Goal: Task Accomplishment & Management: Manage account settings

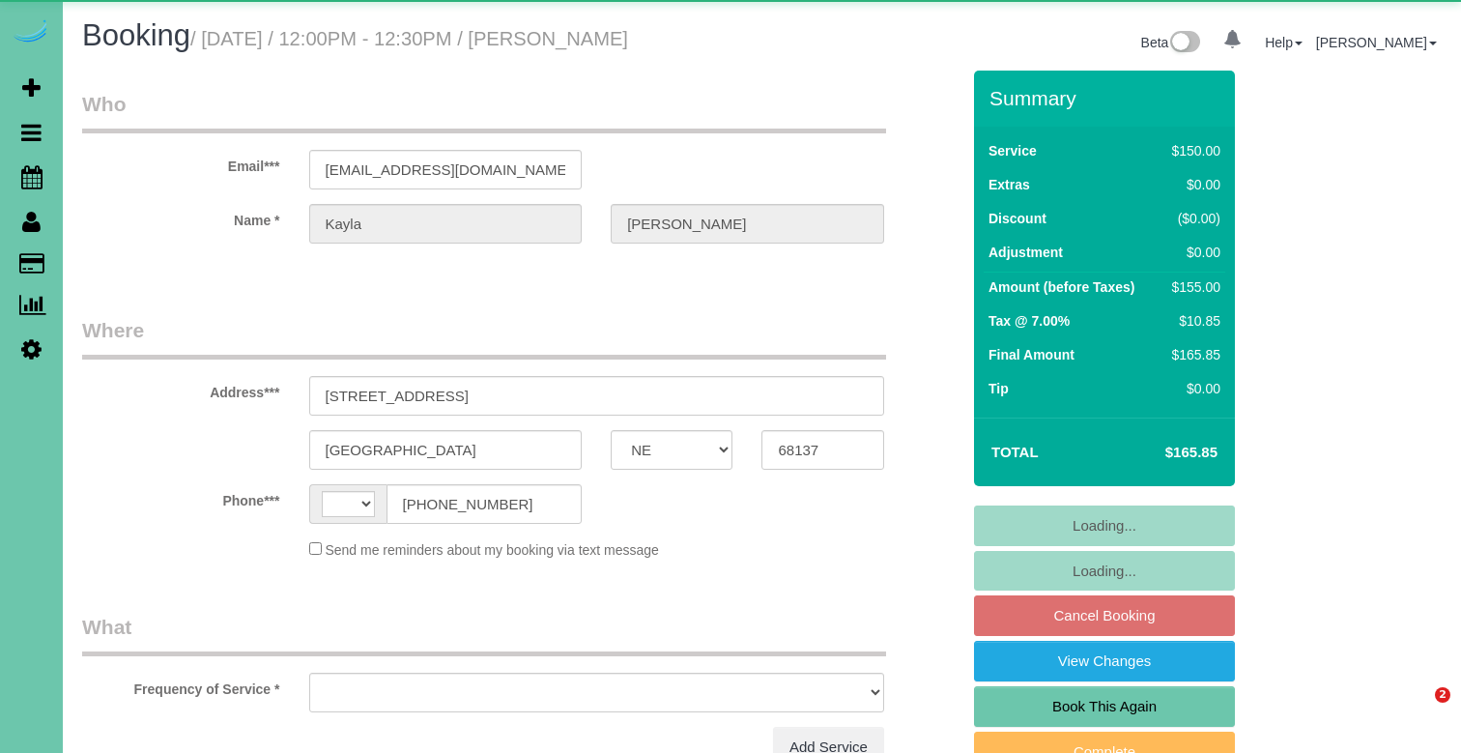
select select "NE"
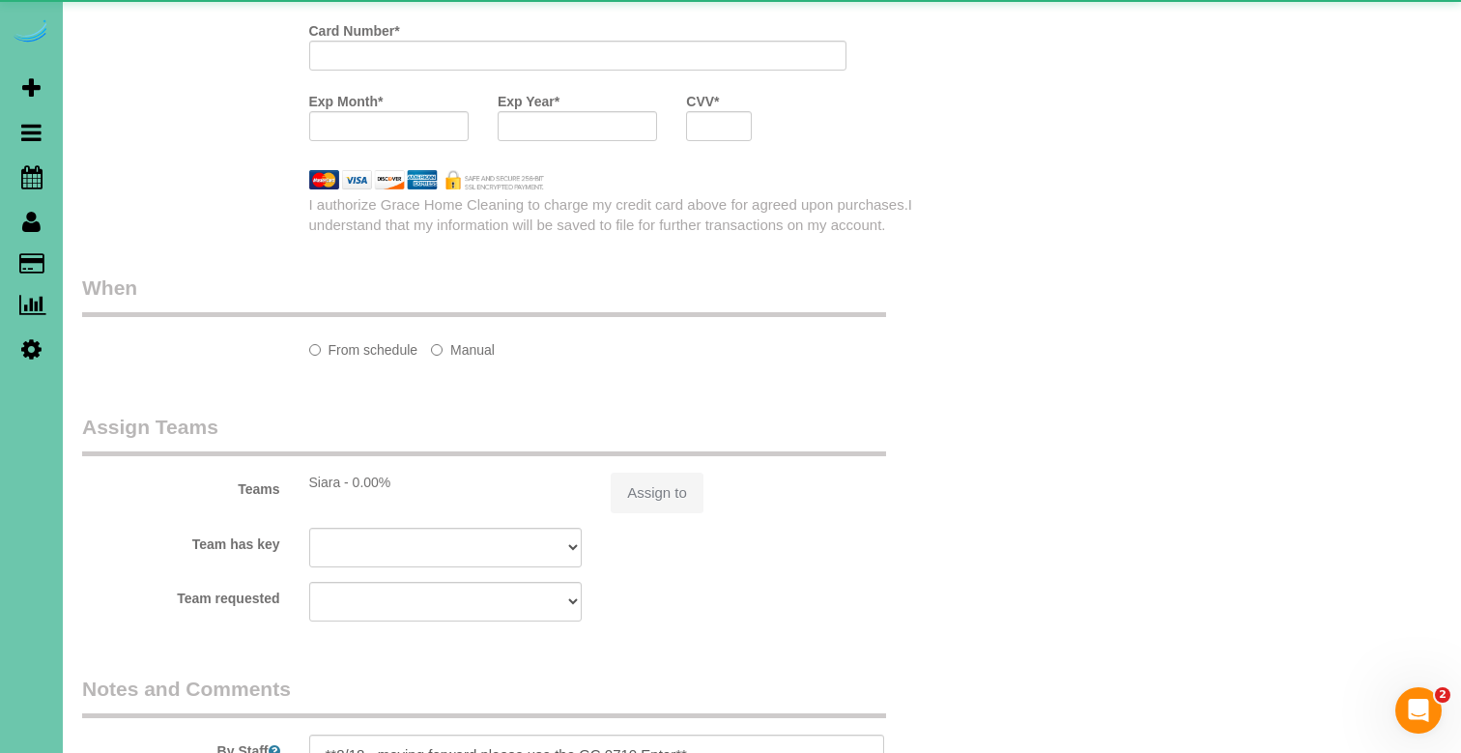
select select "string:[GEOGRAPHIC_DATA]"
select select "object:635"
select select "string:fspay-27f0d82b-4fa3-436b-a0be-902b5007c8cf"
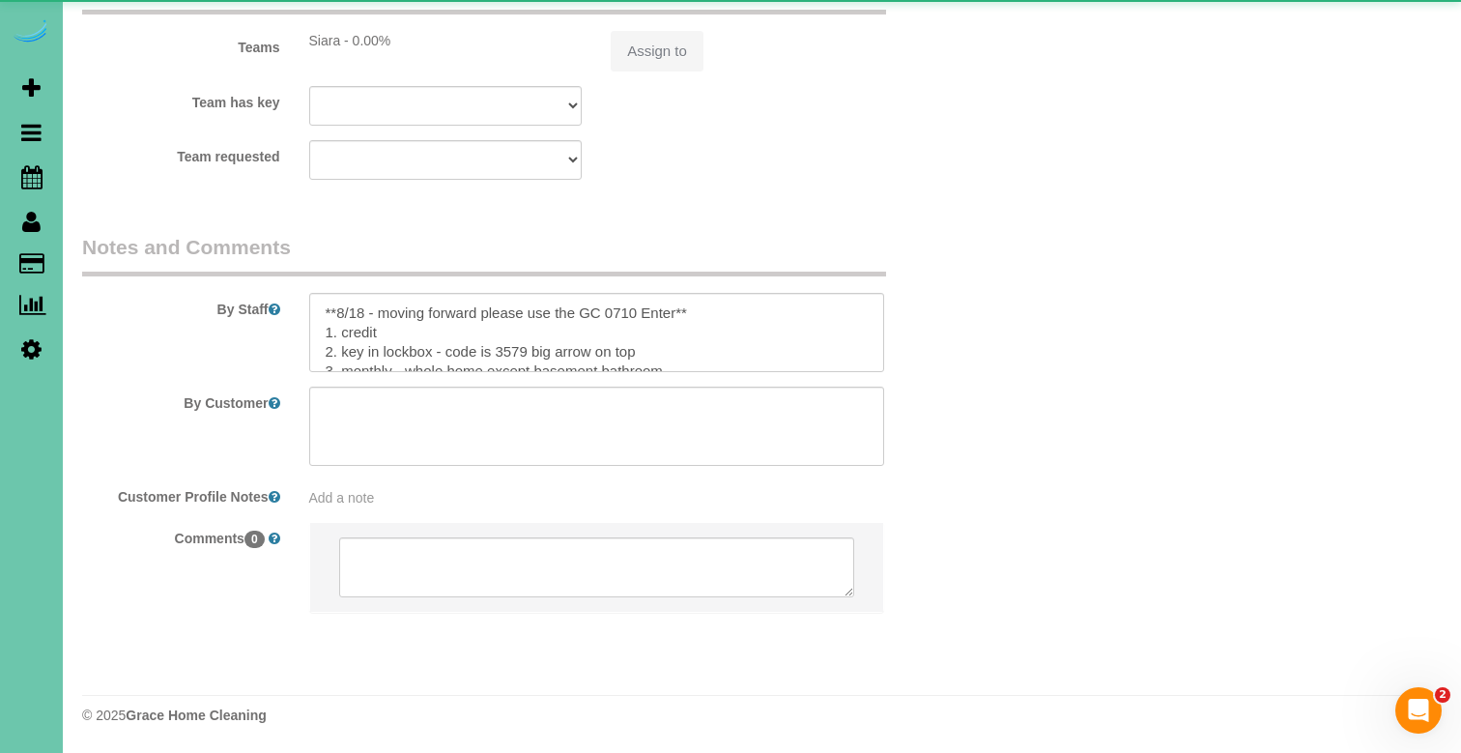
select select "object:861"
select select "number:36"
select select "number:41"
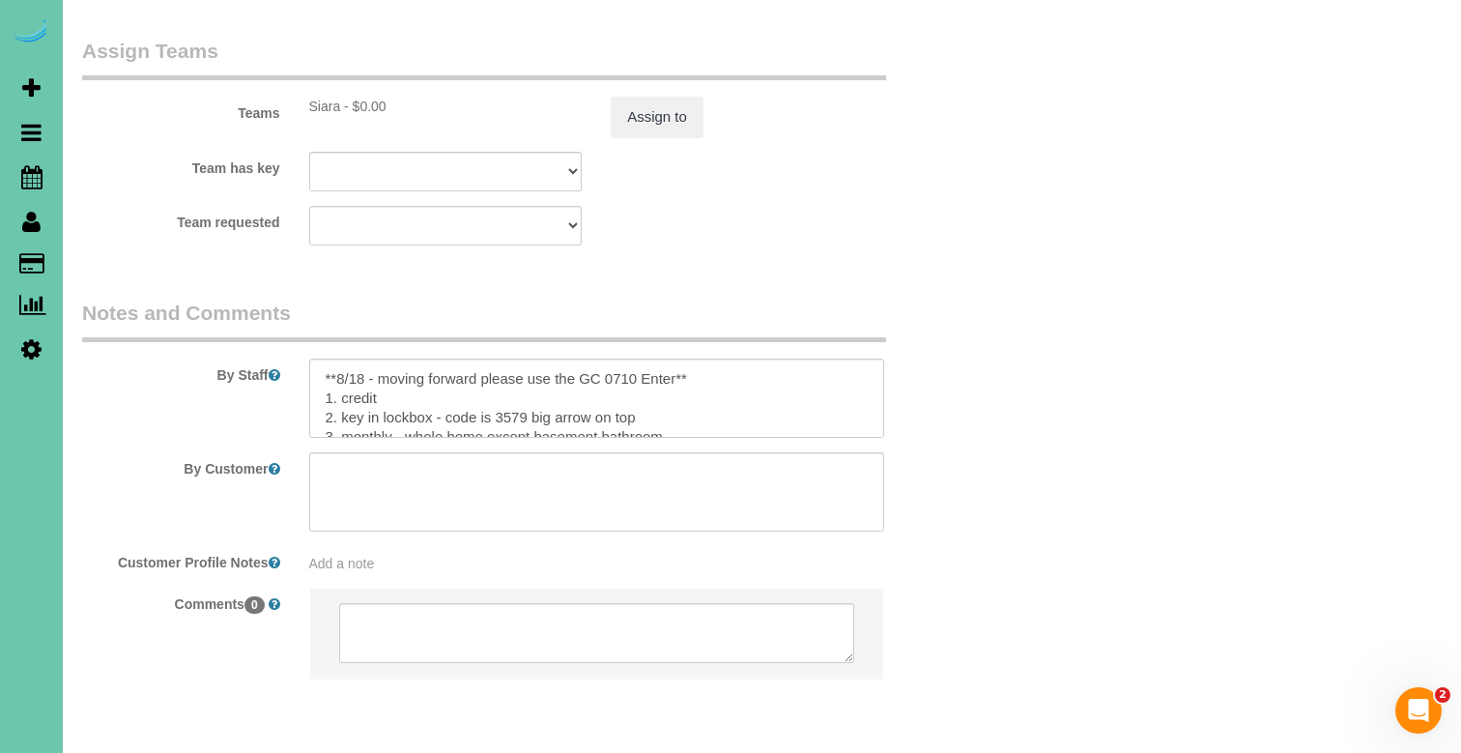
scroll to position [2152, 0]
drag, startPoint x: 650, startPoint y: 351, endPoint x: 343, endPoint y: 357, distance: 306.4
click at [343, 360] on textarea at bounding box center [596, 399] width 575 height 79
drag, startPoint x: 586, startPoint y: 306, endPoint x: 303, endPoint y: 303, distance: 283.2
click at [303, 360] on div at bounding box center [597, 399] width 604 height 79
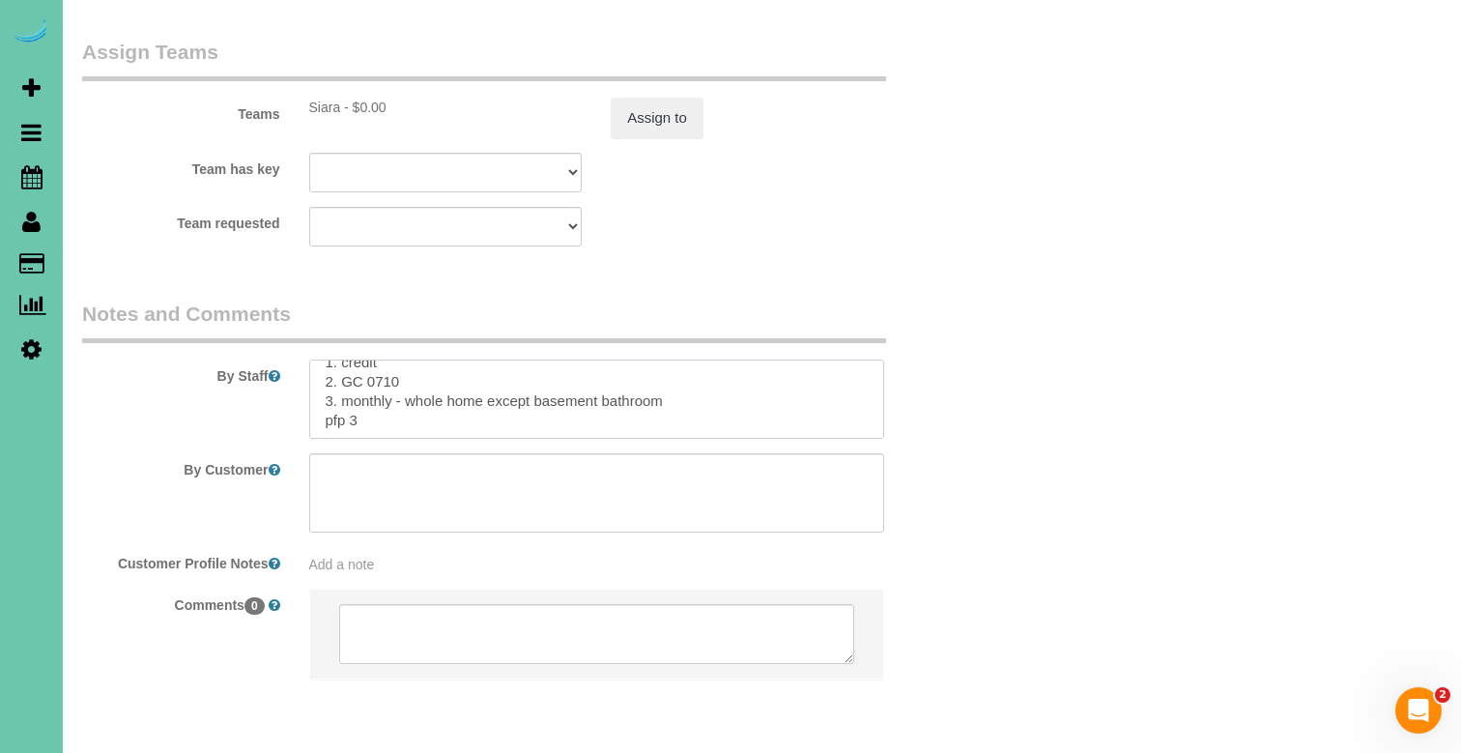
scroll to position [15, 0]
click at [698, 360] on textarea at bounding box center [596, 399] width 575 height 79
paste textarea "be sure to keep all outdoor doors shut to ensure bugs dont get in"
click at [327, 360] on textarea at bounding box center [596, 399] width 575 height 79
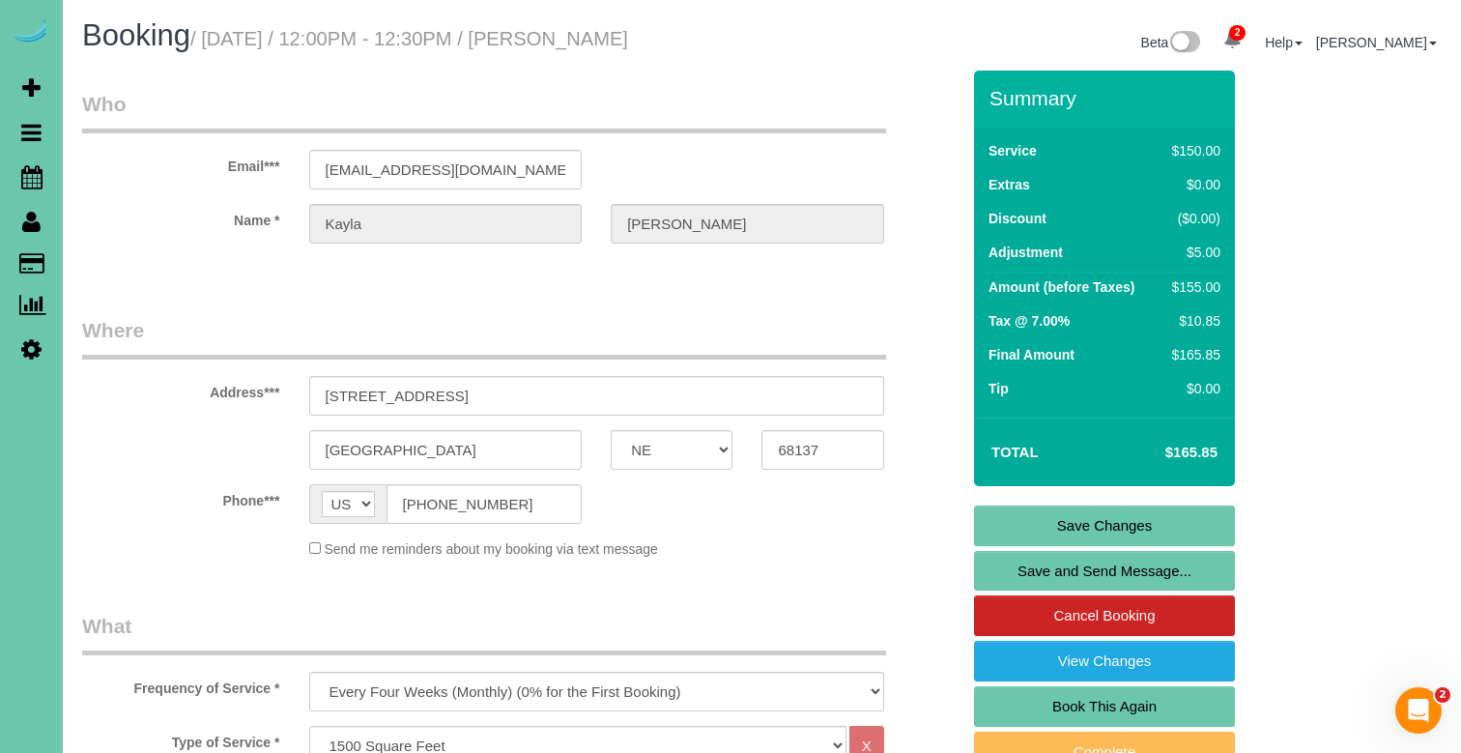
scroll to position [0, 0]
type textarea "1. credit 2. GC 0710 3. monthly - whole home except basement bathroom 4. be sur…"
click at [1083, 537] on link "Save Changes" at bounding box center [1104, 525] width 261 height 41
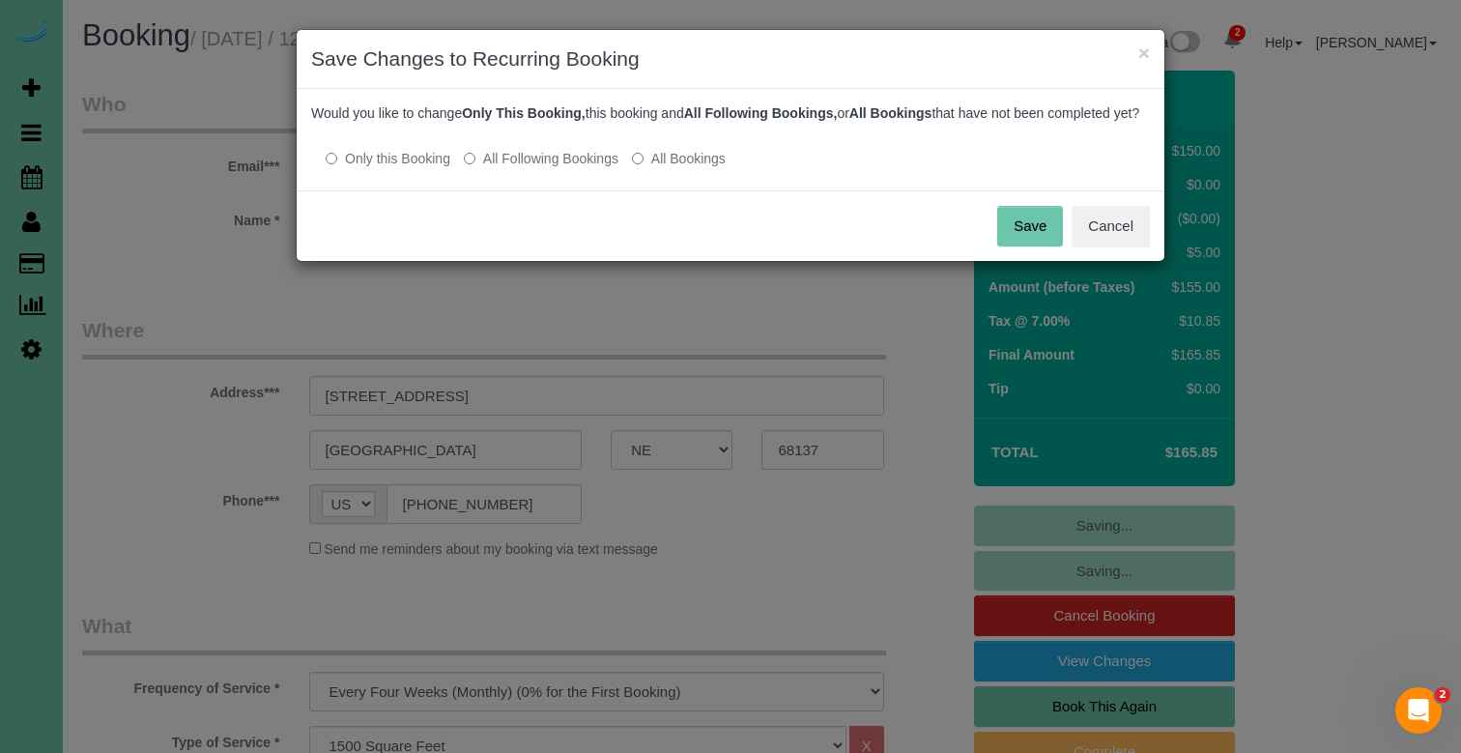
drag, startPoint x: 522, startPoint y: 178, endPoint x: 534, endPoint y: 177, distance: 11.6
click at [523, 168] on label "All Following Bookings" at bounding box center [541, 158] width 155 height 19
click at [1034, 233] on button "Save" at bounding box center [1030, 226] width 66 height 41
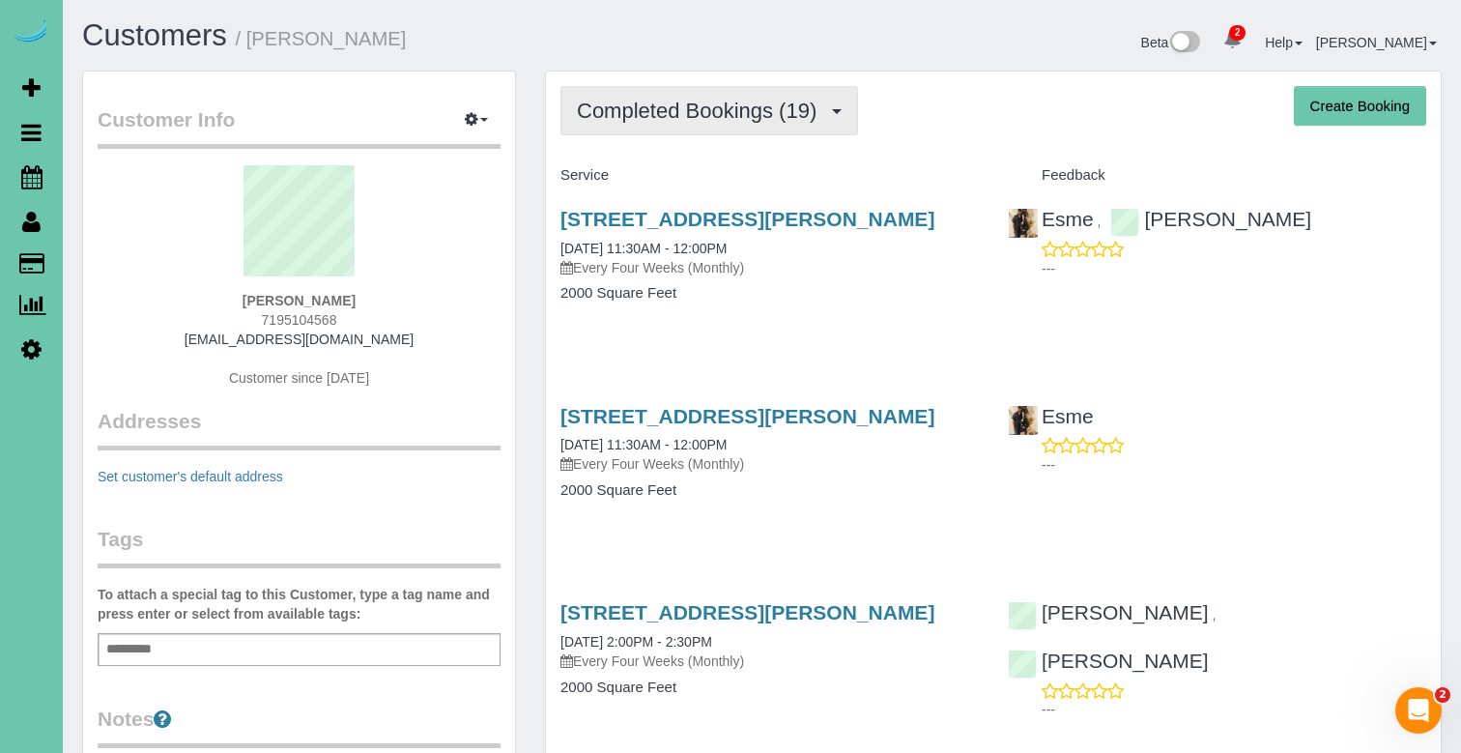
click at [712, 119] on span "Completed Bookings (19)" at bounding box center [701, 111] width 249 height 24
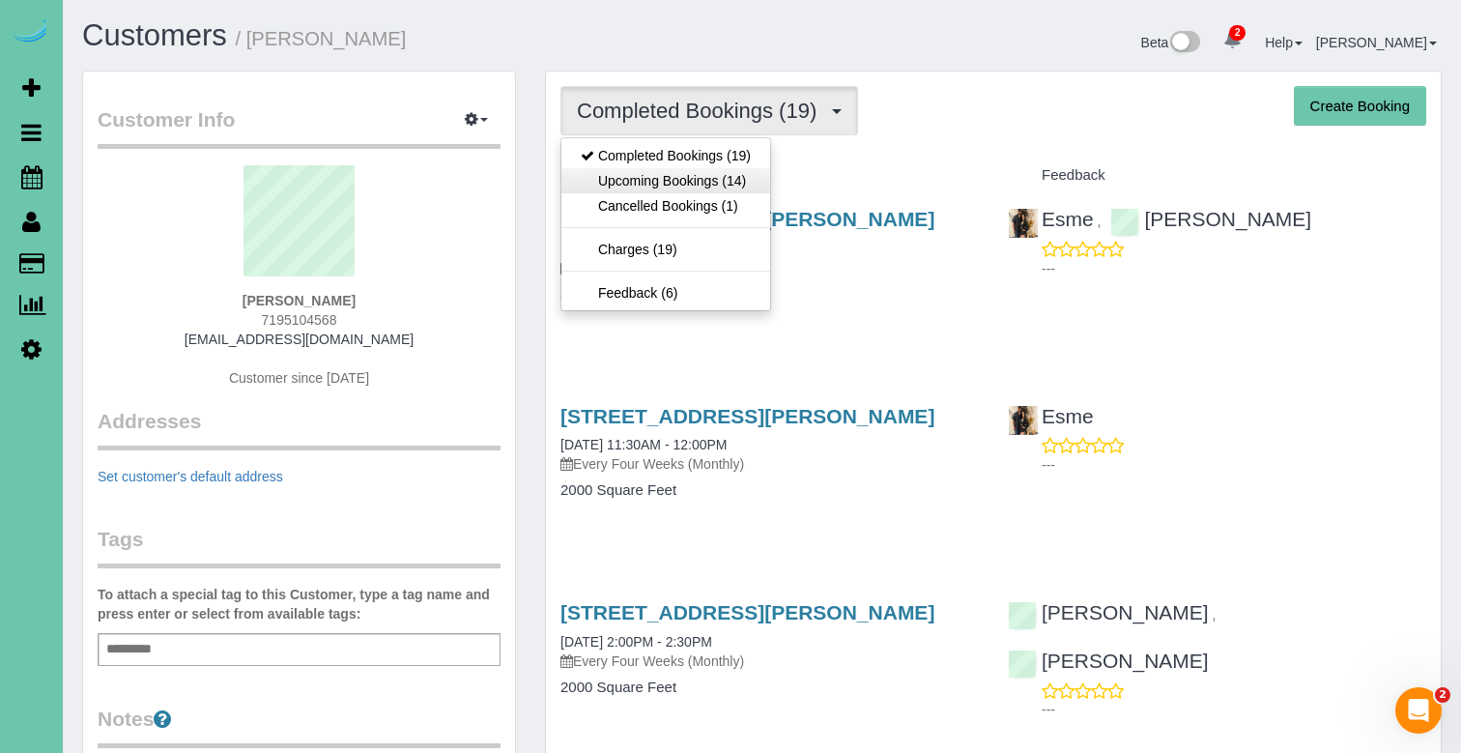
click at [748, 187] on link "Upcoming Bookings (14)" at bounding box center [666, 180] width 209 height 25
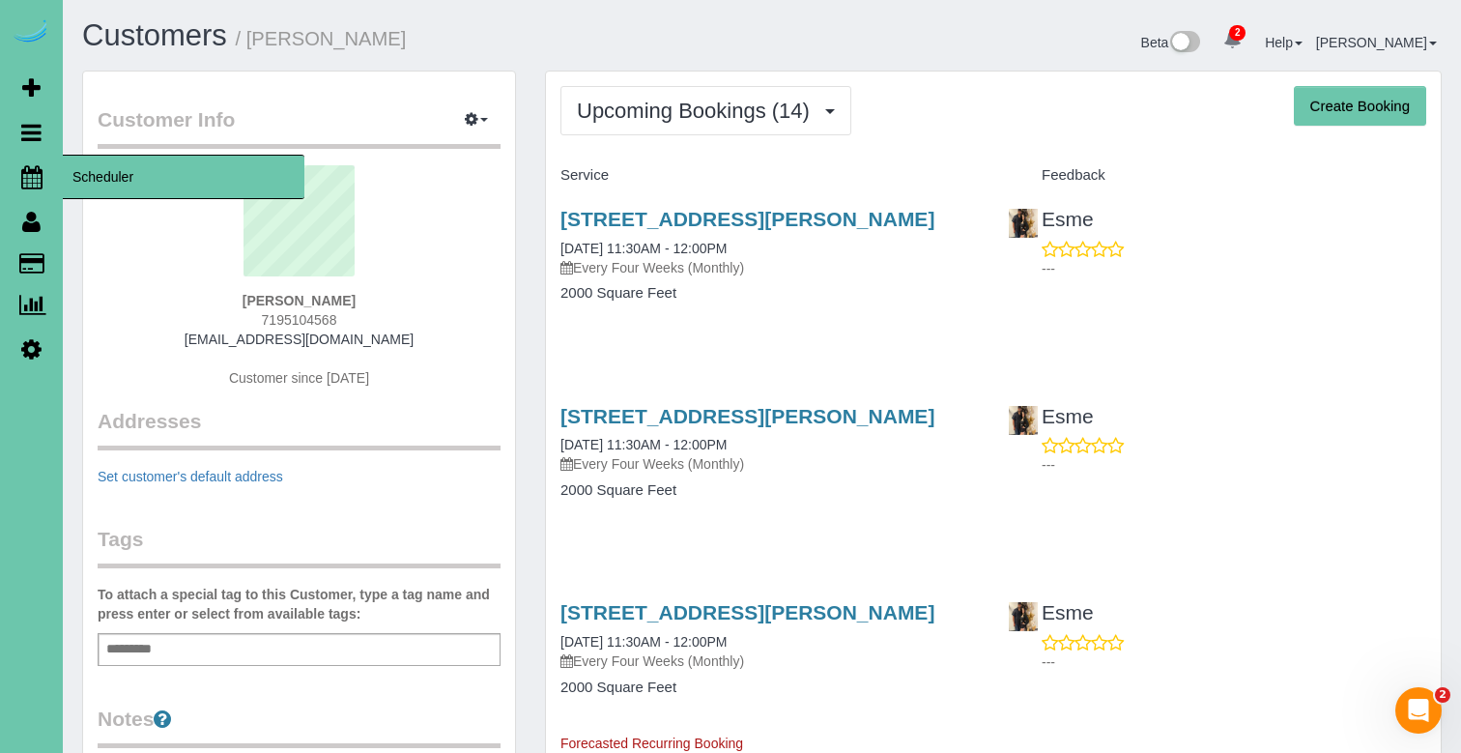
click at [32, 177] on icon at bounding box center [31, 176] width 21 height 23
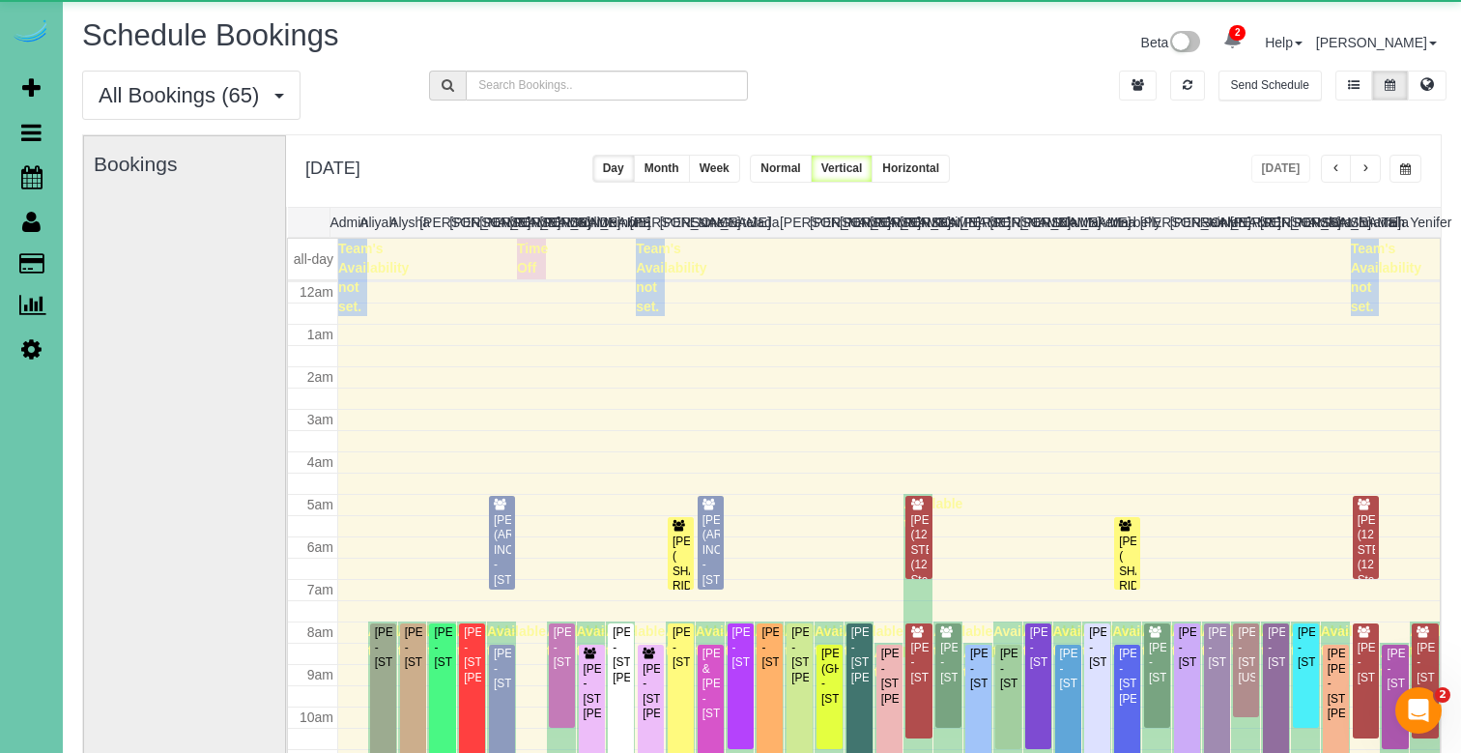
scroll to position [256, 0]
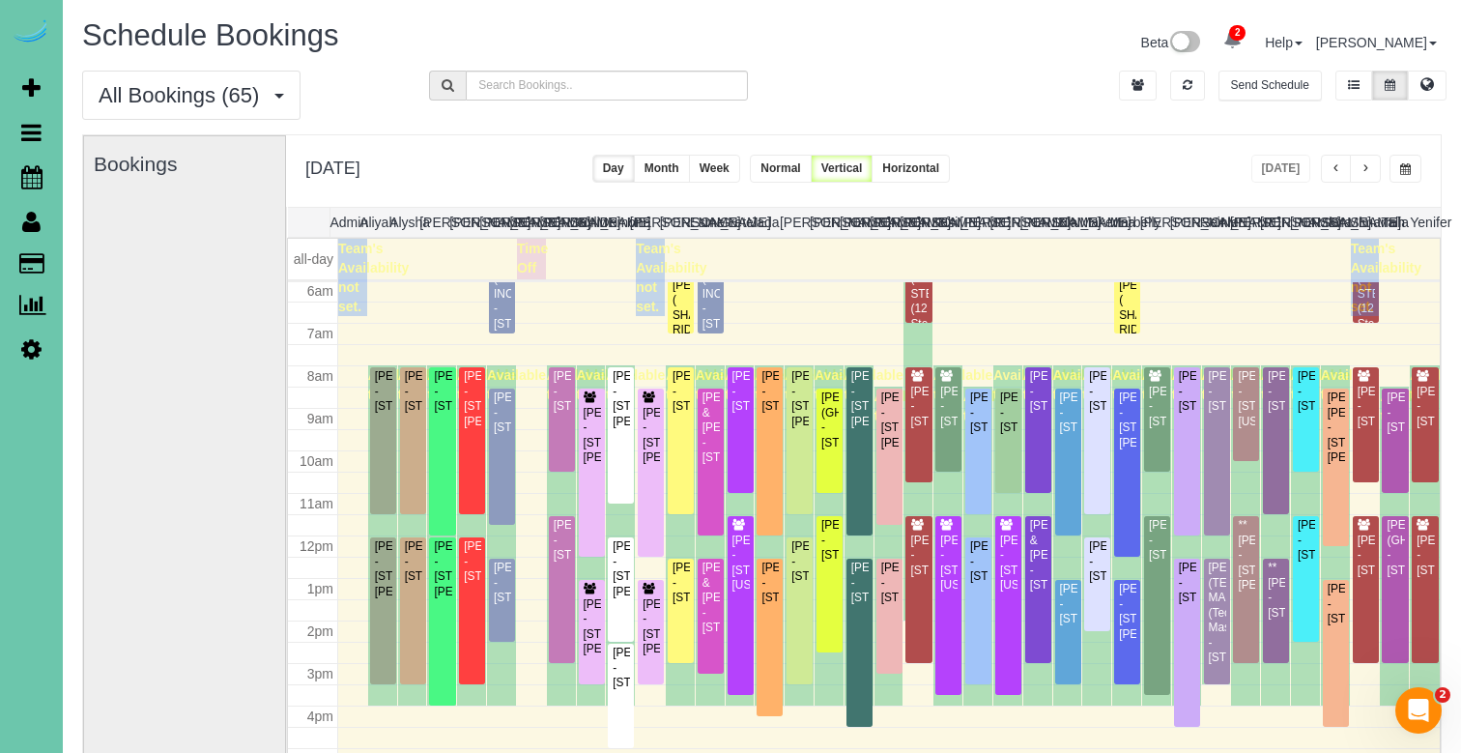
click at [1415, 161] on button "button" at bounding box center [1406, 169] width 32 height 28
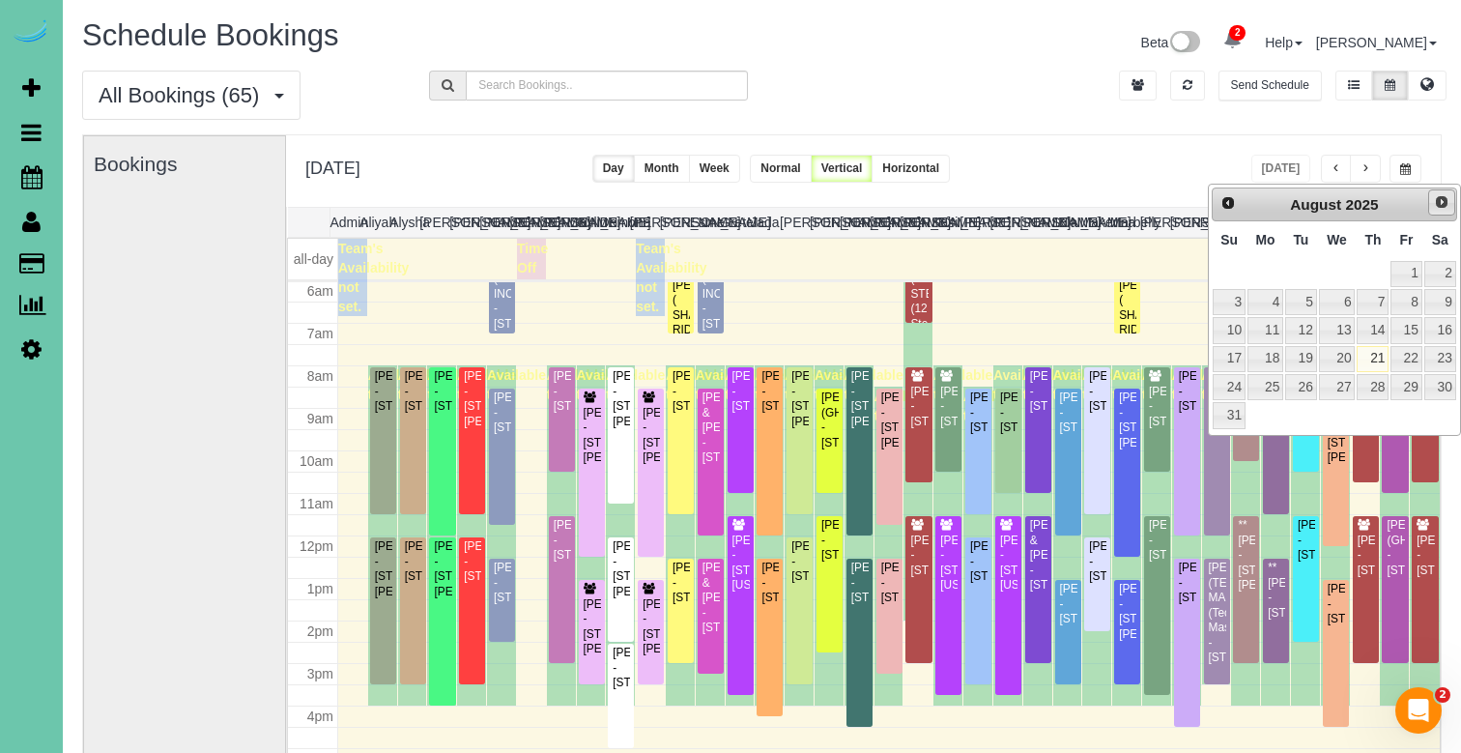
click at [1440, 195] on span "Next" at bounding box center [1441, 201] width 15 height 15
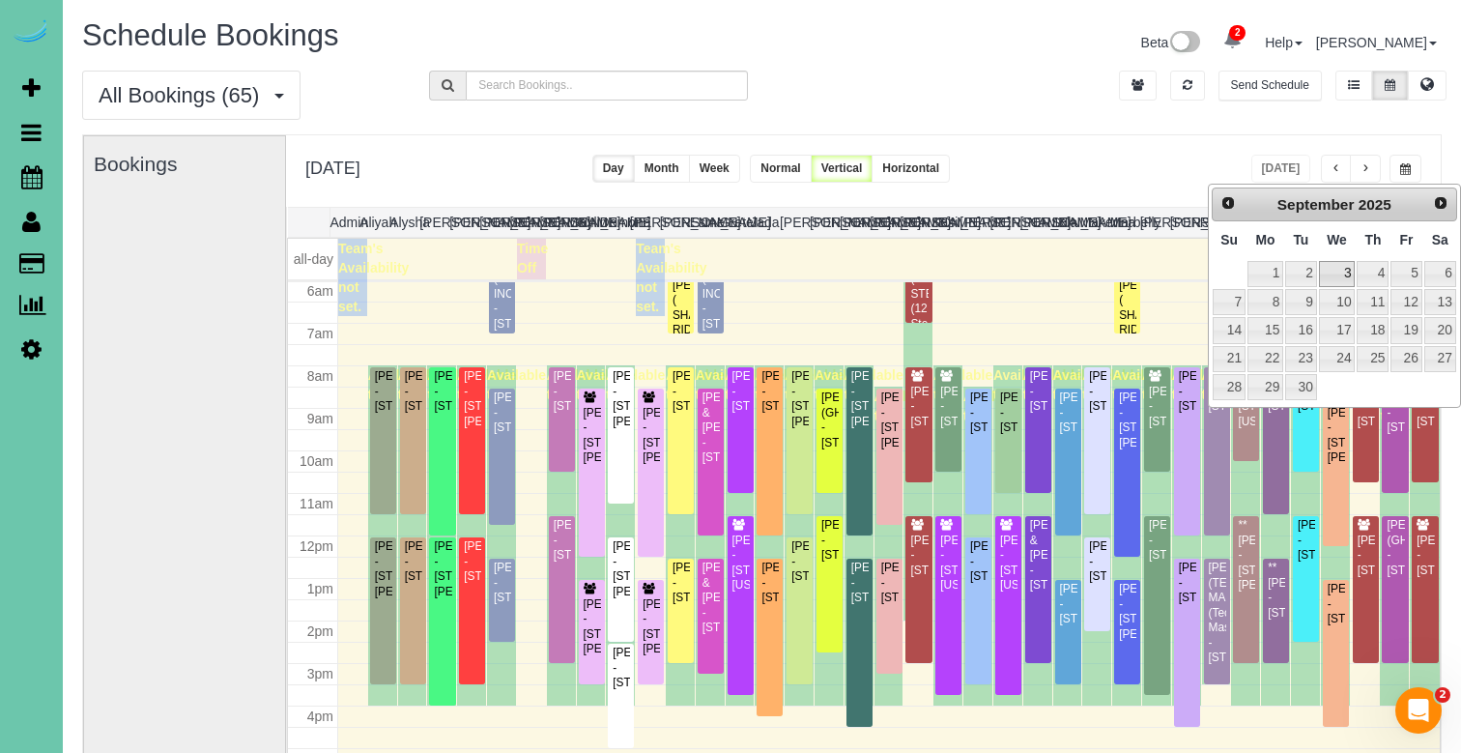
click at [1345, 276] on link "3" at bounding box center [1337, 274] width 37 height 26
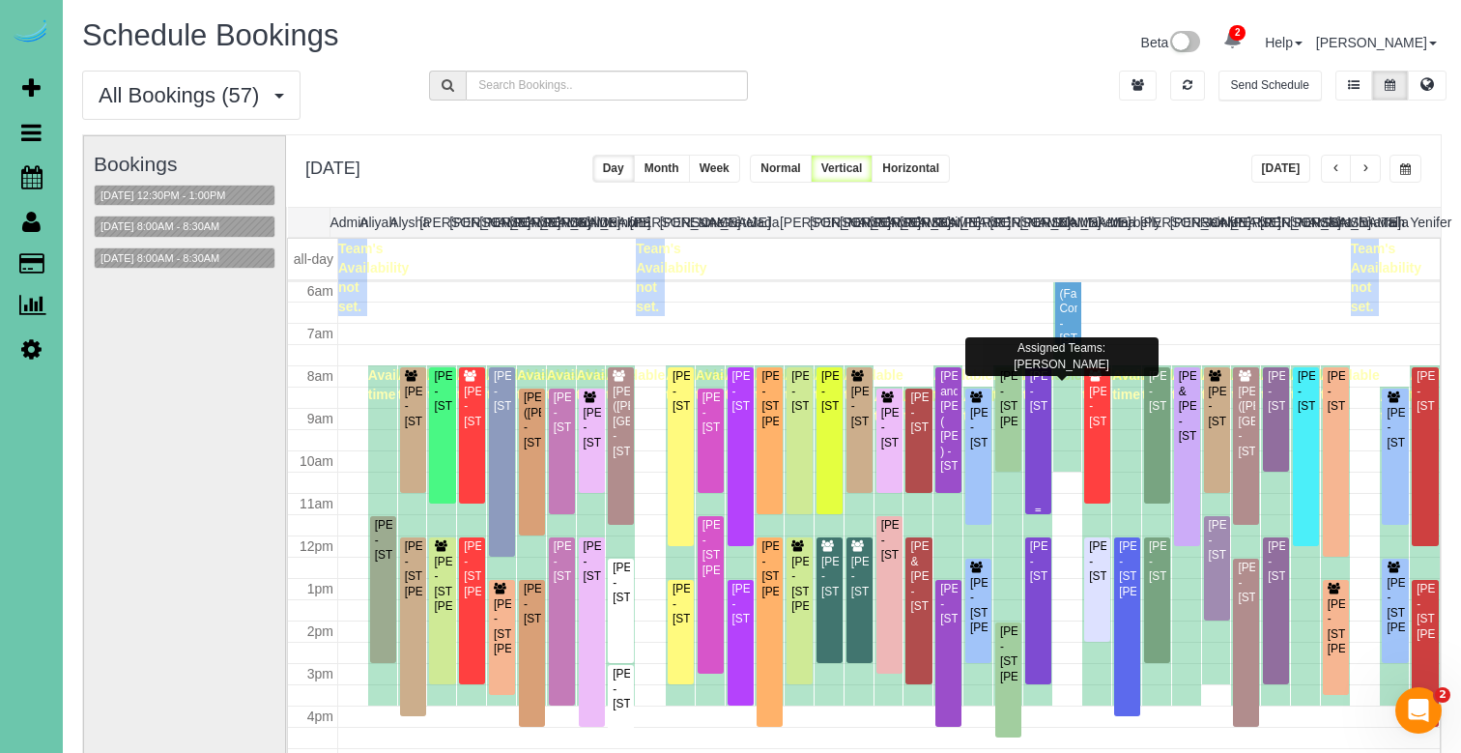
click at [1034, 414] on div "Anna Adams - 16806 M Circle, Omaha, NE 68135" at bounding box center [1038, 391] width 18 height 44
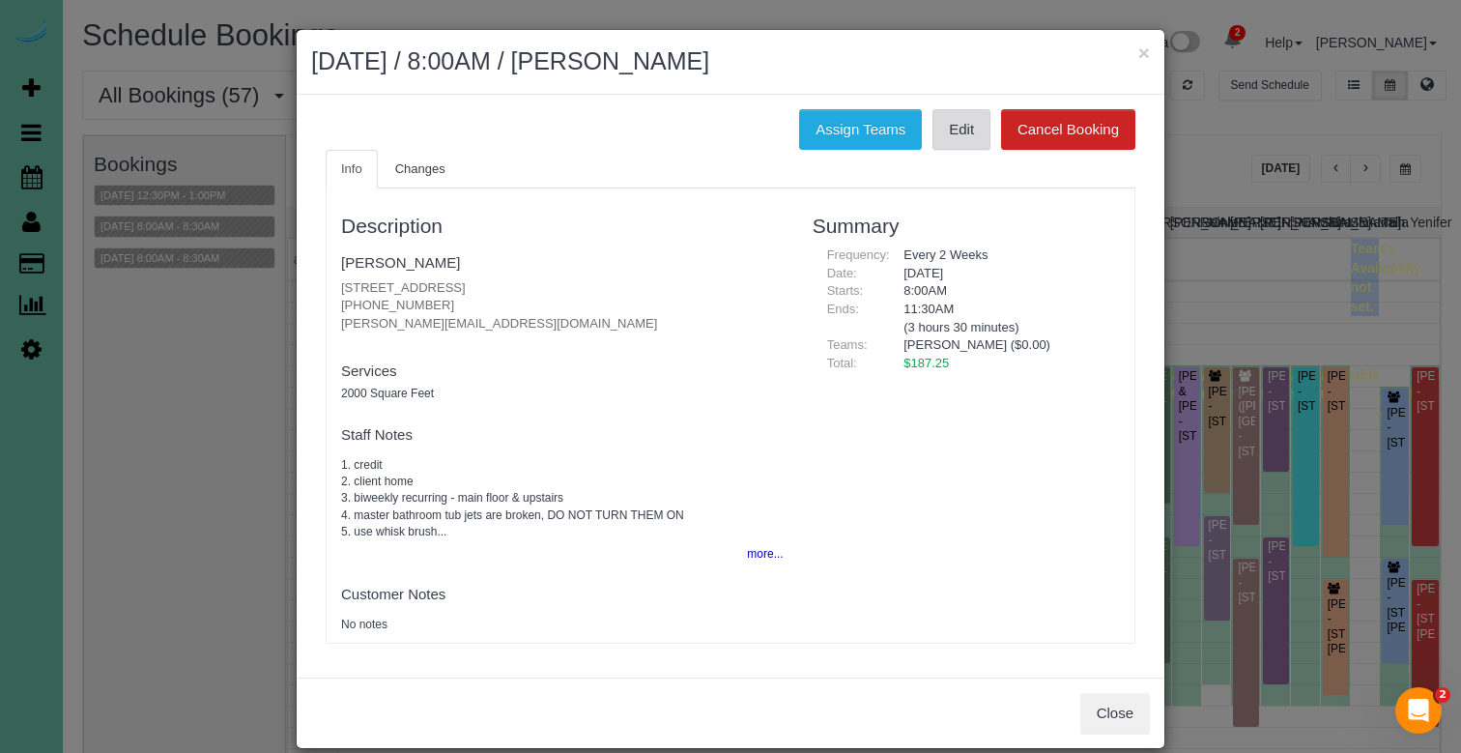
click at [971, 143] on link "Edit" at bounding box center [962, 129] width 58 height 41
drag, startPoint x: 1072, startPoint y: 61, endPoint x: 1135, endPoint y: 61, distance: 62.8
click at [1083, 62] on h2 "September 03, 2025 / 8:00AM / Anna Adams" at bounding box center [730, 61] width 839 height 35
drag, startPoint x: 1145, startPoint y: 55, endPoint x: 1223, endPoint y: 103, distance: 91.2
click at [1145, 55] on button "×" at bounding box center [1145, 53] width 12 height 20
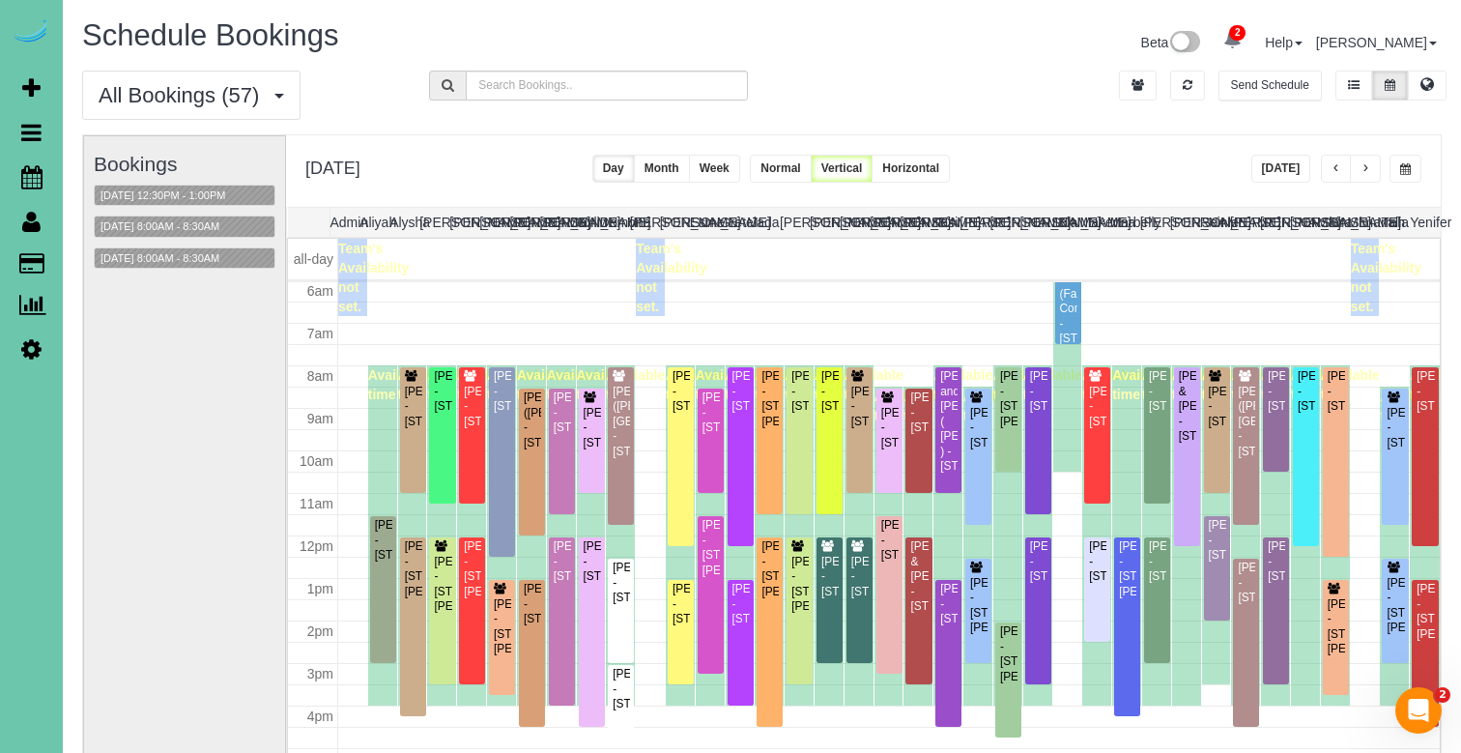
click at [1288, 181] on button "[DATE]" at bounding box center [1282, 169] width 60 height 28
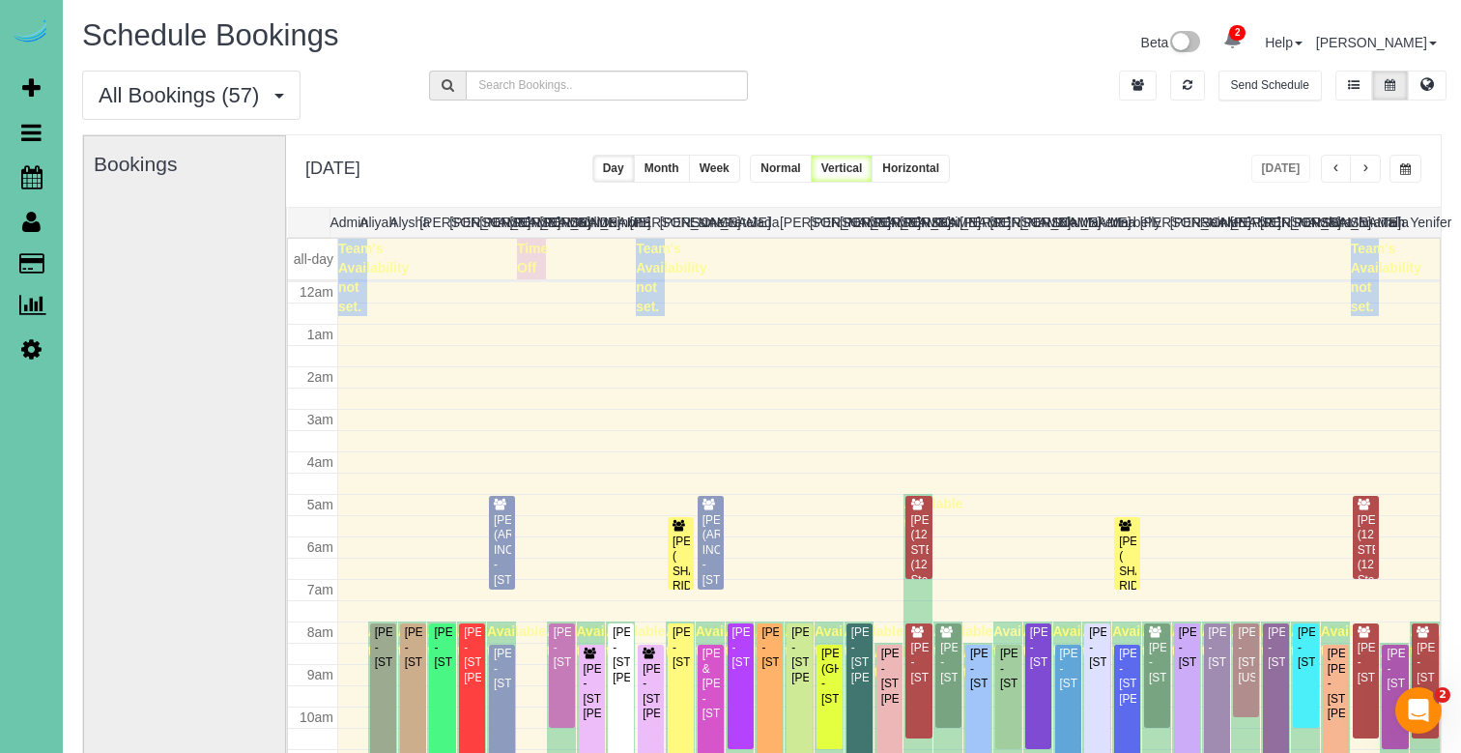
drag, startPoint x: 202, startPoint y: 101, endPoint x: 190, endPoint y: 142, distance: 43.1
click at [201, 101] on span "All Bookings (57)" at bounding box center [184, 95] width 170 height 24
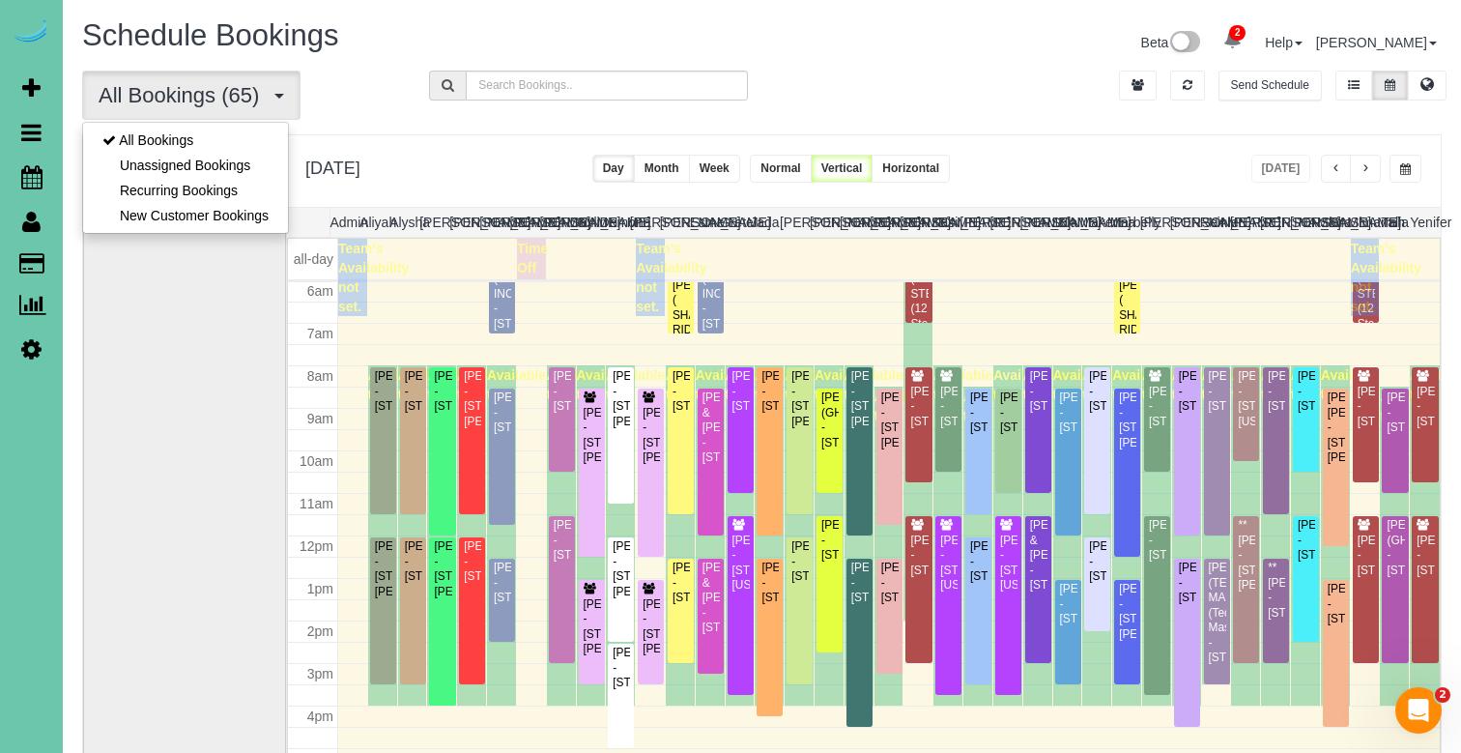
click at [214, 220] on link "New Customer Bookings" at bounding box center [185, 215] width 205 height 25
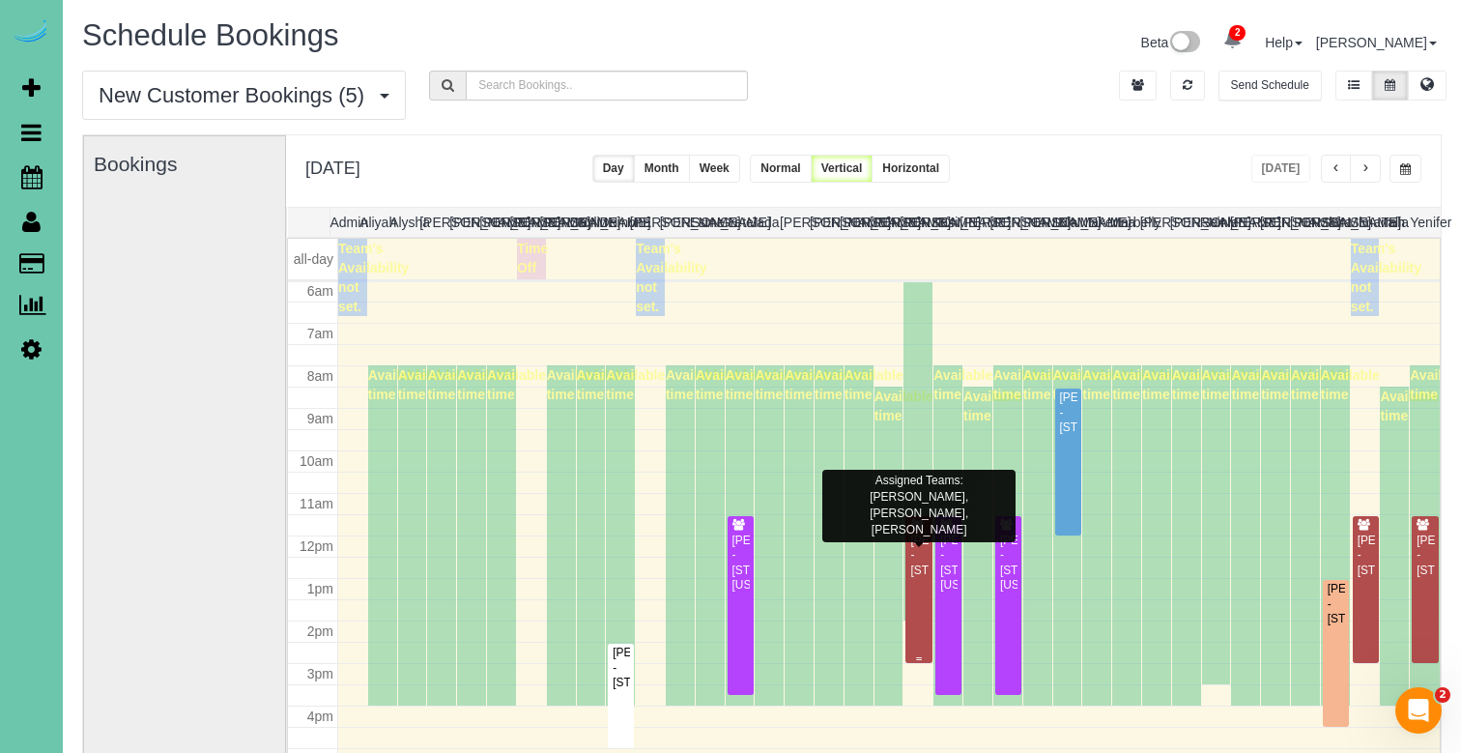
click at [916, 575] on div "Kerri Lisle - 7007 N 216th Street, Elkhorn, NE 68022" at bounding box center [919, 556] width 18 height 44
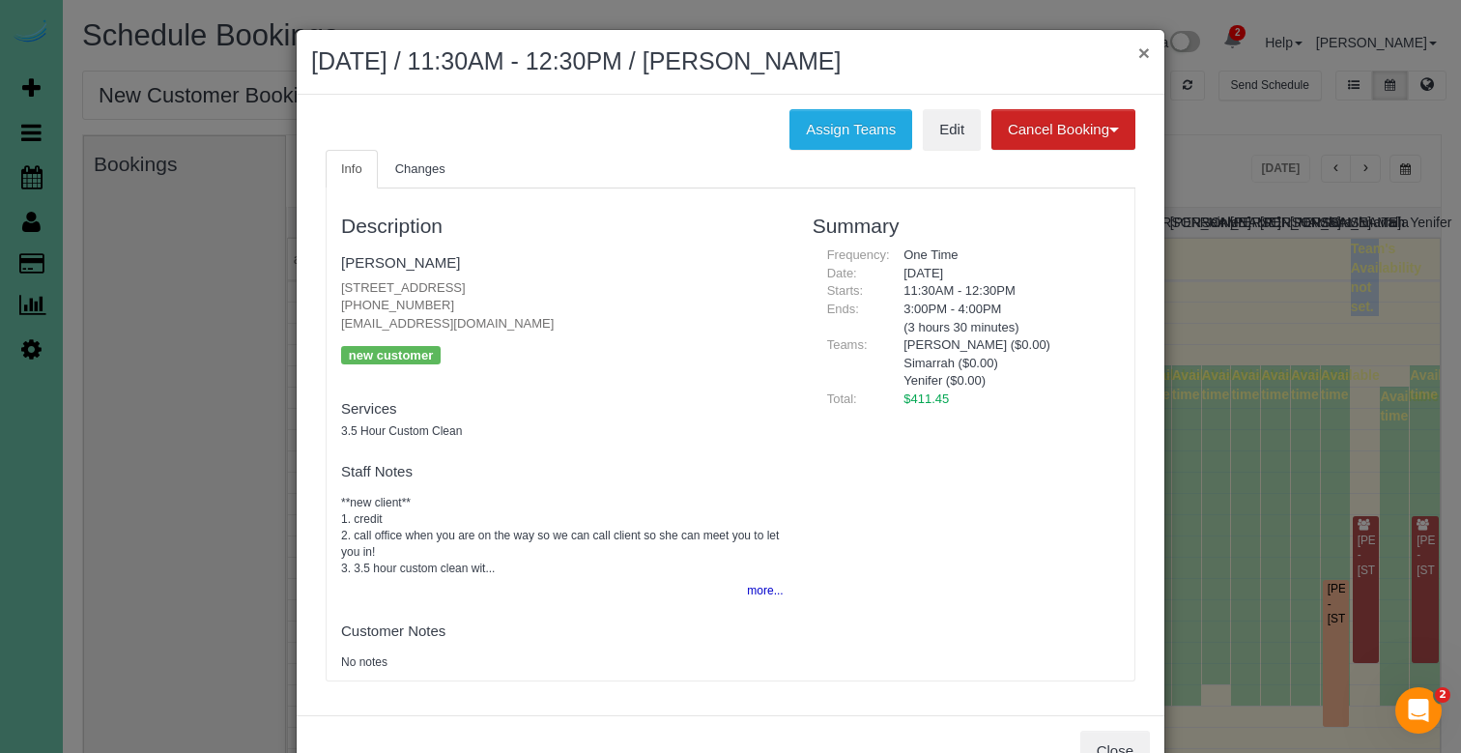
click at [1139, 52] on button "×" at bounding box center [1145, 53] width 12 height 20
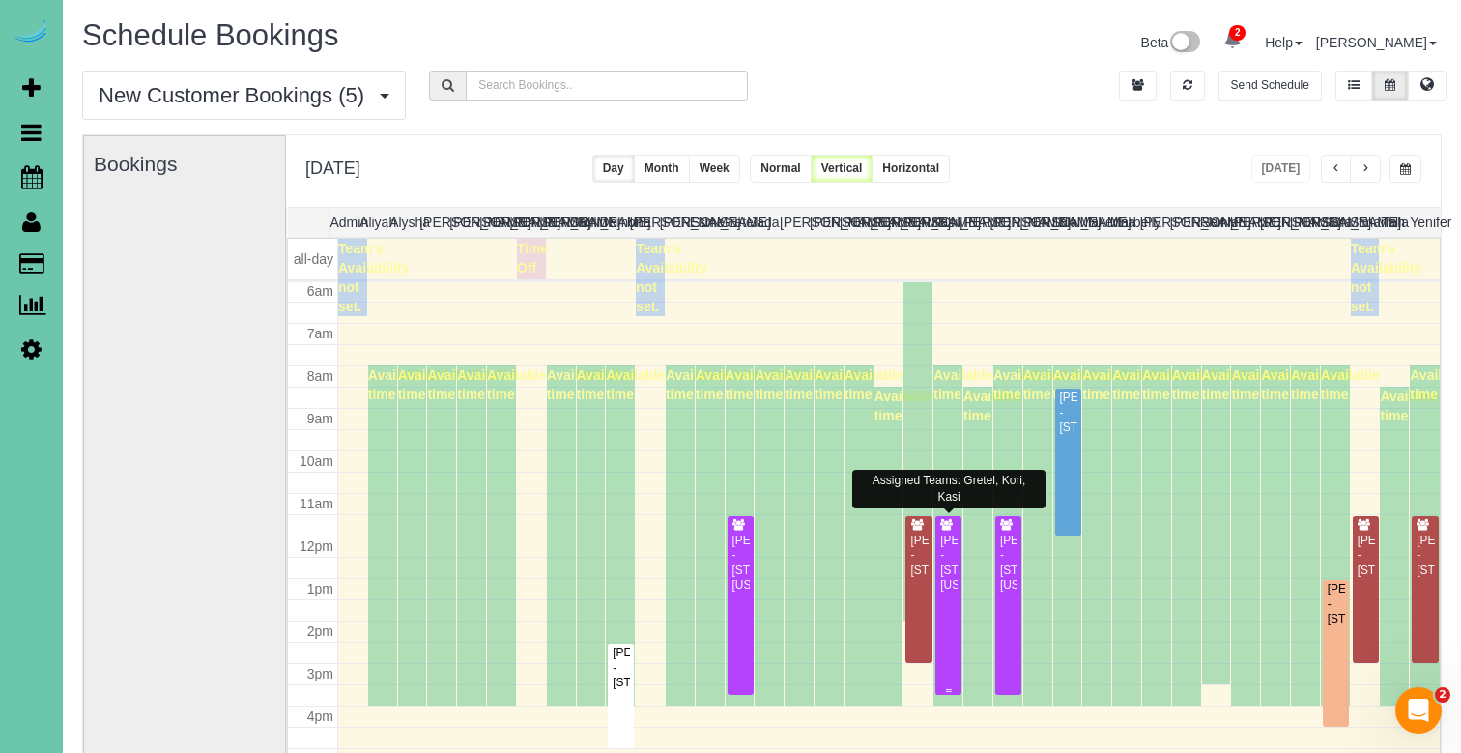
click at [954, 588] on div "Jaycie Swanson - 14603 Nebraska Circle, Omaha, NE 68116" at bounding box center [948, 564] width 18 height 60
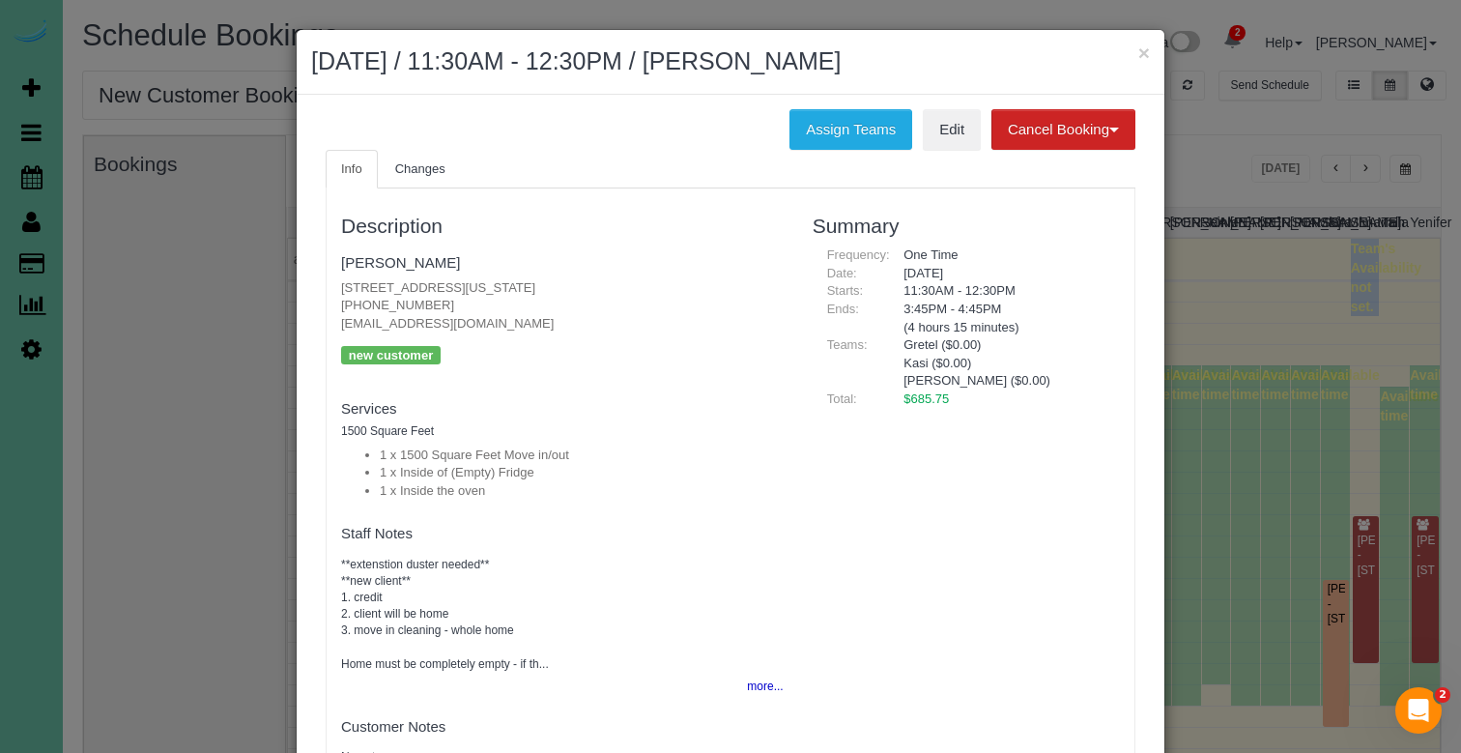
click at [834, 194] on div "Description Jaycie Swanson 14603 Nebraska Circle, Omaha, NE 68116 (402) 981-044…" at bounding box center [731, 482] width 810 height 588
click at [1141, 52] on button "×" at bounding box center [1145, 53] width 12 height 20
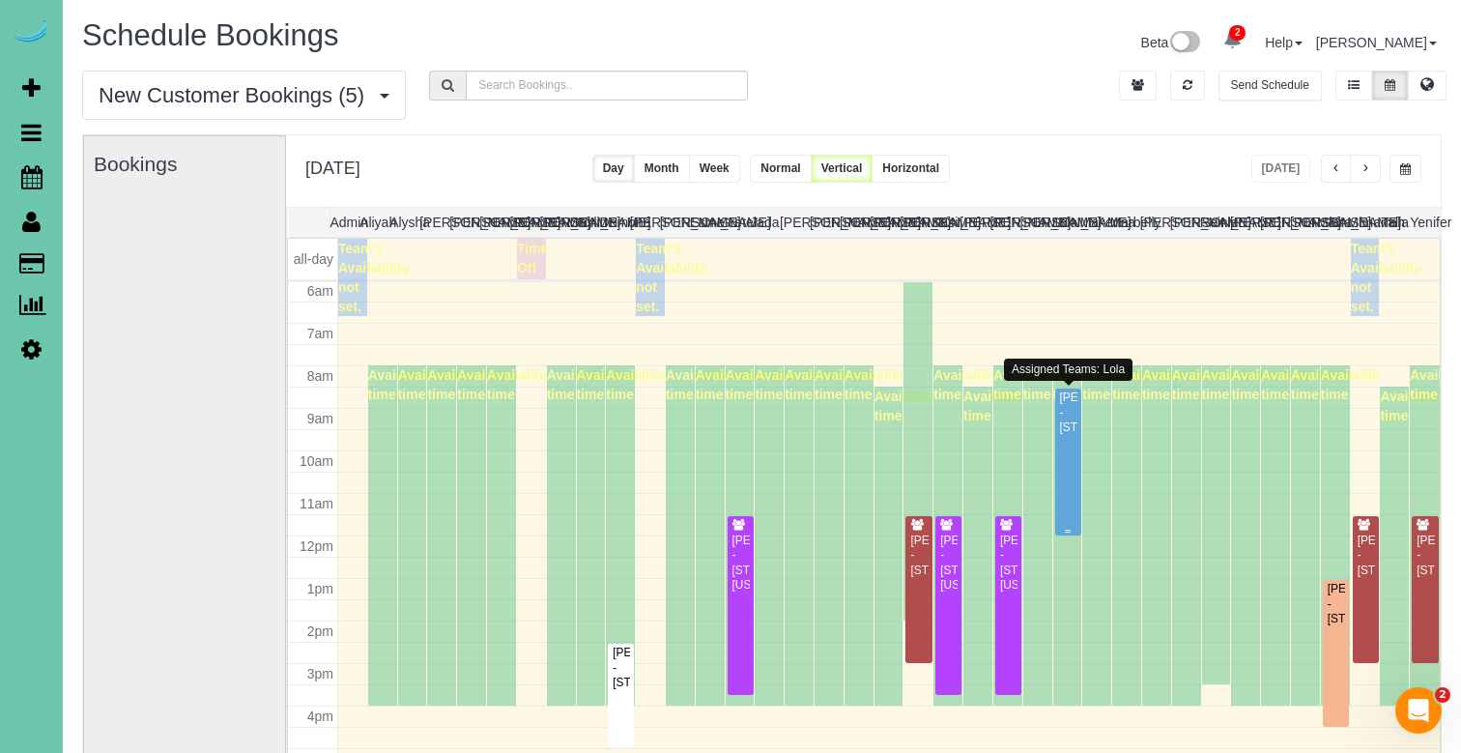
click at [1069, 412] on div "Kathryn Dahlquist - 1129 Lafayette Dr, Papillion, NE 68046" at bounding box center [1068, 412] width 18 height 44
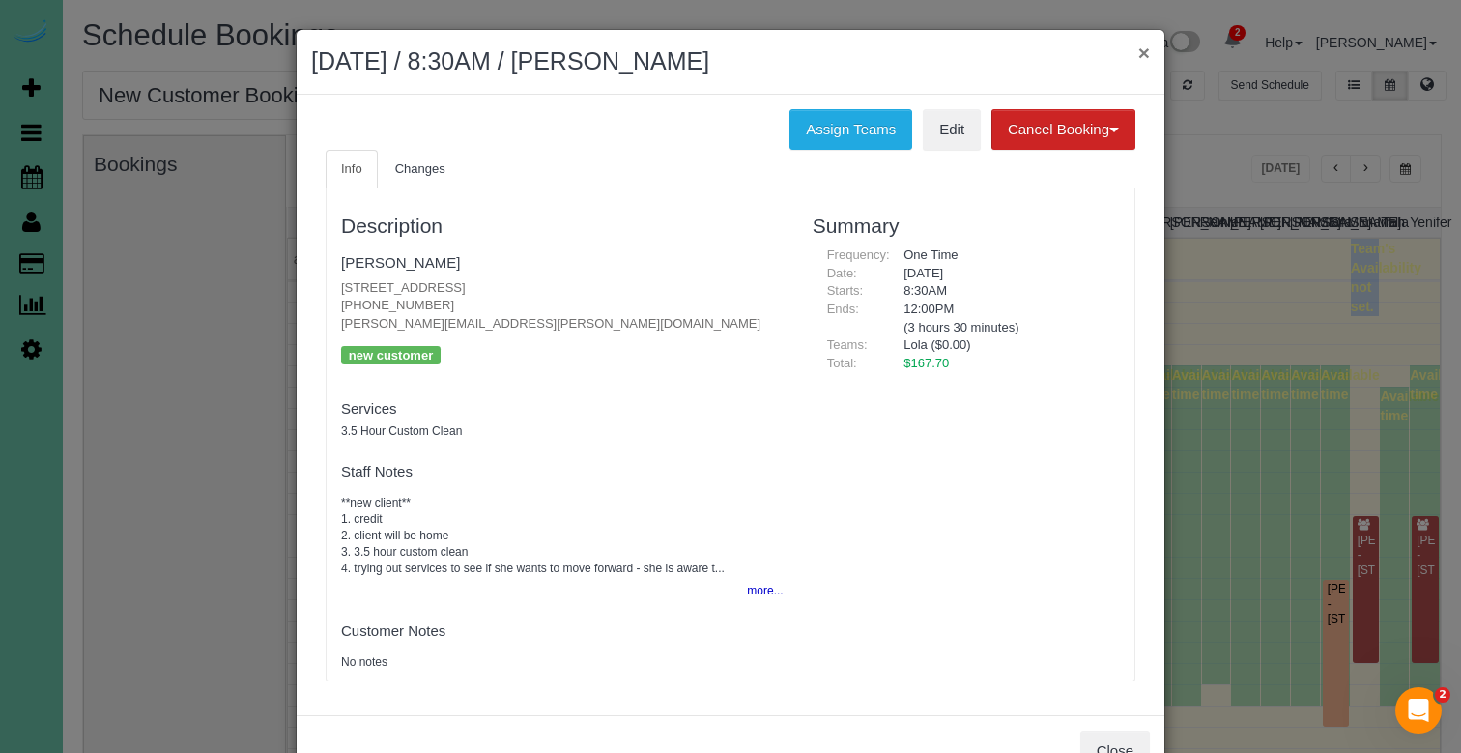
click at [1141, 49] on button "×" at bounding box center [1145, 53] width 12 height 20
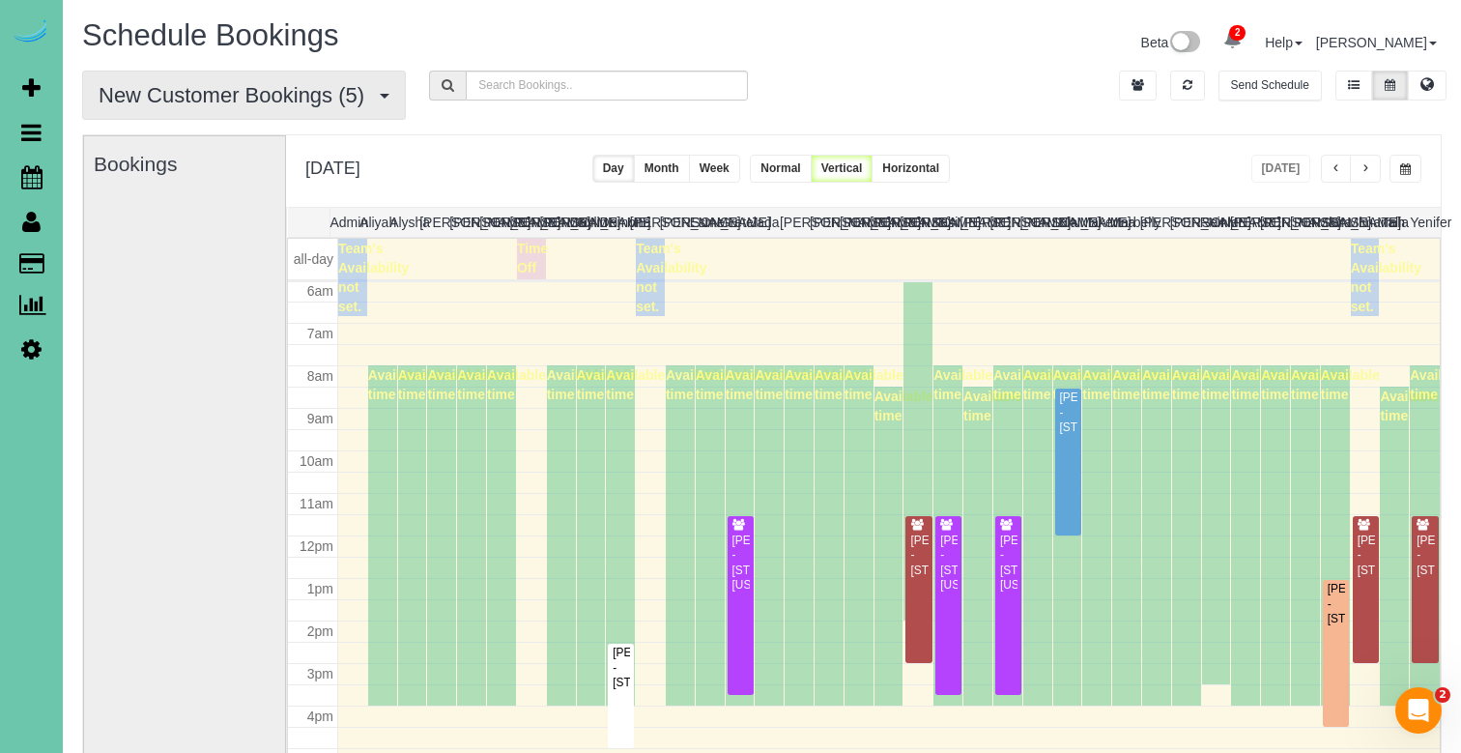
click at [298, 109] on button "New Customer Bookings (5)" at bounding box center [244, 95] width 324 height 49
click at [252, 146] on link "All Bookings" at bounding box center [185, 140] width 205 height 25
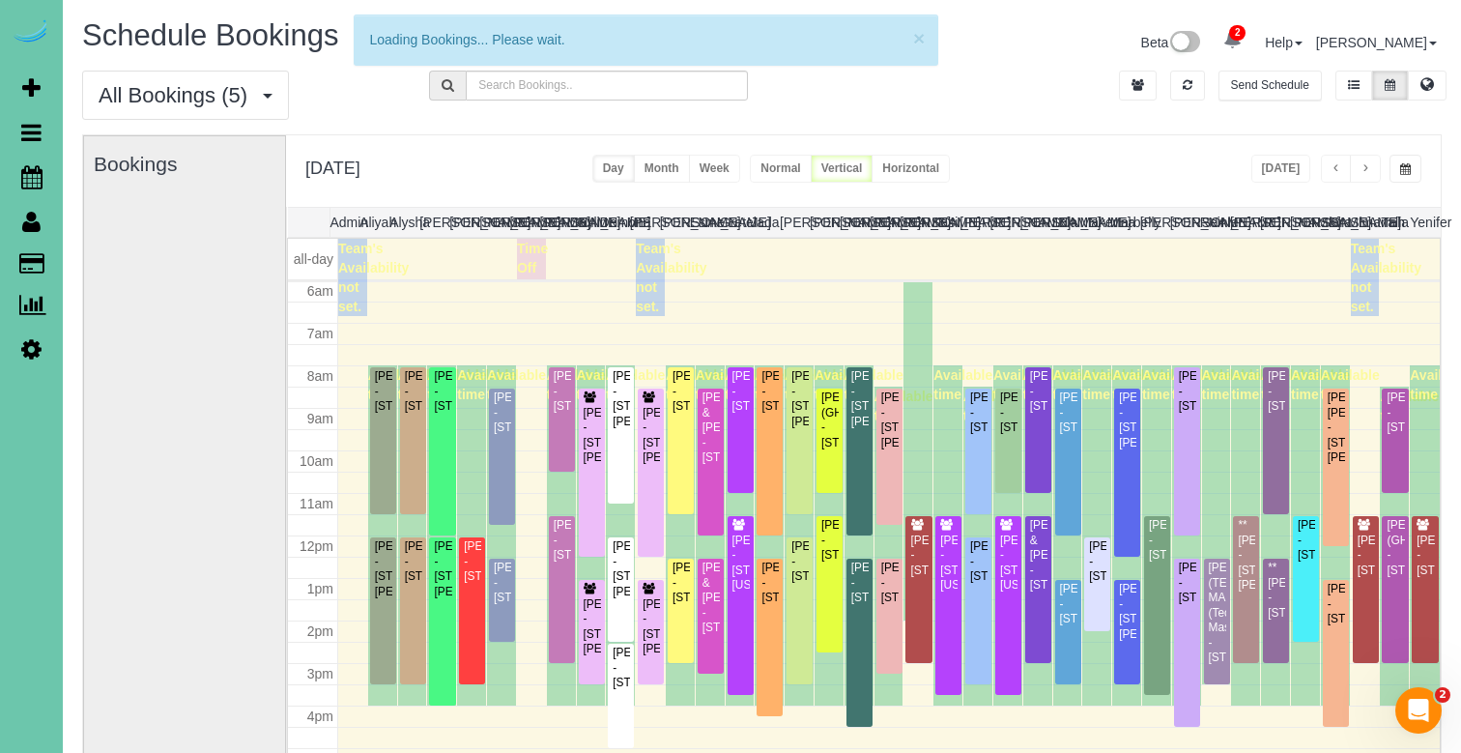
click at [1401, 168] on span "button" at bounding box center [1406, 169] width 11 height 12
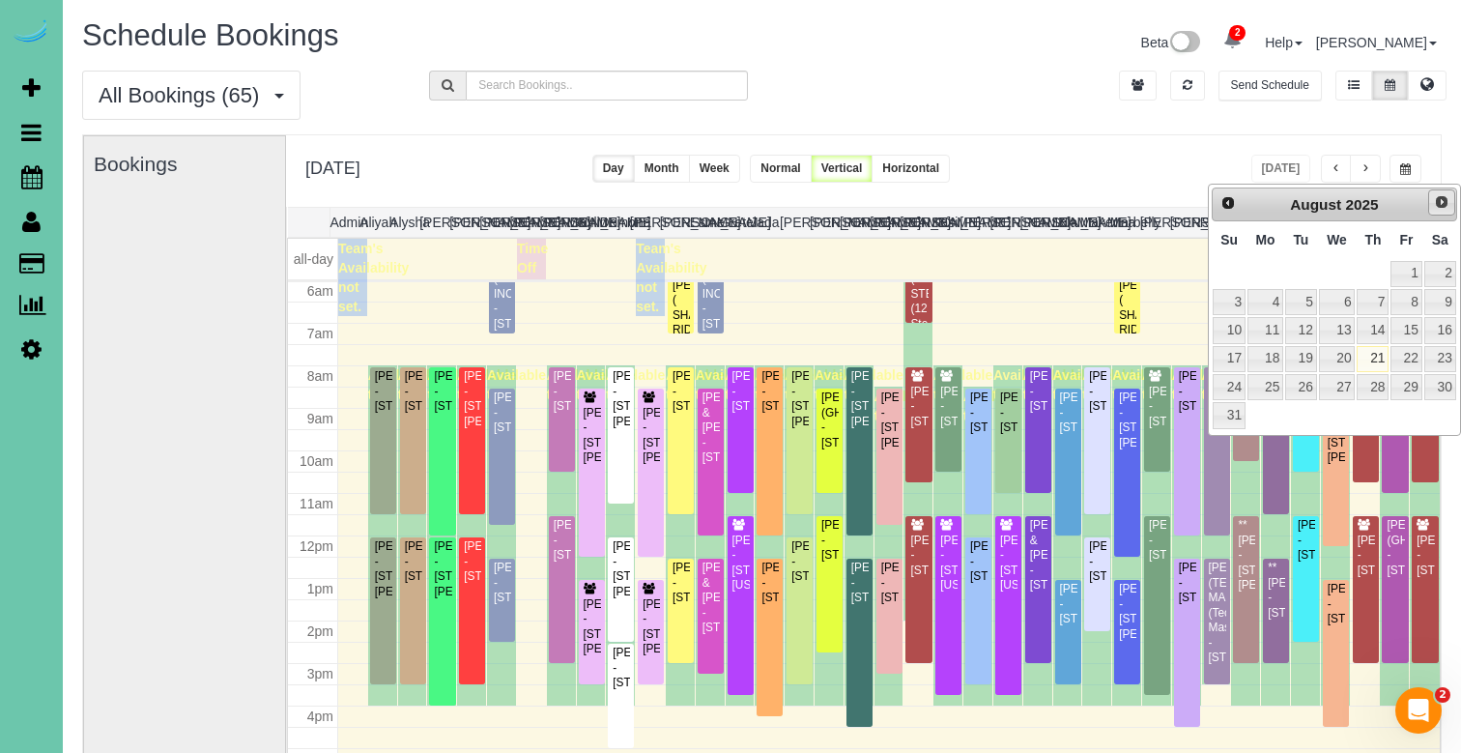
click at [1434, 199] on span "Next" at bounding box center [1441, 201] width 15 height 15
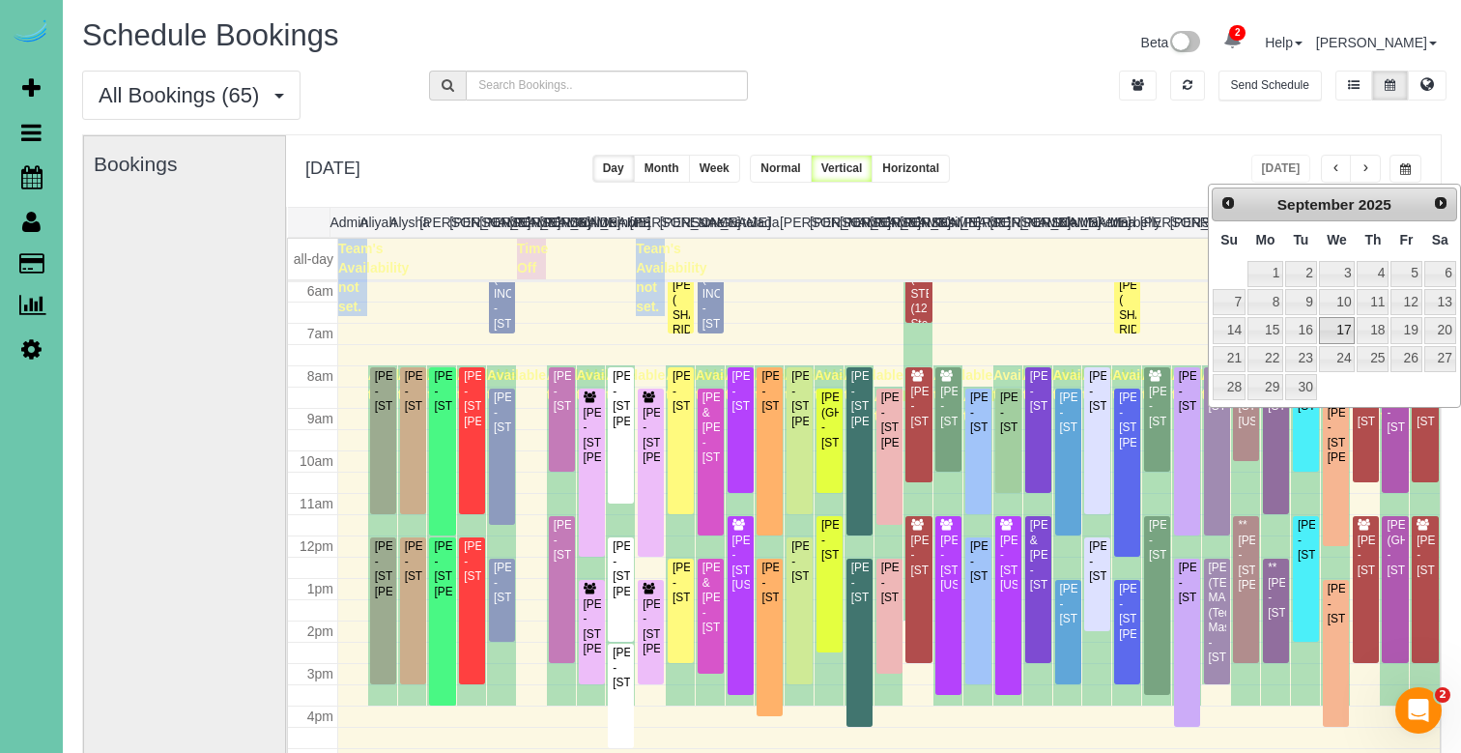
click at [1348, 332] on link "17" at bounding box center [1337, 330] width 37 height 26
type input "**********"
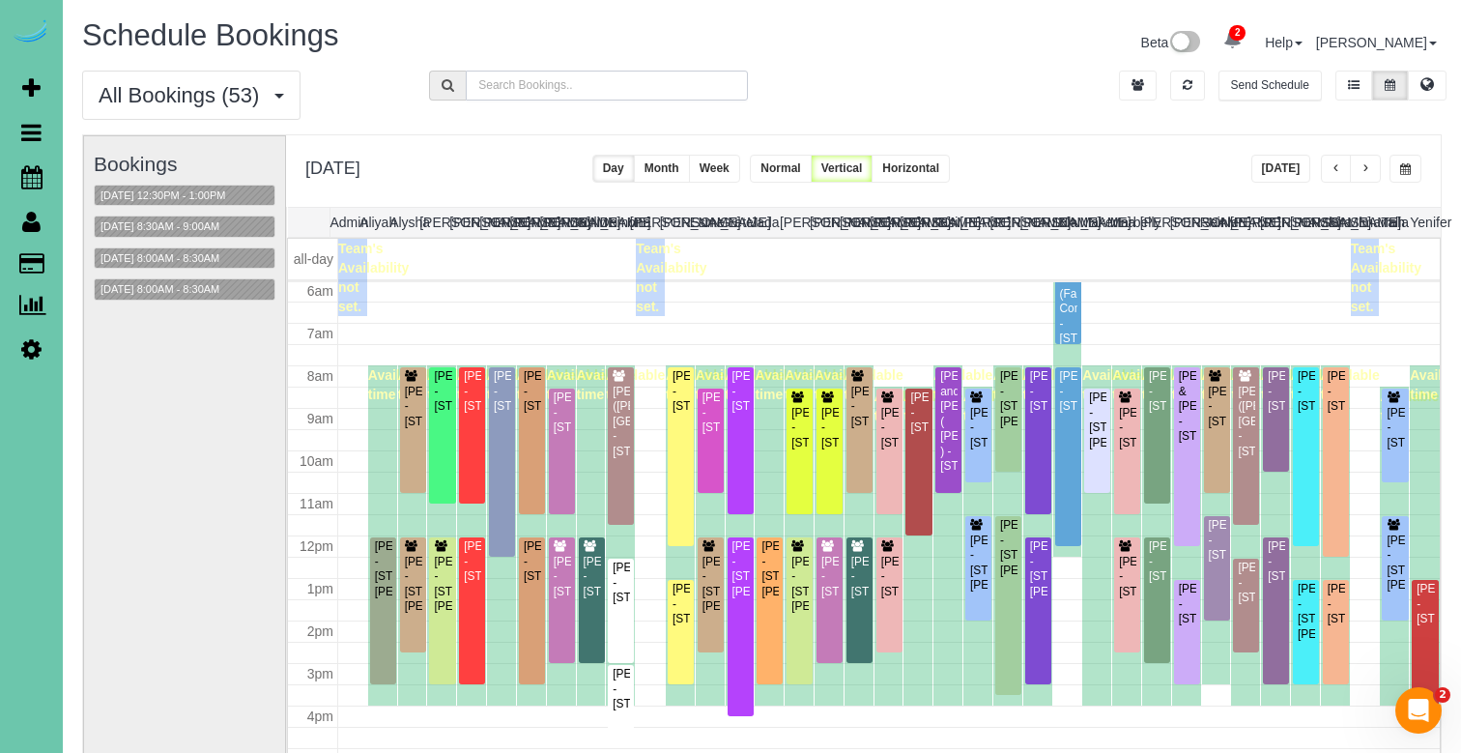
click at [495, 77] on input "text" at bounding box center [606, 86] width 281 height 30
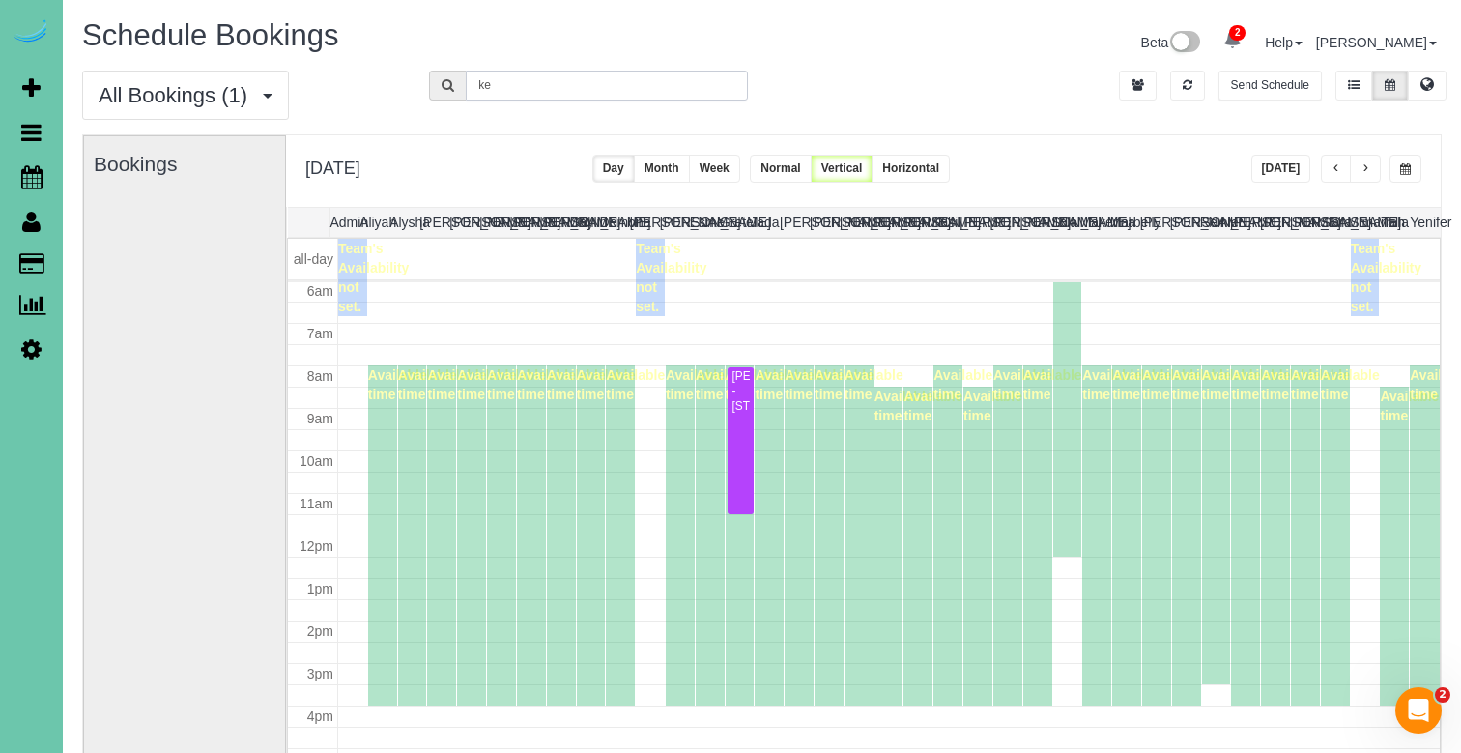
type input "k"
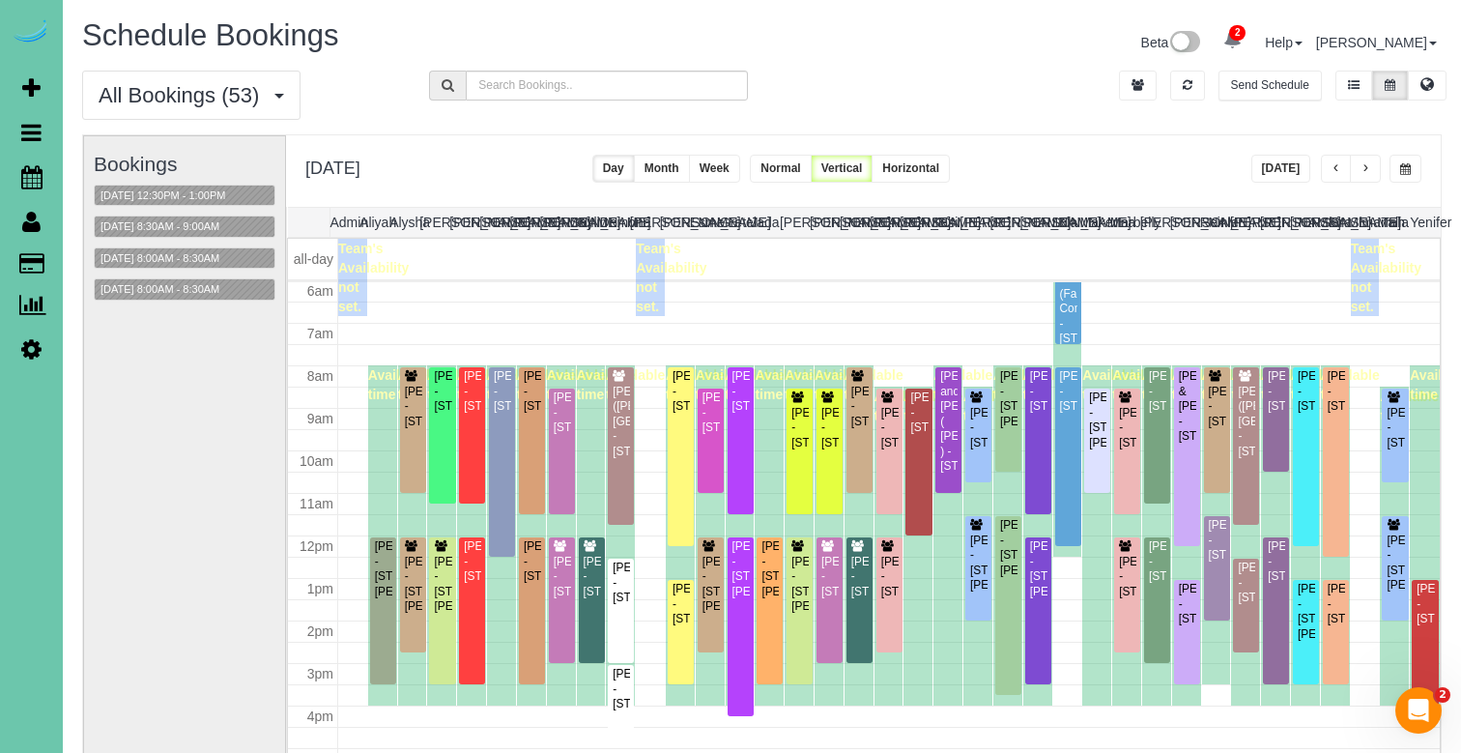
click at [1338, 171] on span "button" at bounding box center [1337, 169] width 10 height 12
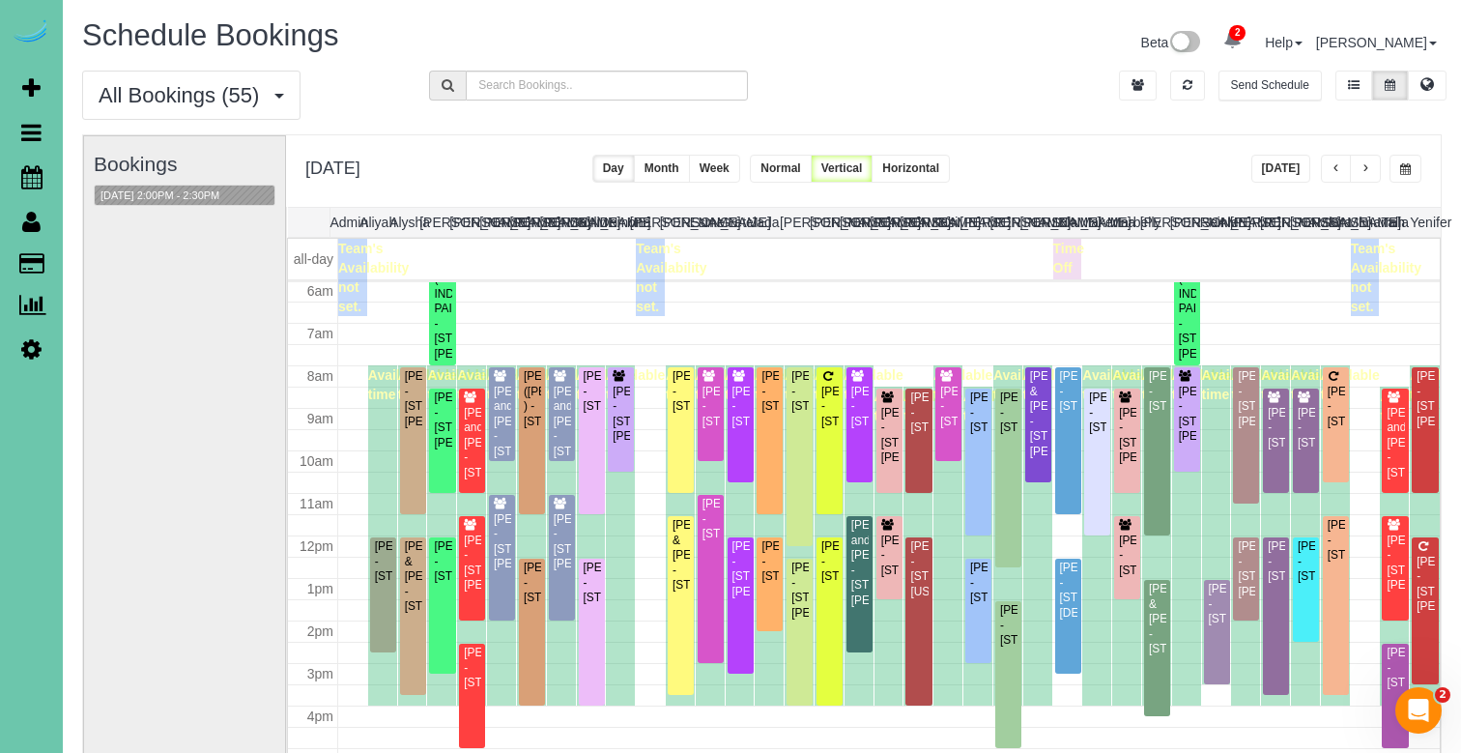
click at [1374, 165] on button "button" at bounding box center [1365, 169] width 31 height 28
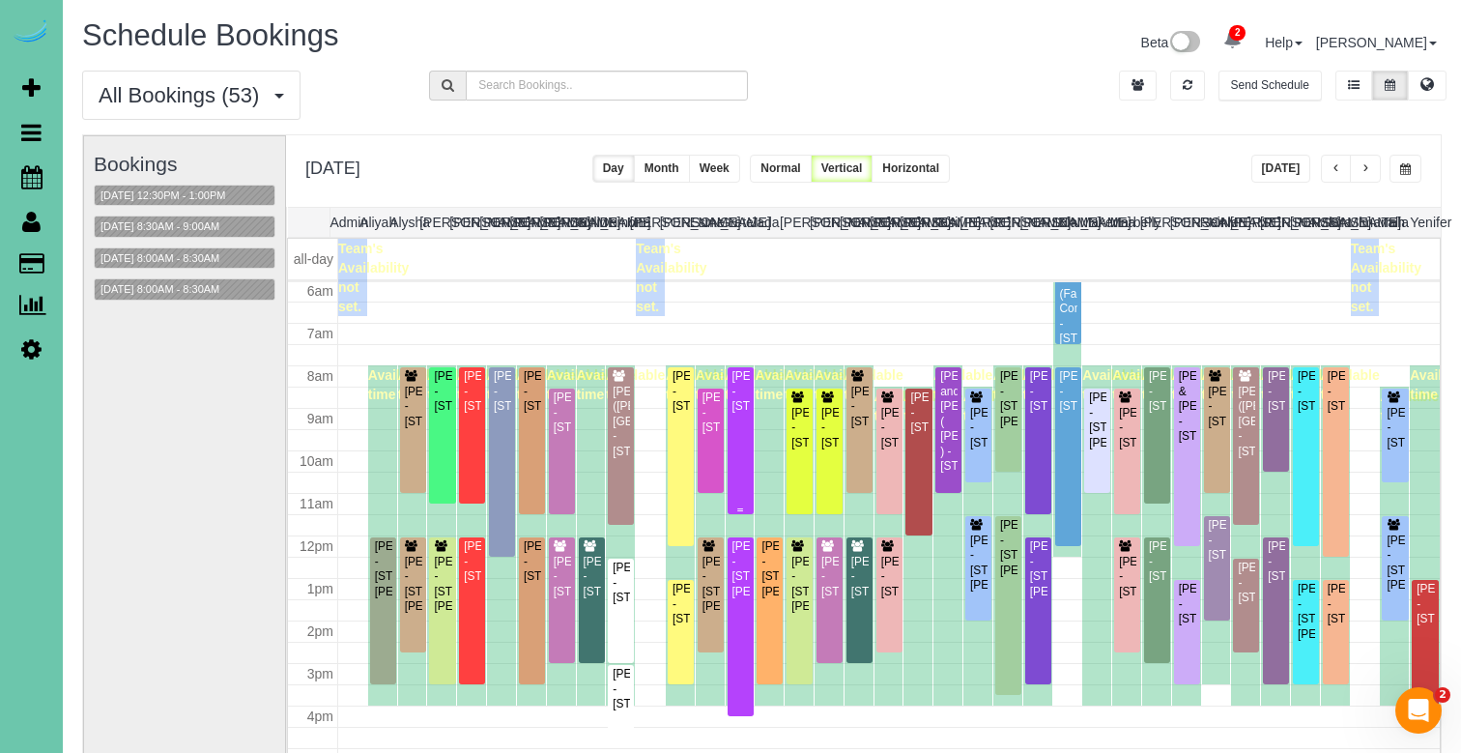
click at [746, 414] on div "Kelly Martinson - 10318 N 184th Cir, Bennington, NE 68007" at bounding box center [741, 391] width 18 height 44
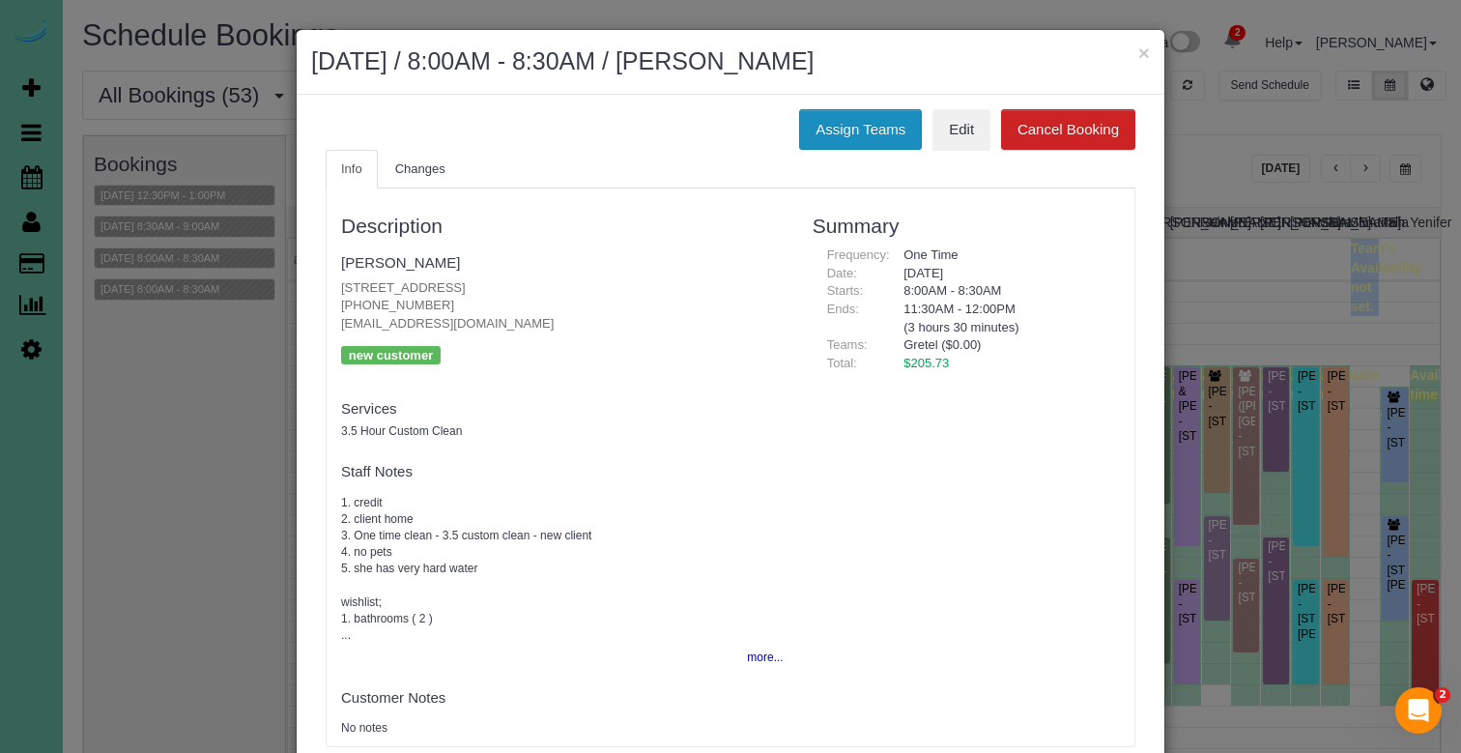
click at [838, 133] on button "Assign Teams" at bounding box center [860, 129] width 123 height 41
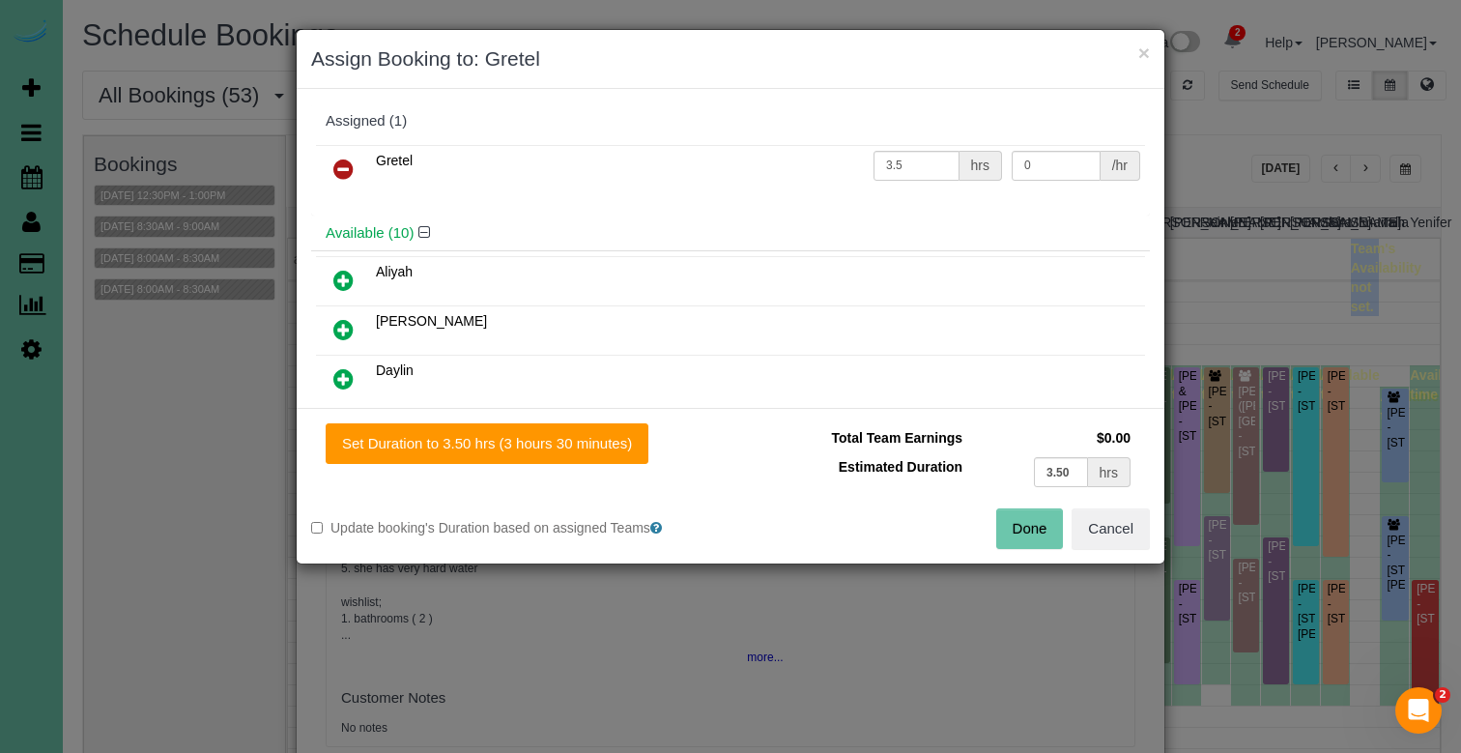
click at [345, 169] on icon at bounding box center [343, 169] width 20 height 23
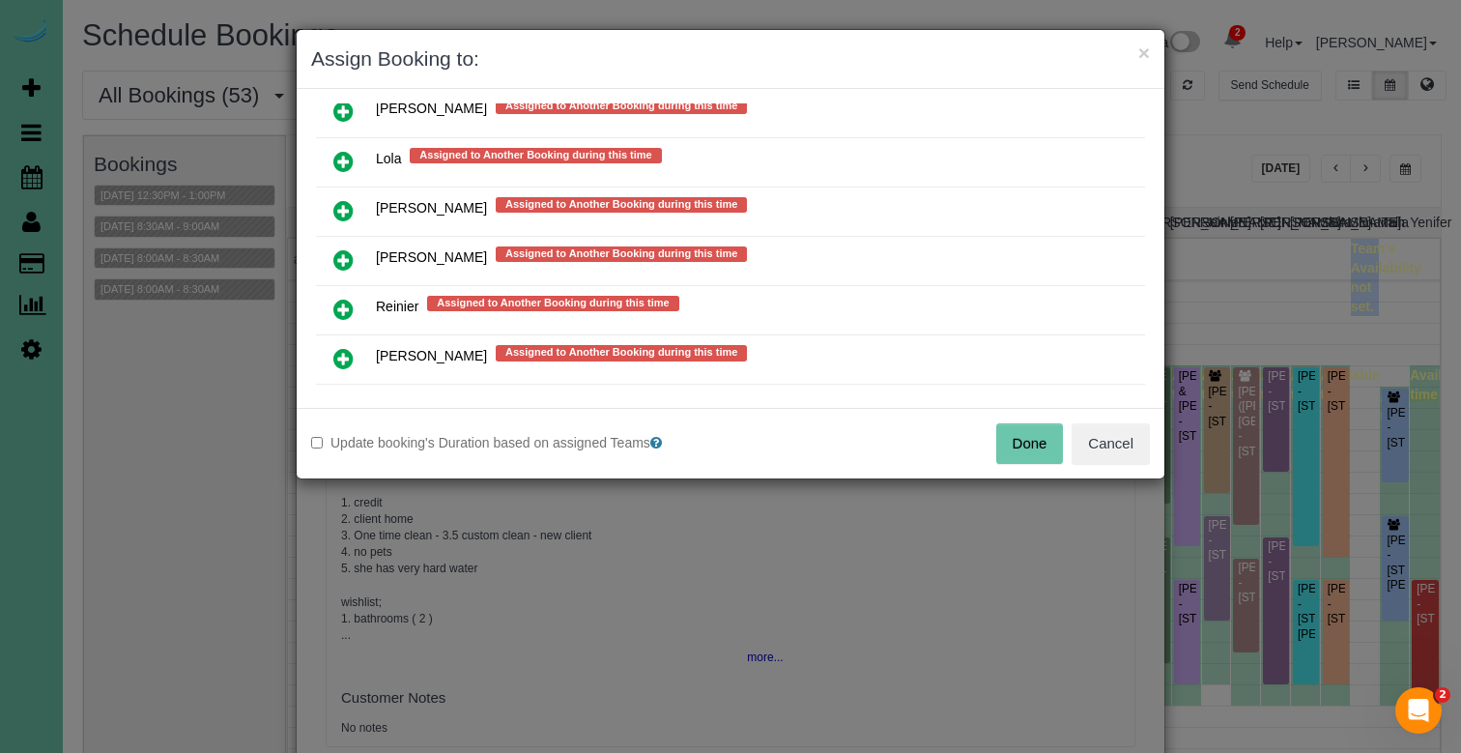
scroll to position [1713, 0]
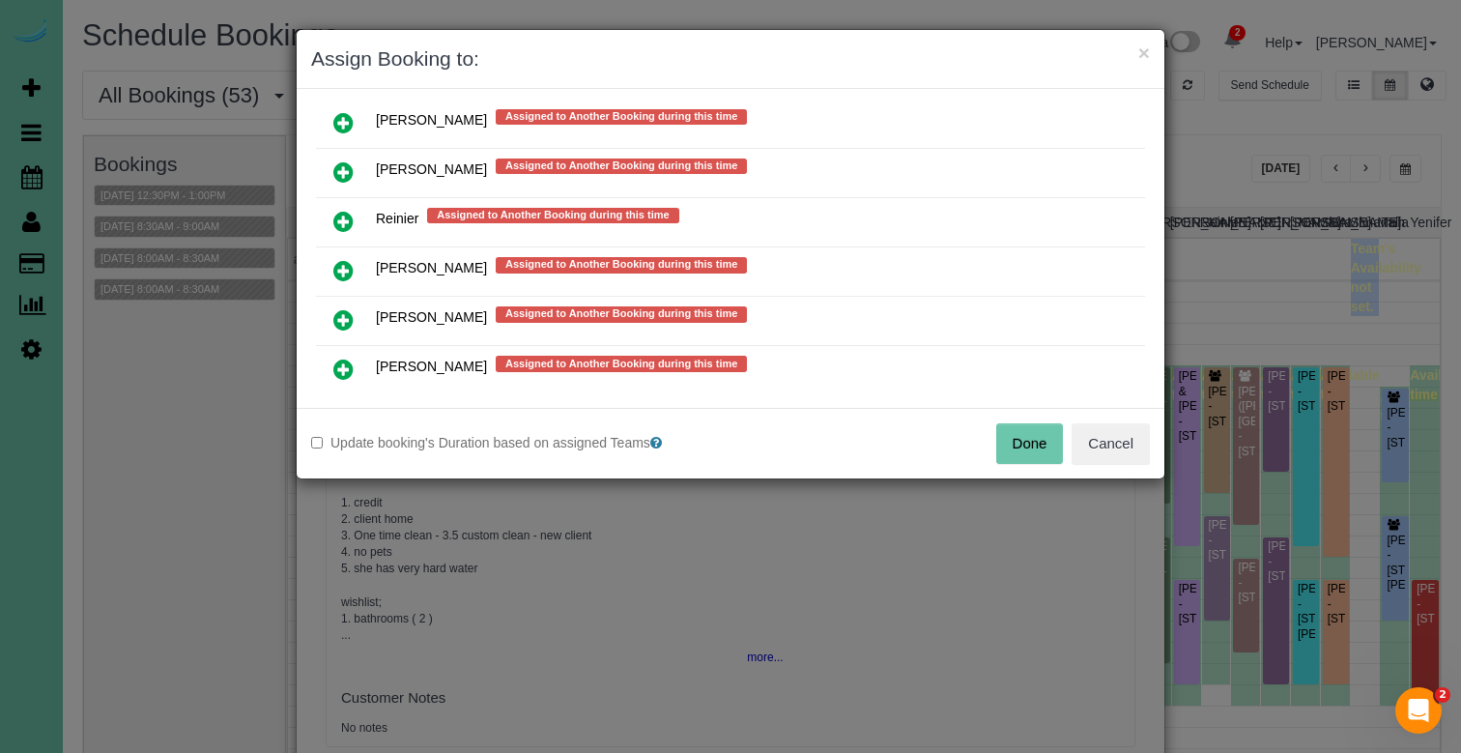
click at [345, 217] on icon at bounding box center [343, 221] width 20 height 23
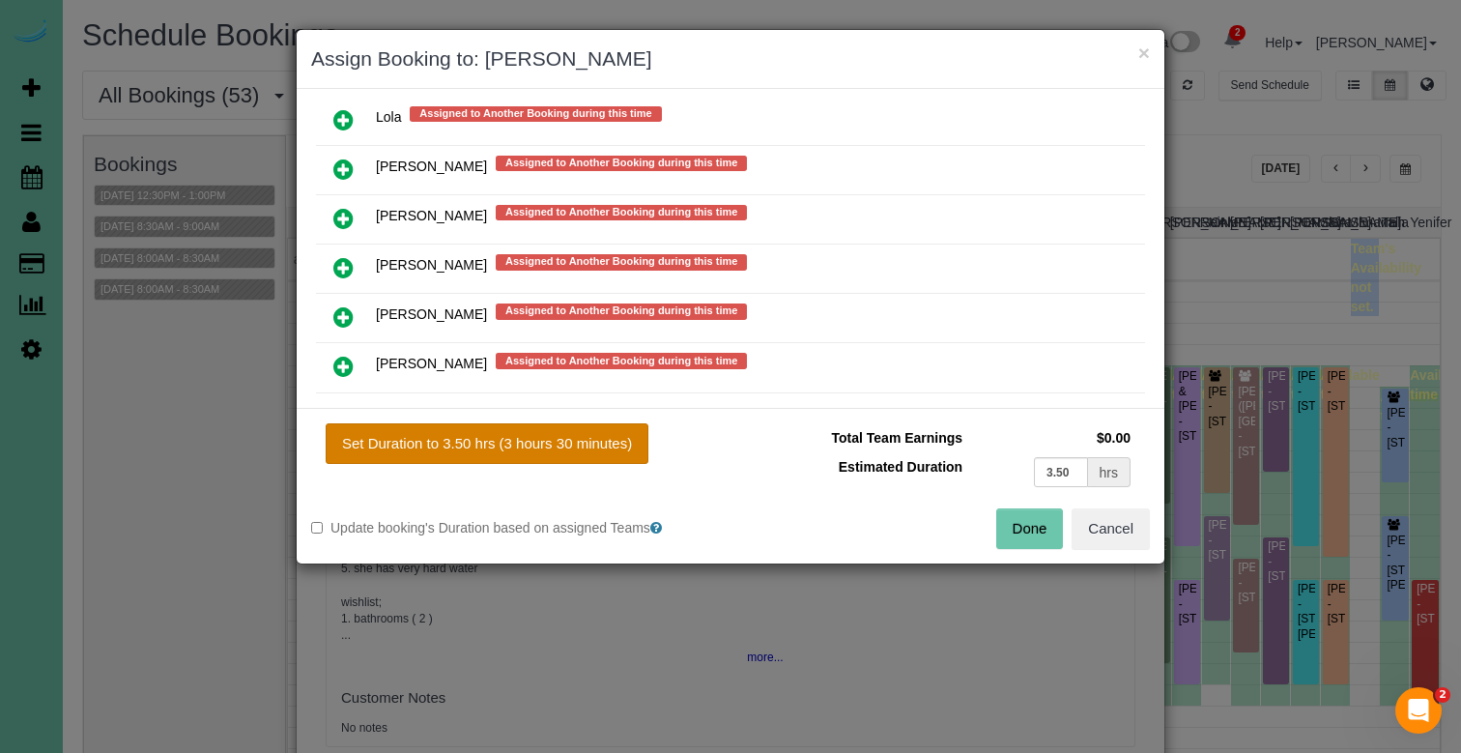
click at [510, 447] on button "Set Duration to 3.50 hrs (3 hours 30 minutes)" at bounding box center [487, 443] width 323 height 41
type input "3.50"
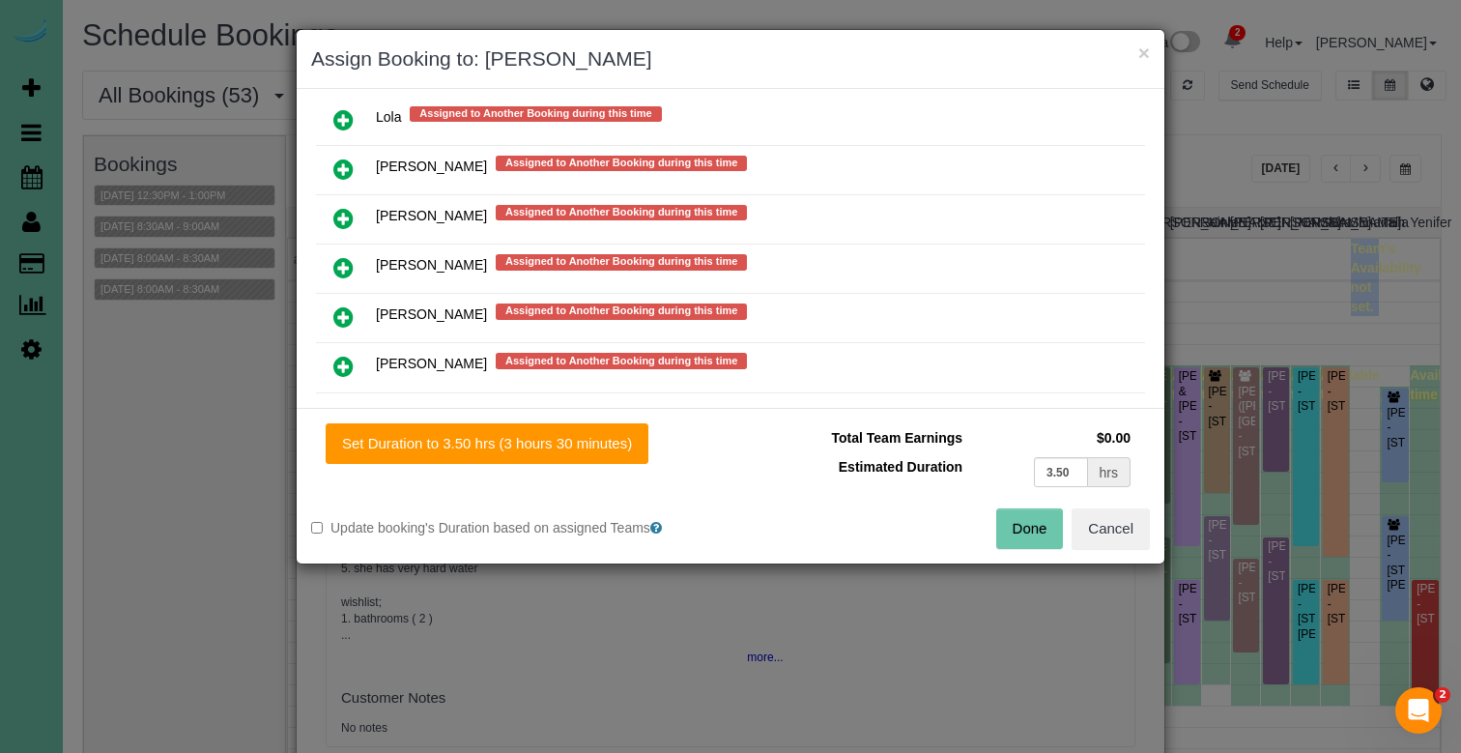
click at [1005, 529] on button "Done" at bounding box center [1030, 528] width 68 height 41
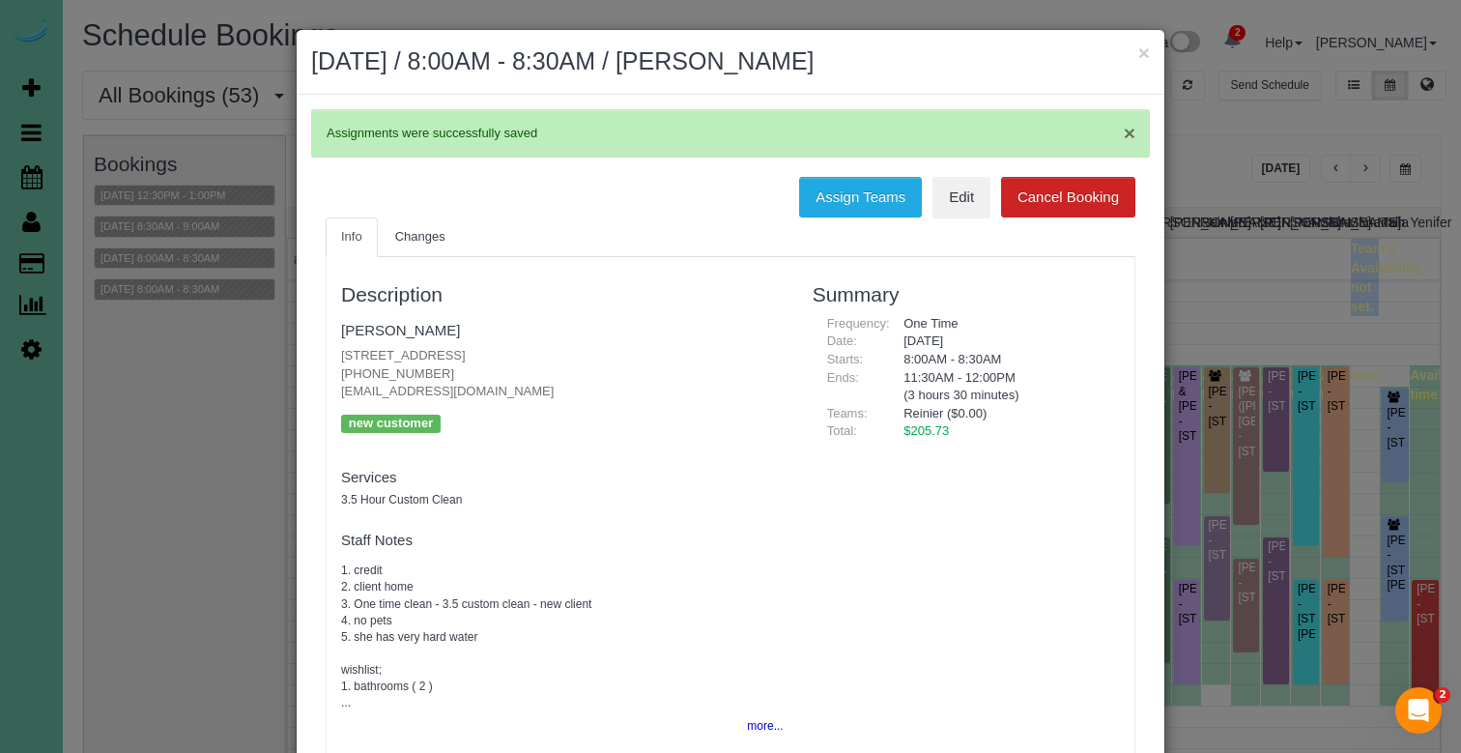
drag, startPoint x: 1143, startPoint y: 48, endPoint x: 1131, endPoint y: 48, distance: 12.6
click at [1143, 48] on button "×" at bounding box center [1145, 53] width 12 height 20
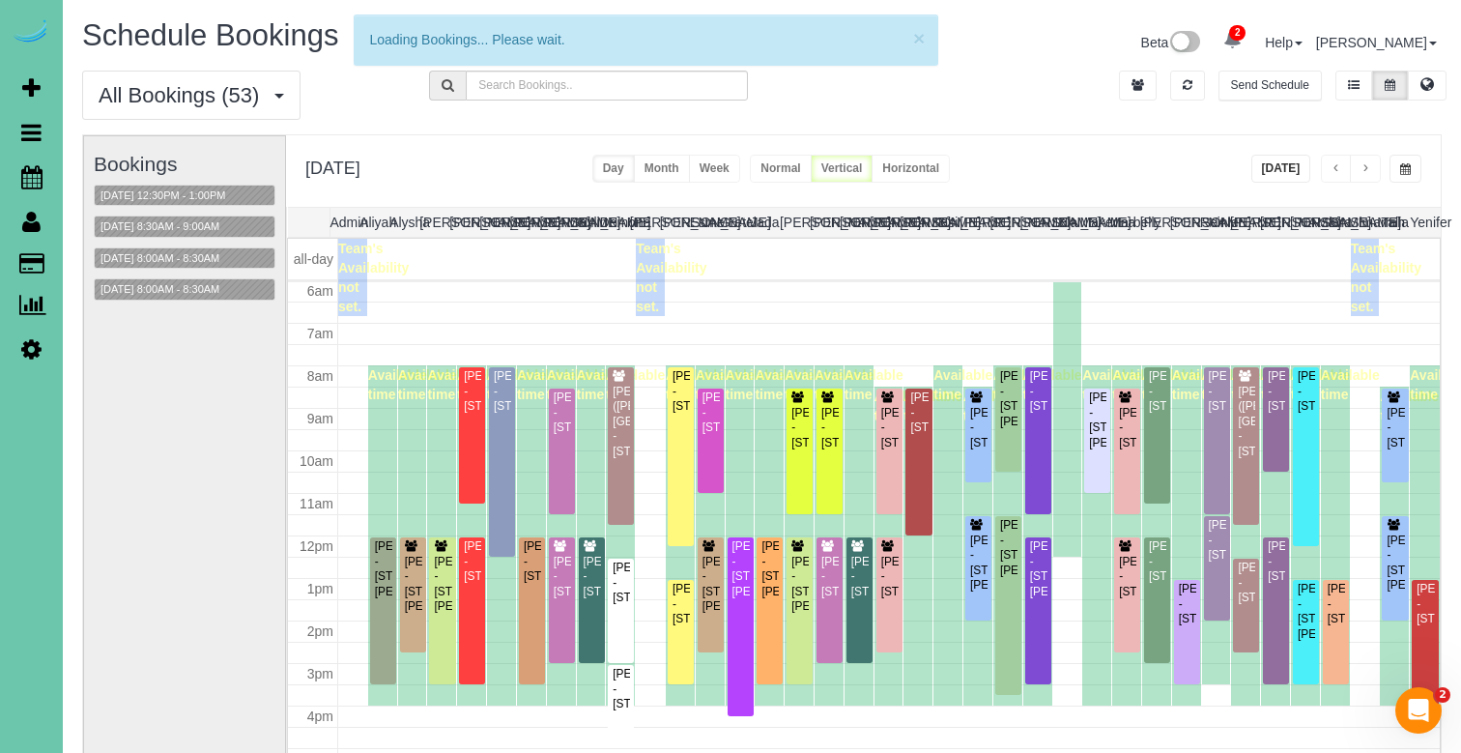
scroll to position [256, 0]
click at [740, 171] on button "Week" at bounding box center [714, 169] width 51 height 28
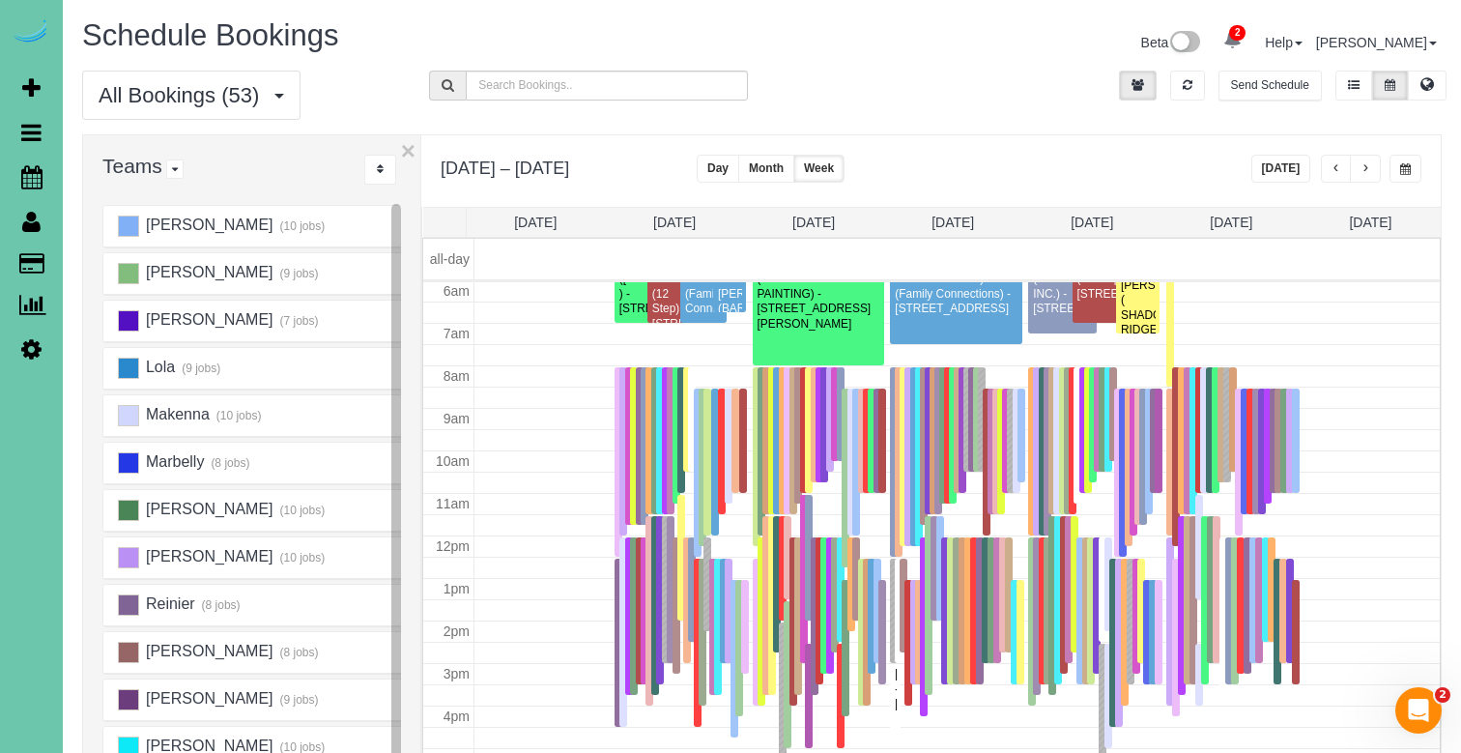
scroll to position [998, 0]
click at [127, 606] on ins at bounding box center [128, 604] width 21 height 21
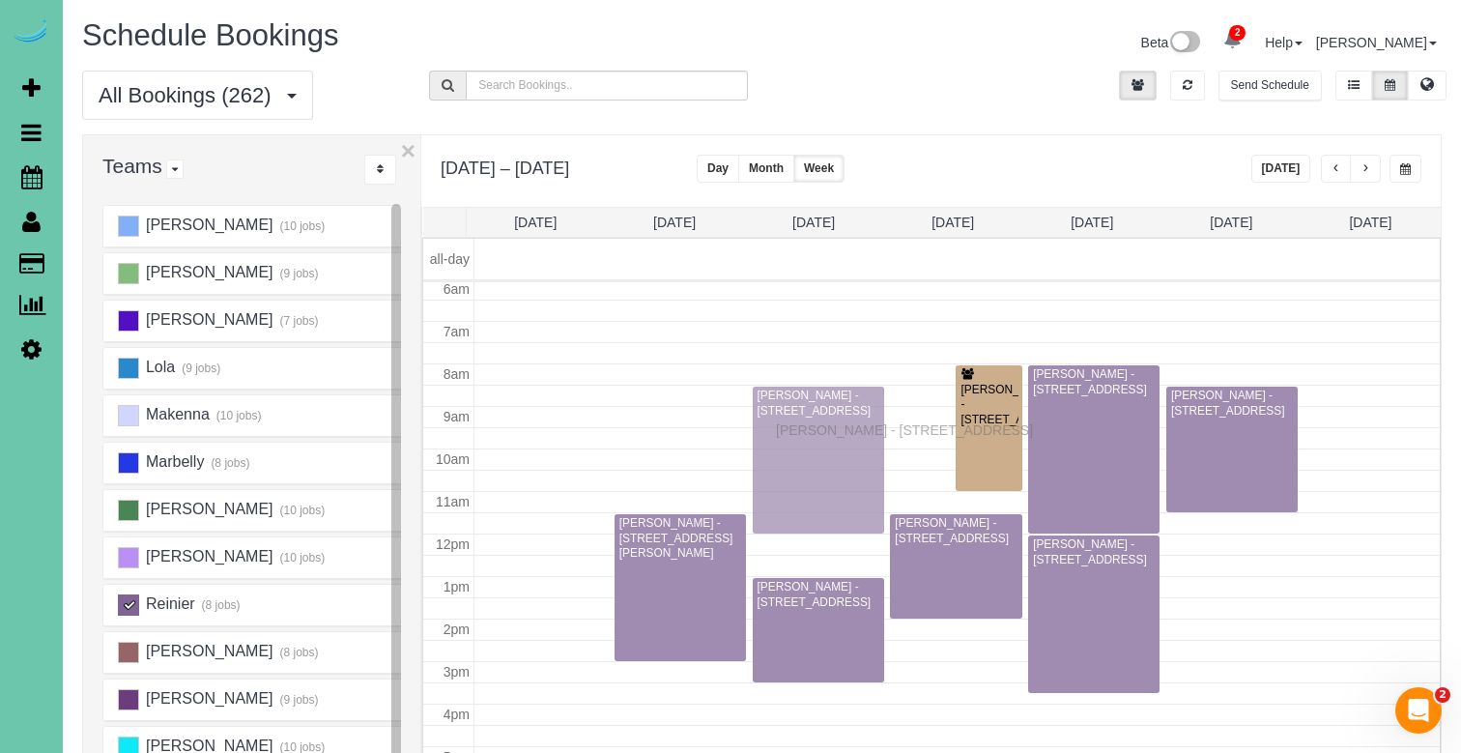
scroll to position [2, 0]
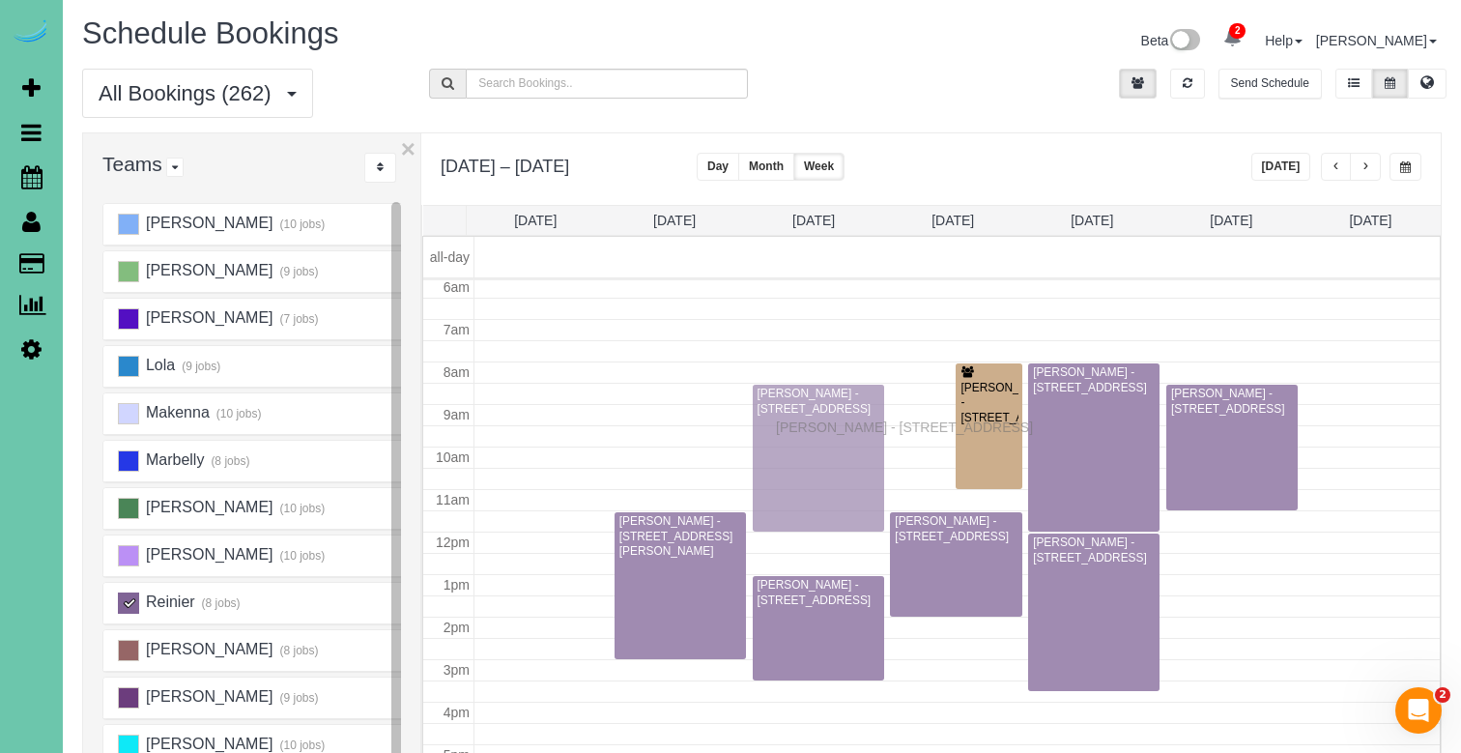
drag, startPoint x: 933, startPoint y: 410, endPoint x: 781, endPoint y: 424, distance: 152.4
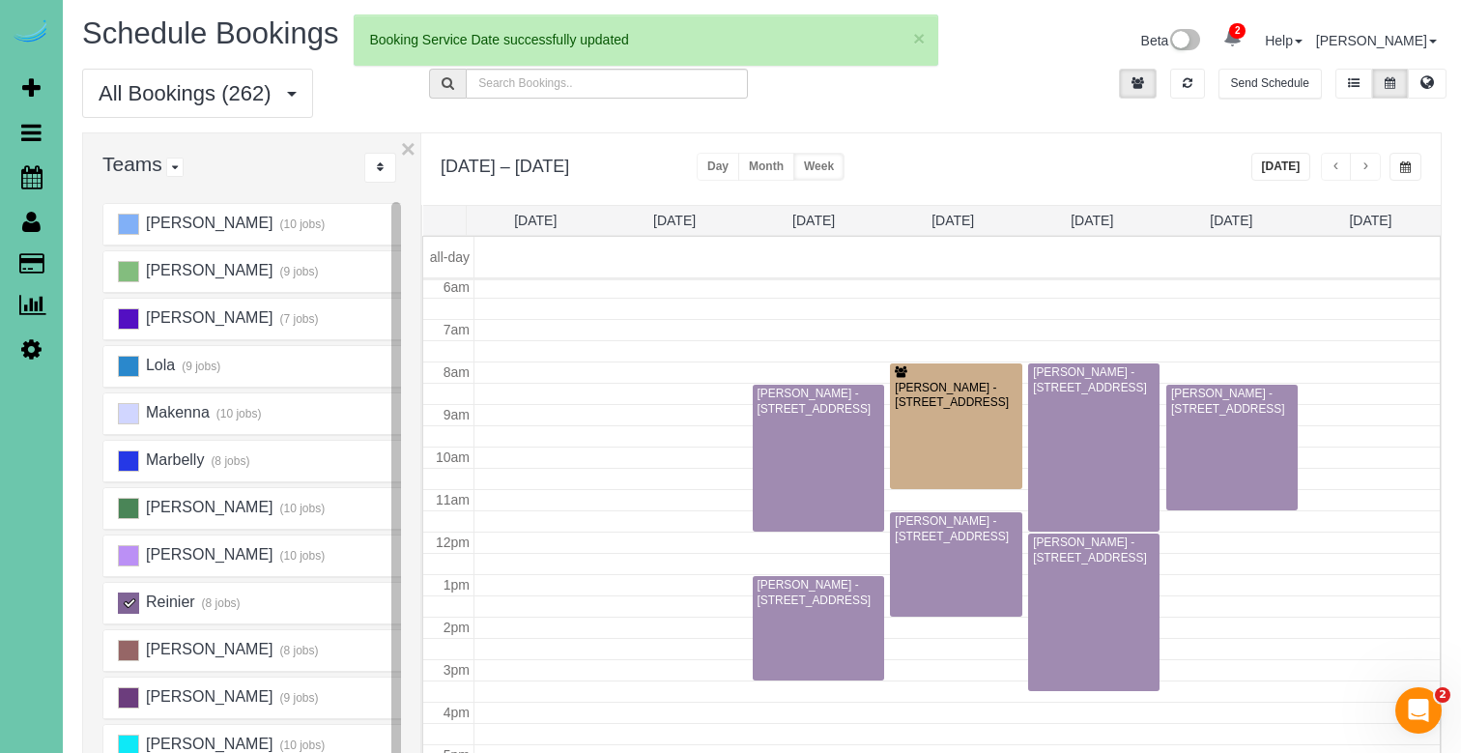
scroll to position [258, 0]
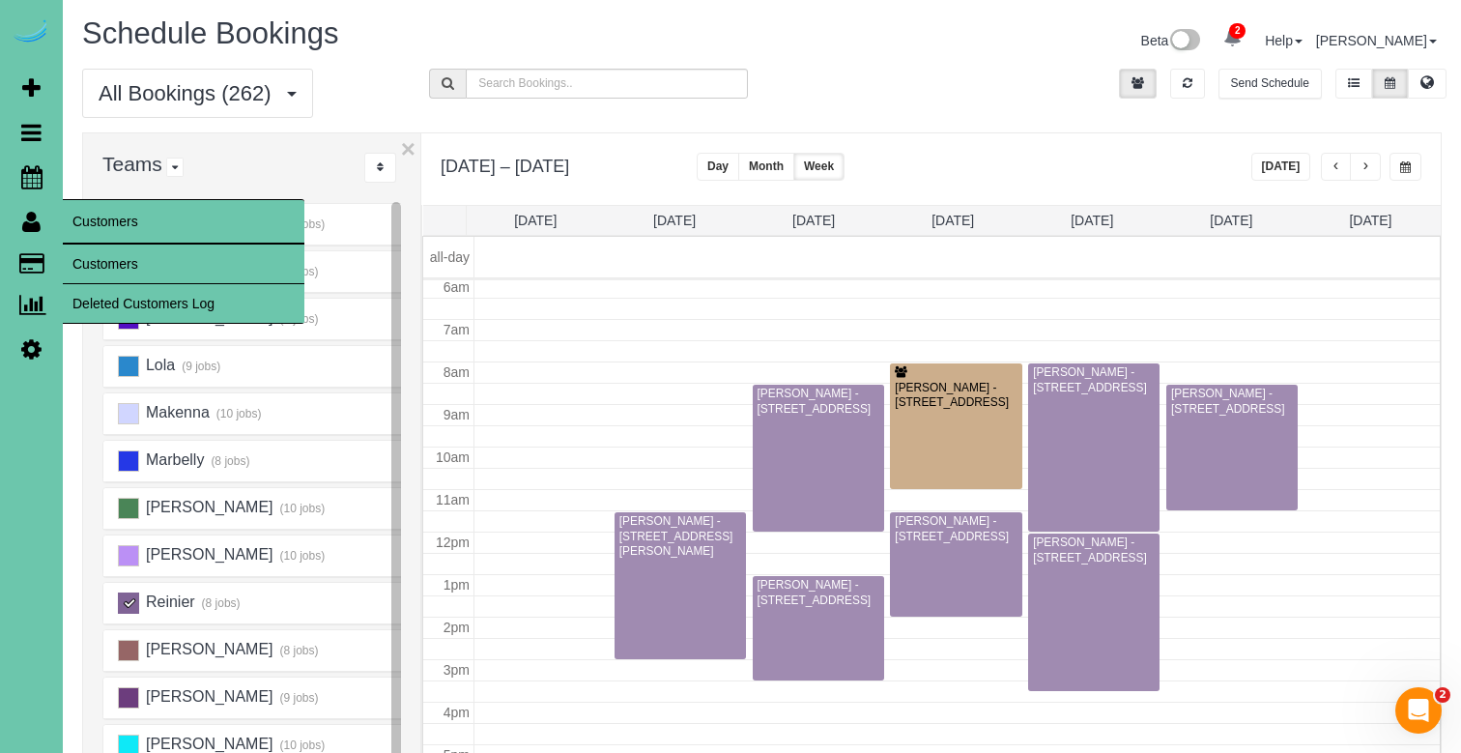
click at [86, 254] on link "Customers" at bounding box center [184, 264] width 242 height 39
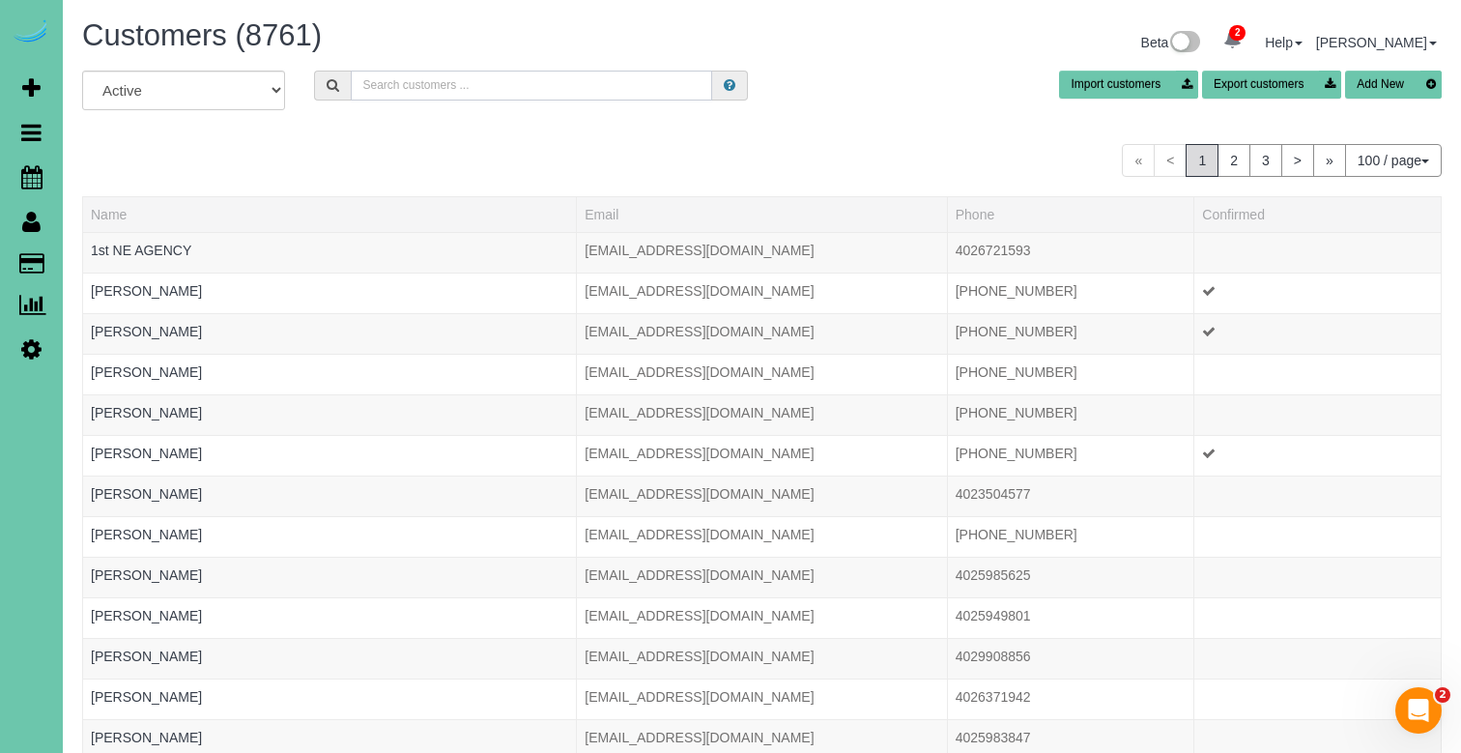
click at [372, 84] on input "text" at bounding box center [531, 86] width 361 height 30
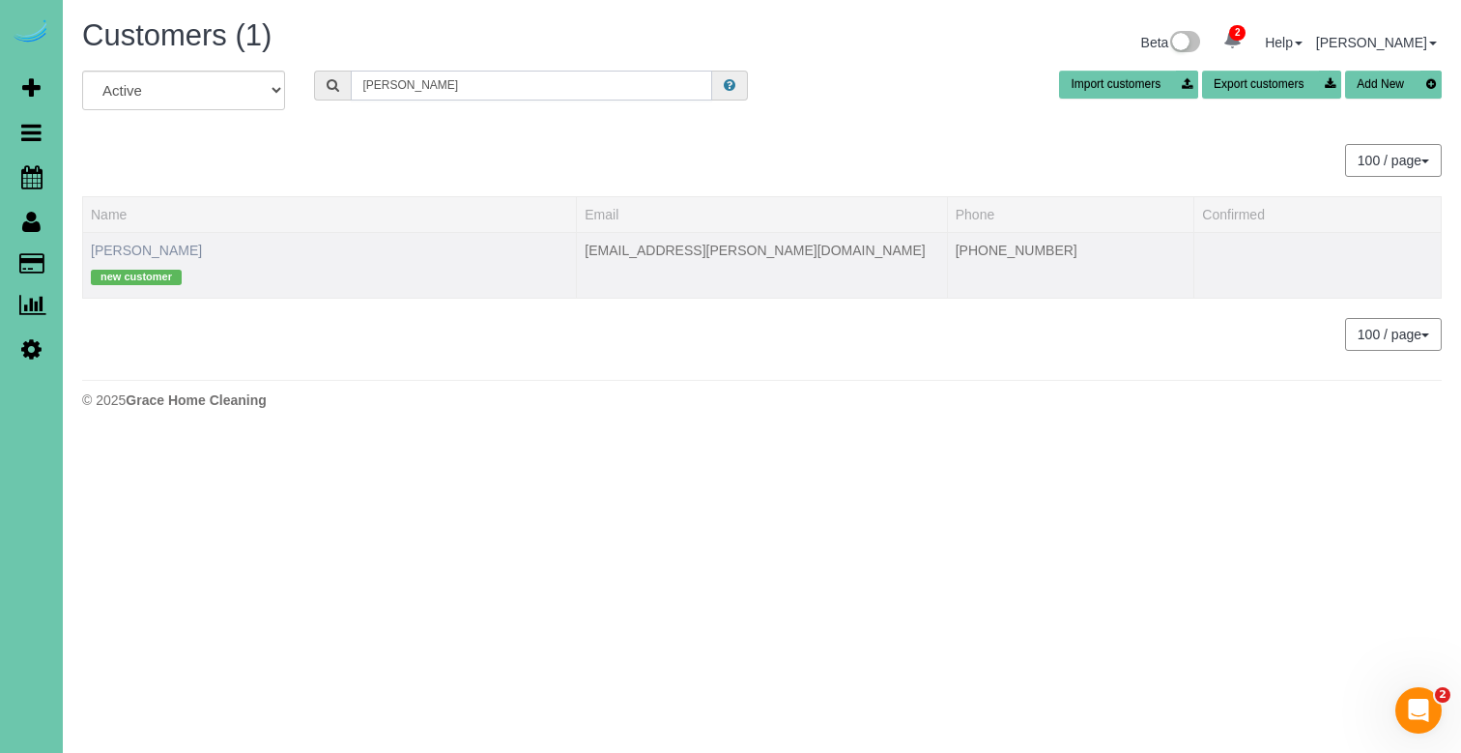
type input "wes b"
click at [115, 249] on link "Wes Buller" at bounding box center [146, 250] width 111 height 15
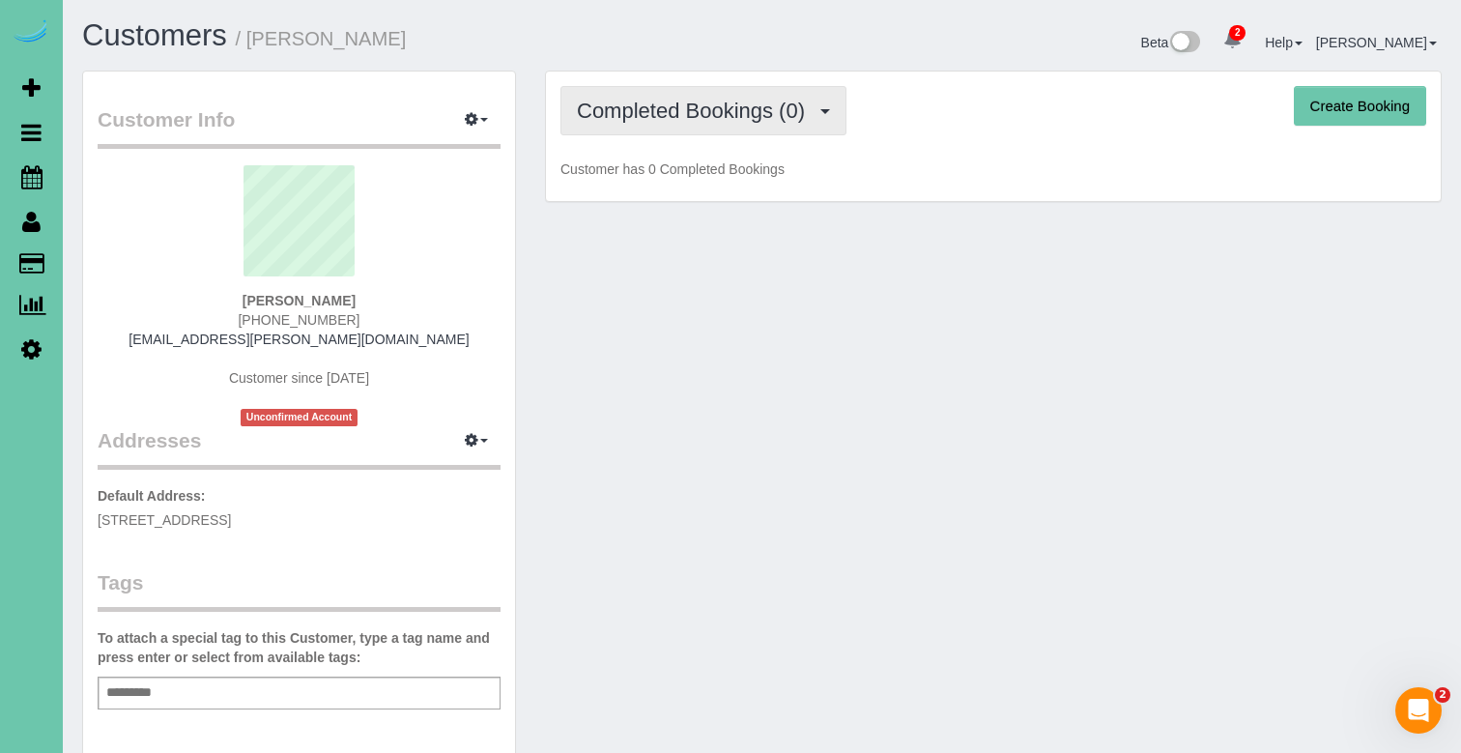
click at [669, 108] on span "Completed Bookings (0)" at bounding box center [696, 111] width 238 height 24
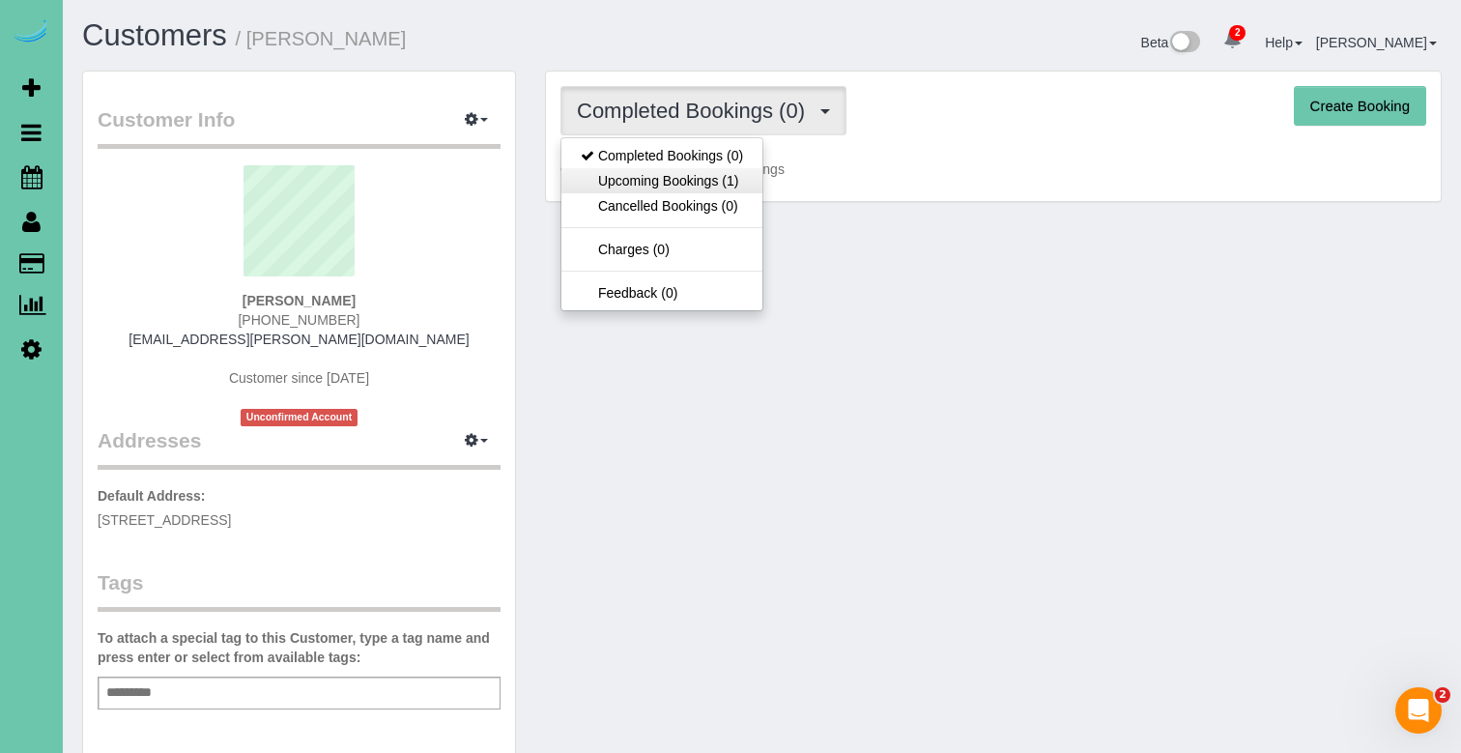
click at [666, 172] on link "Upcoming Bookings (1)" at bounding box center [662, 180] width 201 height 25
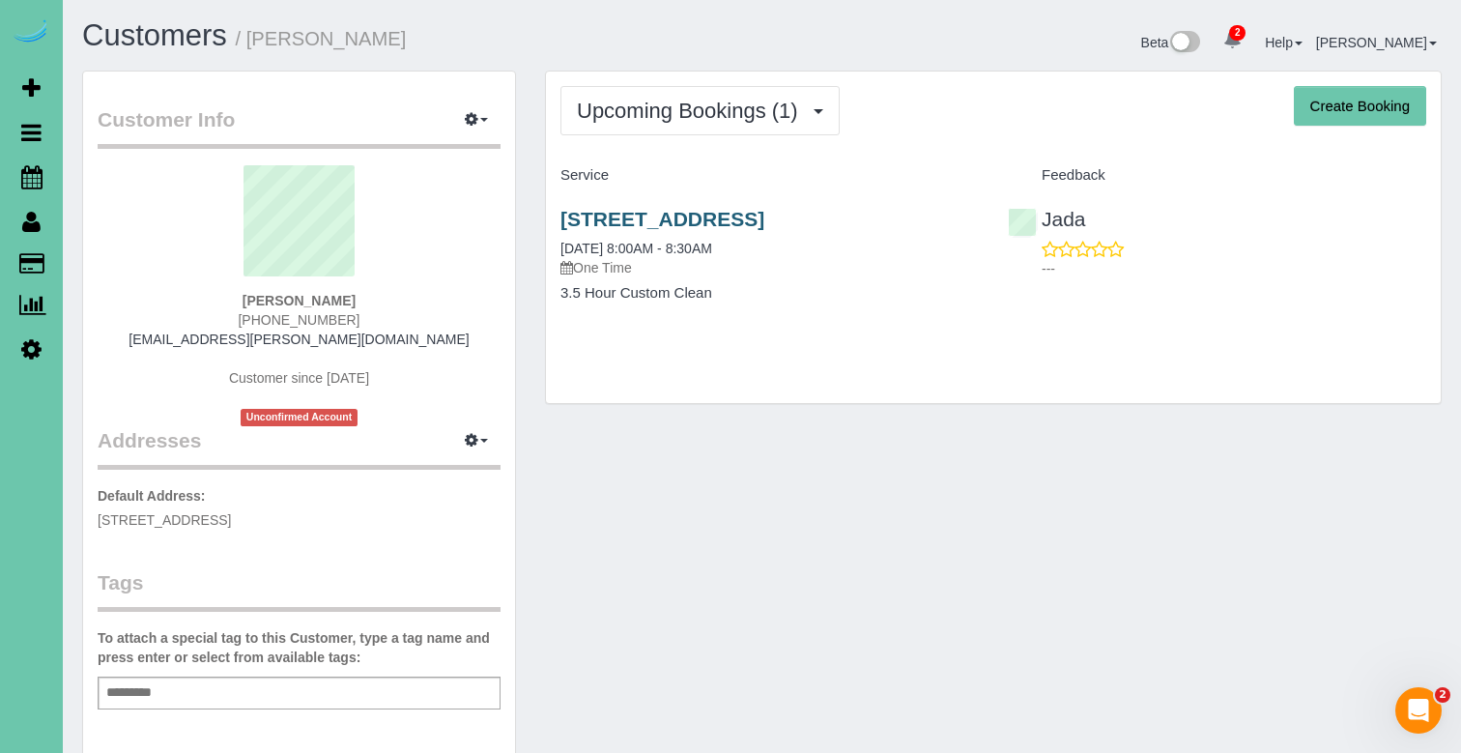
click at [632, 217] on link "22655 Centennial Road, Gretna, NE 68028" at bounding box center [663, 219] width 204 height 22
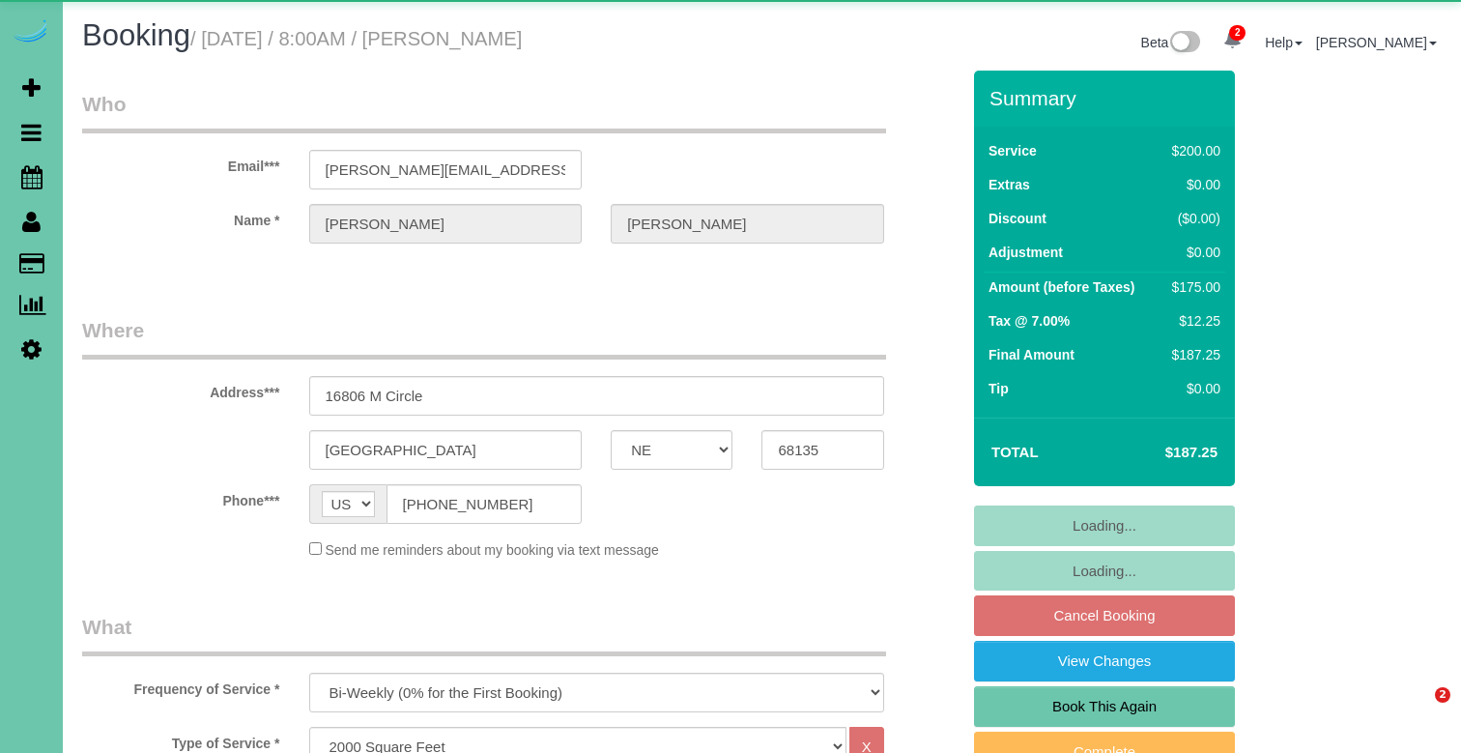
select select "NE"
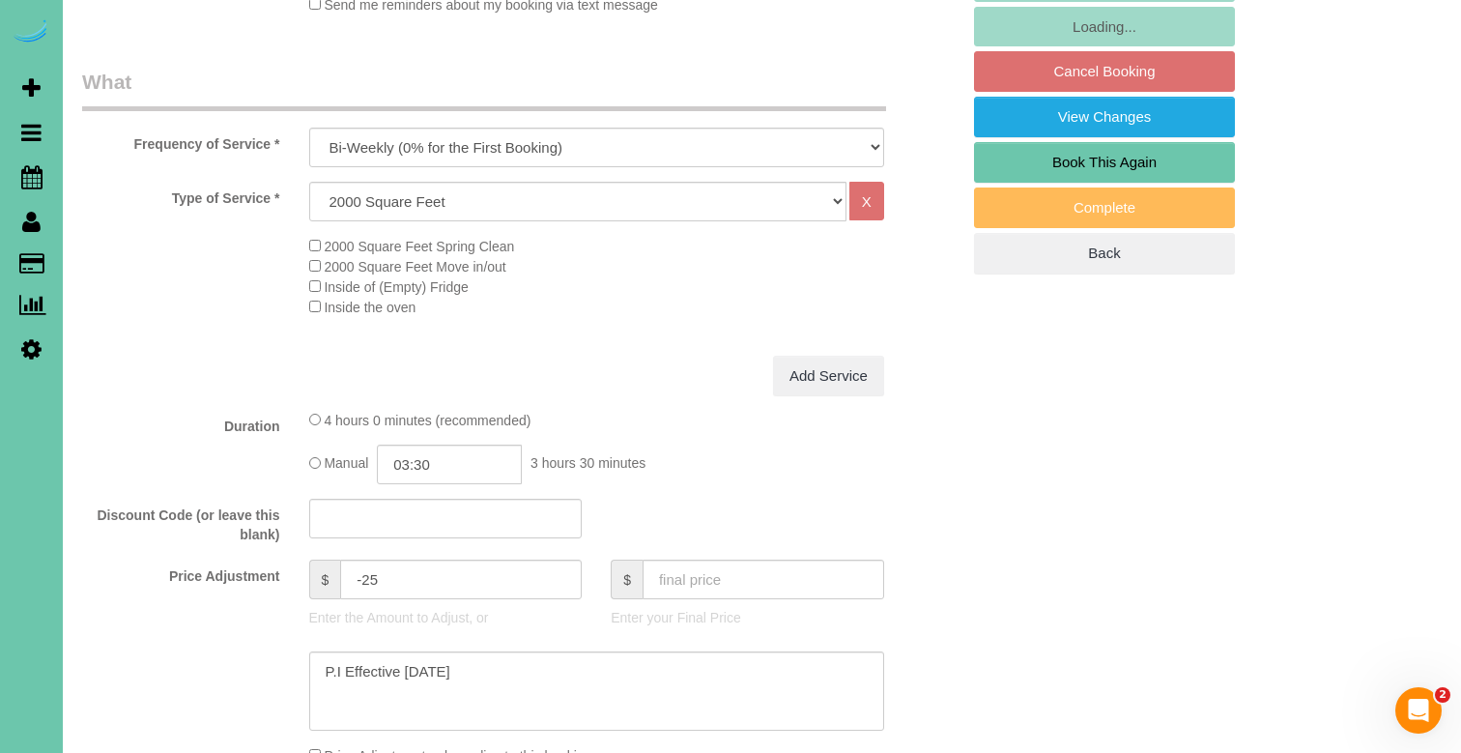
scroll to position [546, 0]
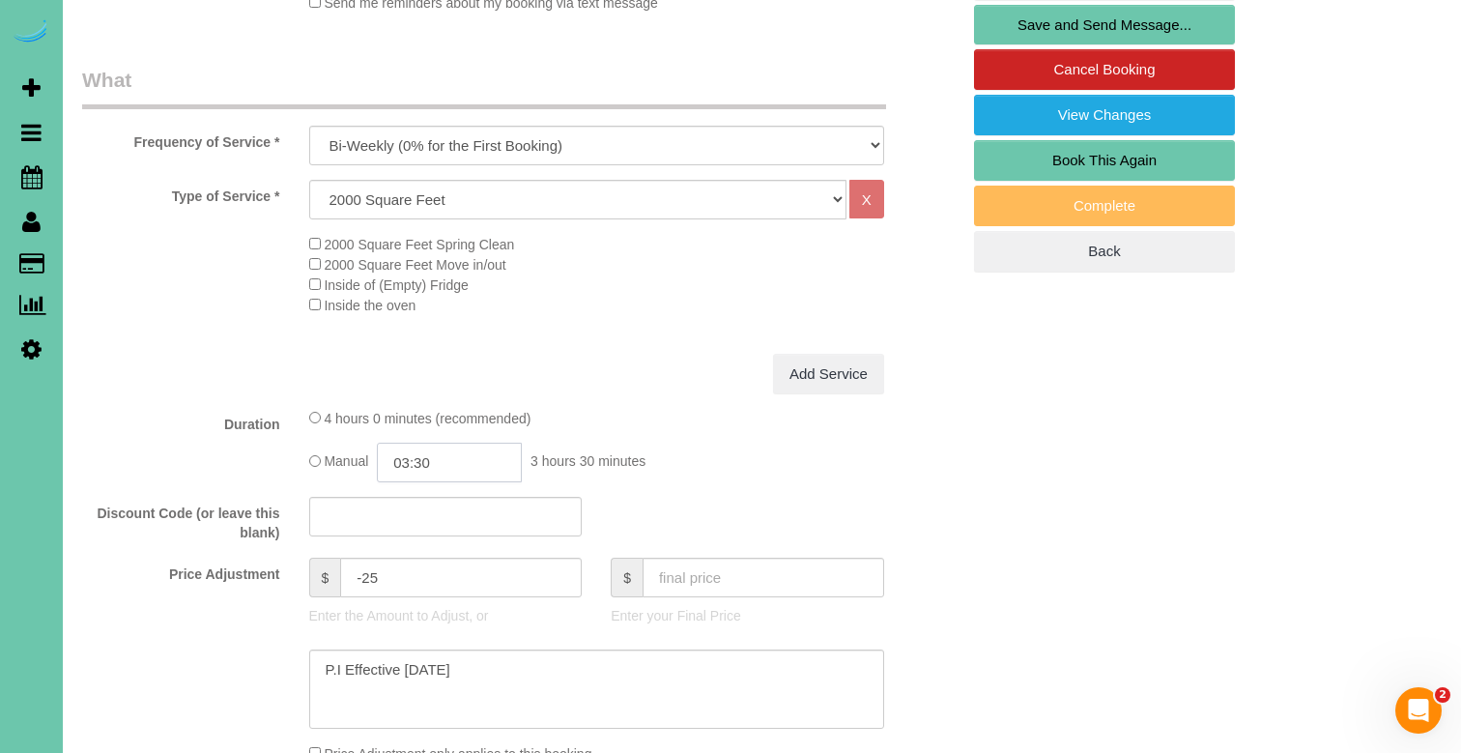
click at [445, 458] on input "03:30" at bounding box center [449, 463] width 145 height 40
type input "02:30"
click at [423, 518] on li "02:30" at bounding box center [429, 521] width 86 height 25
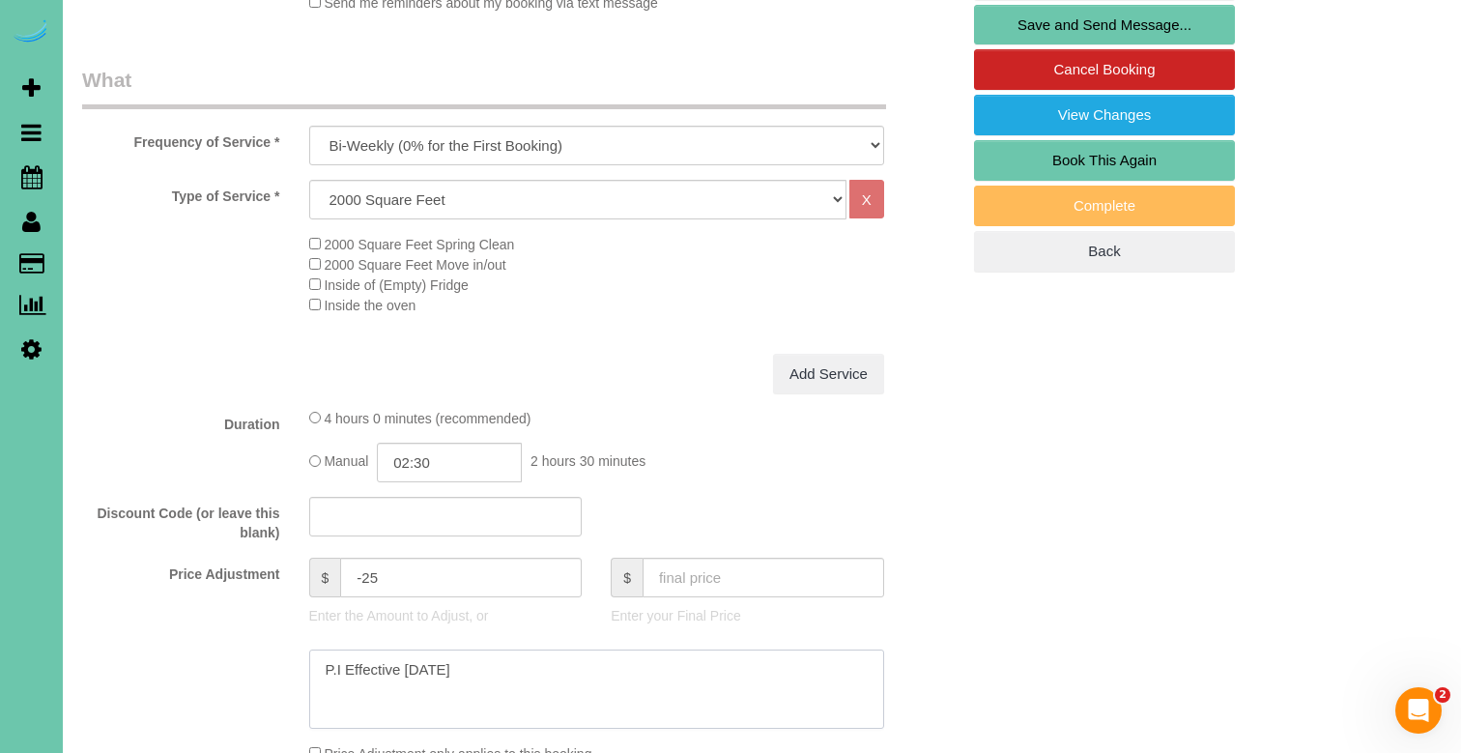
drag, startPoint x: 502, startPoint y: 671, endPoint x: 210, endPoint y: 618, distance: 296.7
click at [212, 619] on sui-booking-price-adjustment "Price Adjustment $ -25 Enter the Amount to Adjust, or $ Enter your Final Price …" at bounding box center [521, 661] width 878 height 206
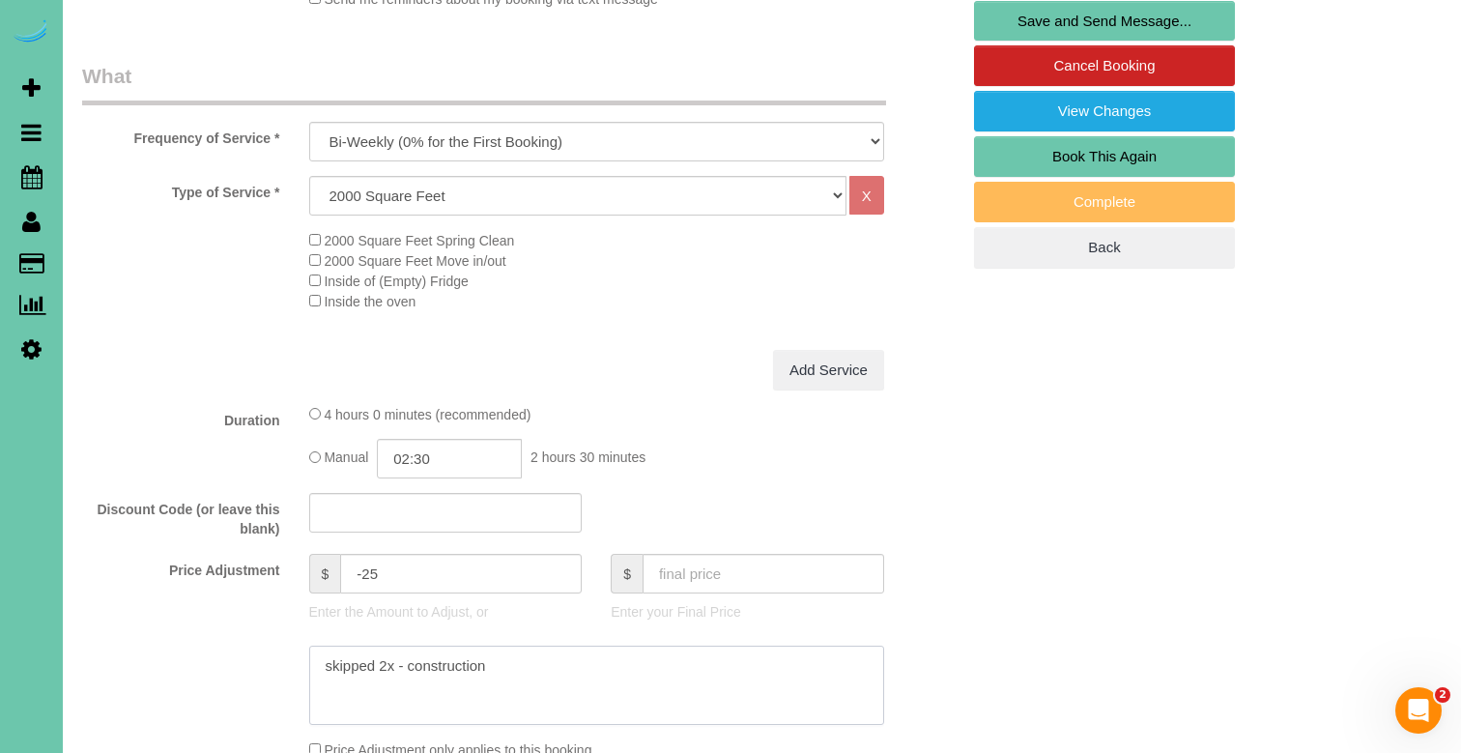
type textarea "skipped 2x - construction"
drag, startPoint x: 338, startPoint y: 566, endPoint x: 318, endPoint y: 563, distance: 20.7
click at [318, 563] on div "$ -25" at bounding box center [446, 574] width 274 height 40
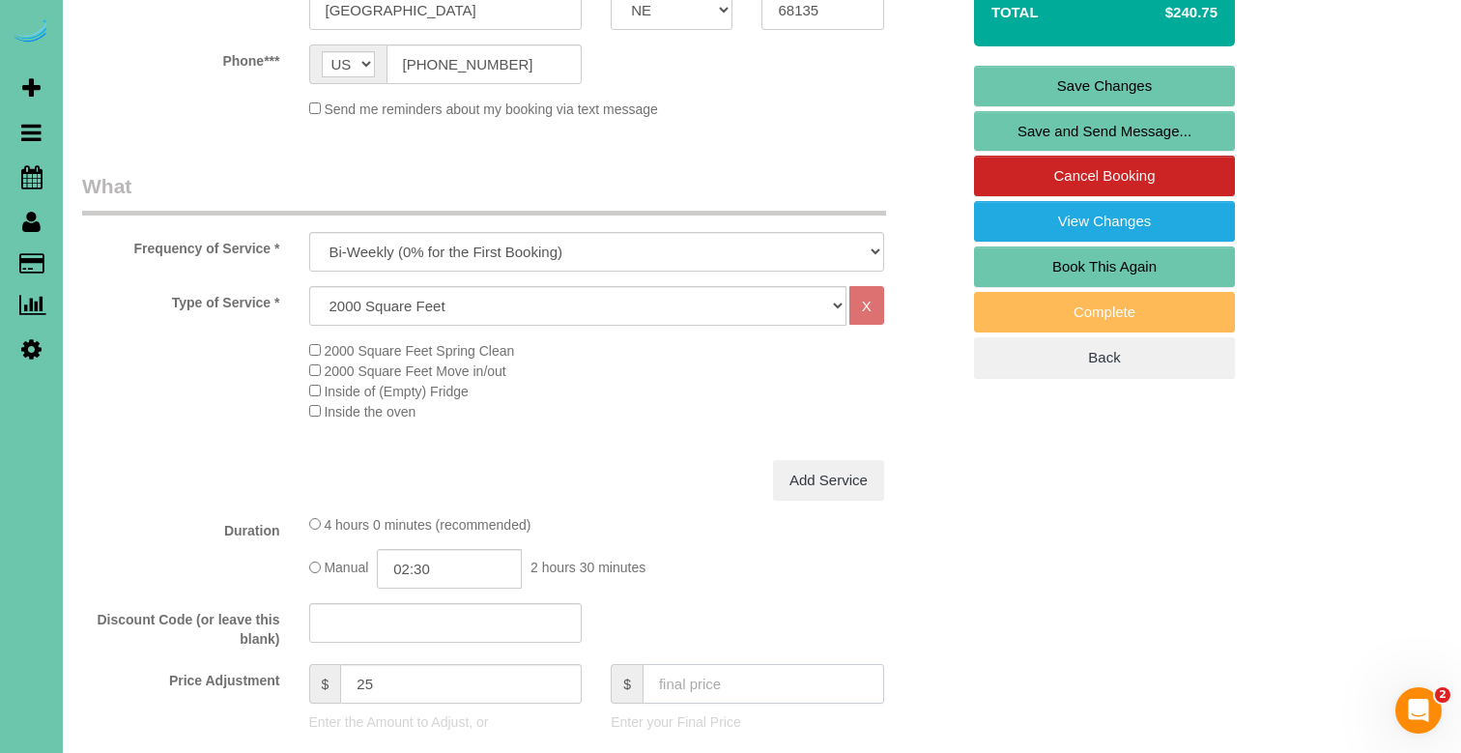
scroll to position [444, 0]
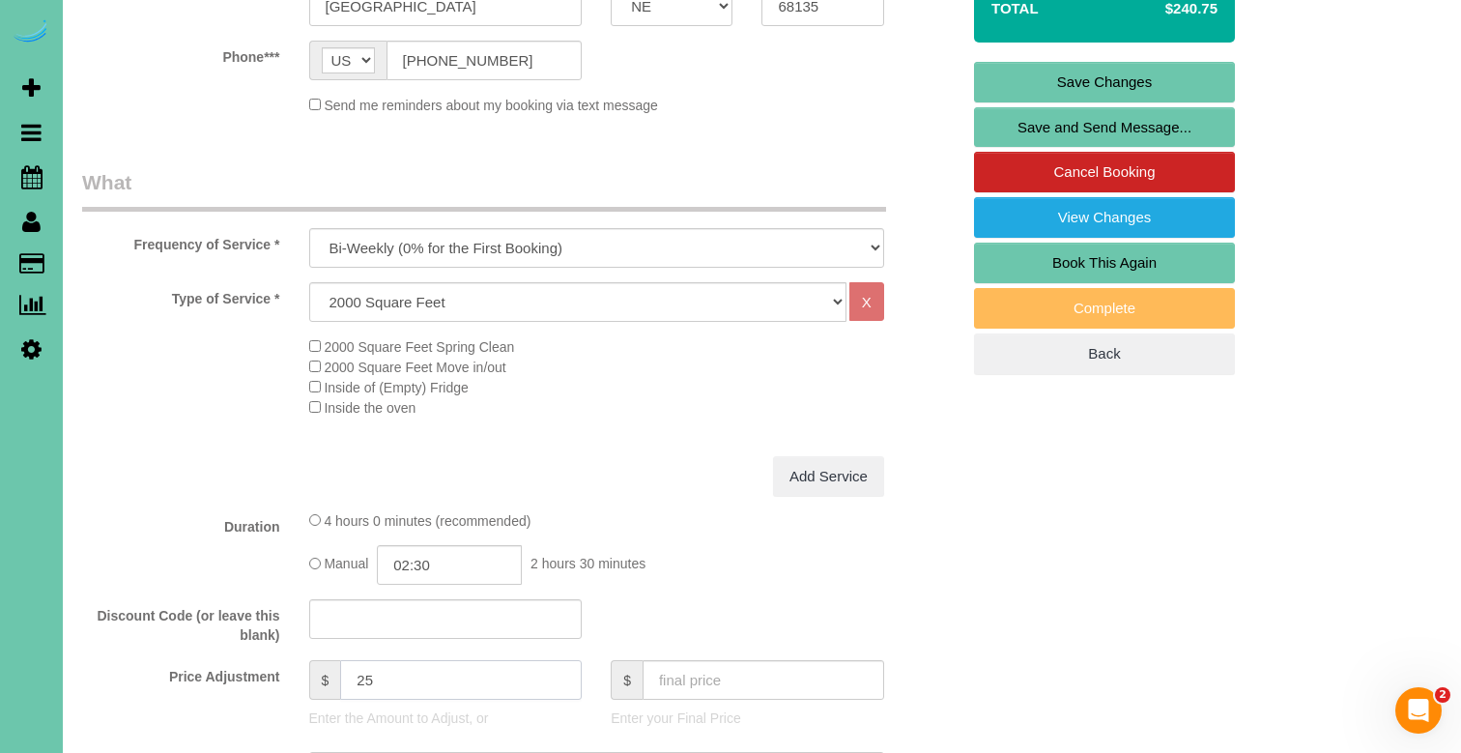
drag, startPoint x: 378, startPoint y: 675, endPoint x: 337, endPoint y: 674, distance: 40.6
click at [338, 674] on div "$ 25" at bounding box center [446, 680] width 274 height 40
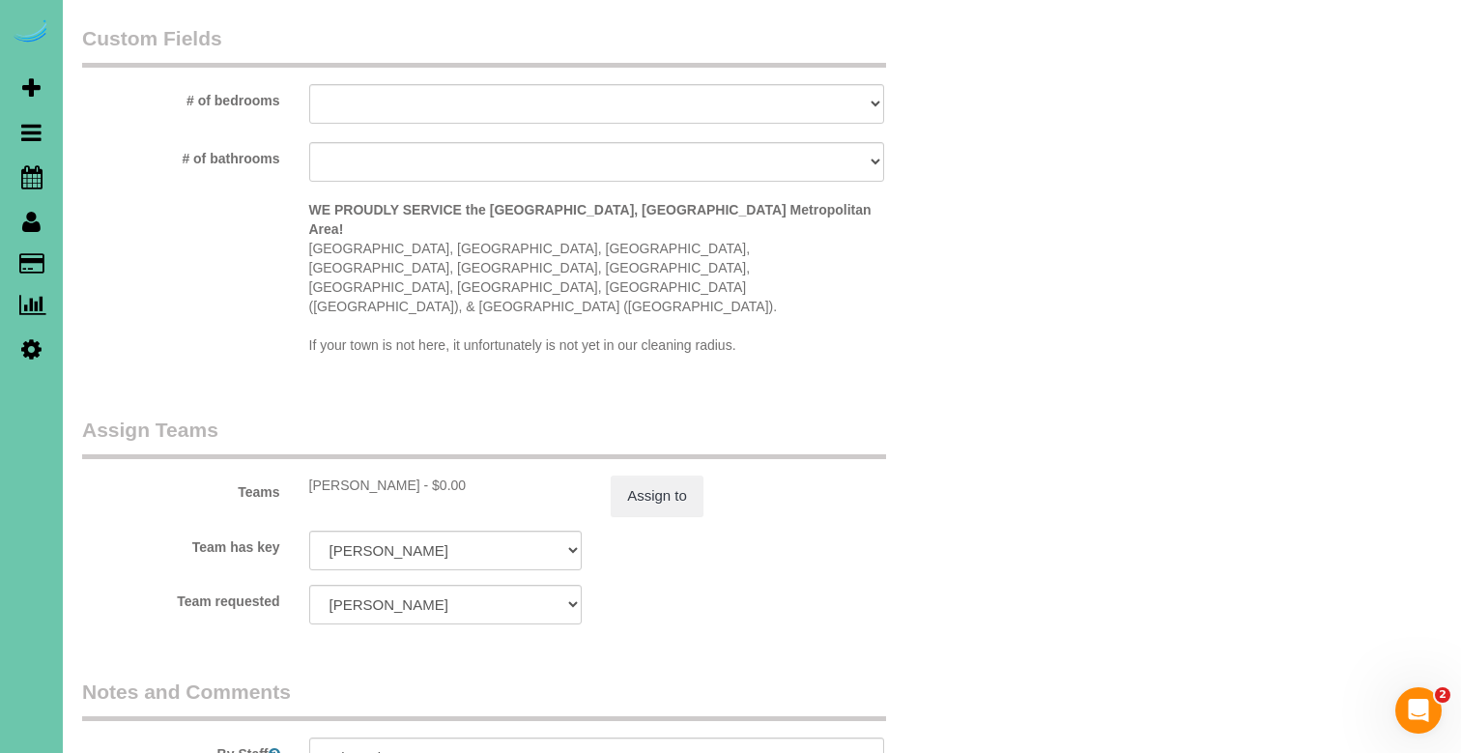
scroll to position [1818, 0]
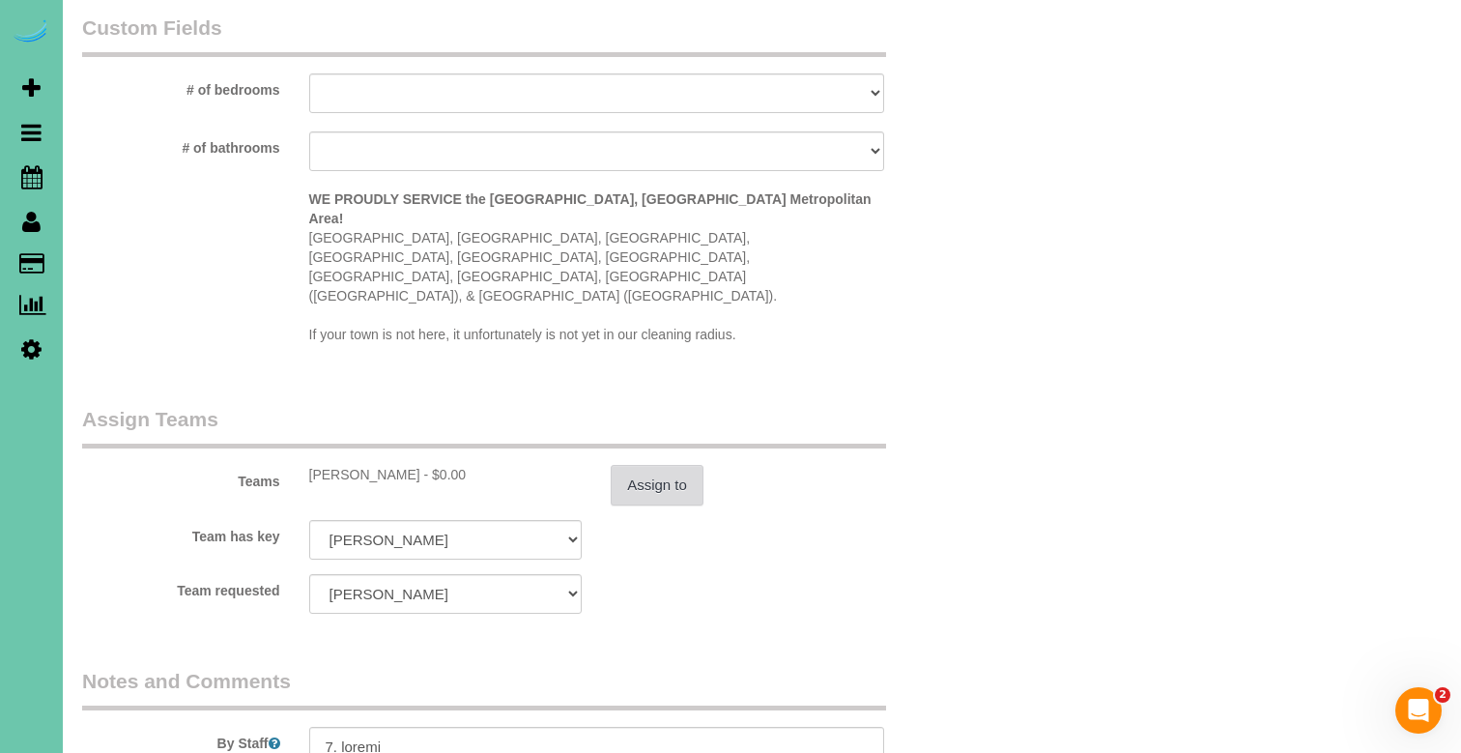
type input "50"
click at [651, 465] on button "Assign to" at bounding box center [657, 485] width 93 height 41
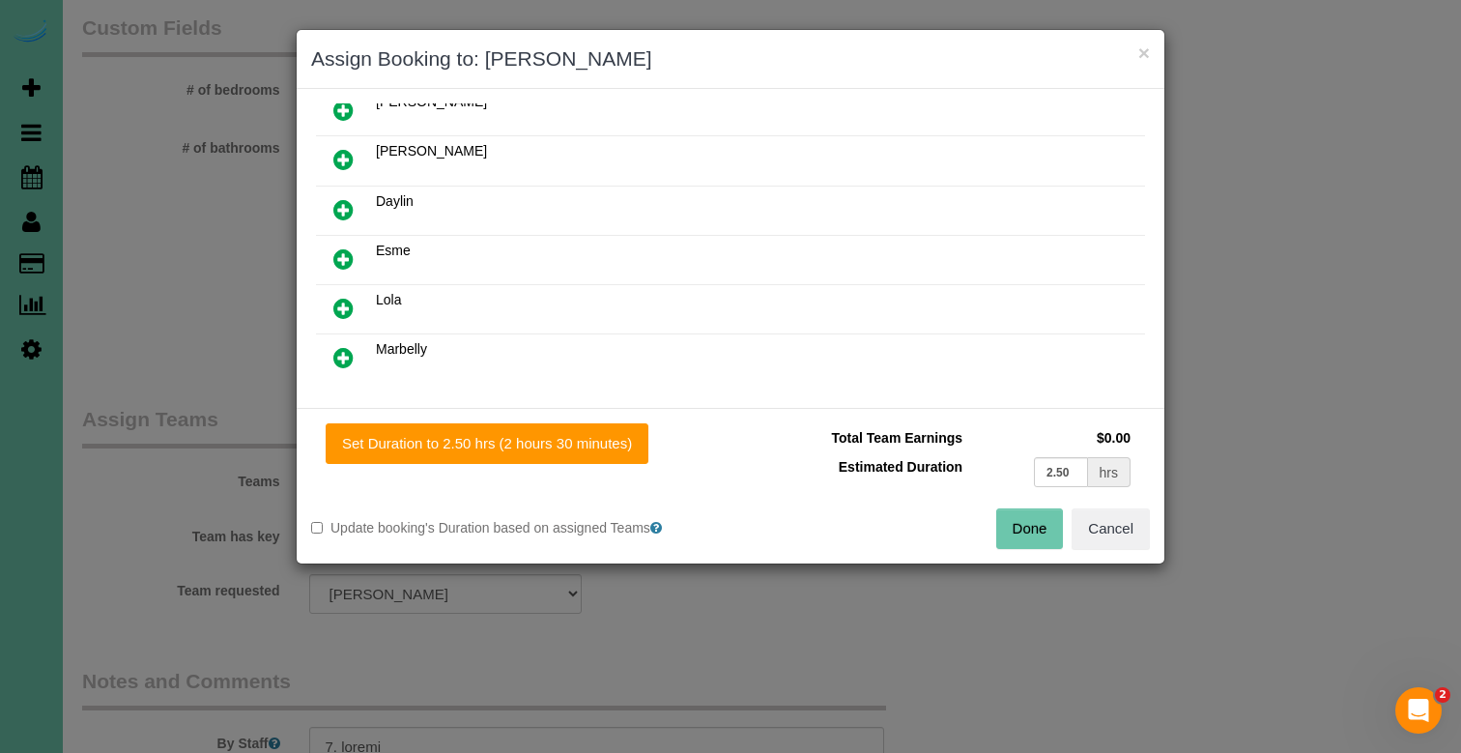
scroll to position [220, 0]
drag, startPoint x: 341, startPoint y: 303, endPoint x: 359, endPoint y: 337, distance: 38.0
click at [341, 303] on icon at bounding box center [343, 307] width 20 height 23
drag, startPoint x: 443, startPoint y: 435, endPoint x: 599, endPoint y: 463, distance: 159.1
click at [444, 435] on button "Set Duration to 2.50 hrs (2 hours 30 minutes)" at bounding box center [487, 443] width 323 height 41
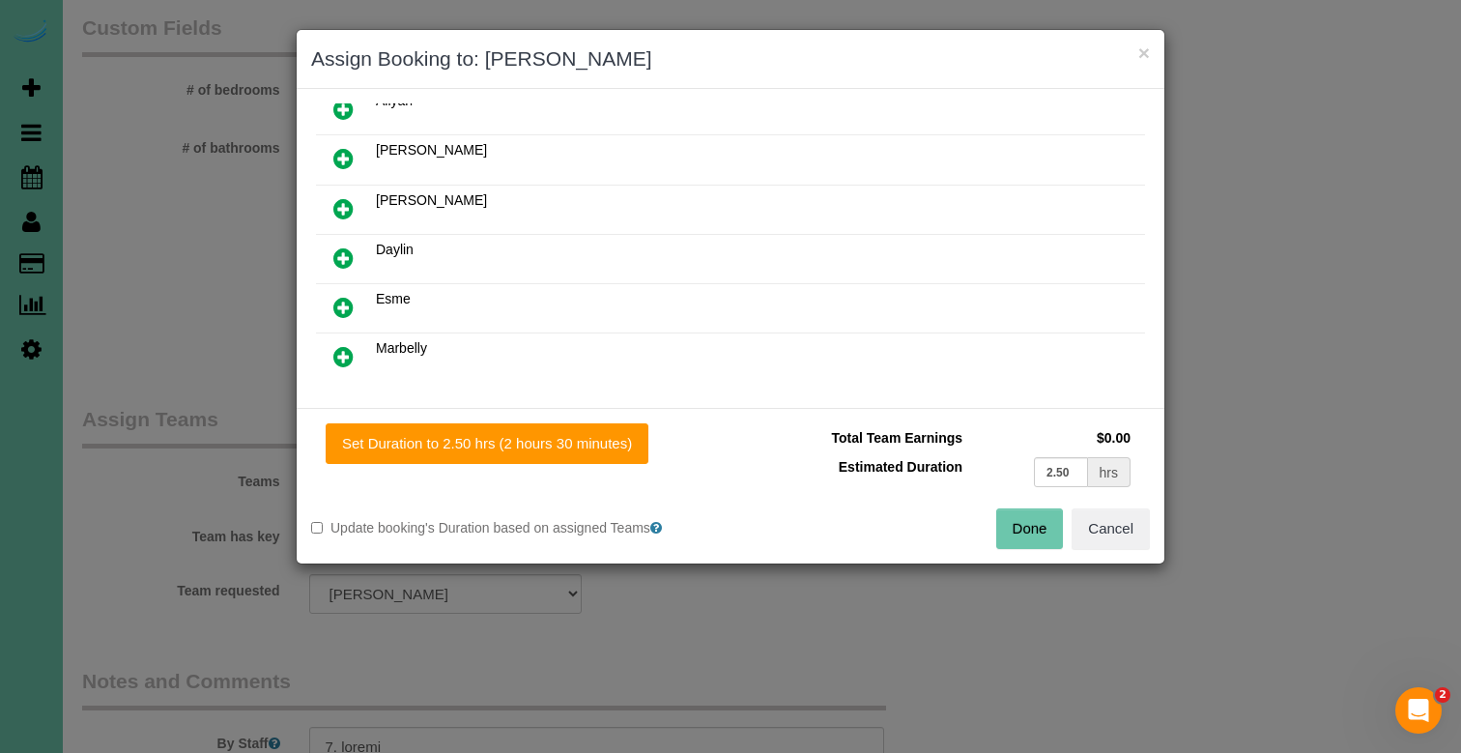
type input "2.50"
drag, startPoint x: 1028, startPoint y: 526, endPoint x: 964, endPoint y: 533, distance: 65.1
click at [1028, 526] on button "Done" at bounding box center [1030, 528] width 68 height 41
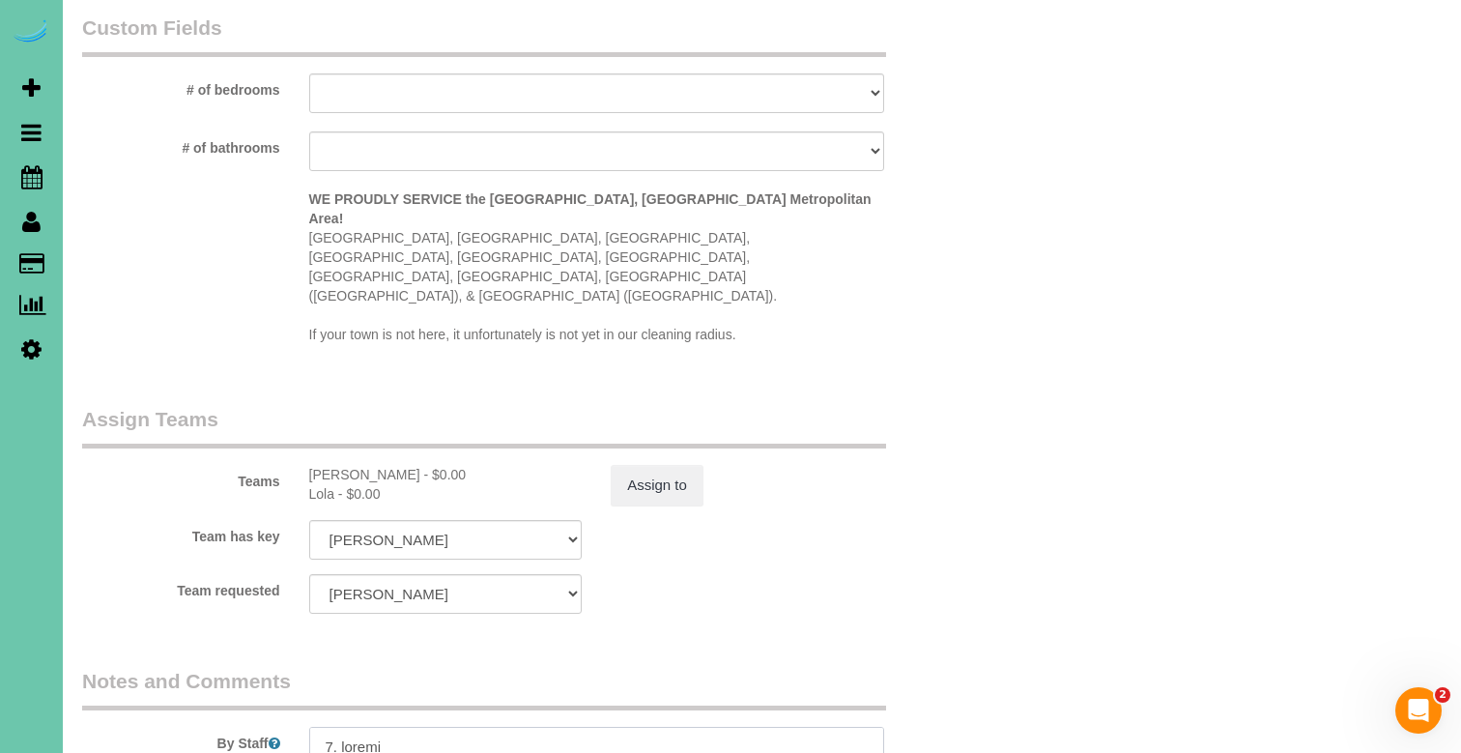
click at [325, 727] on textarea at bounding box center [596, 766] width 575 height 79
drag, startPoint x: 373, startPoint y: 723, endPoint x: 355, endPoint y: 722, distance: 18.4
click at [355, 727] on textarea at bounding box center [596, 766] width 575 height 79
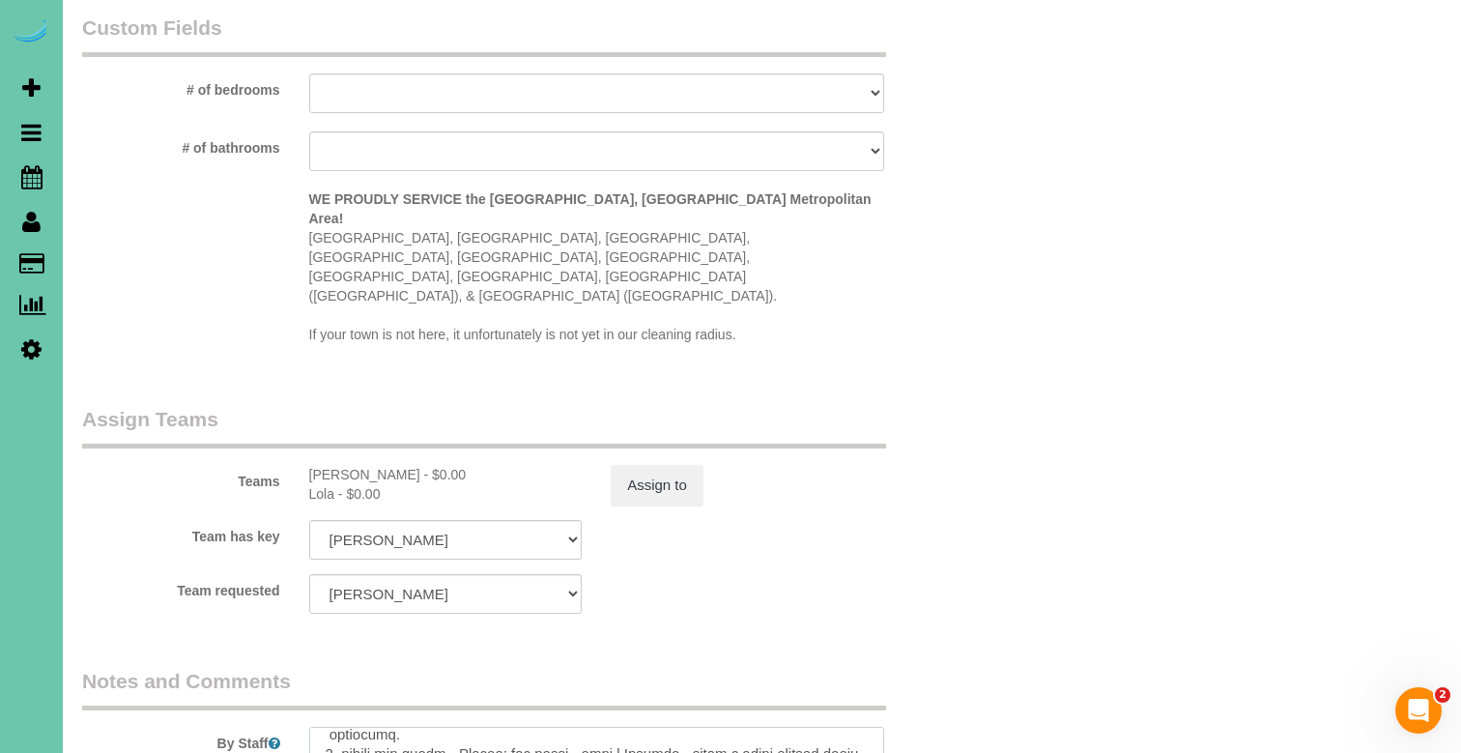
drag, startPoint x: 361, startPoint y: 703, endPoint x: 351, endPoint y: 704, distance: 10.7
click at [351, 727] on textarea at bounding box center [596, 766] width 575 height 79
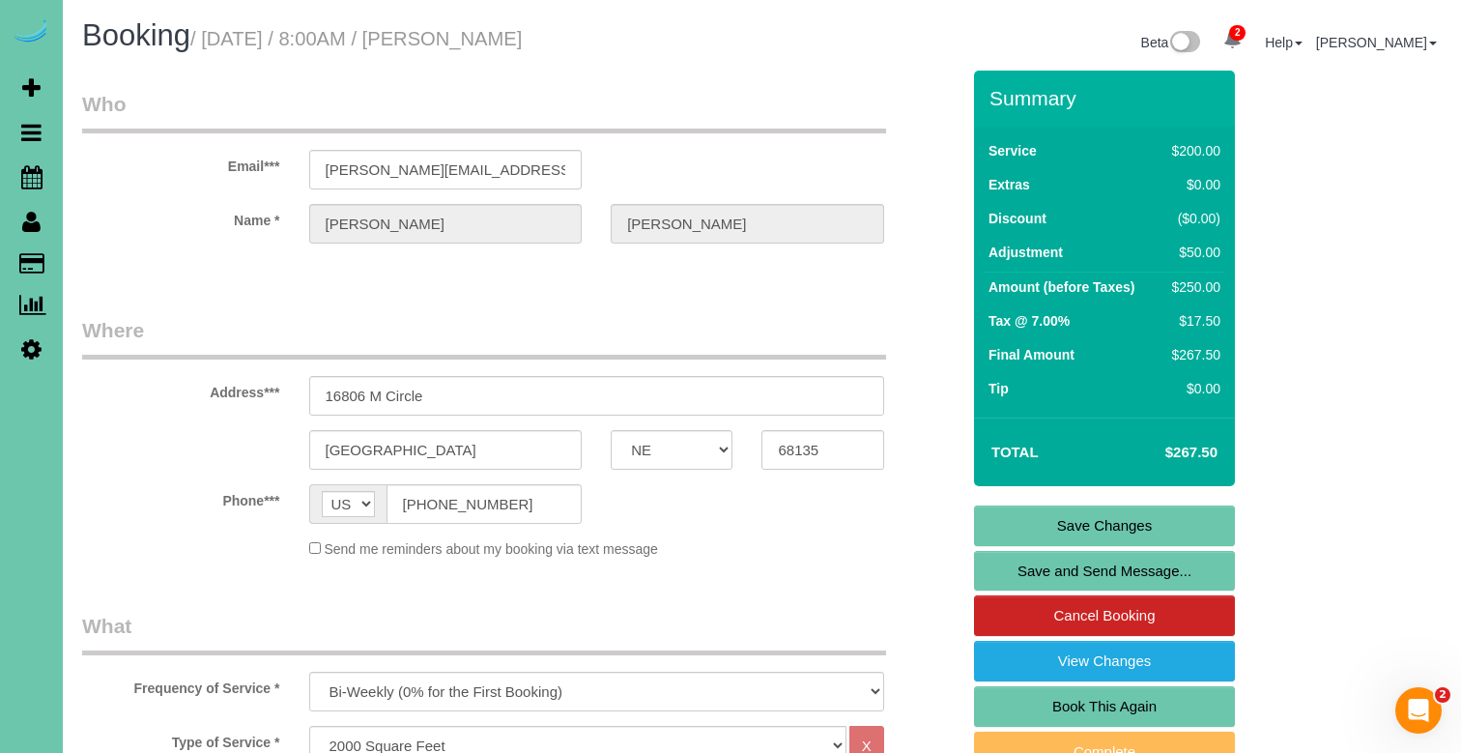
scroll to position [0, 0]
type textarea "**skipped 2x and construction - call if you dont think it will take as long OR …"
drag, startPoint x: 1007, startPoint y: 524, endPoint x: 979, endPoint y: 521, distance: 28.2
click at [1007, 524] on link "Save Changes" at bounding box center [1104, 525] width 261 height 41
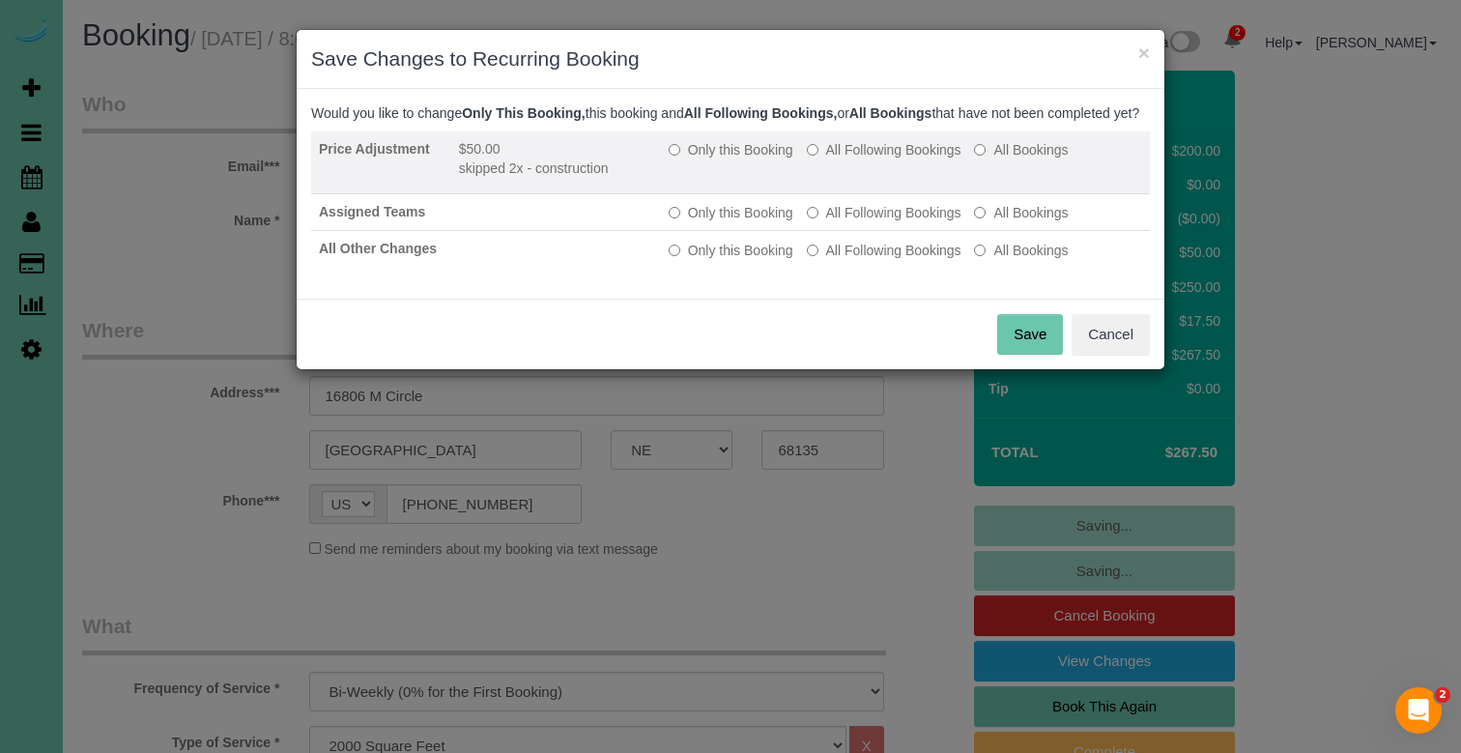
drag, startPoint x: 731, startPoint y: 169, endPoint x: 740, endPoint y: 173, distance: 10.4
click at [732, 159] on label "Only this Booking" at bounding box center [731, 149] width 125 height 19
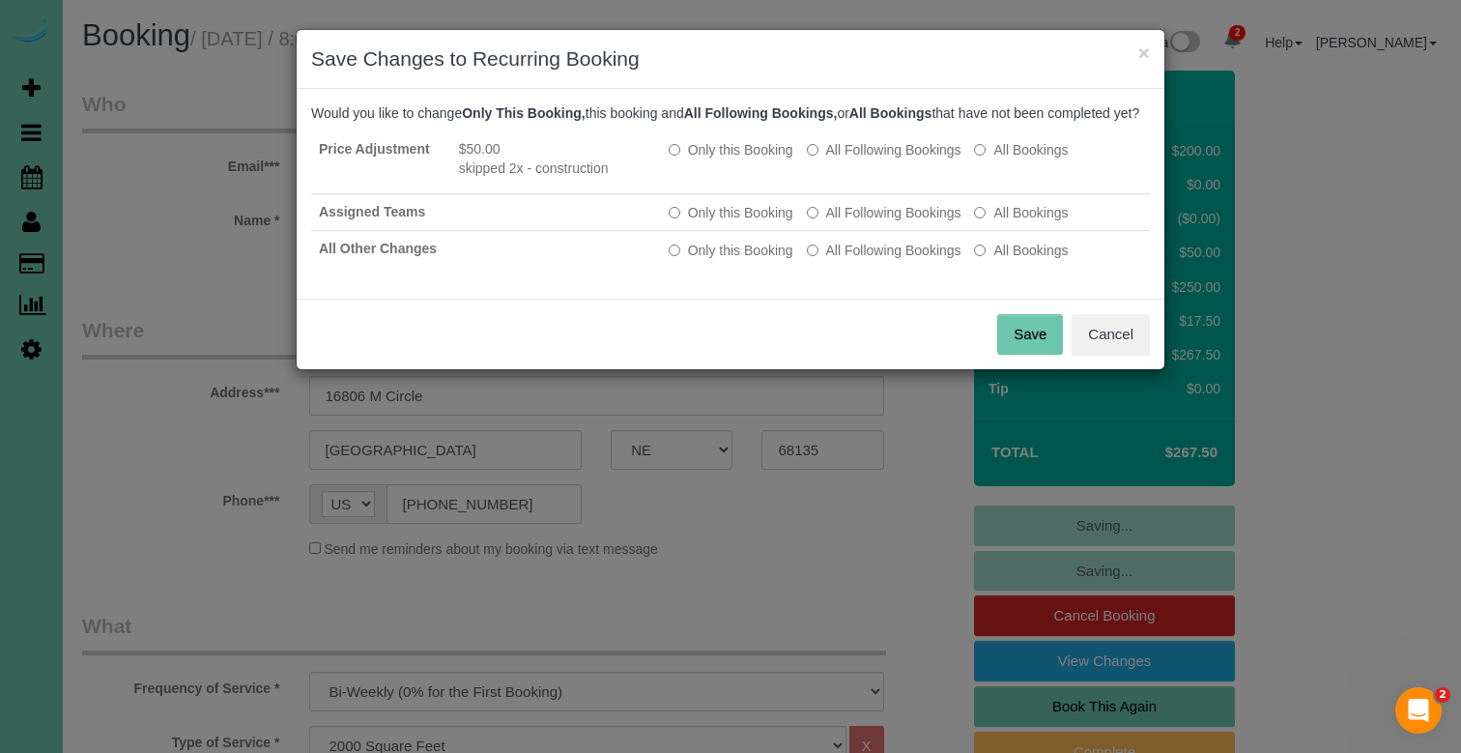
click at [1016, 355] on button "Save" at bounding box center [1030, 334] width 66 height 41
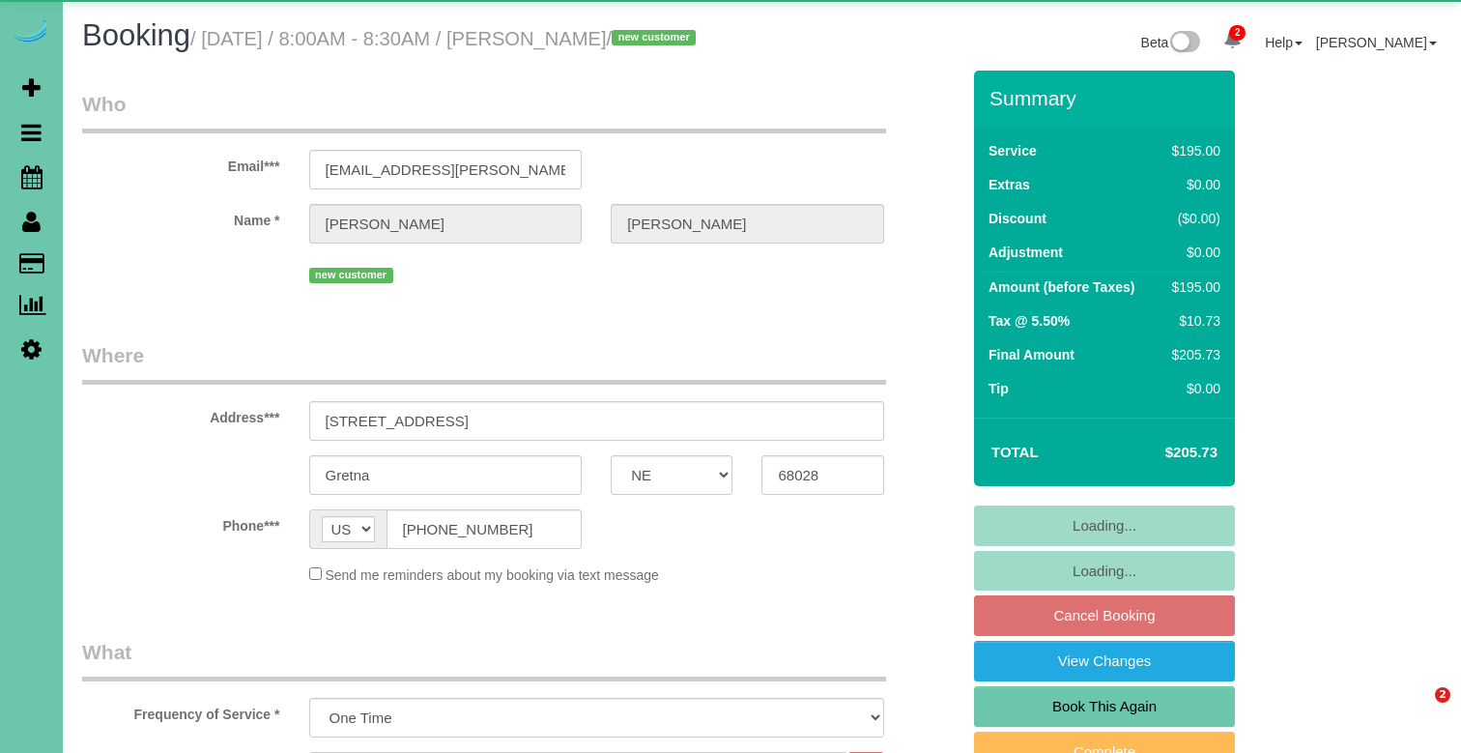
select select "NE"
select select "object:910"
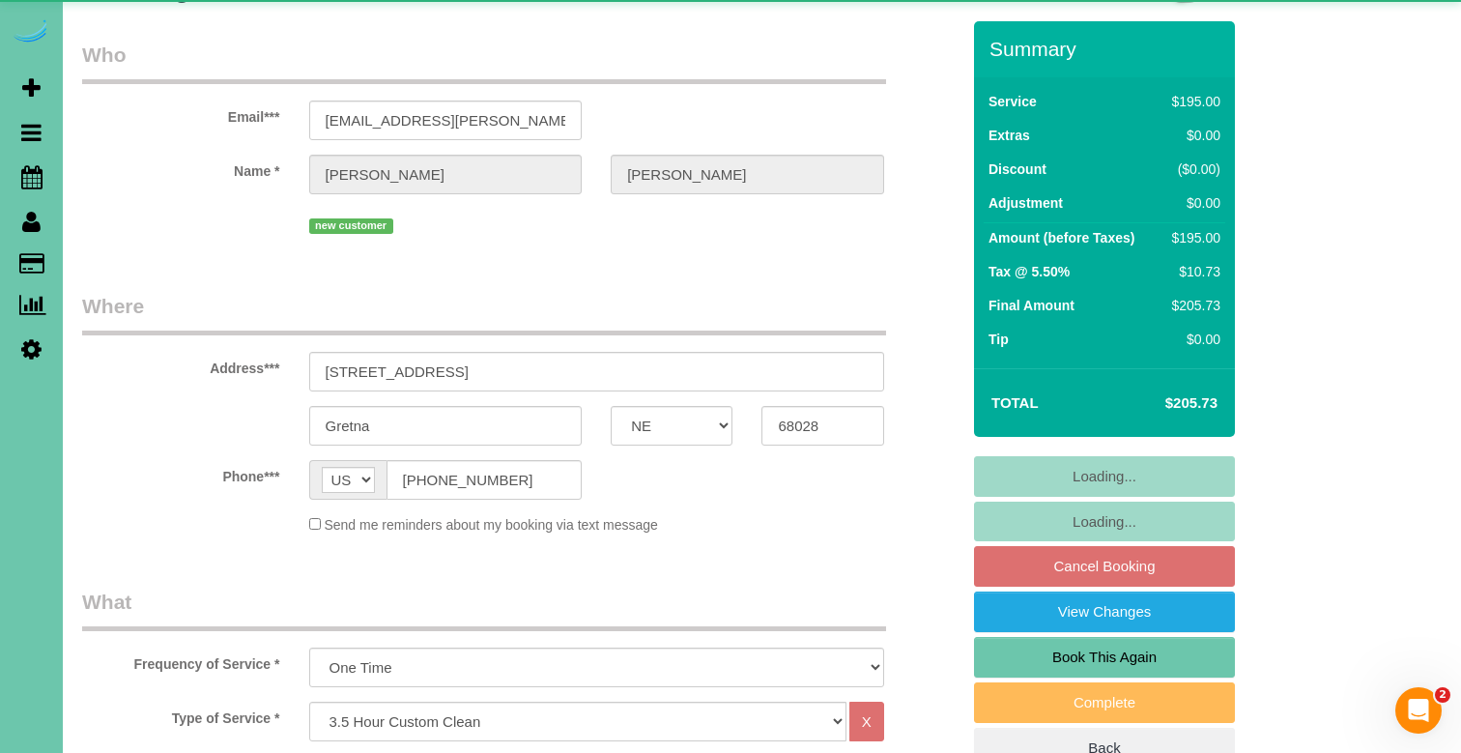
select select "number:34"
select select "number:40"
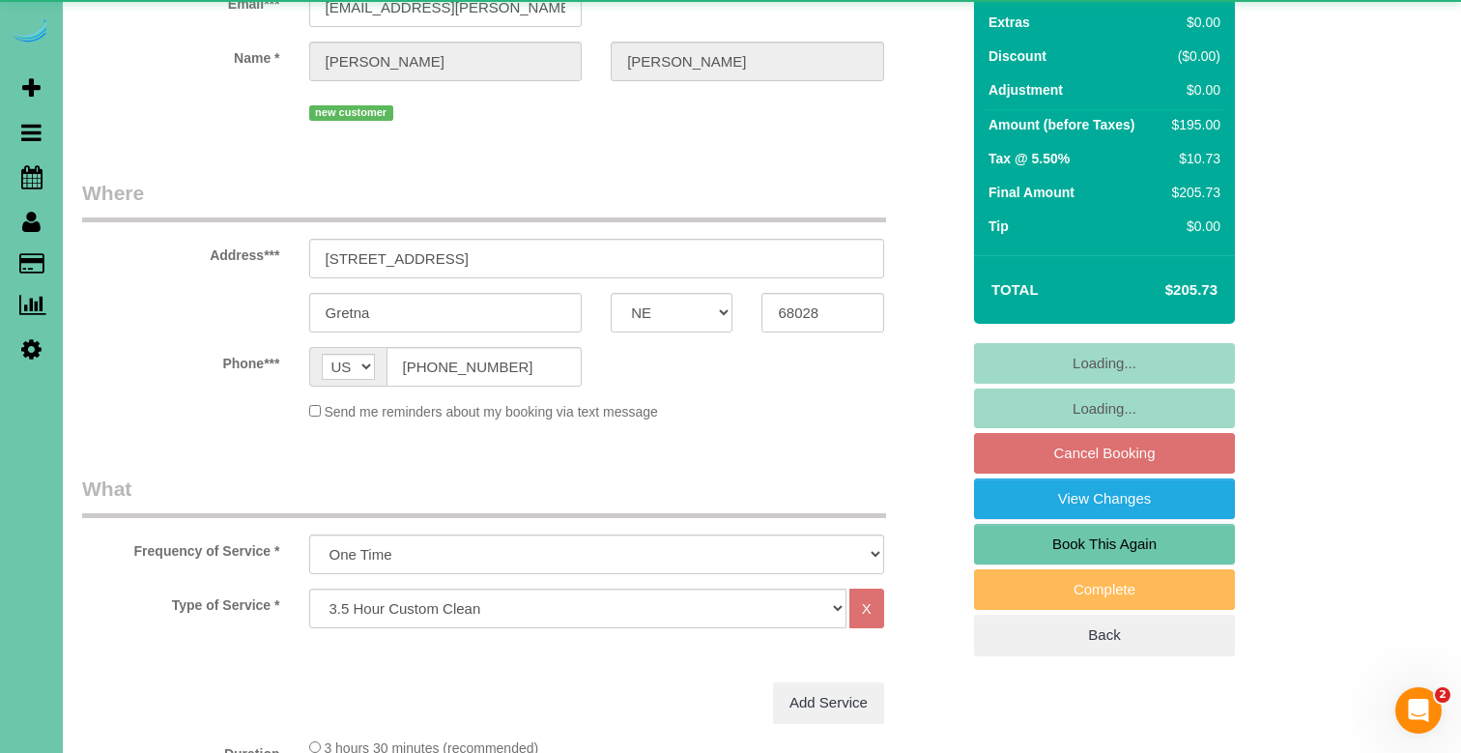
scroll to position [218, 0]
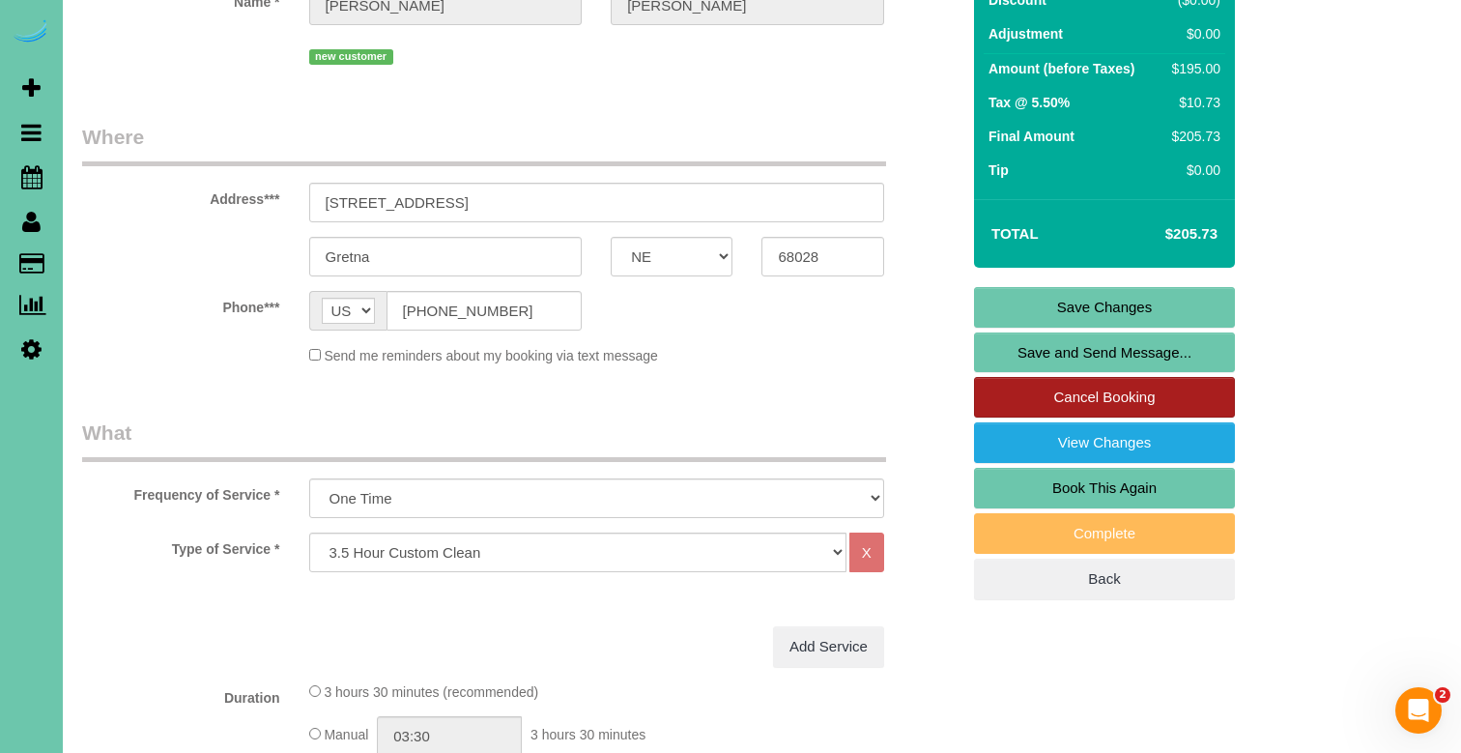
click at [1128, 418] on link "Cancel Booking" at bounding box center [1104, 397] width 261 height 41
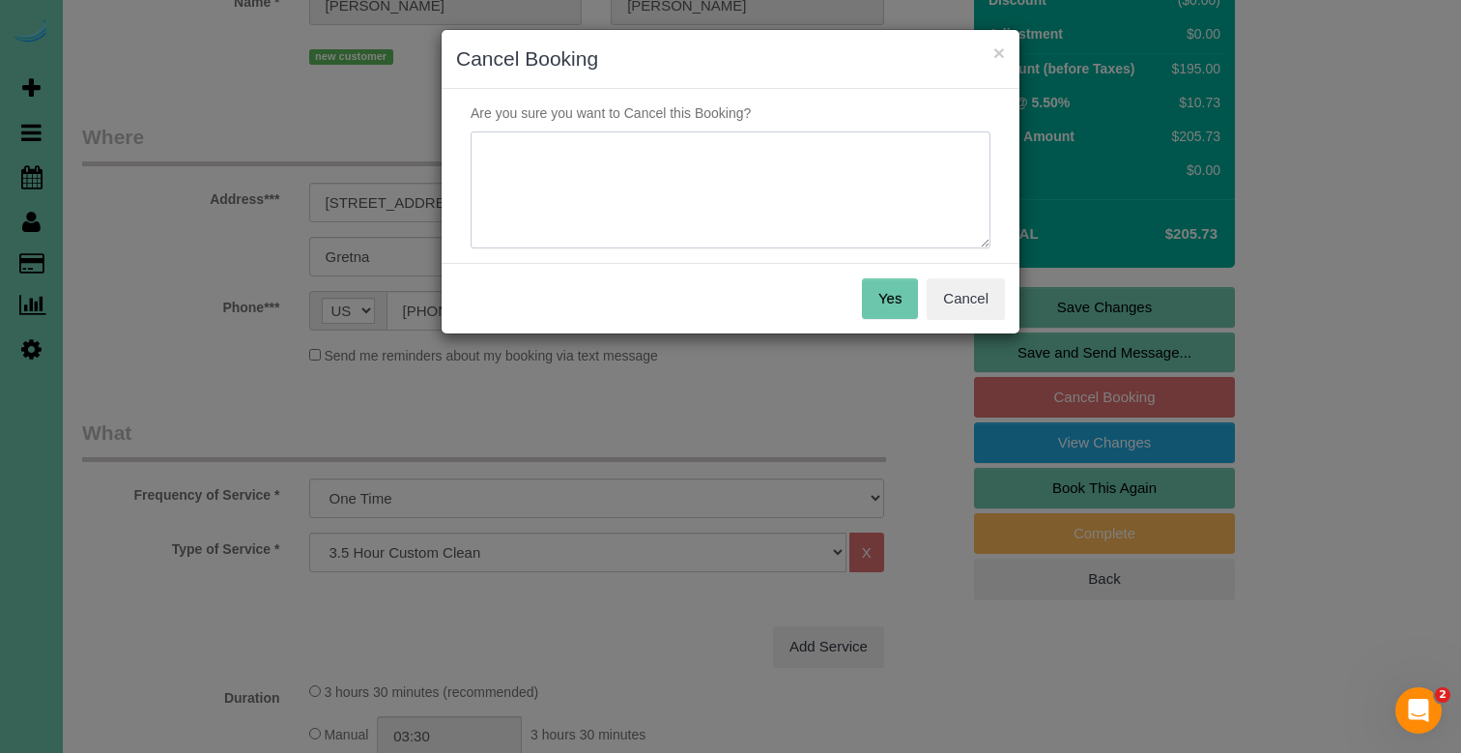
click at [551, 152] on textarea at bounding box center [731, 190] width 520 height 118
type textarea "using their own cleaning crew"
click at [874, 298] on button "Yes" at bounding box center [890, 298] width 56 height 41
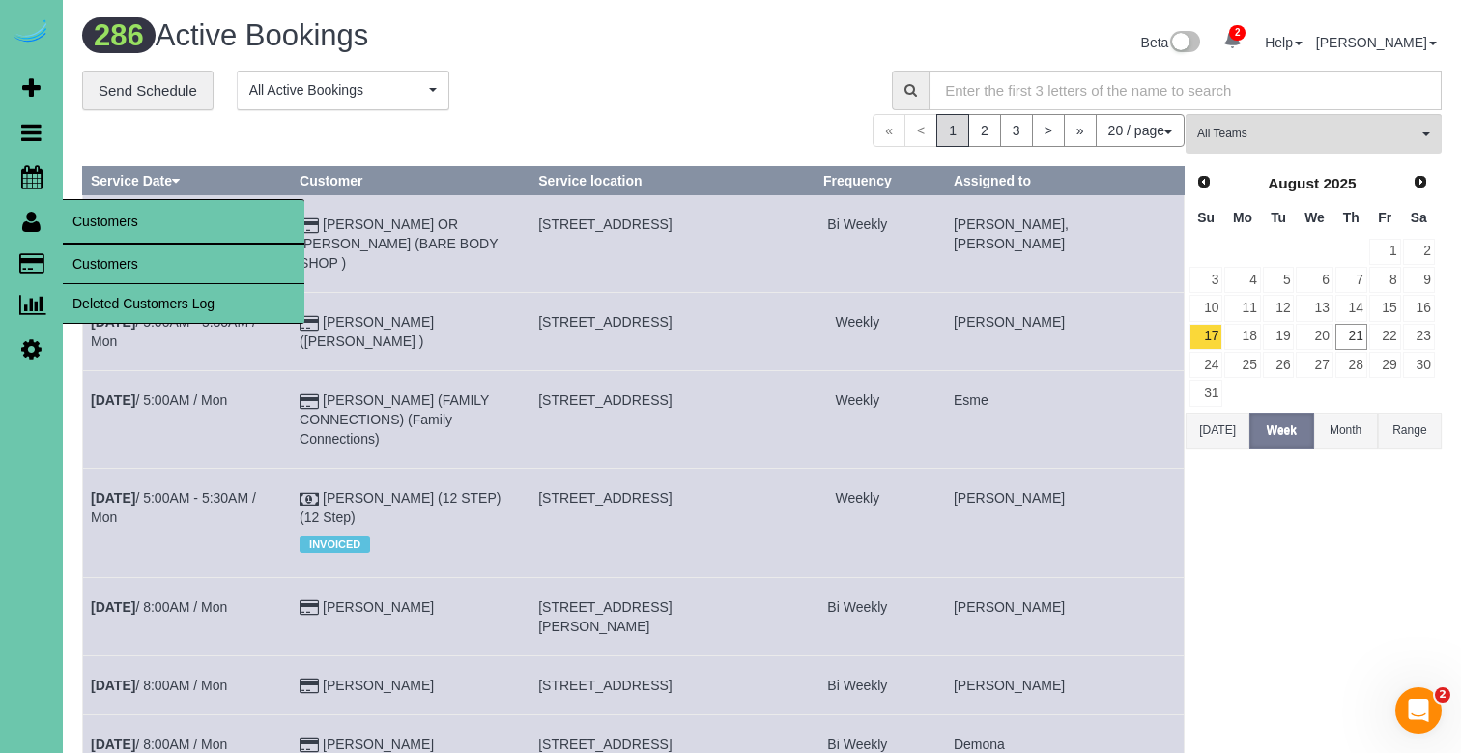
click at [133, 266] on link "Customers" at bounding box center [184, 264] width 242 height 39
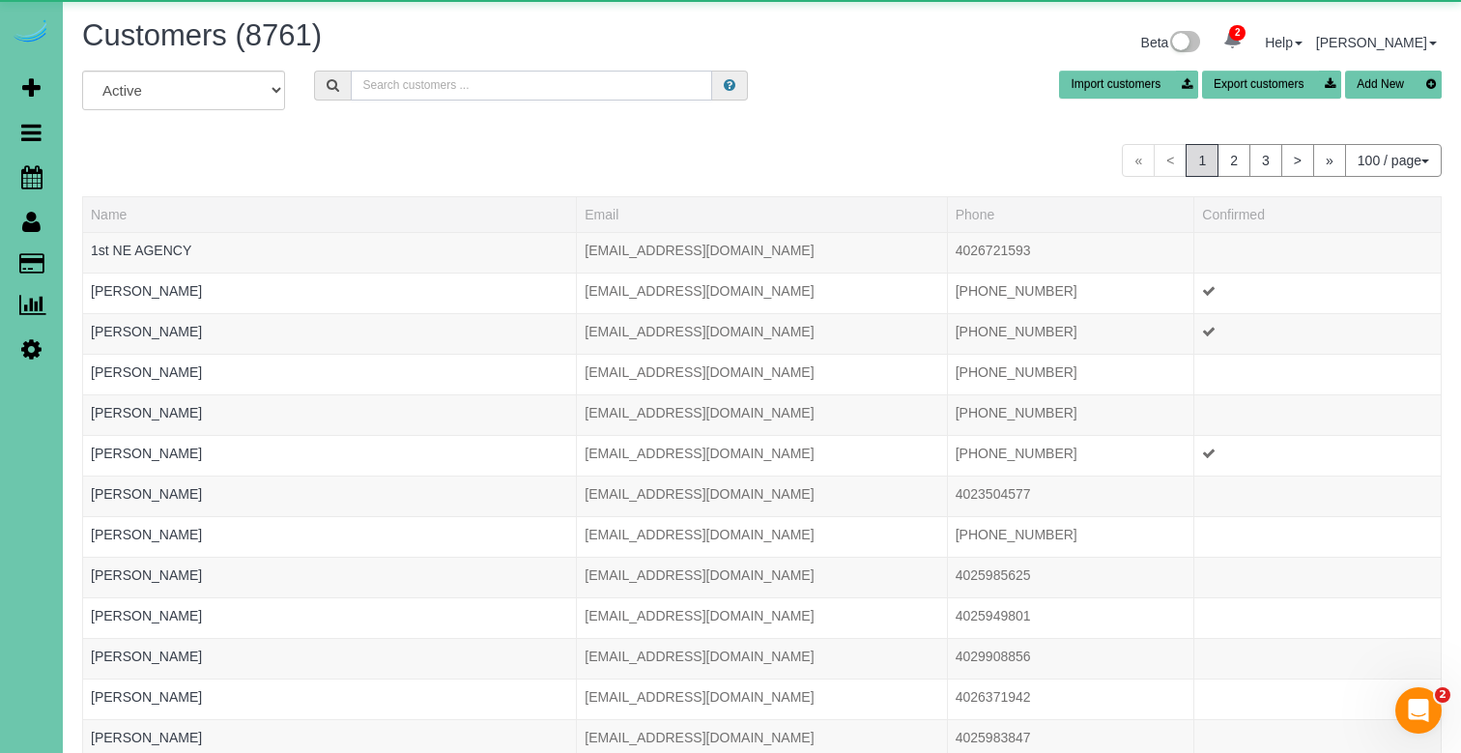
click at [417, 79] on input "text" at bounding box center [531, 86] width 361 height 30
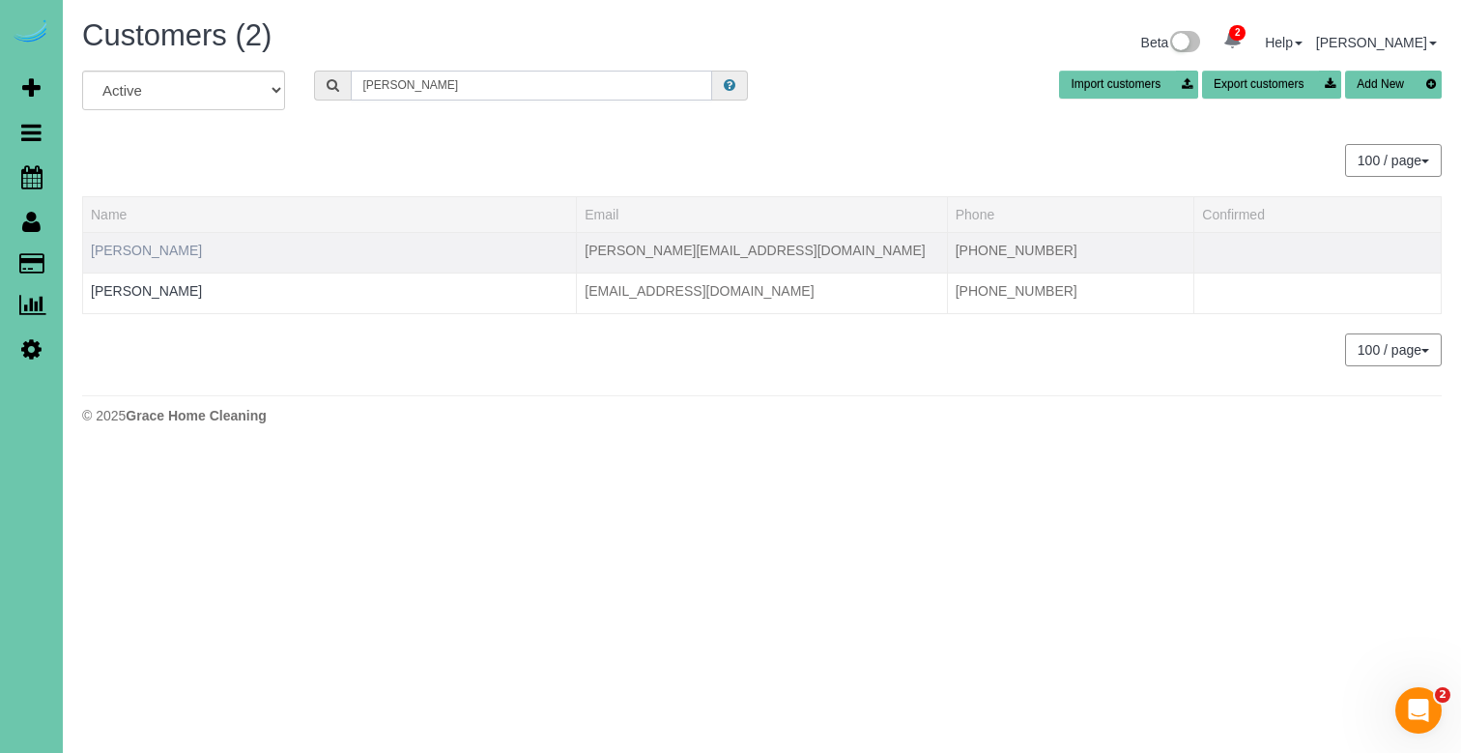
type input "Joyce s"
click at [151, 248] on link "Joyce Shipwright" at bounding box center [146, 250] width 111 height 15
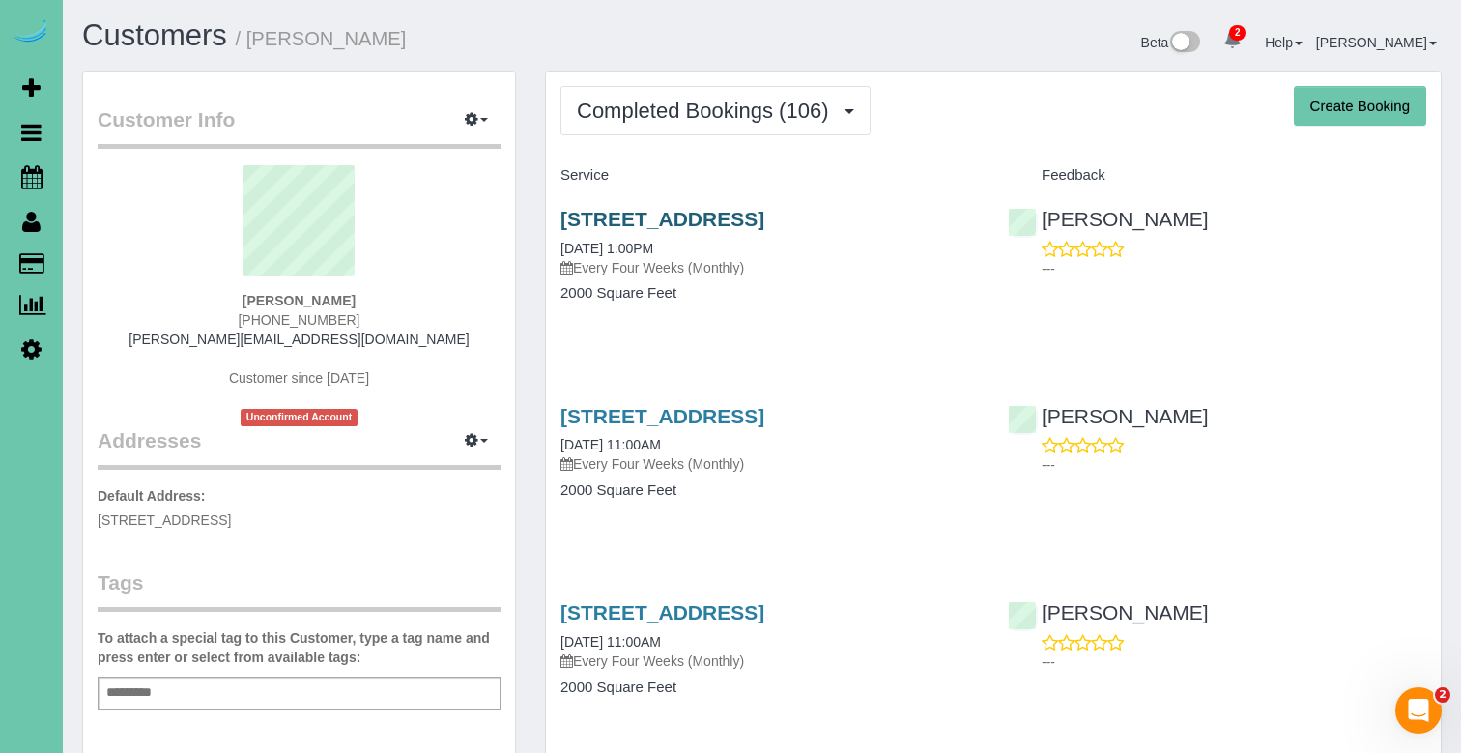
click at [675, 208] on link "6406 S 118th Plaza, Omaha, NE 68137" at bounding box center [663, 219] width 204 height 22
click at [712, 419] on link "6406 S 118th Plaza, Omaha, NE 68137" at bounding box center [663, 416] width 204 height 22
click at [707, 614] on link "6406 S 118th Plaza, Omaha, NE 68137" at bounding box center [663, 612] width 204 height 22
click at [765, 208] on link "6406 S 118th Plaza, Omaha, NE 68137" at bounding box center [663, 219] width 204 height 22
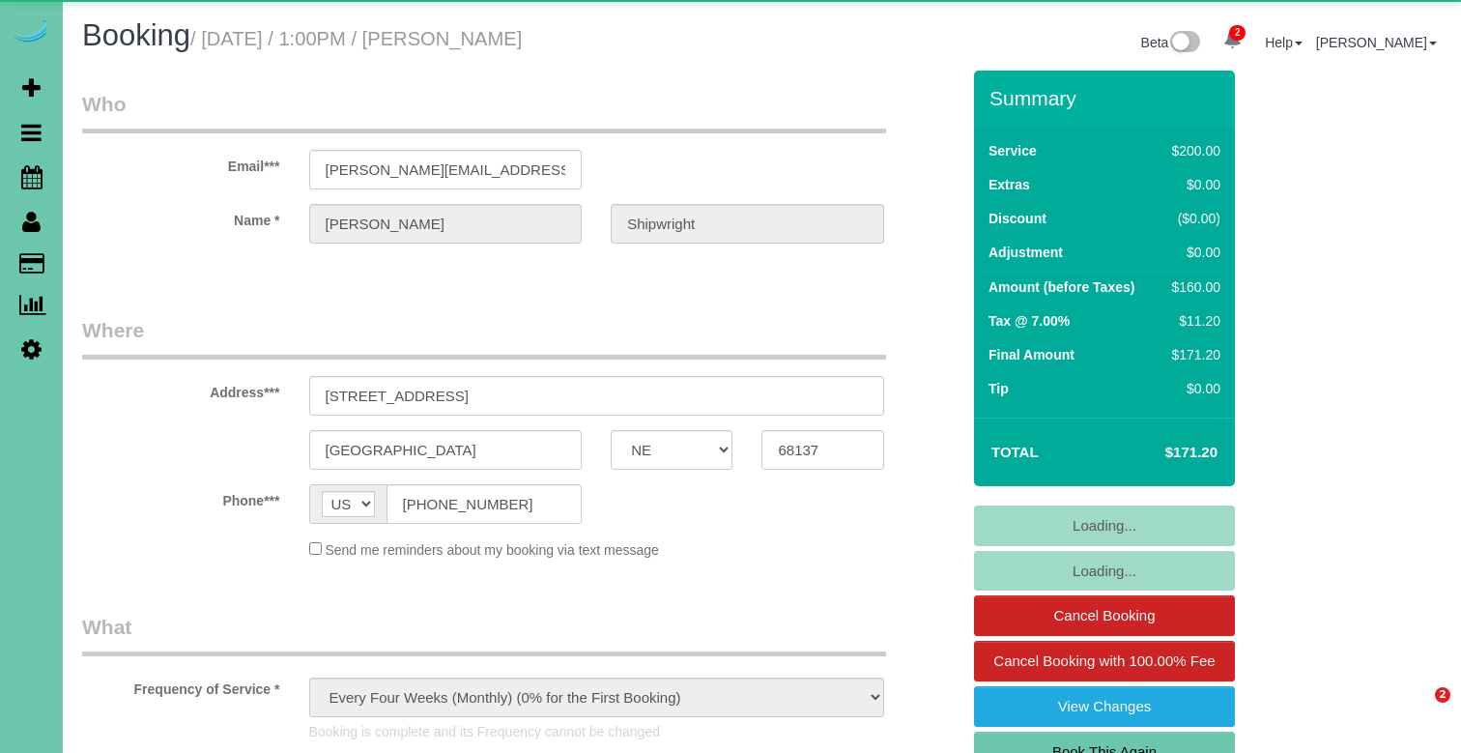
select select "NE"
select select "object:929"
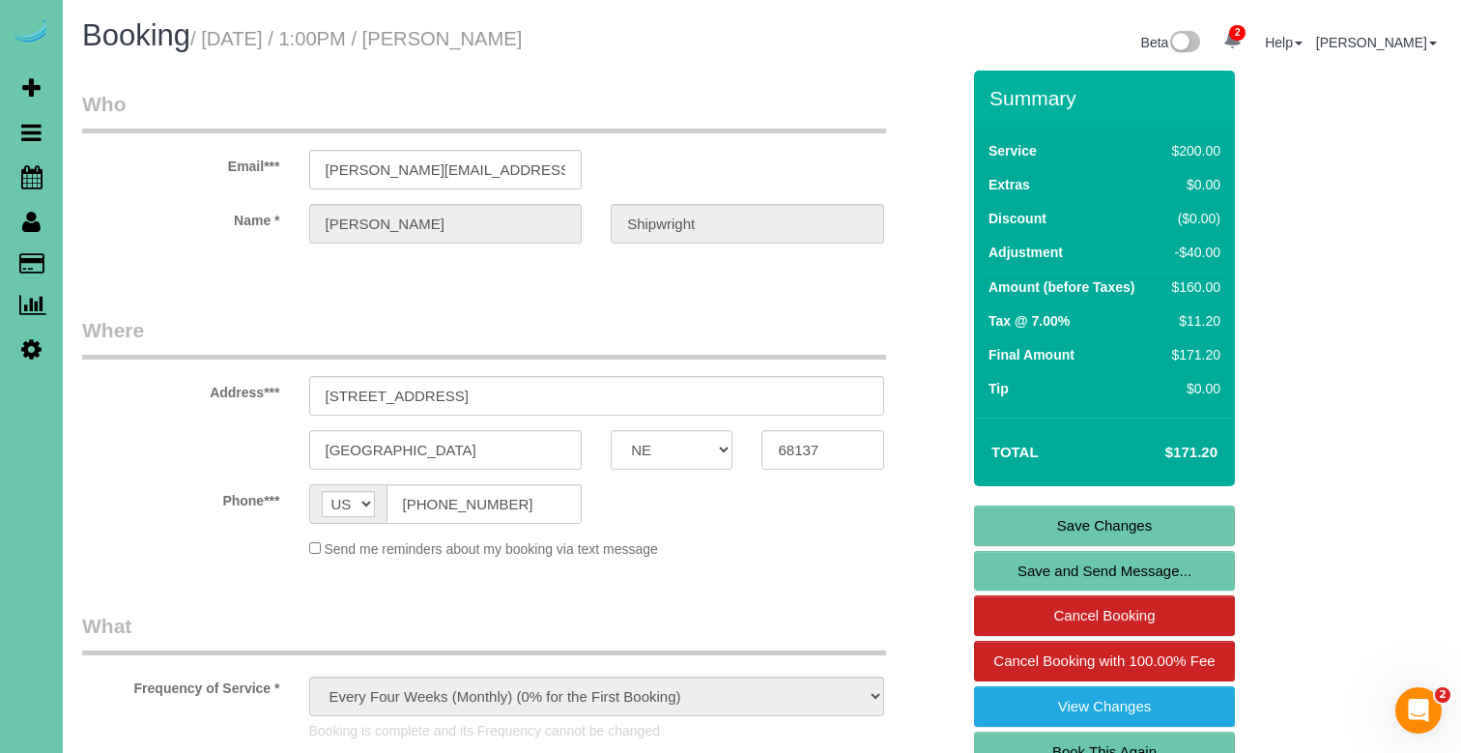
click at [1023, 739] on link "Book This Again" at bounding box center [1104, 752] width 261 height 41
select select "NE"
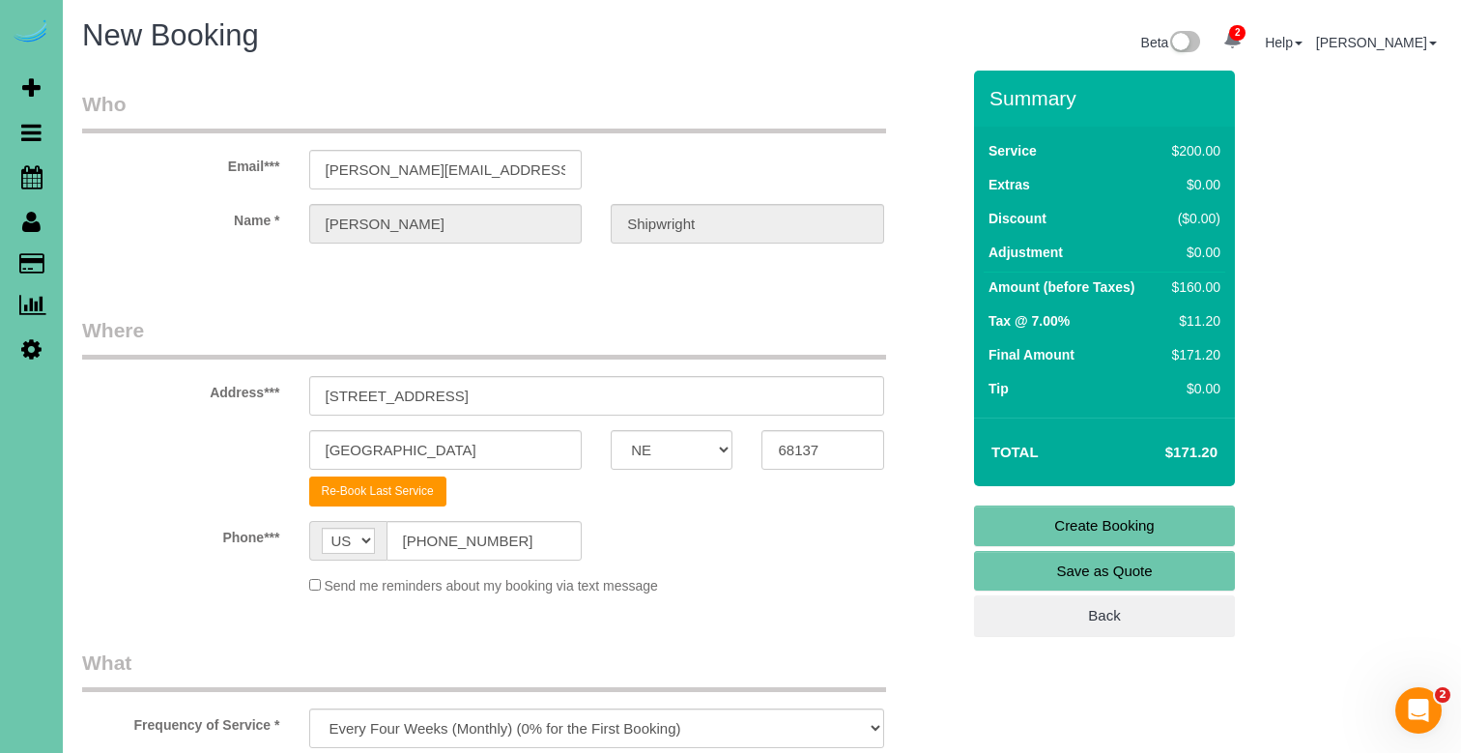
click at [504, 696] on div "Frequency of Service * One Time Weekly (0% for the First Booking) Bi-Weekly (0%…" at bounding box center [521, 699] width 907 height 100
select select "object:1648"
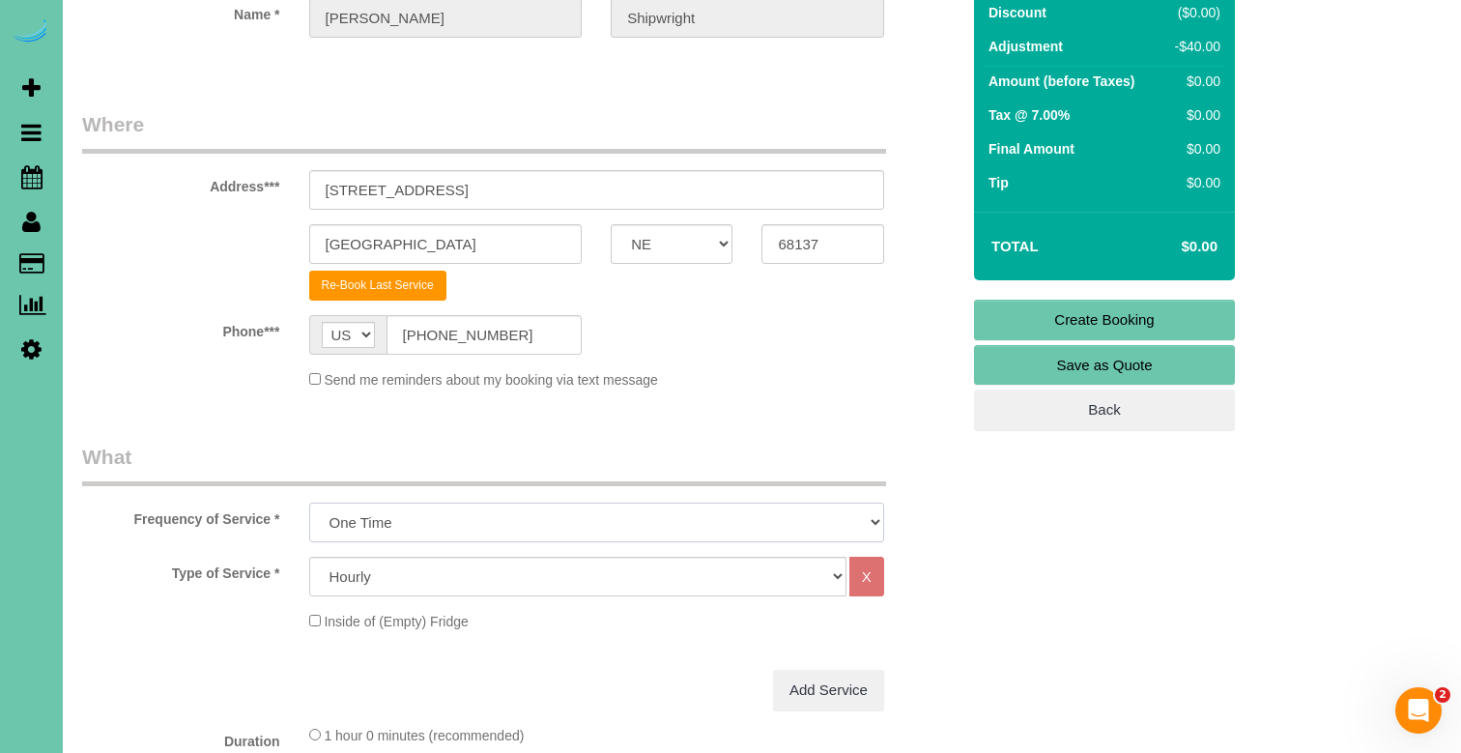
scroll to position [206, 0]
select select "160"
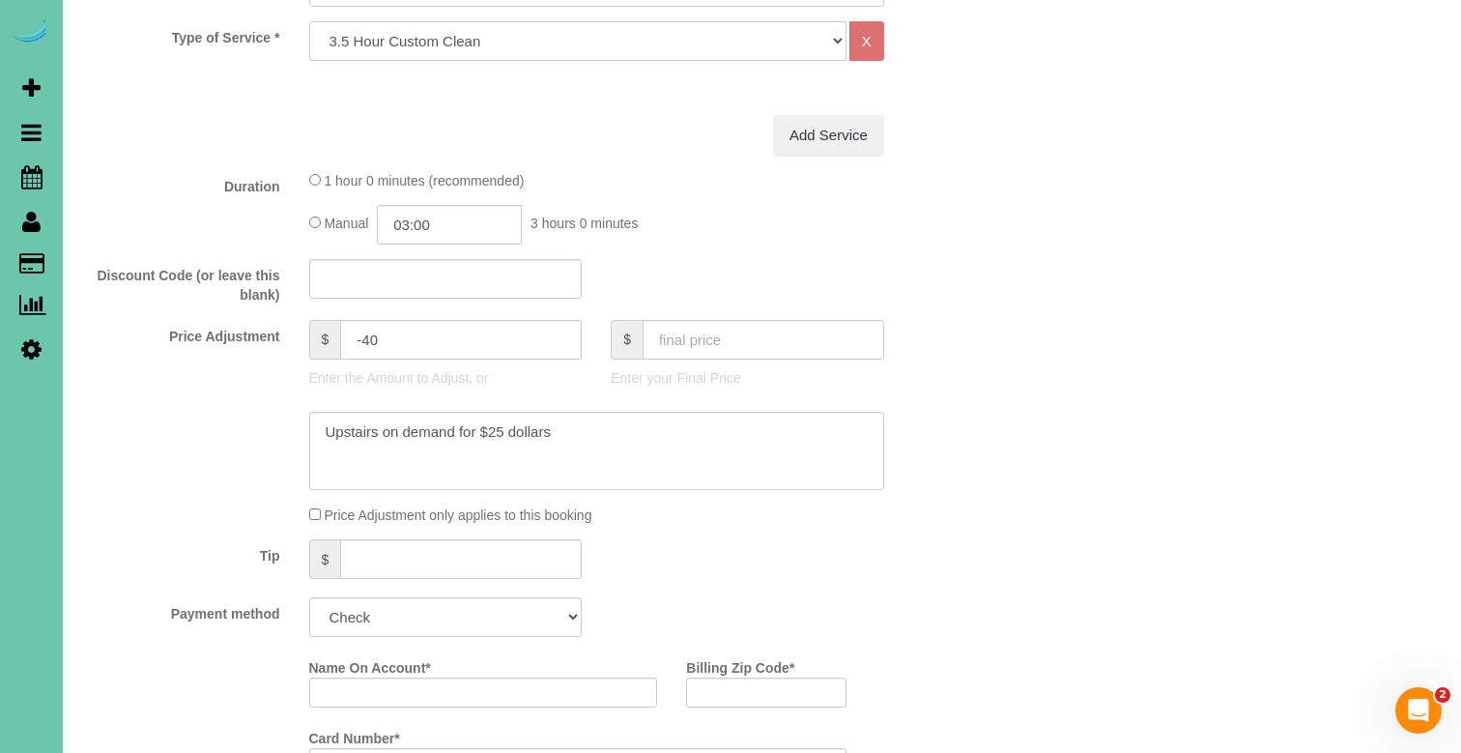
scroll to position [818, 0]
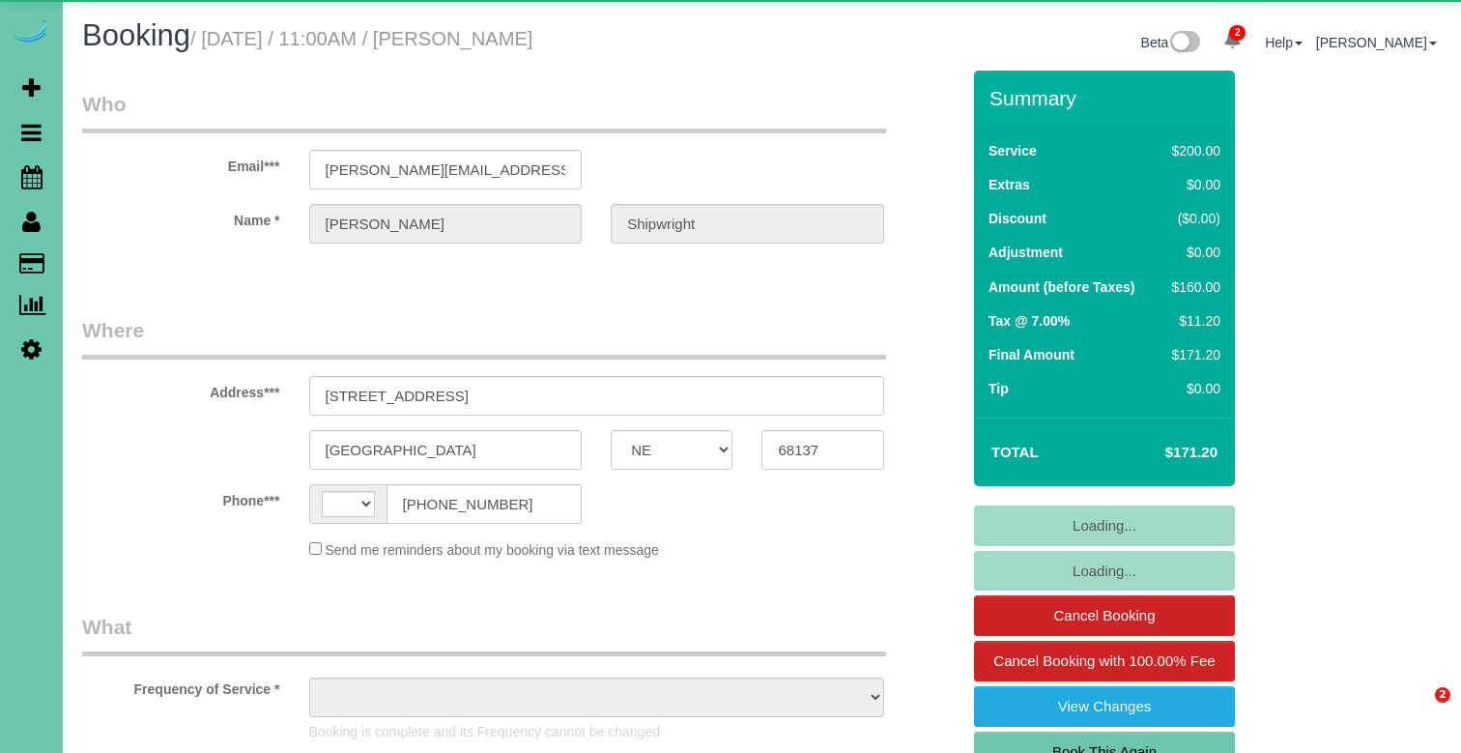
select select "NE"
select select "string:[GEOGRAPHIC_DATA]"
select select "object:929"
select select "NE"
select select "string:[GEOGRAPHIC_DATA]"
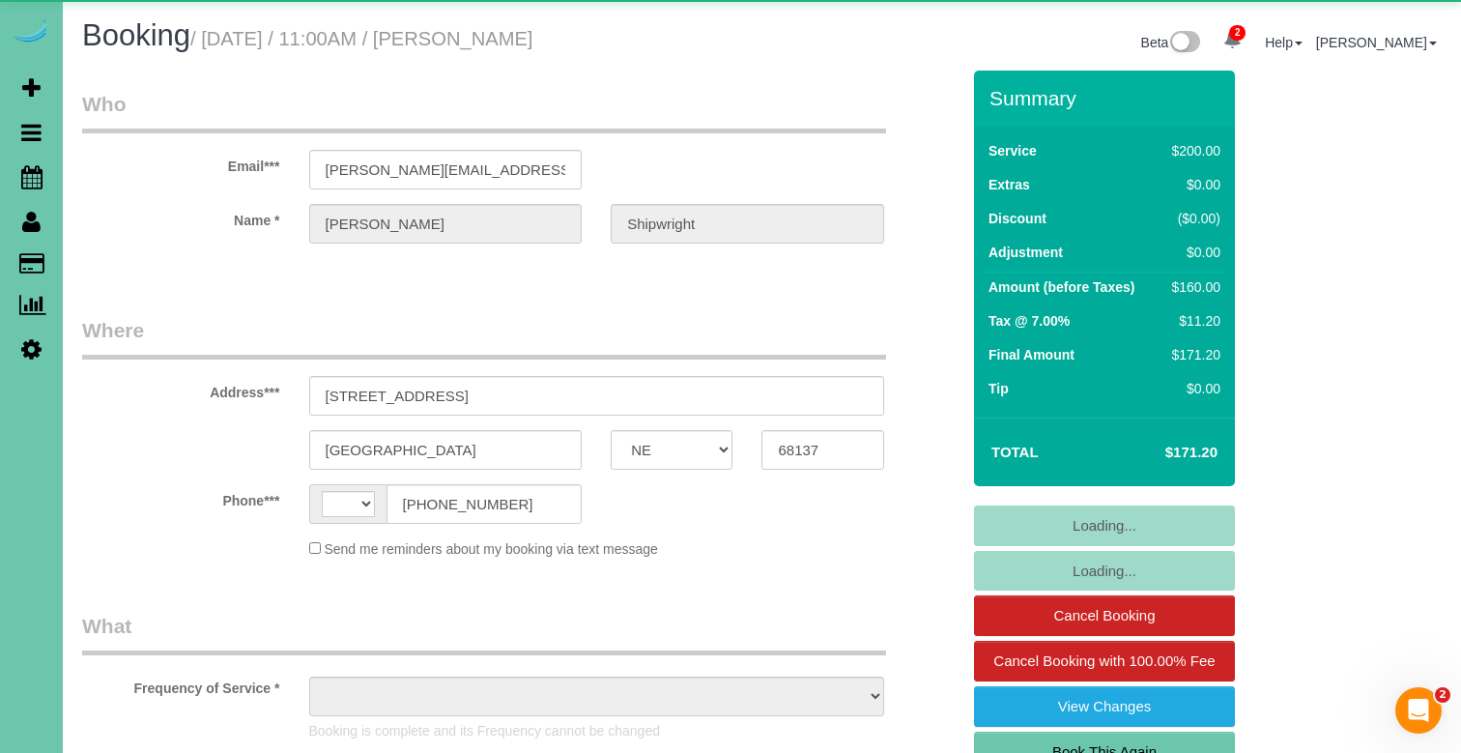
select select "object:929"
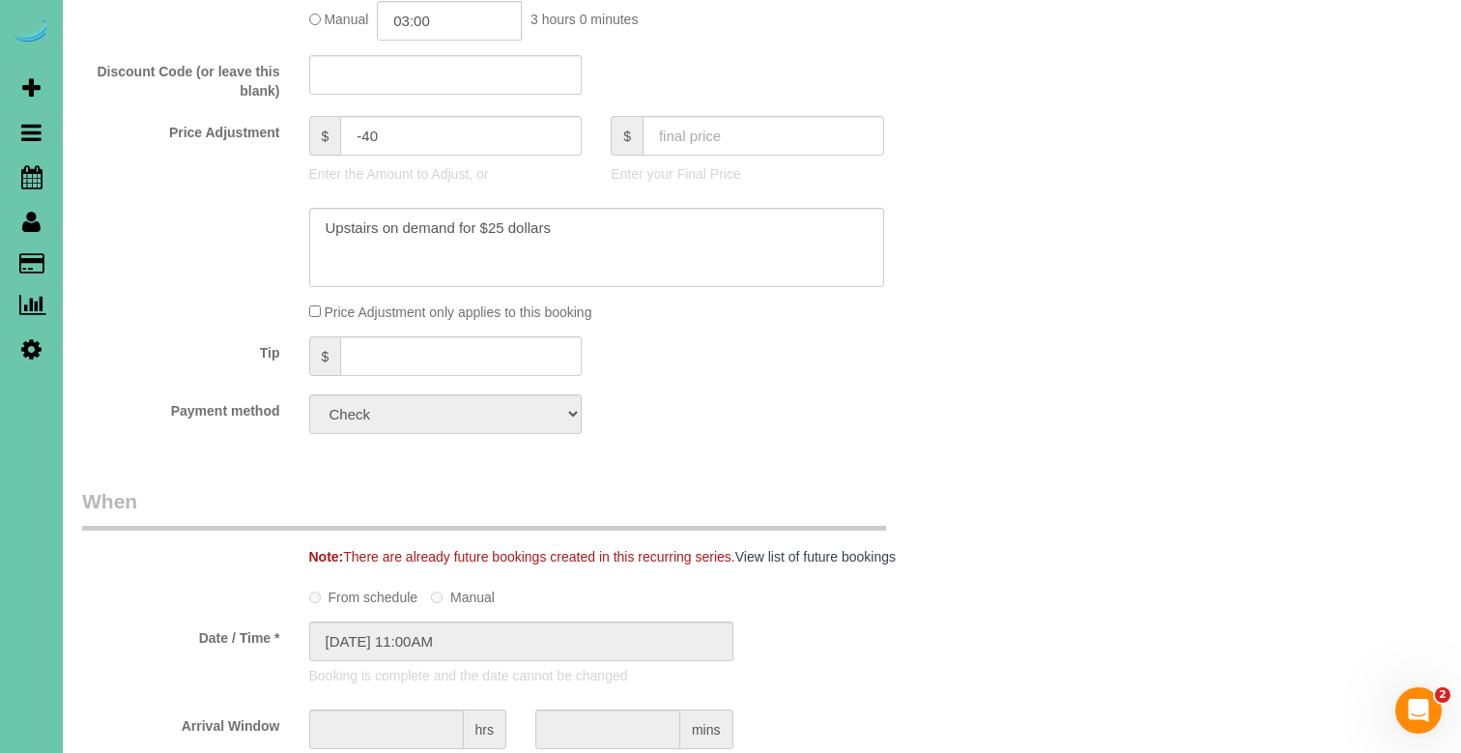
scroll to position [994, 0]
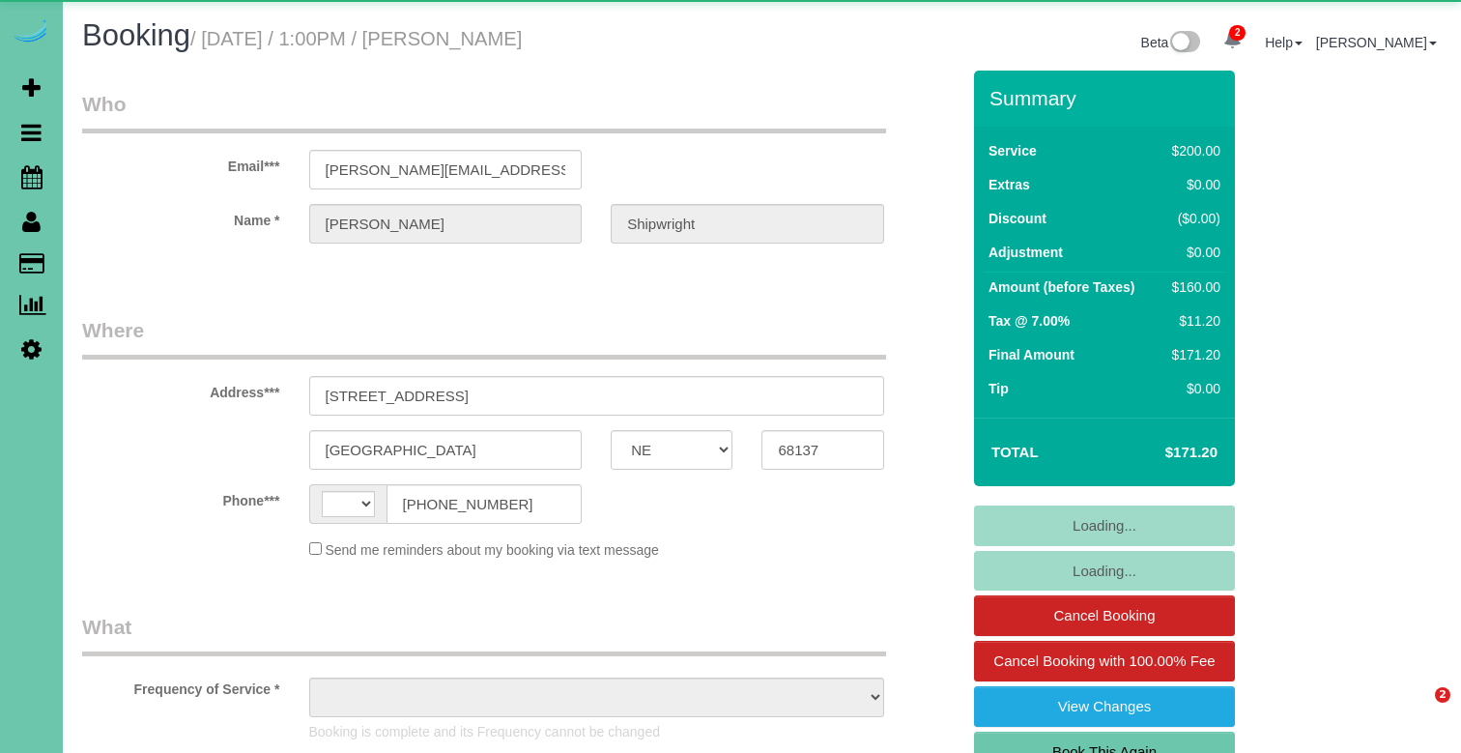
select select "NE"
select select "string:[GEOGRAPHIC_DATA]"
select select "object:872"
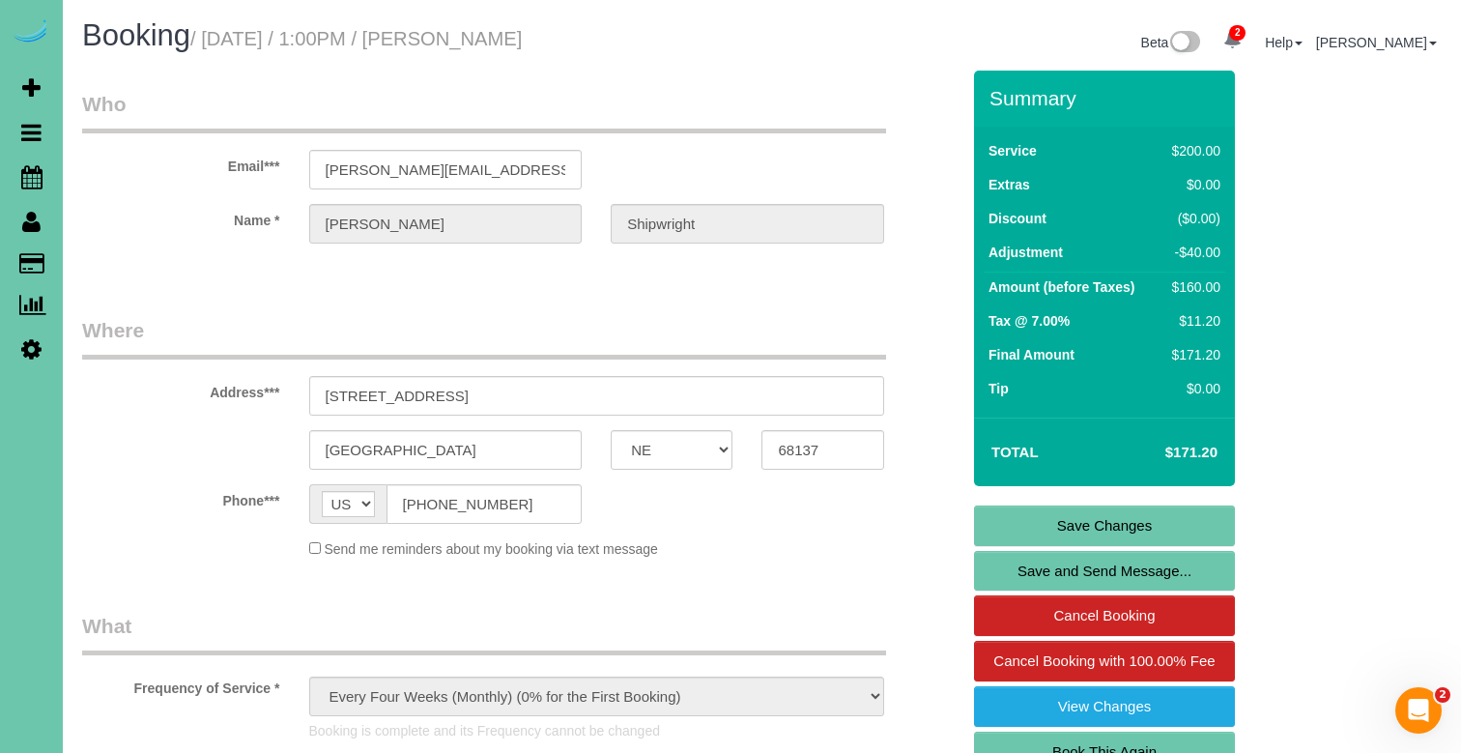
drag, startPoint x: 1113, startPoint y: 740, endPoint x: 1104, endPoint y: 735, distance: 11.3
click at [1113, 740] on link "Book This Again" at bounding box center [1104, 752] width 261 height 41
select select "NE"
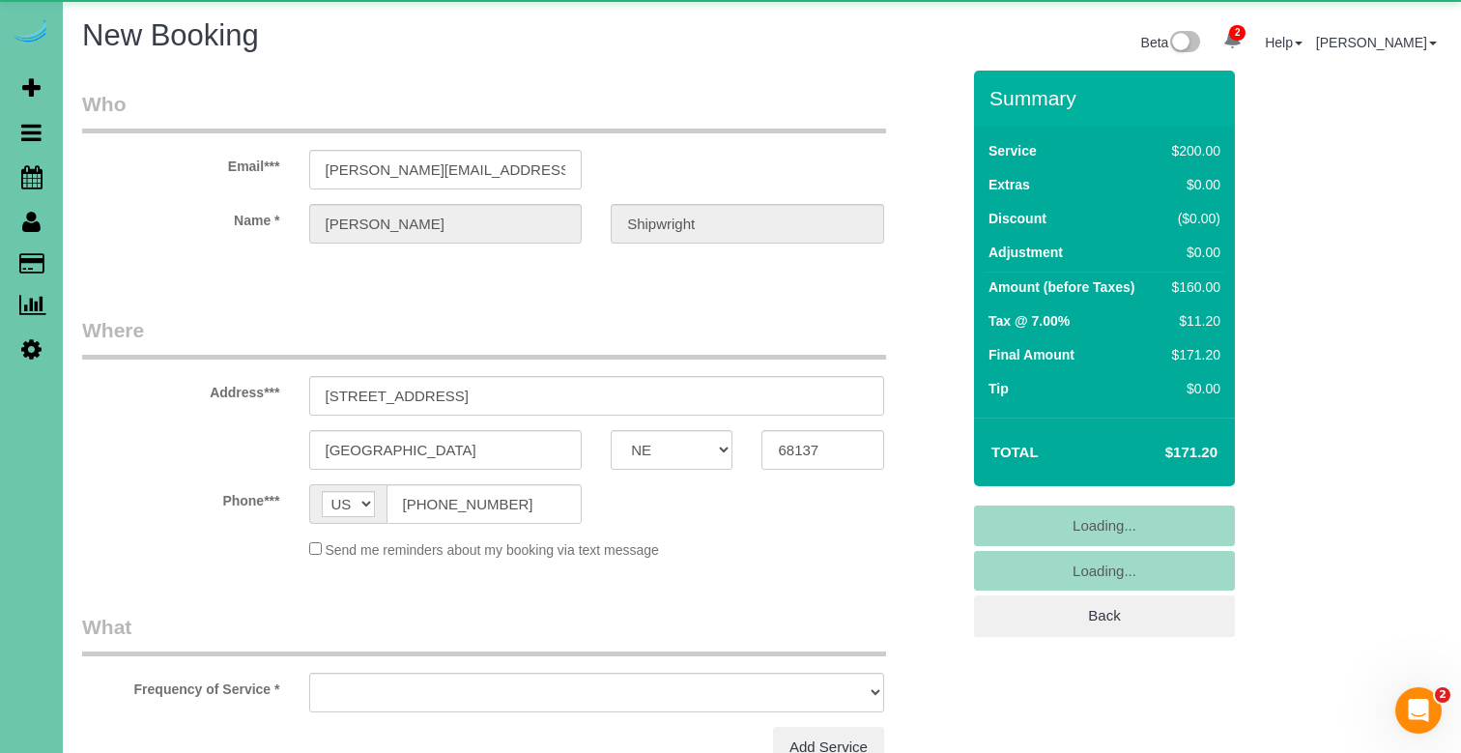
select select "string:fspay"
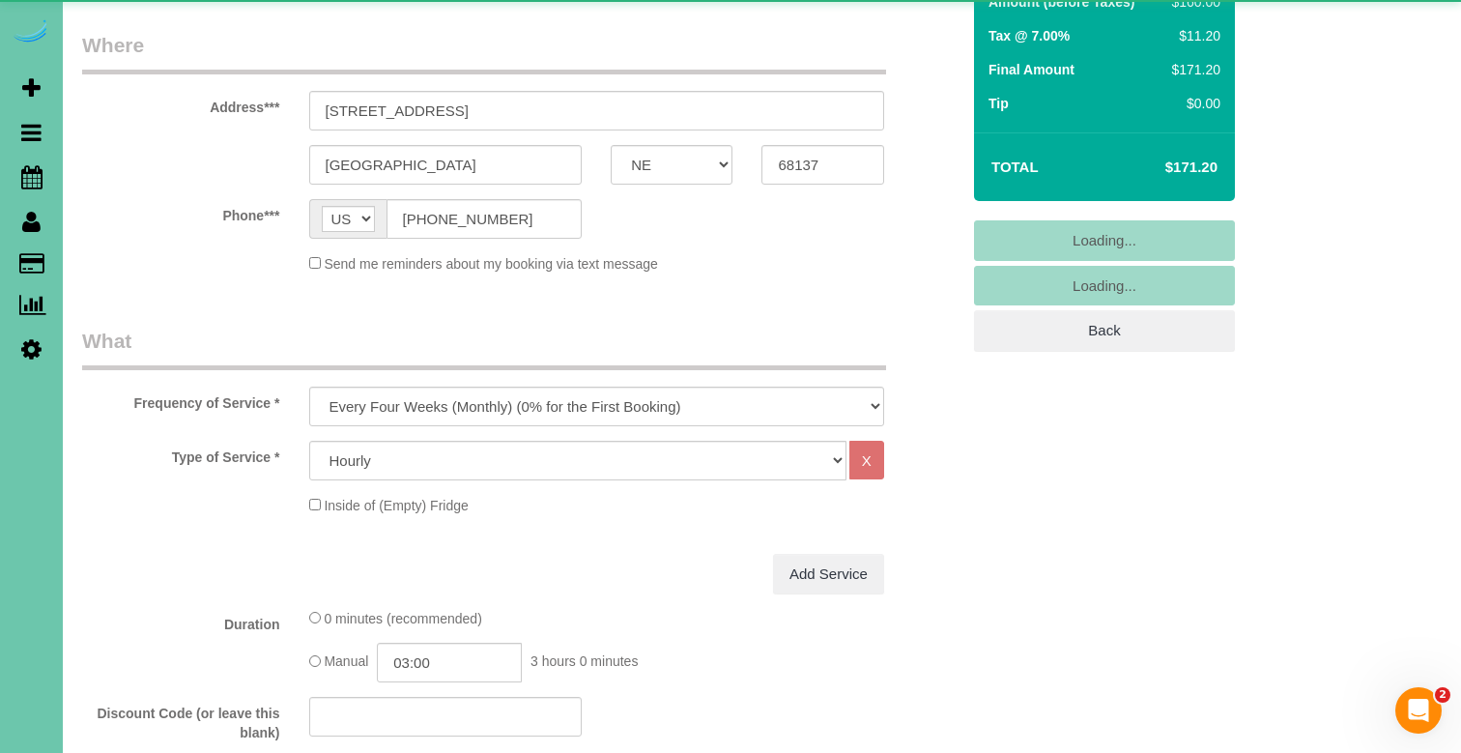
scroll to position [293, 0]
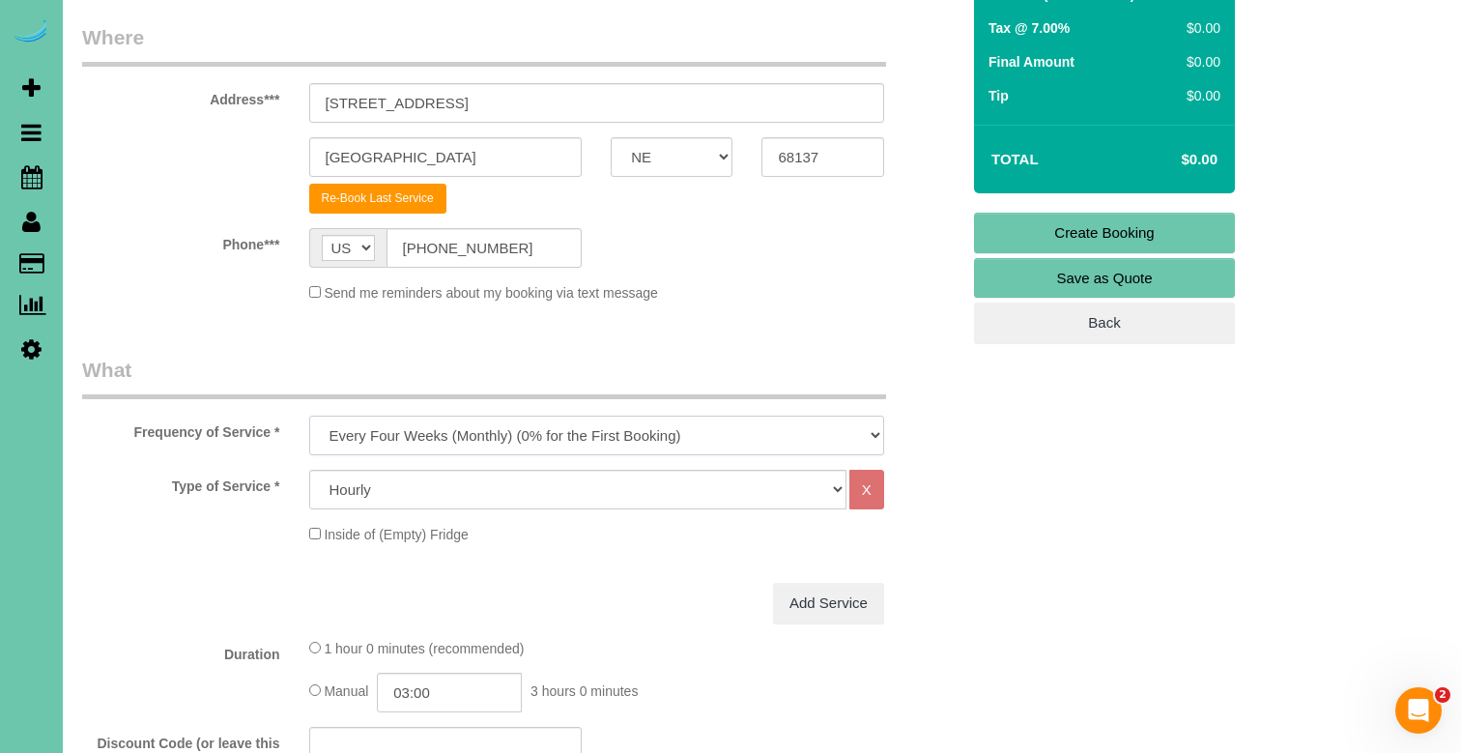
select select "object:1648"
select select "28"
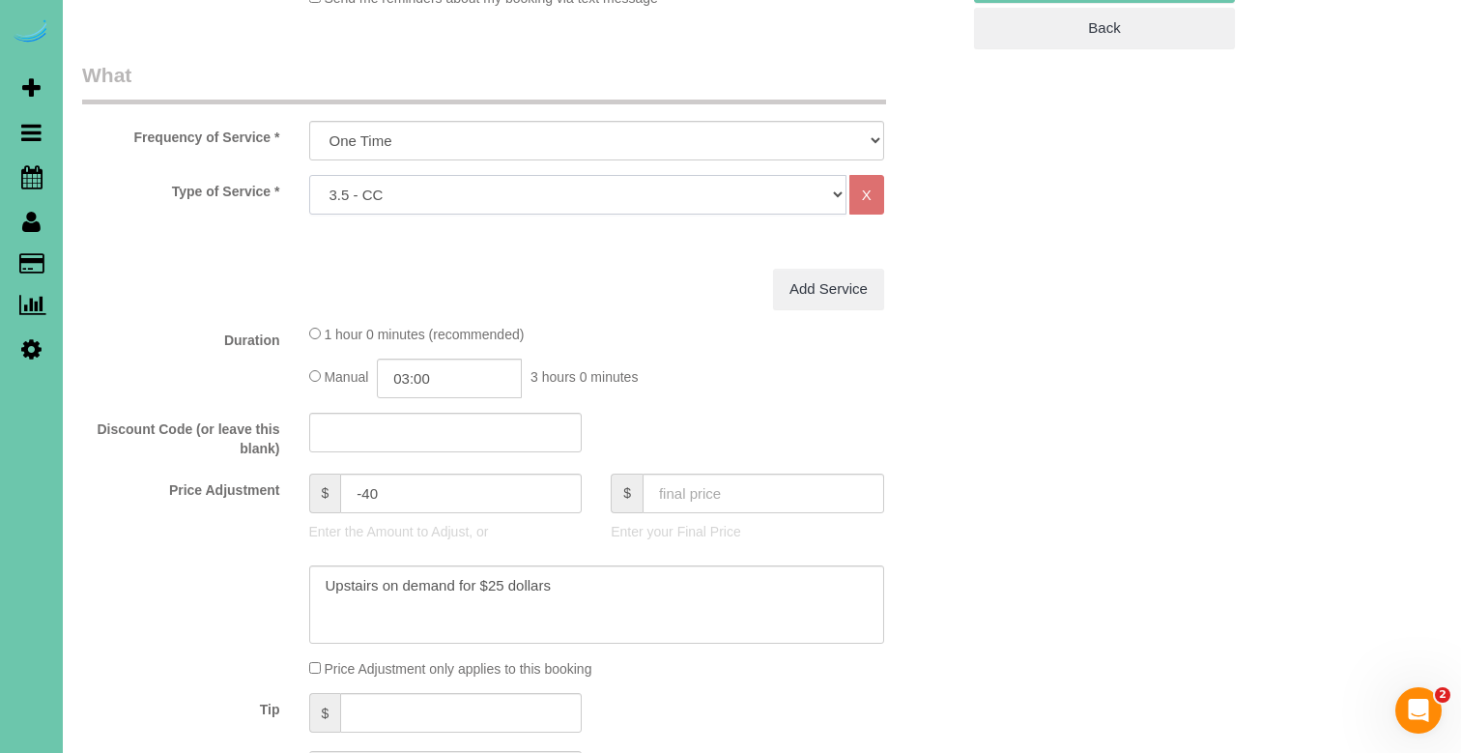
scroll to position [591, 0]
drag, startPoint x: 572, startPoint y: 582, endPoint x: 234, endPoint y: 545, distance: 340.3
click at [234, 545] on sui-booking-price-adjustment "Price Adjustment $ -40 Enter the Amount to Adjust, or $ Enter your Final Price …" at bounding box center [521, 574] width 878 height 206
drag, startPoint x: 421, startPoint y: 485, endPoint x: 330, endPoint y: 467, distance: 93.6
click at [331, 472] on div "$ -40" at bounding box center [446, 491] width 274 height 40
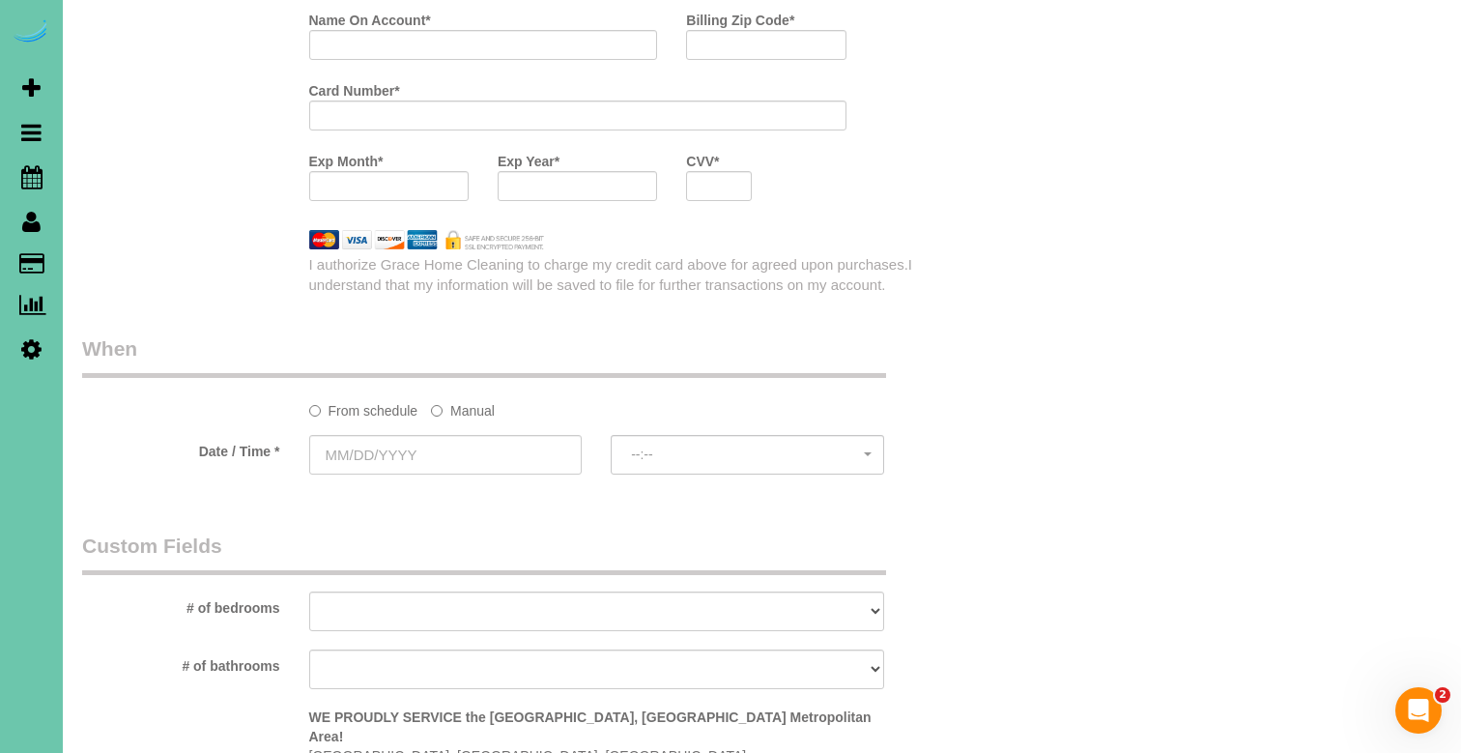
type input "0"
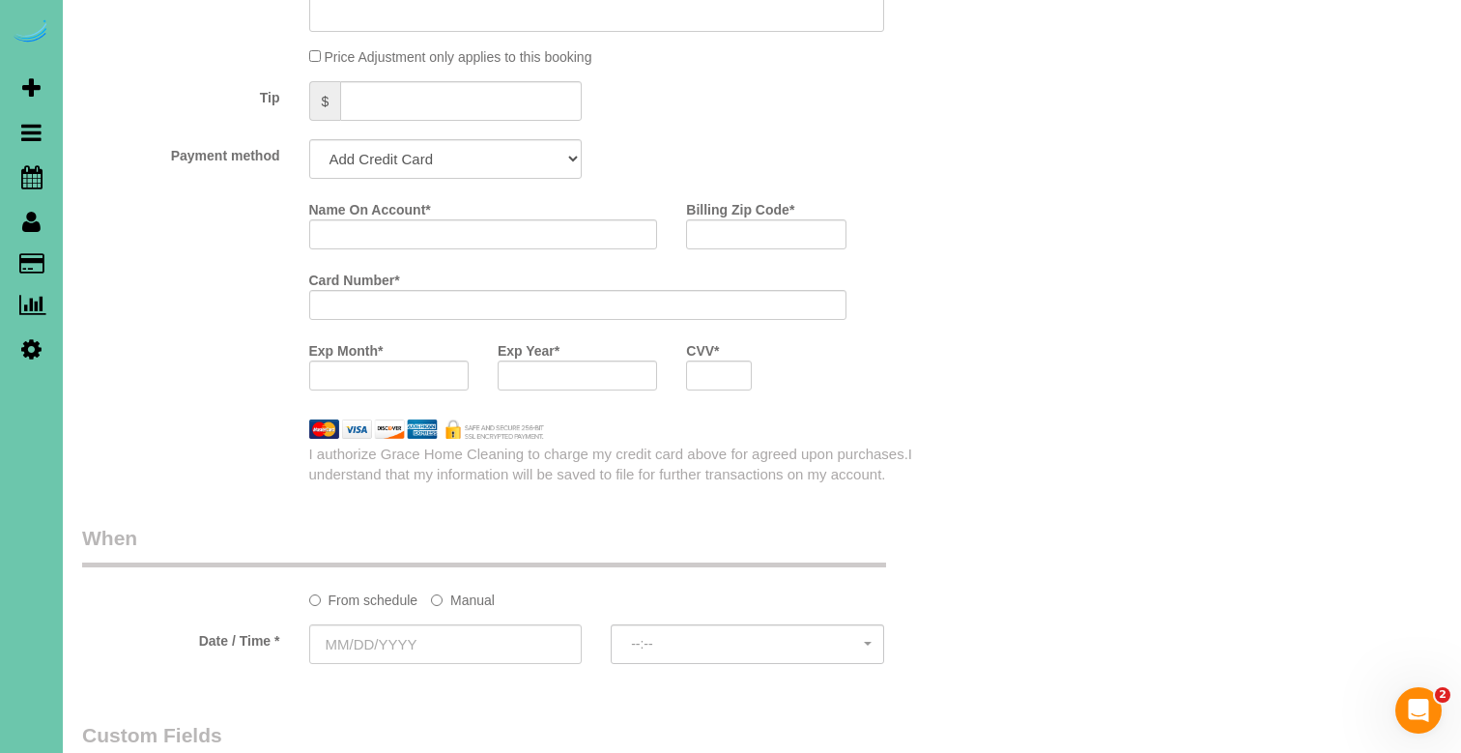
scroll to position [1140, 0]
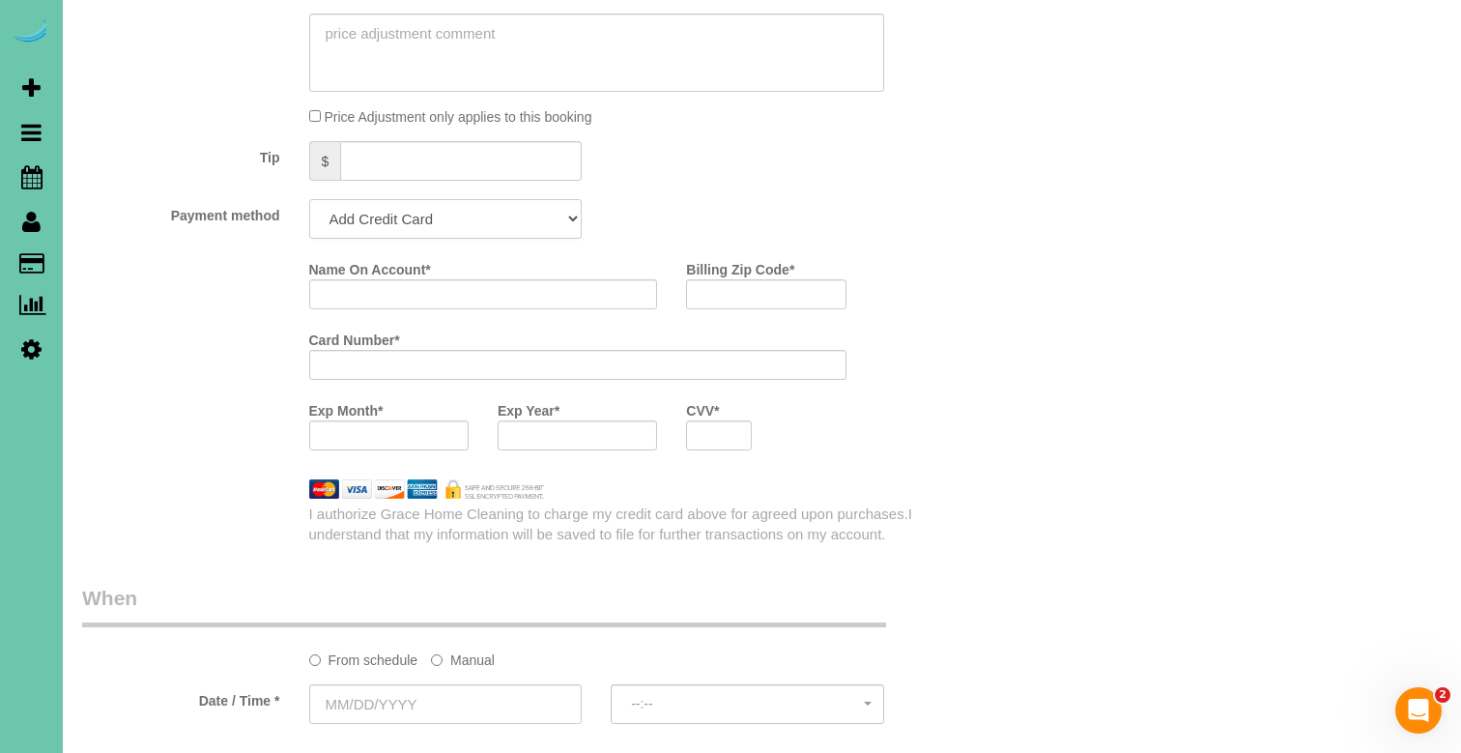
select select "string:check"
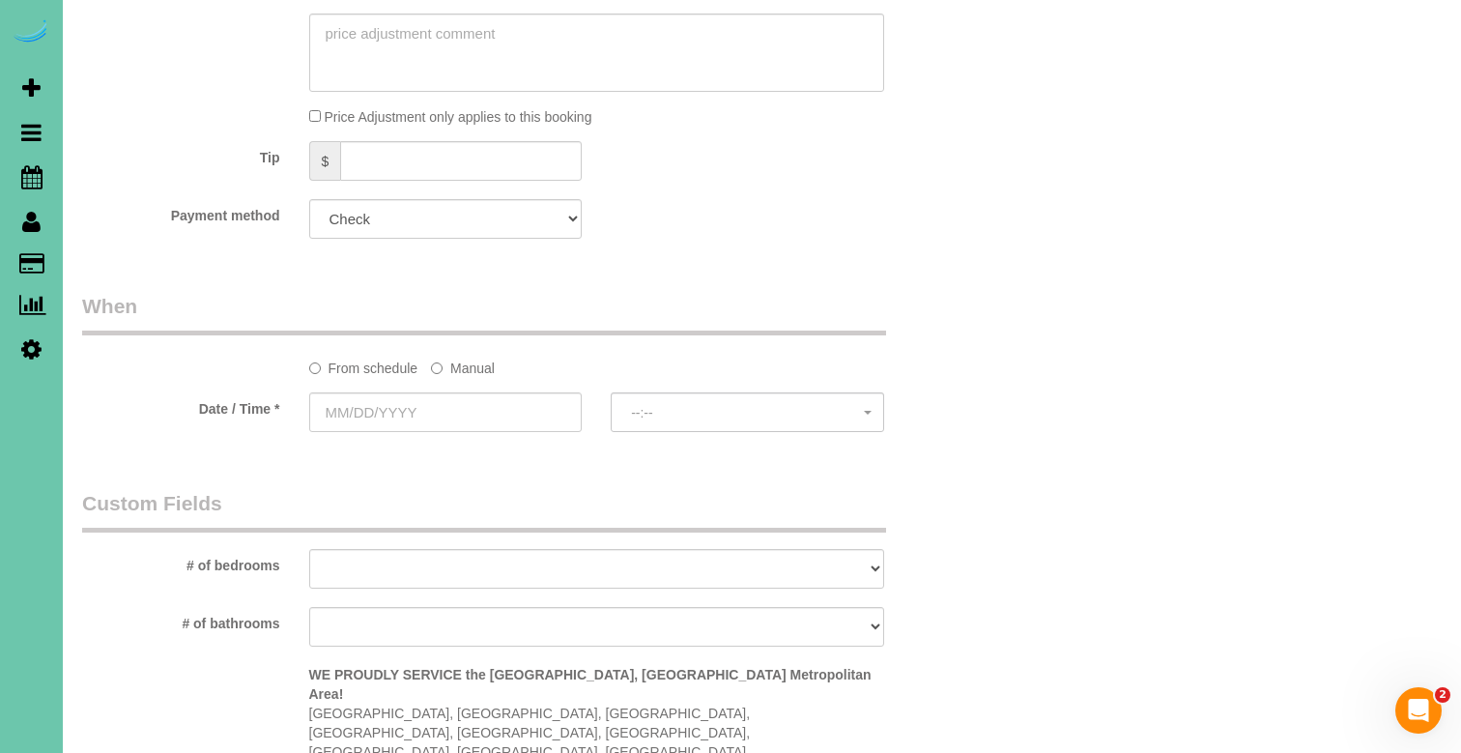
click at [462, 369] on label "Manual" at bounding box center [463, 365] width 64 height 26
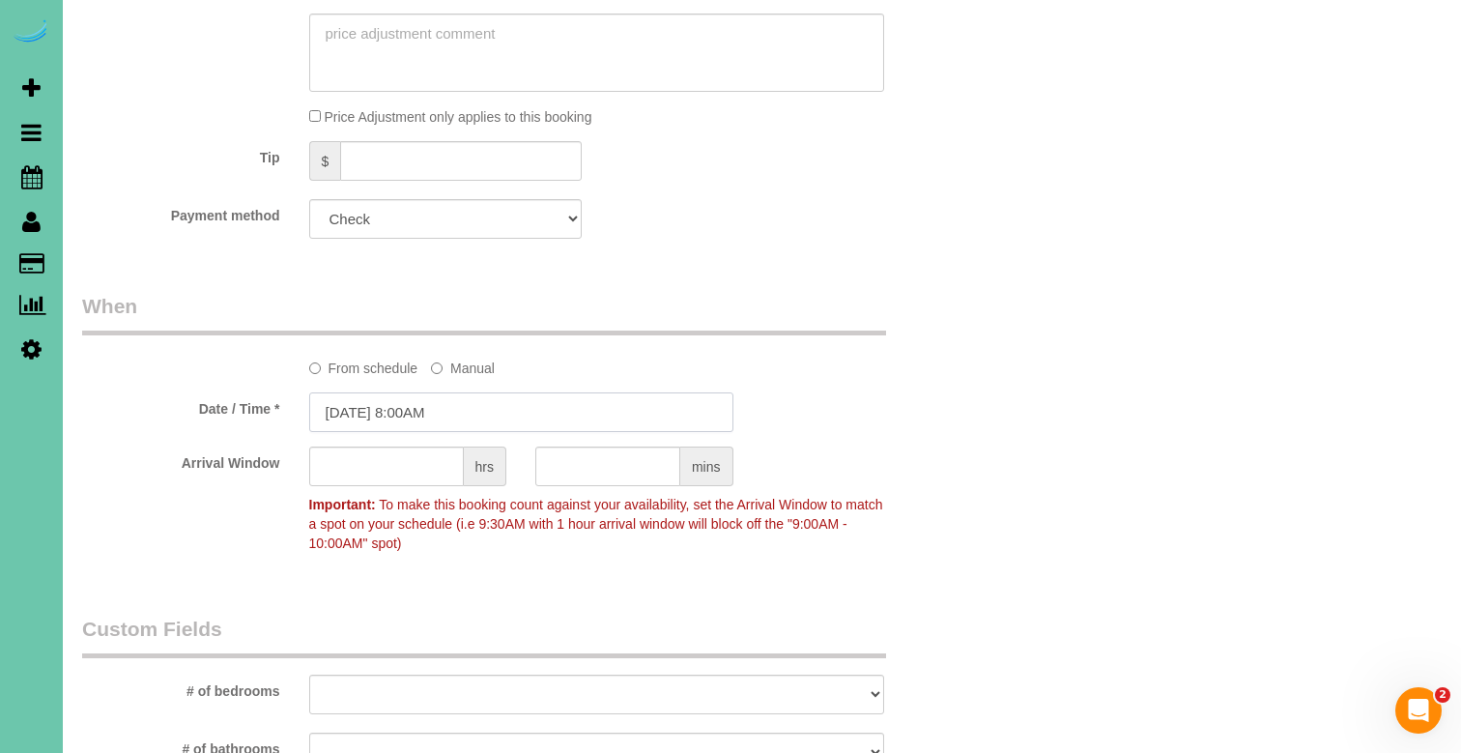
click at [448, 397] on input "08/21/2025 8:00AM" at bounding box center [521, 412] width 424 height 40
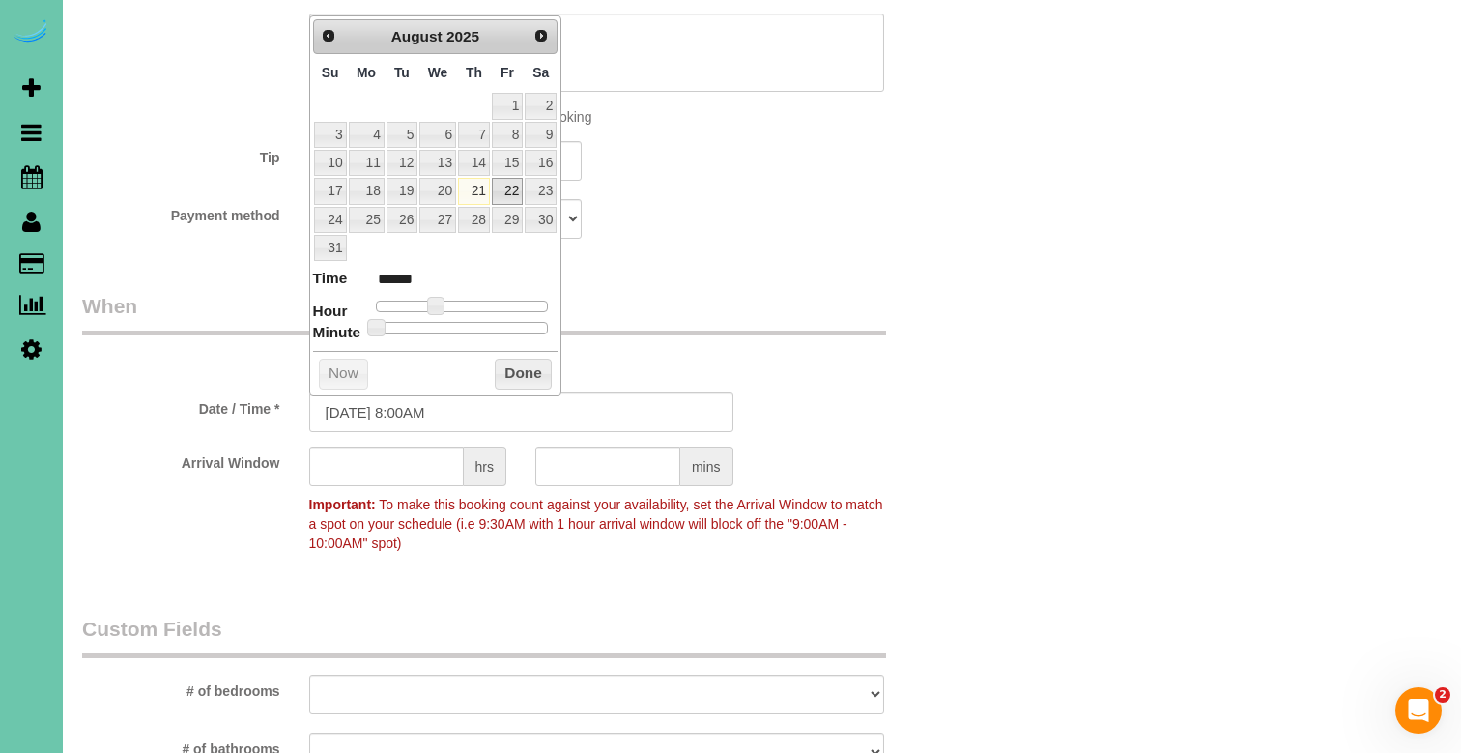
click at [507, 184] on link "22" at bounding box center [507, 191] width 31 height 26
type input "08/22/2025 9:00AM"
type input "******"
type input "08/22/2025 10:00AM"
type input "*******"
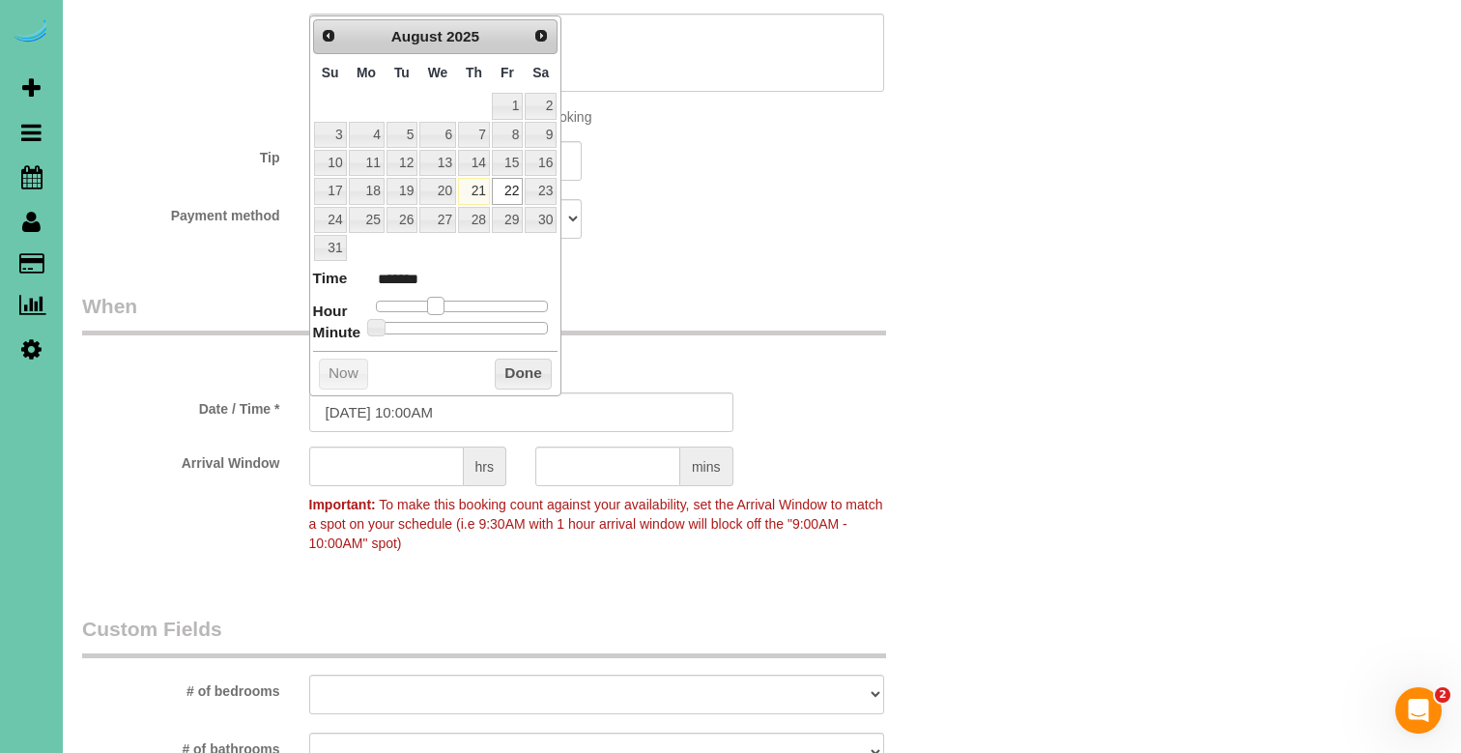
type input "08/22/2025 11:00AM"
type input "*******"
type input "08/22/2025 12:00PM"
type input "*******"
drag, startPoint x: 435, startPoint y: 300, endPoint x: 464, endPoint y: 303, distance: 29.1
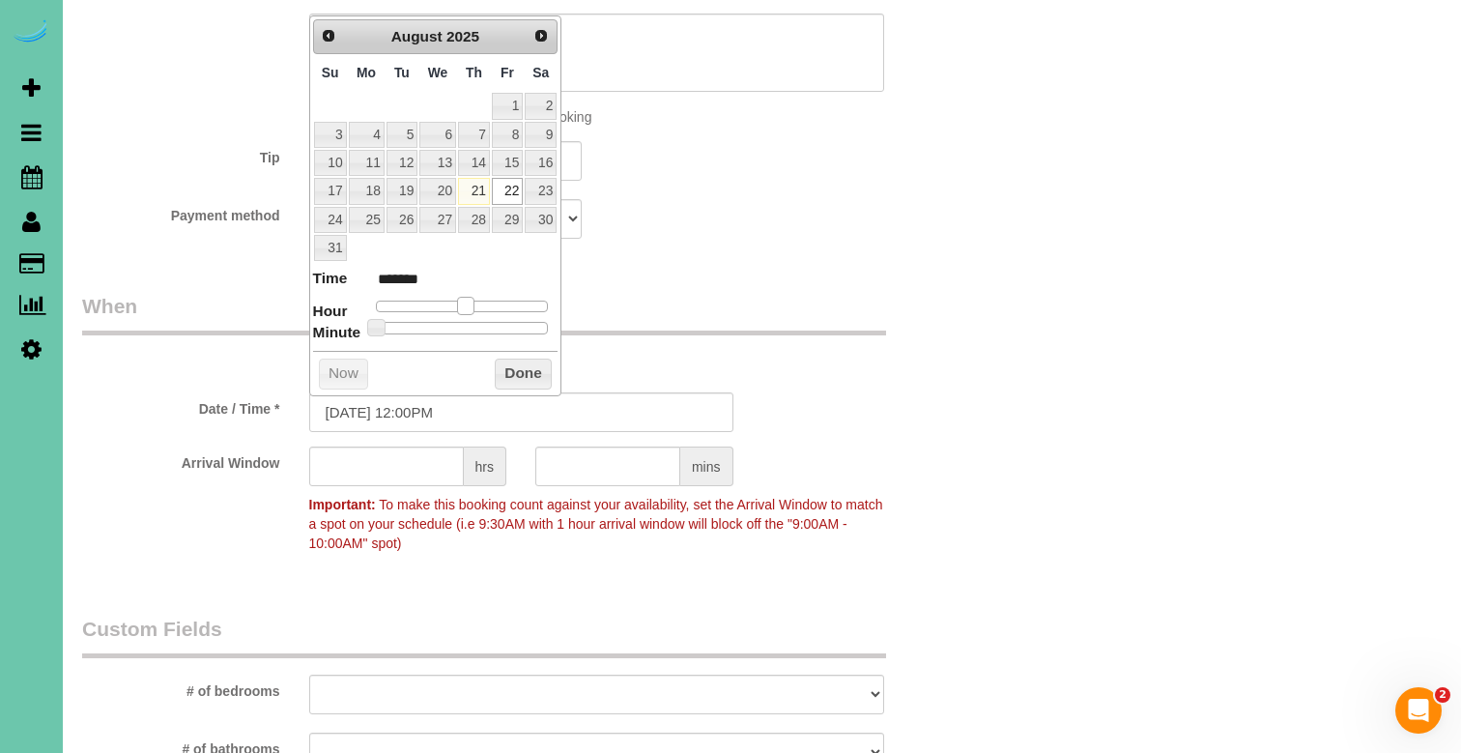
click at [464, 303] on span at bounding box center [465, 305] width 17 height 17
click at [512, 367] on button "Done" at bounding box center [523, 374] width 57 height 31
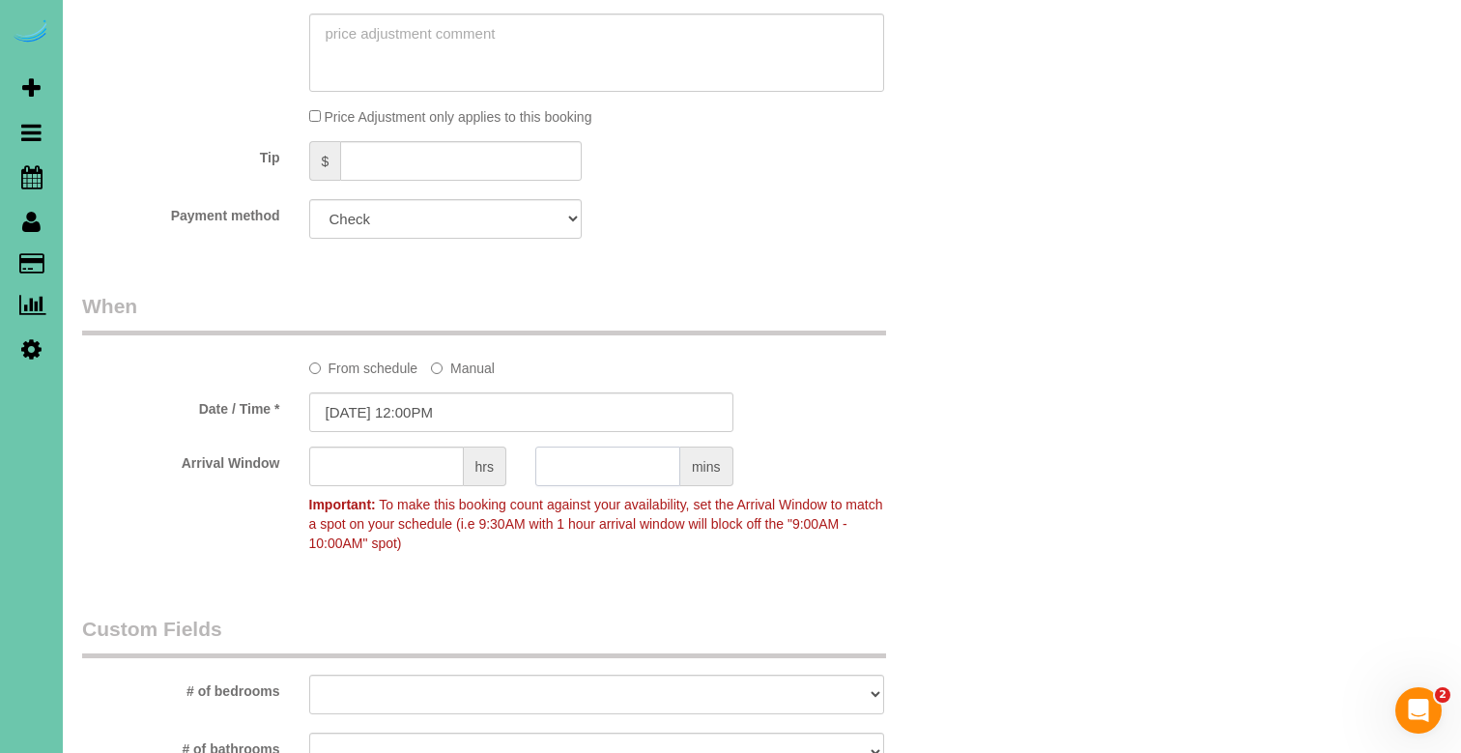
click at [612, 463] on input "text" at bounding box center [607, 467] width 145 height 40
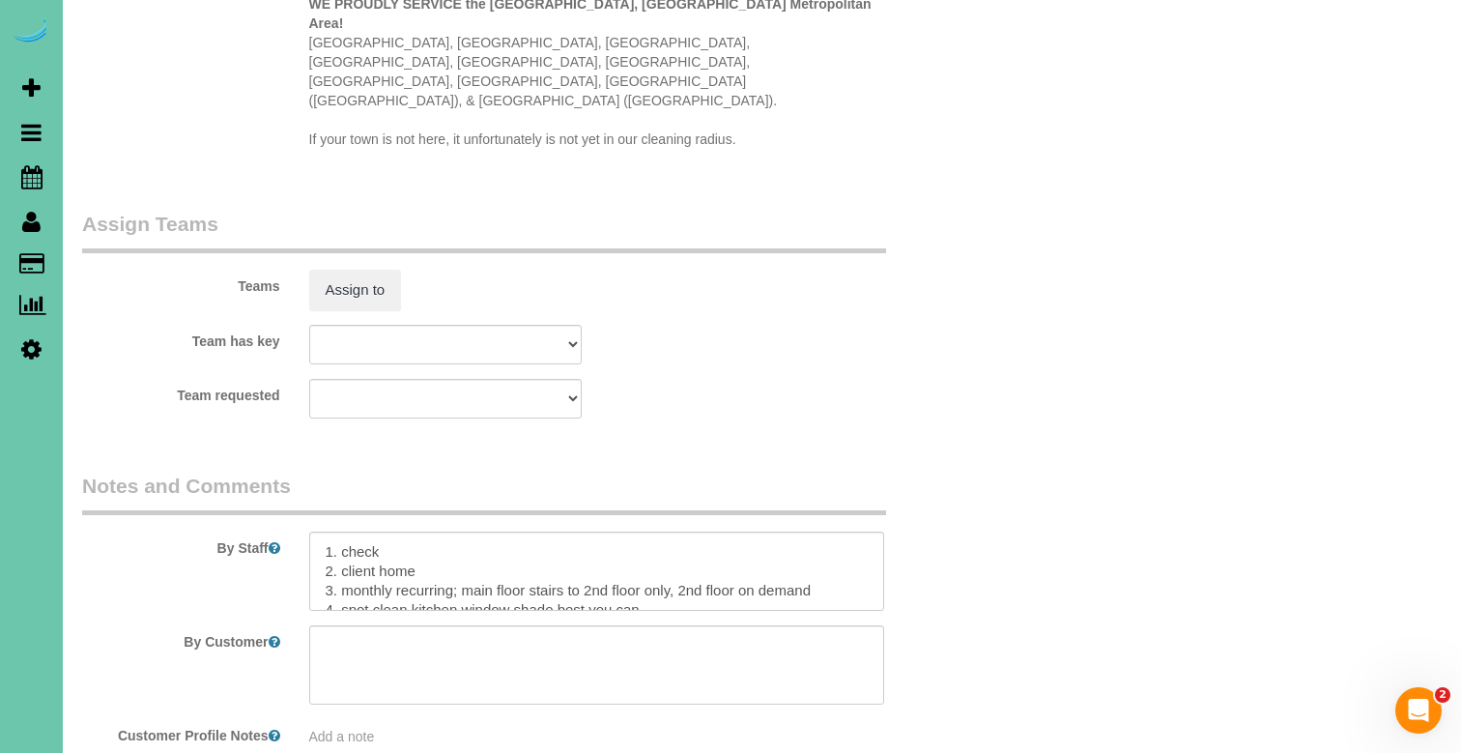
scroll to position [1951, 0]
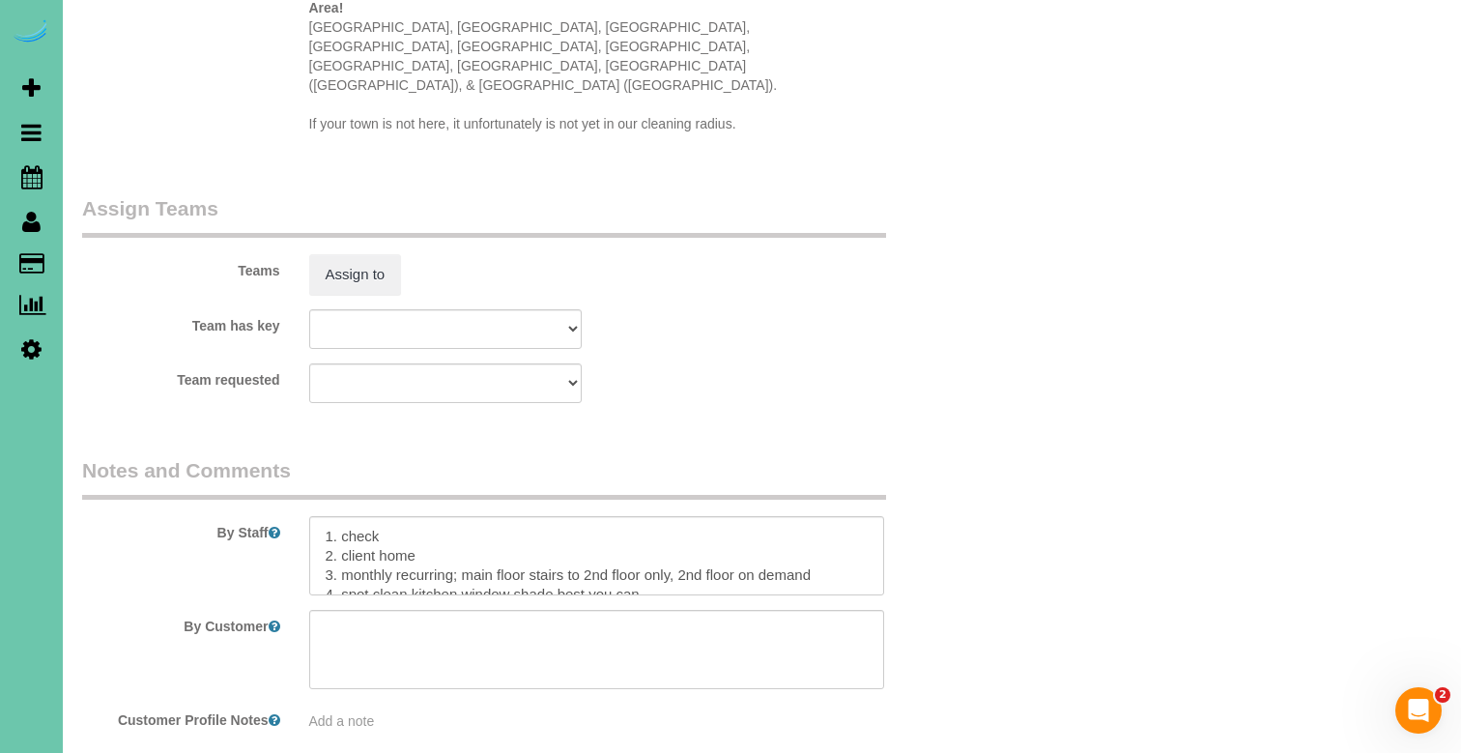
type input "30"
drag, startPoint x: 829, startPoint y: 510, endPoint x: 467, endPoint y: 509, distance: 362.5
click at [467, 516] on textarea at bounding box center [596, 555] width 575 height 79
drag, startPoint x: 523, startPoint y: 505, endPoint x: 460, endPoint y: 506, distance: 62.8
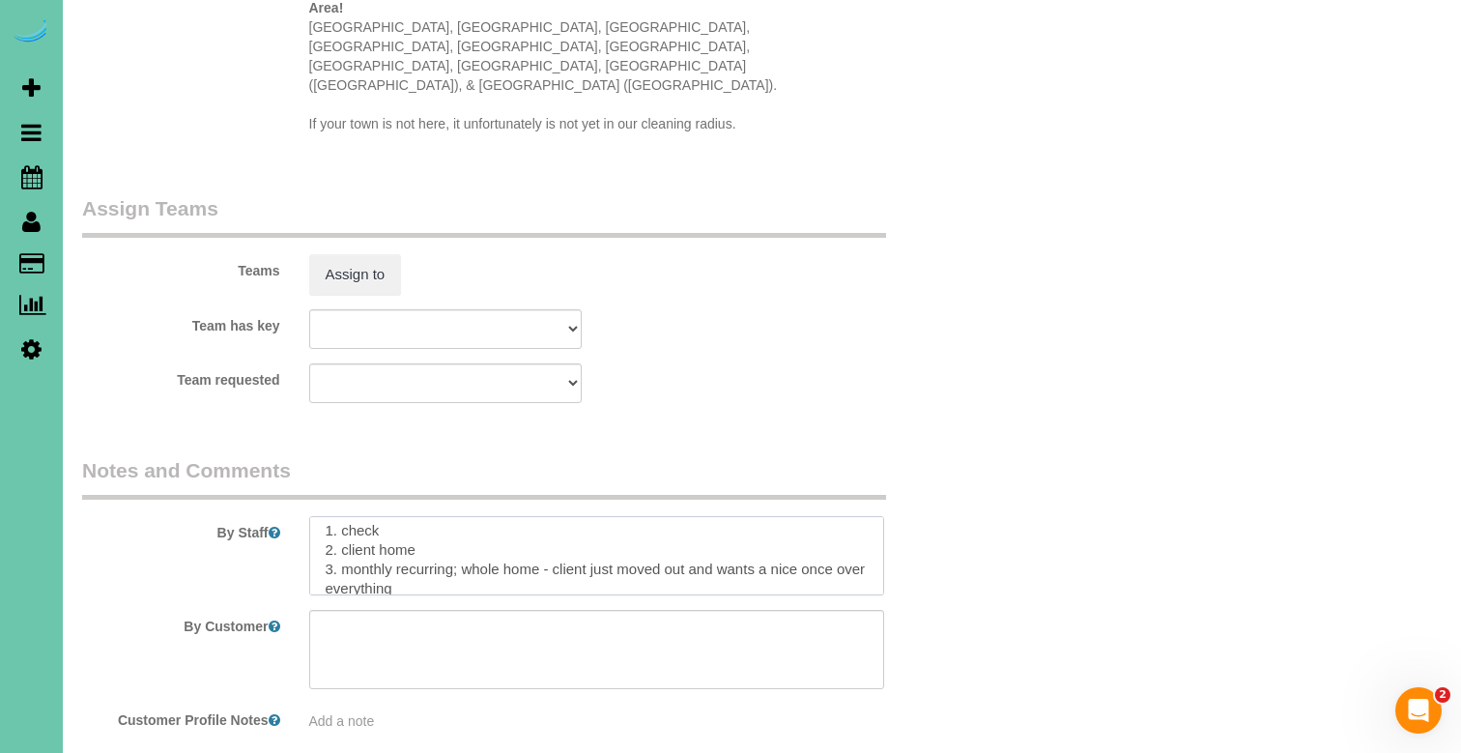
click at [477, 516] on textarea at bounding box center [596, 555] width 575 height 79
drag, startPoint x: 455, startPoint y: 507, endPoint x: 390, endPoint y: 506, distance: 65.7
click at [390, 516] on textarea at bounding box center [596, 555] width 575 height 79
click at [388, 516] on textarea at bounding box center [596, 555] width 575 height 79
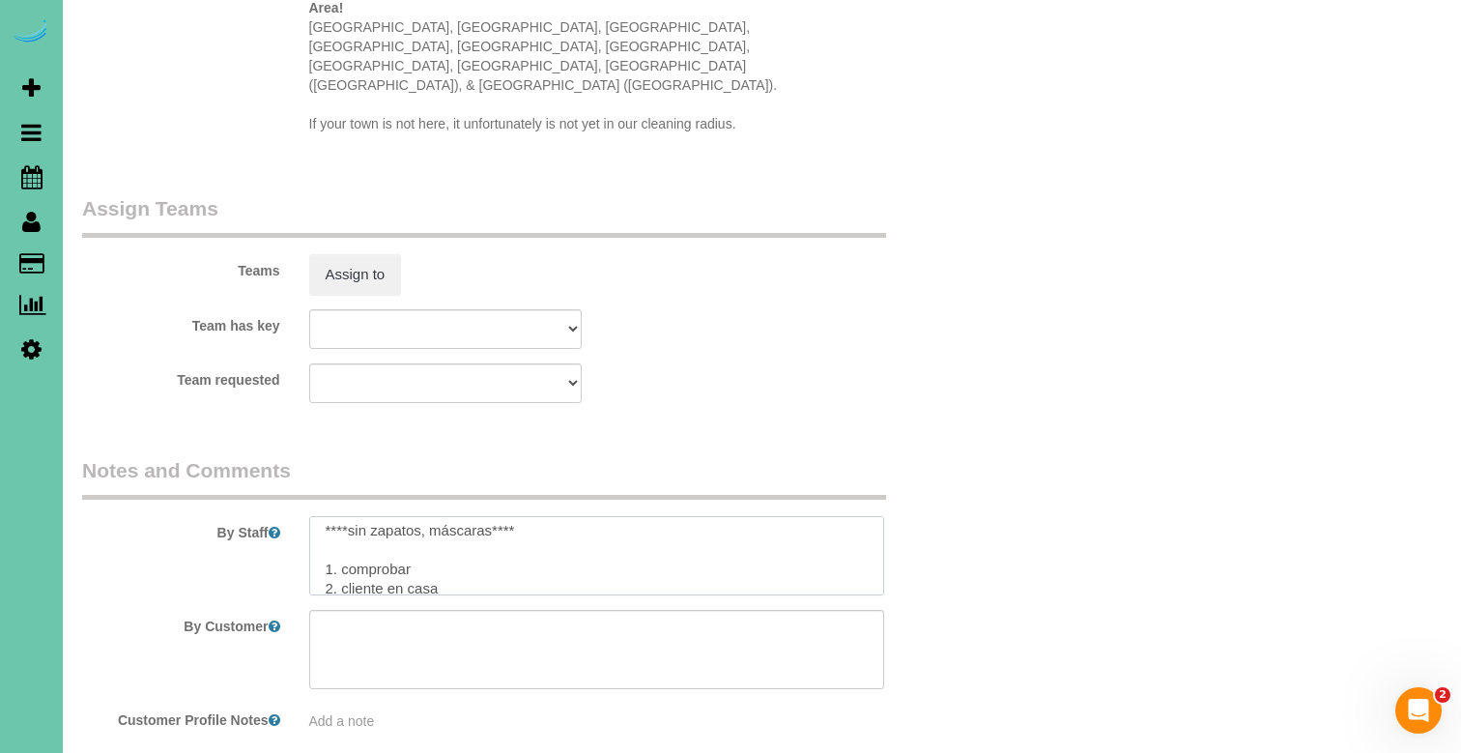
scroll to position [291, 0]
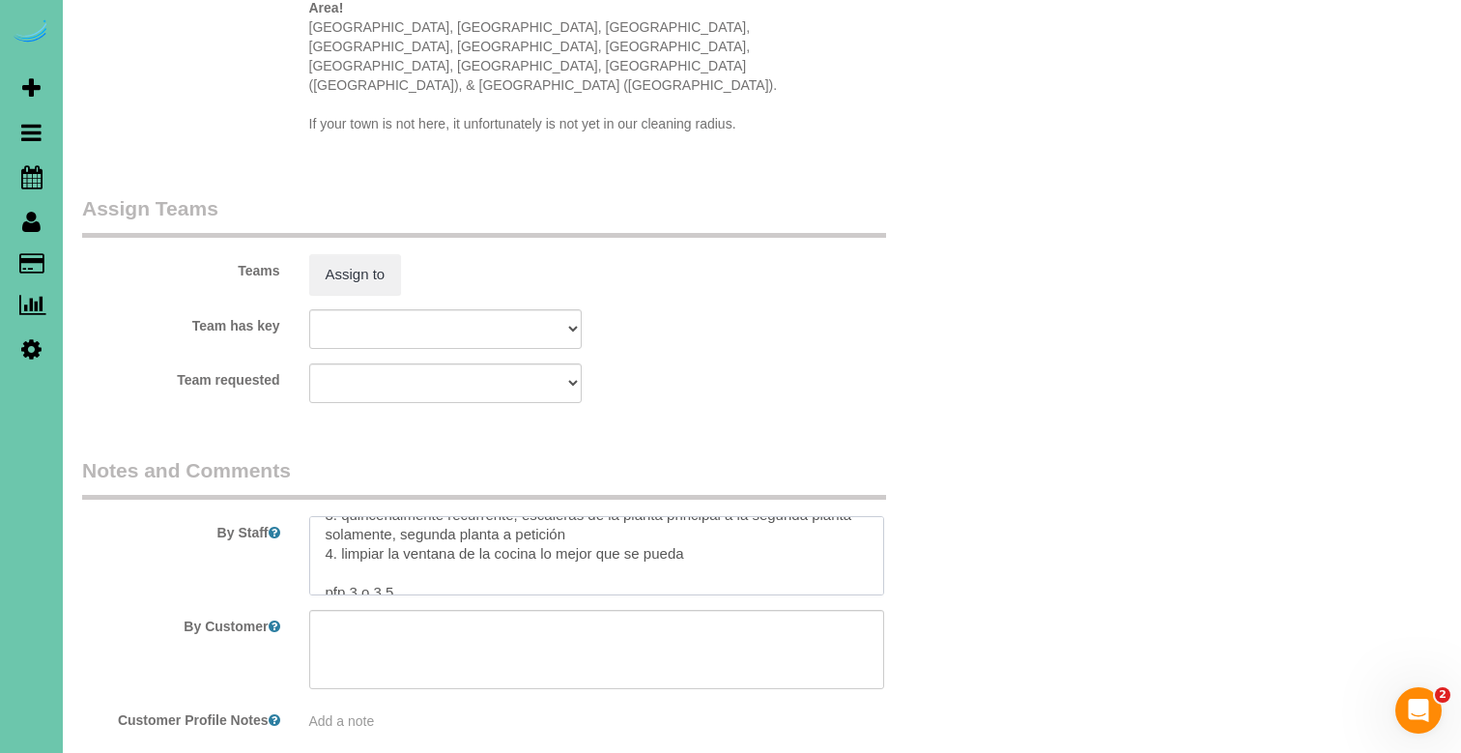
drag, startPoint x: 318, startPoint y: 488, endPoint x: 415, endPoint y: 672, distance: 207.5
click at [415, 672] on fieldset "Notes and Comments By Staff By Customer Customer Profile Notes Add a note" at bounding box center [521, 600] width 878 height 289
drag, startPoint x: 376, startPoint y: 487, endPoint x: 349, endPoint y: 486, distance: 27.1
click at [349, 516] on textarea at bounding box center [596, 555] width 575 height 79
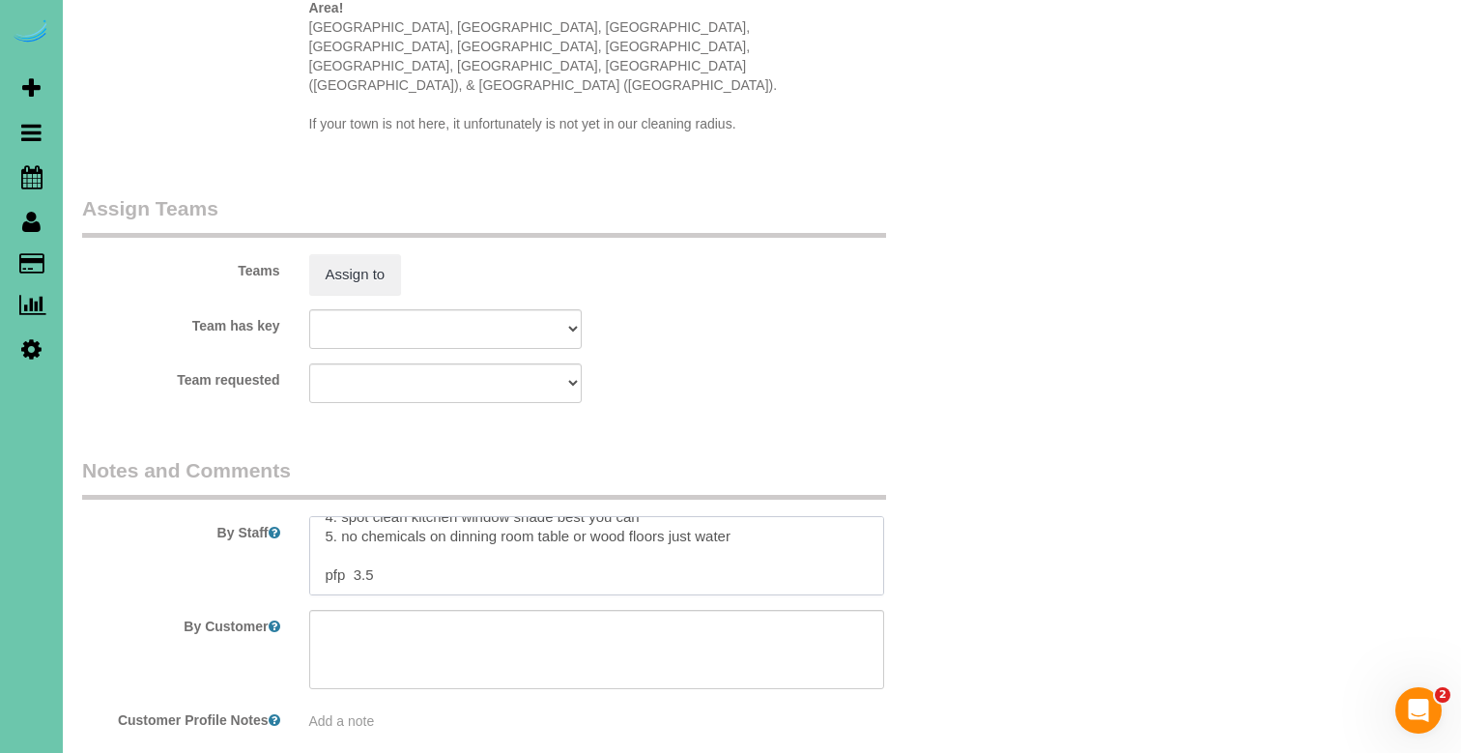
scroll to position [81, 0]
drag, startPoint x: 736, startPoint y: 485, endPoint x: 307, endPoint y: 481, distance: 428.2
click at [307, 516] on div at bounding box center [597, 555] width 604 height 79
click at [387, 516] on textarea at bounding box center [596, 555] width 575 height 79
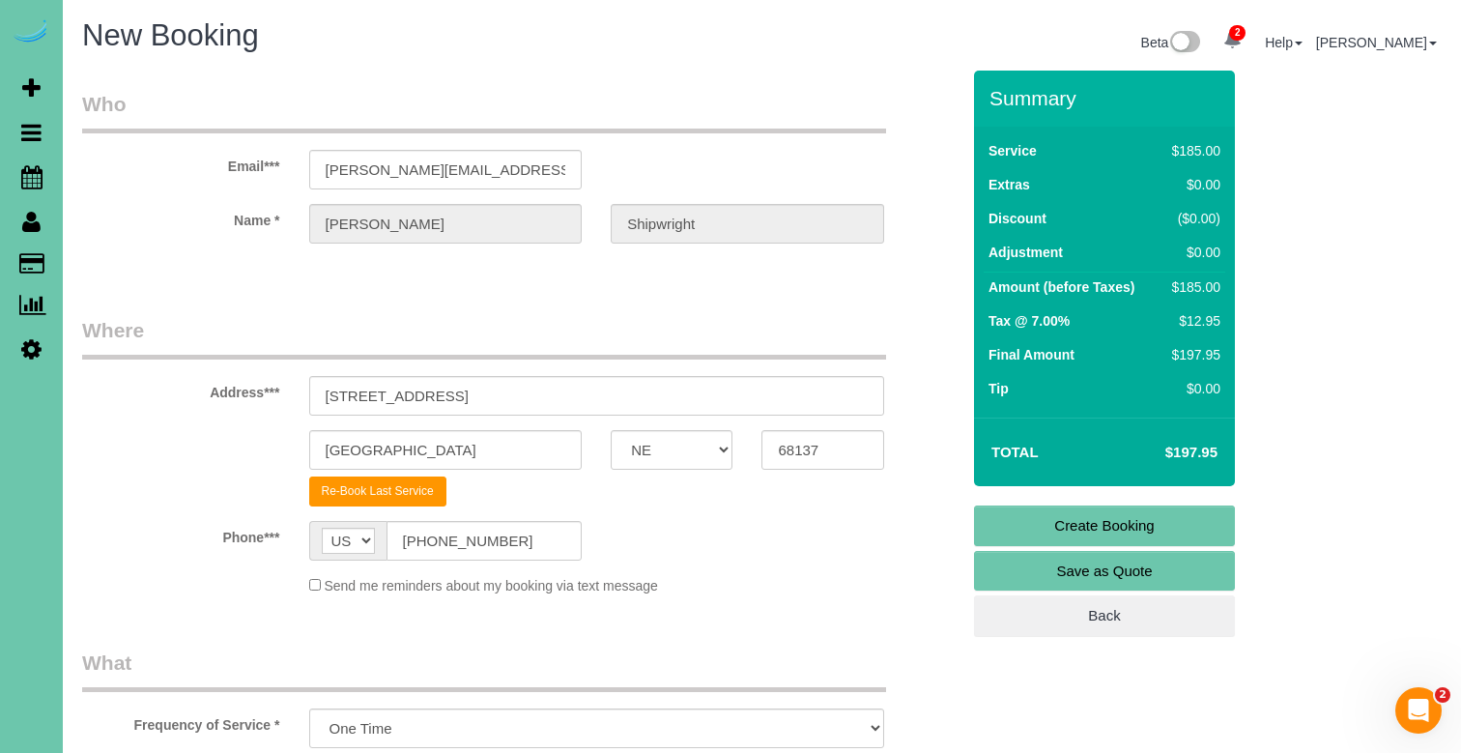
scroll to position [0, 0]
type textarea "1. check 2. client home 3. monthly 3.5 hr custom clean; whole home - client jus…"
click at [1015, 509] on link "Create Booking" at bounding box center [1104, 525] width 261 height 41
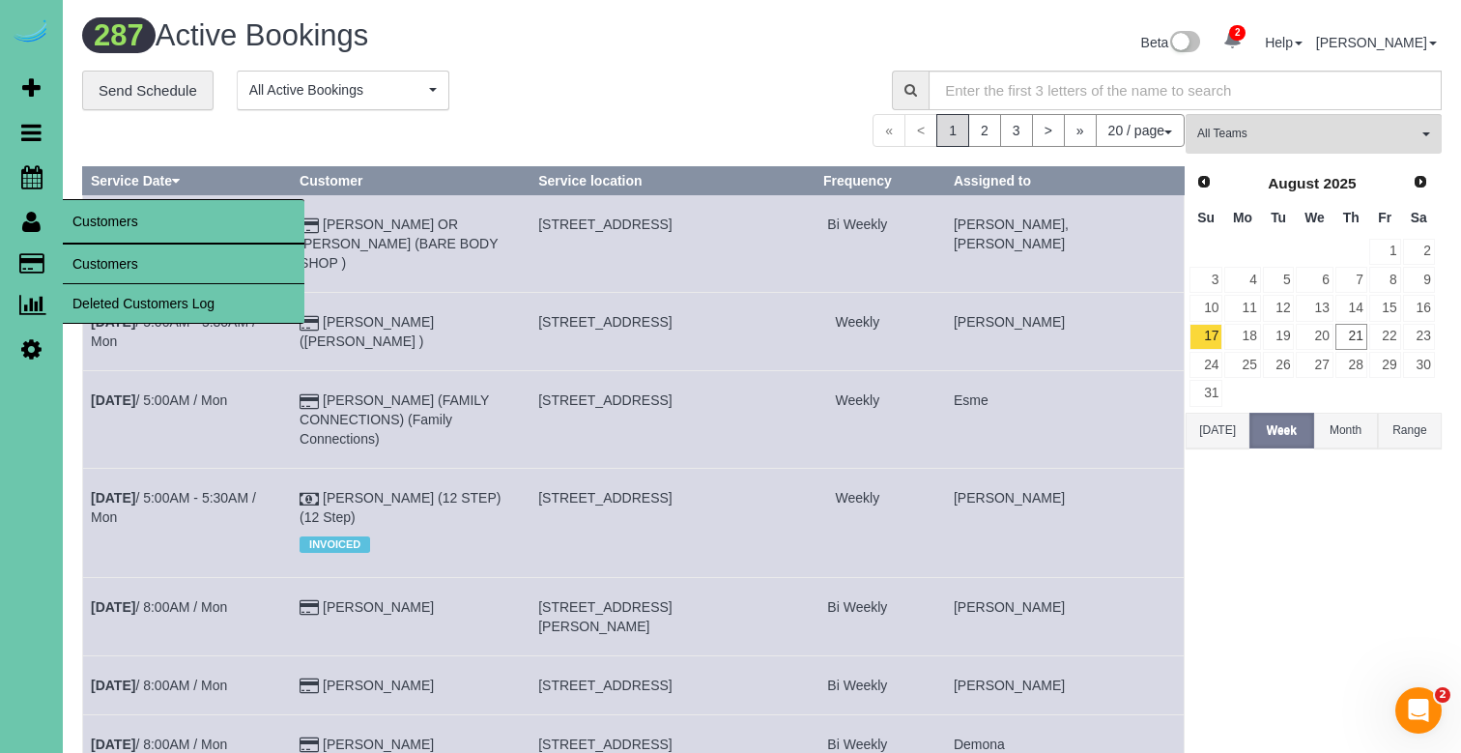
drag, startPoint x: 109, startPoint y: 257, endPoint x: 98, endPoint y: 264, distance: 13.4
click at [113, 258] on link "Customers" at bounding box center [184, 264] width 242 height 39
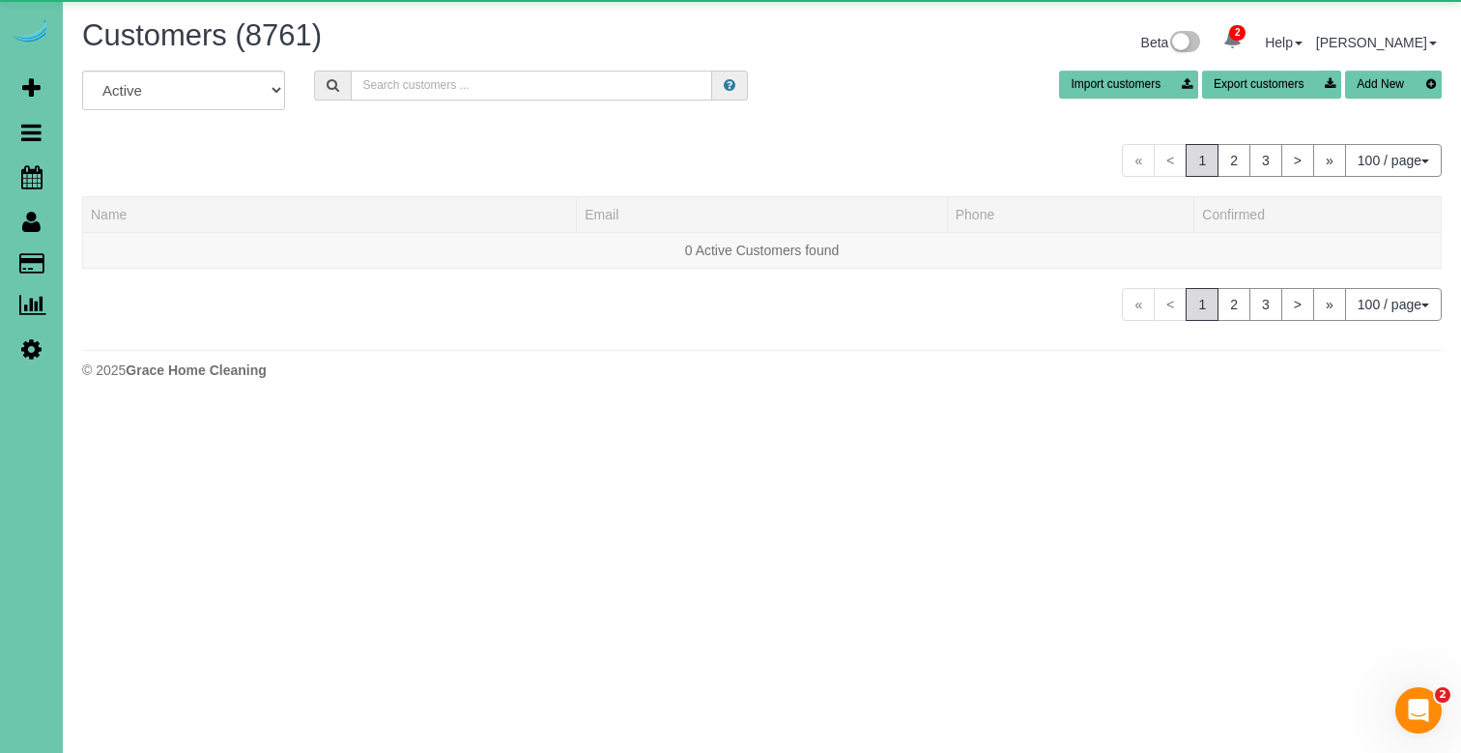
click at [456, 92] on input "text" at bounding box center [531, 86] width 361 height 30
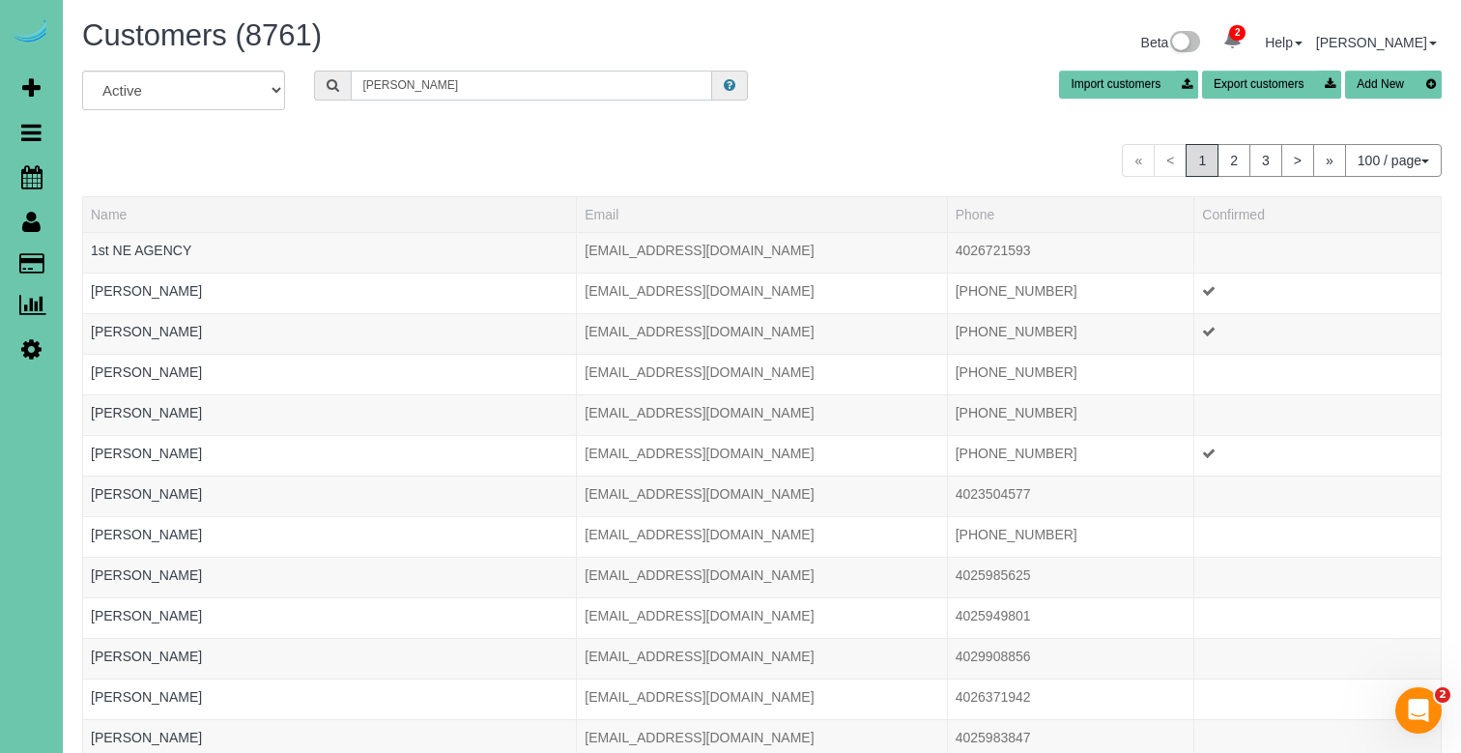
type input "Nancy p"
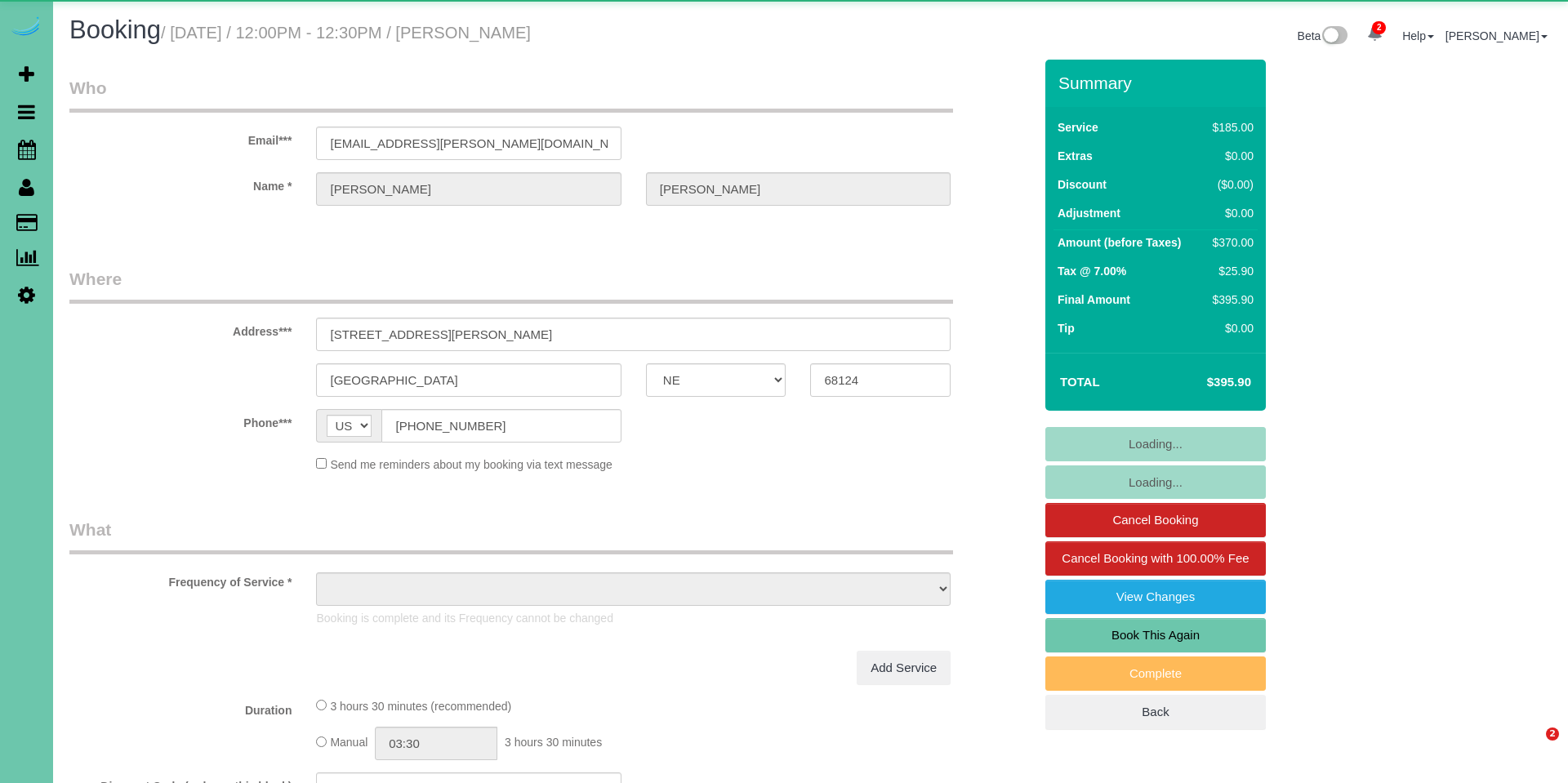
select select "NE"
select select "string:fspay-d6a5cfd9-22ad-4b26-afef-2bb2985907d5"
select select "object:648"
select select "number:36"
select select "number:43"
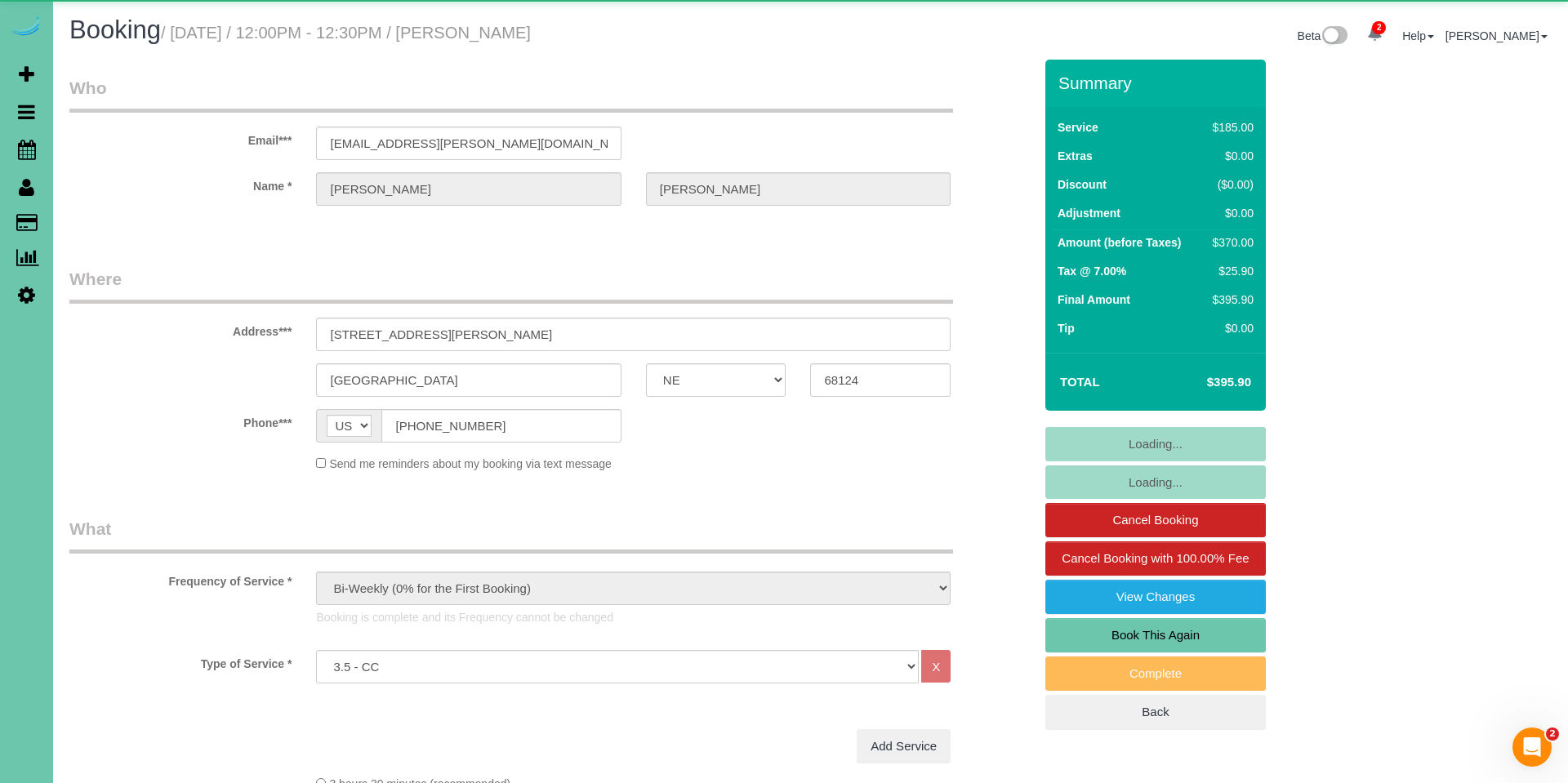
select select "object:935"
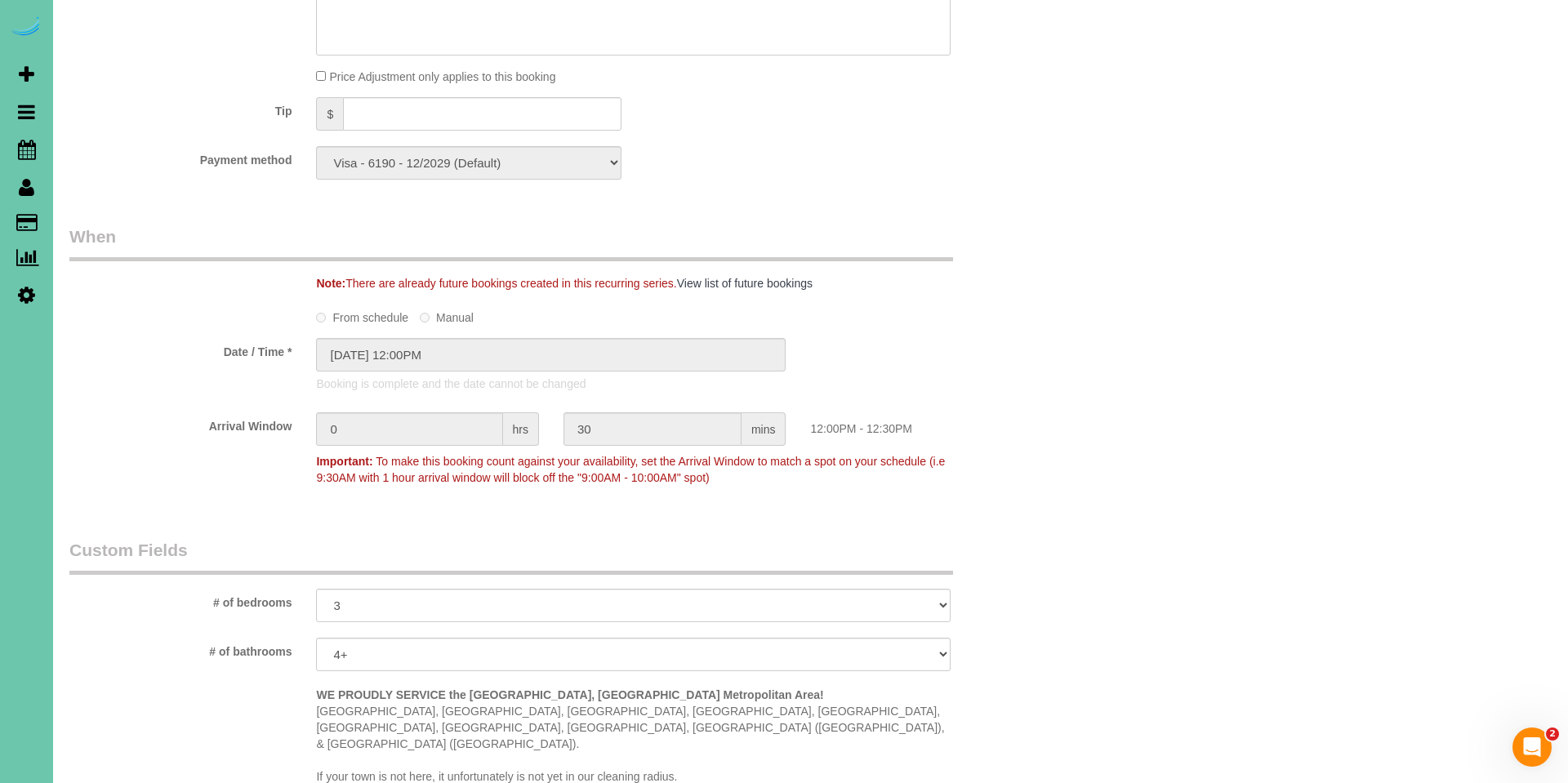
scroll to position [1022, 0]
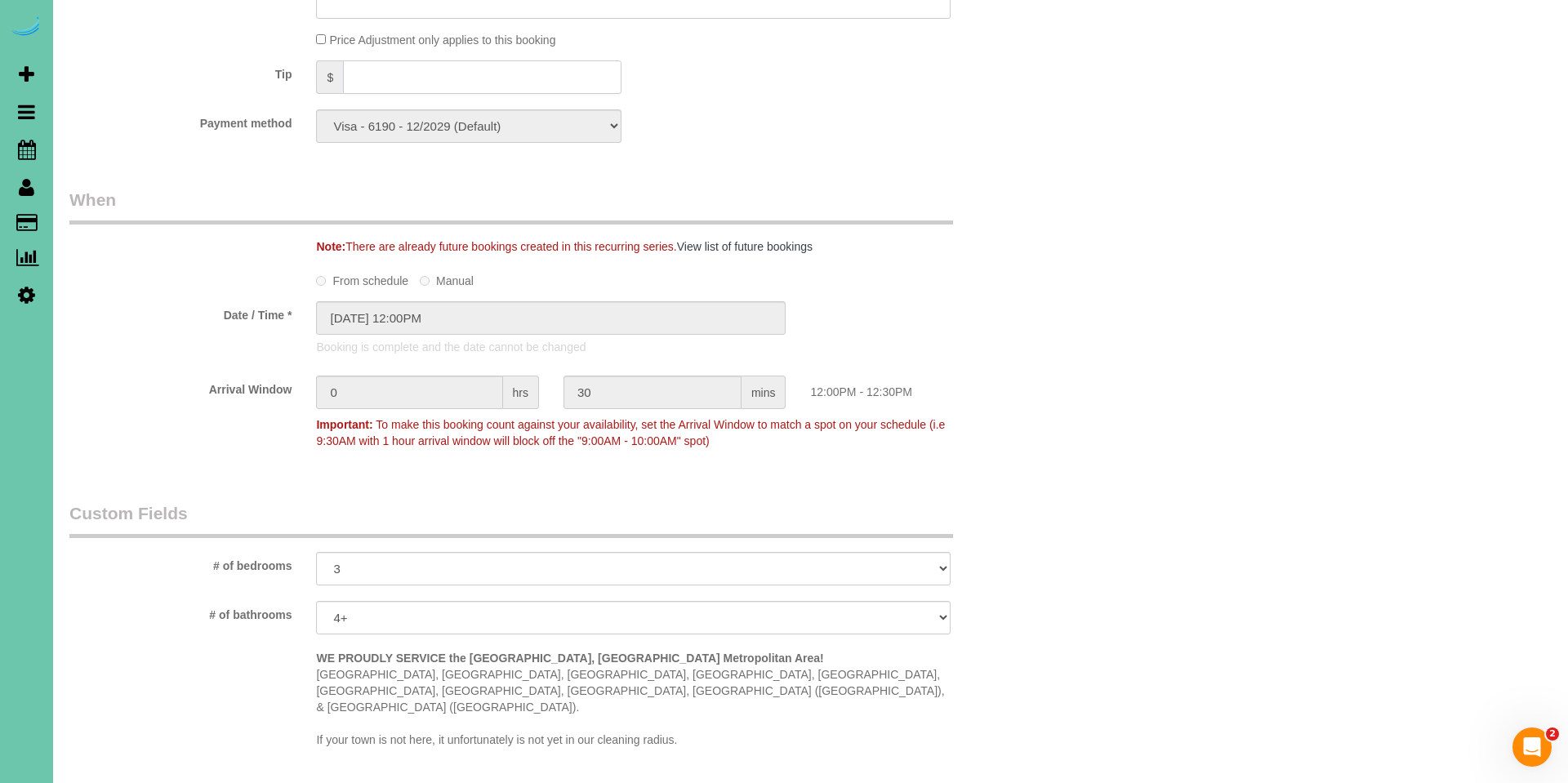
click at [379, 76] on input "text" at bounding box center [482, 78] width 279 height 34
click at [378, 76] on input "text" at bounding box center [482, 78] width 279 height 34
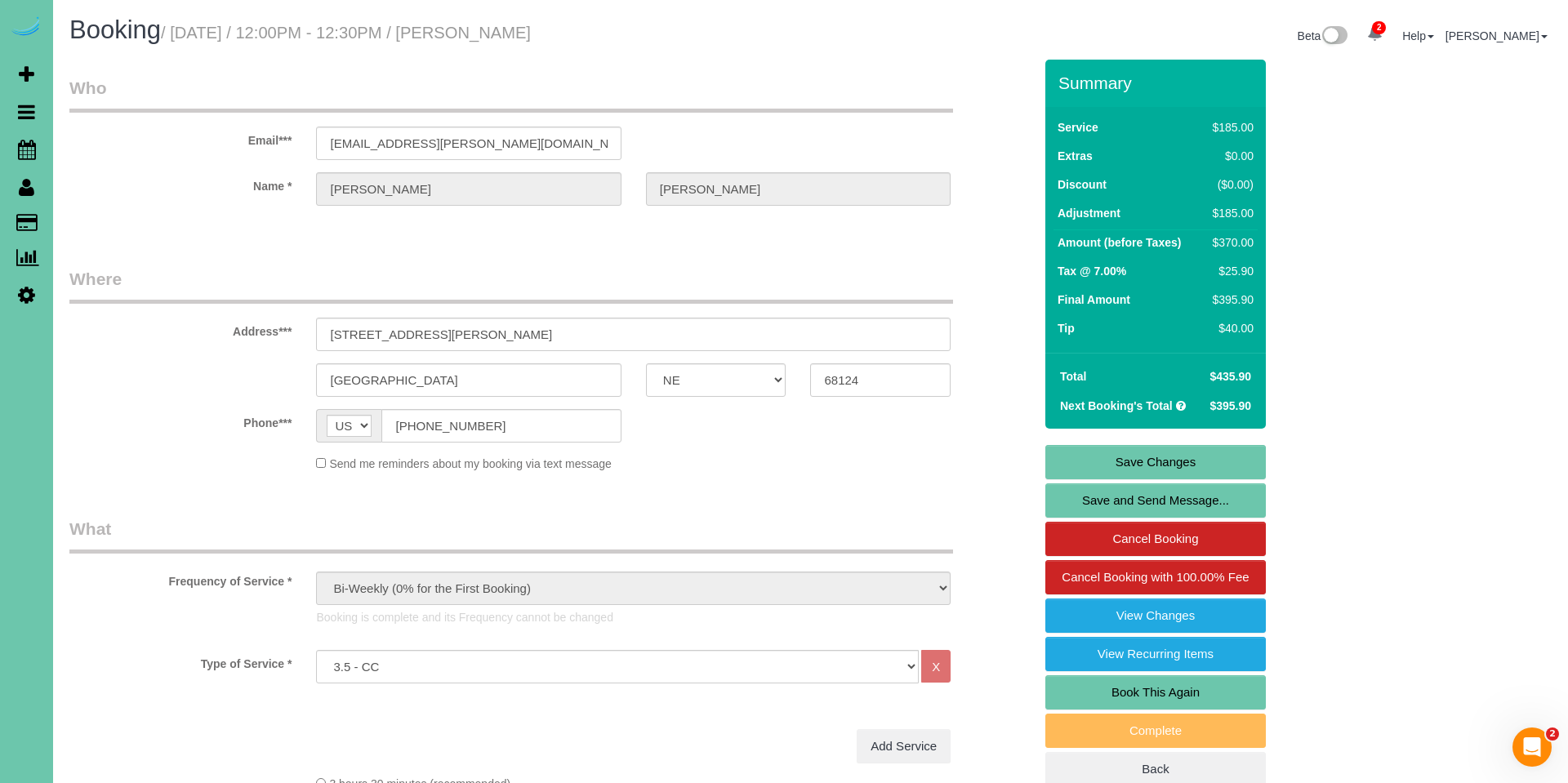
scroll to position [0, 0]
type input "40"
drag, startPoint x: 1067, startPoint y: 458, endPoint x: 1053, endPoint y: 454, distance: 14.6
click at [1066, 458] on link "Save Changes" at bounding box center [1155, 462] width 220 height 35
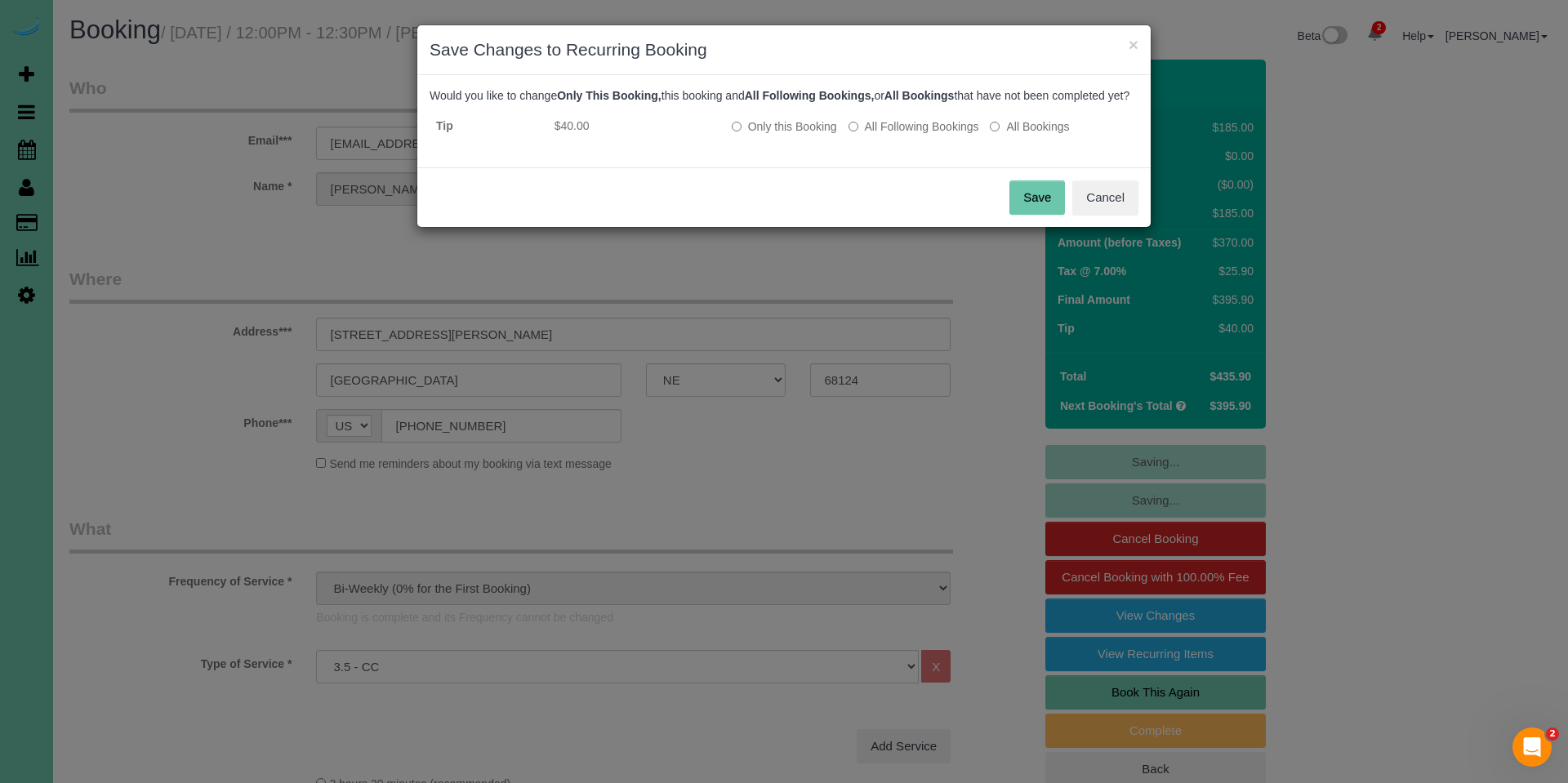
drag, startPoint x: 1042, startPoint y: 210, endPoint x: 937, endPoint y: 188, distance: 107.3
click at [1042, 210] on button "Save" at bounding box center [1037, 198] width 56 height 35
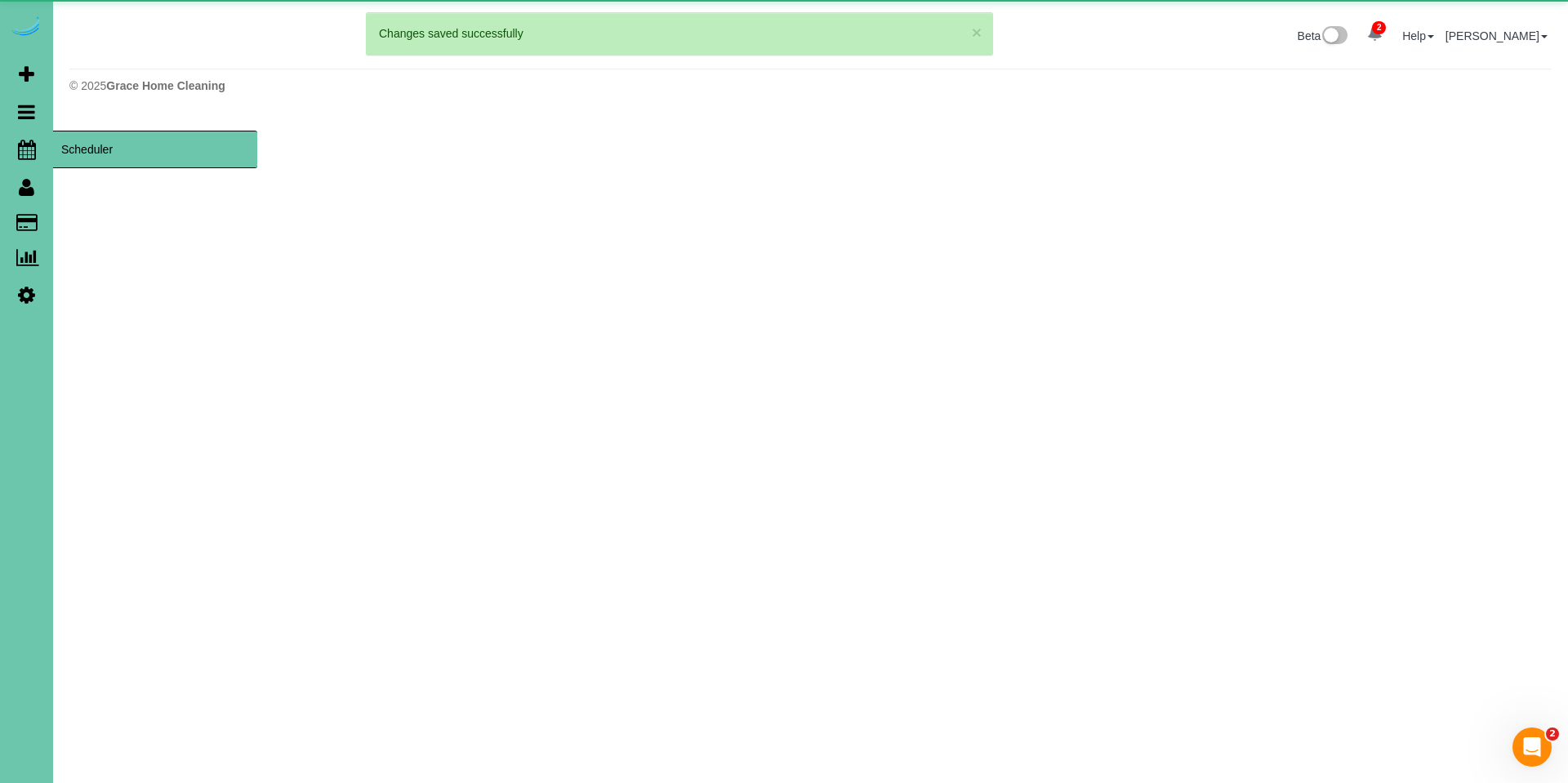
click at [24, 143] on icon at bounding box center [26, 149] width 18 height 19
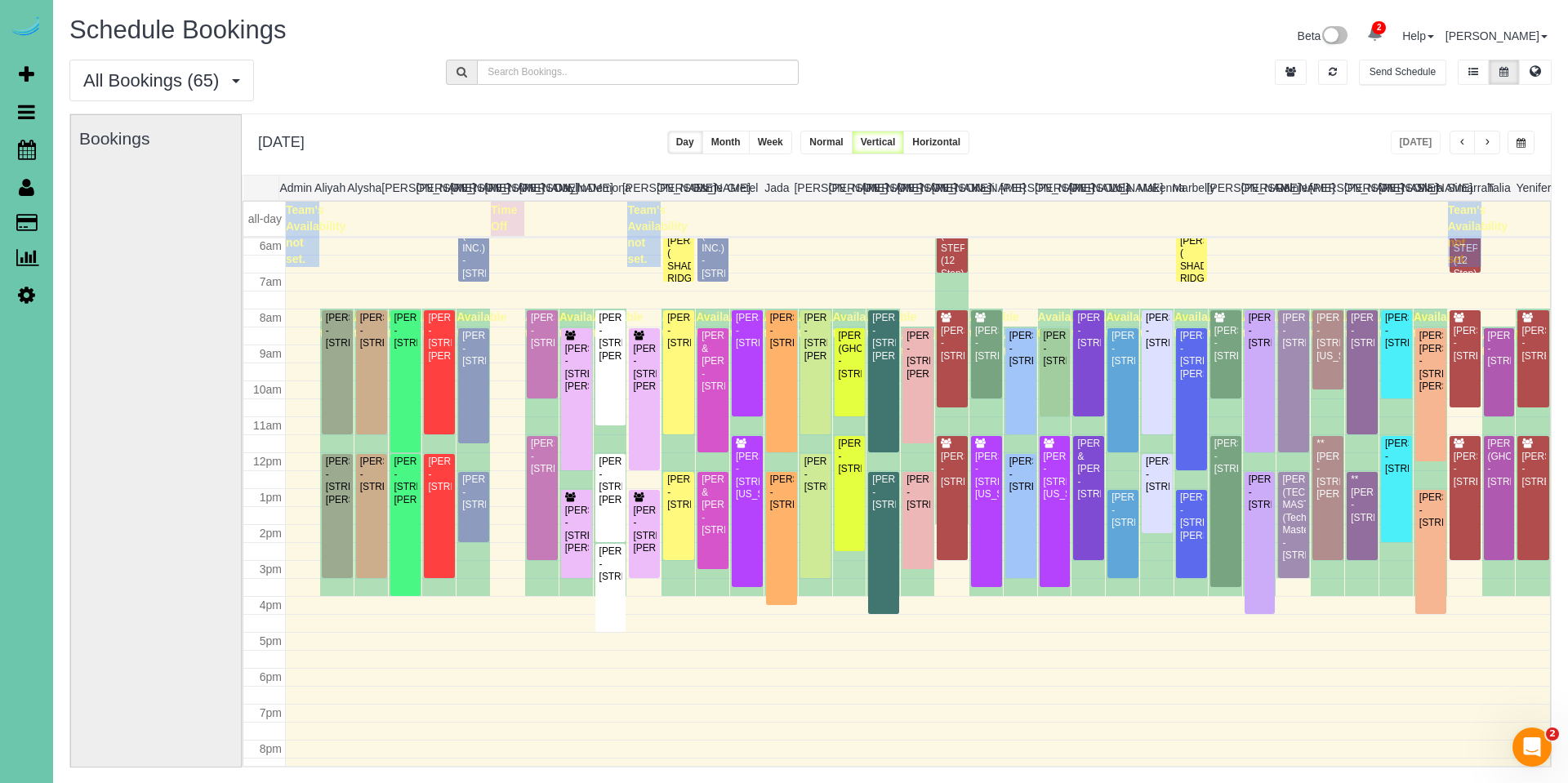
click at [1494, 141] on button "button" at bounding box center [1487, 143] width 26 height 24
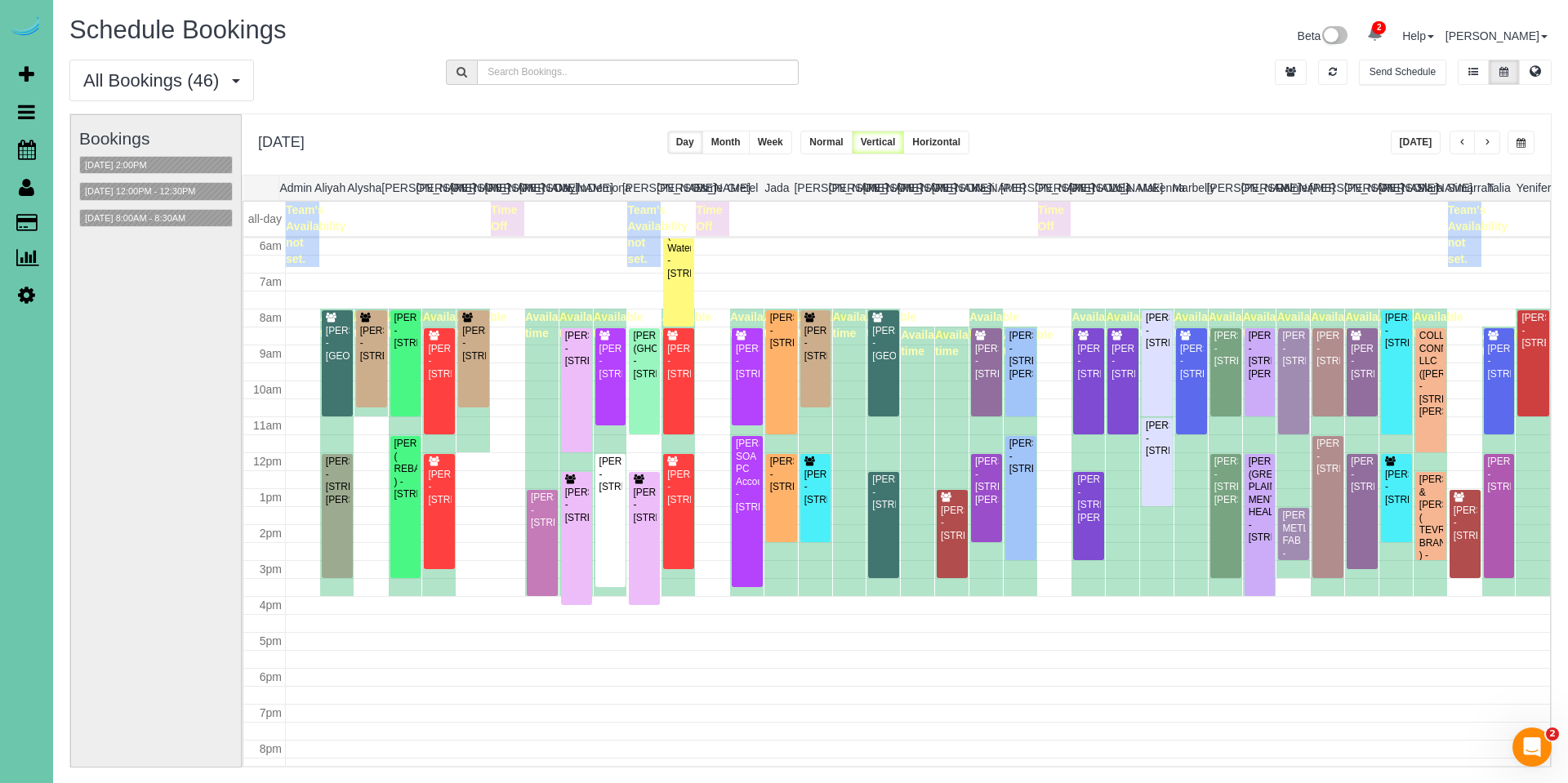
scroll to position [216, 0]
click at [167, 186] on button "08/22/2025 12:00PM - 12:30PM" at bounding box center [140, 192] width 121 height 17
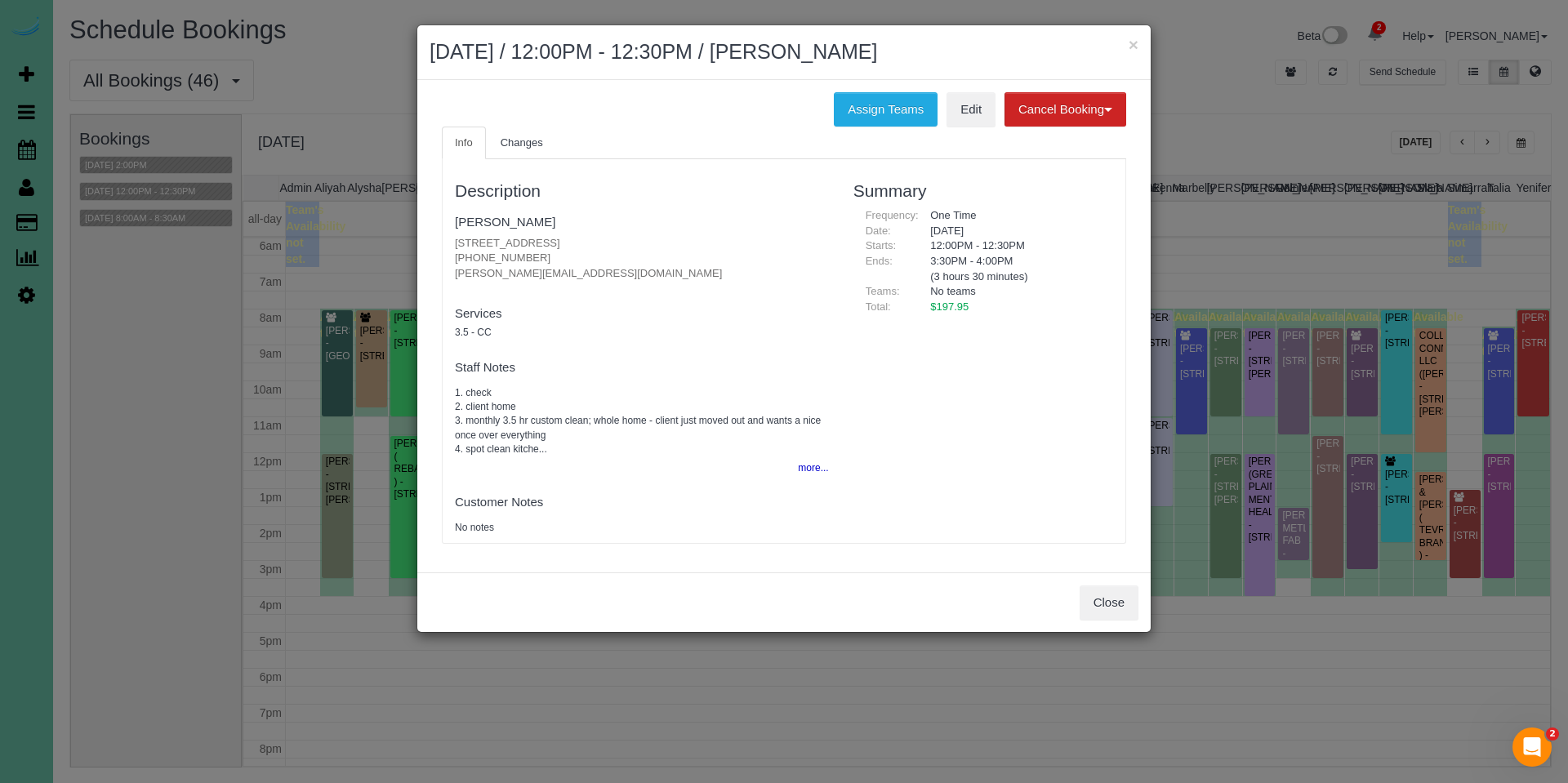
drag, startPoint x: 883, startPoint y: 109, endPoint x: 762, endPoint y: 128, distance: 122.5
click at [883, 109] on button "Assign Teams" at bounding box center [885, 109] width 104 height 35
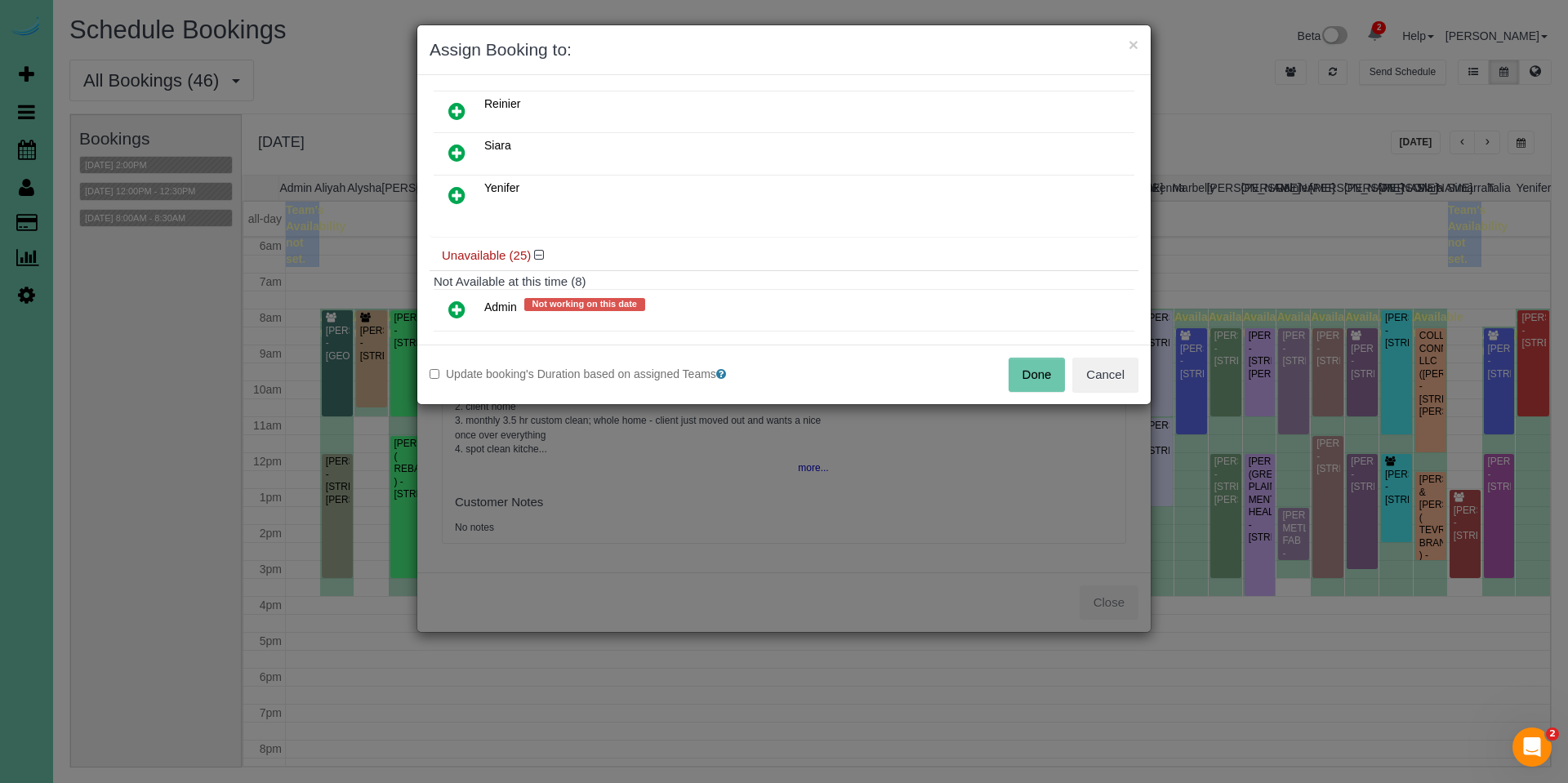
scroll to position [459, 0]
drag, startPoint x: 463, startPoint y: 198, endPoint x: 476, endPoint y: 215, distance: 21.4
click at [464, 198] on icon at bounding box center [457, 197] width 17 height 19
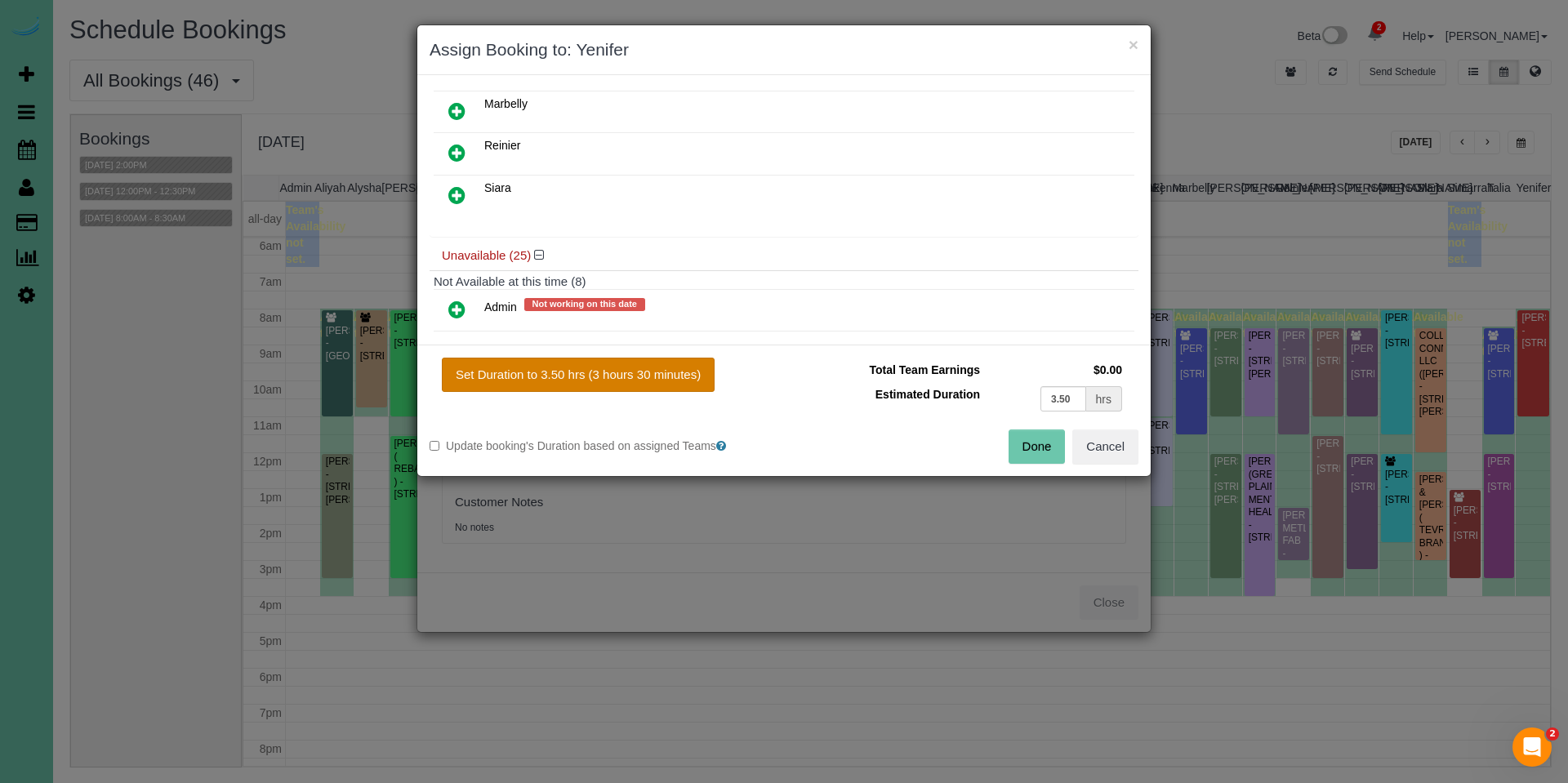
click at [624, 359] on button "Set Duration to 3.50 hrs (3 hours 30 minutes)" at bounding box center [578, 374] width 273 height 35
type input "3.50"
click at [1061, 449] on button "Done" at bounding box center [1037, 446] width 57 height 35
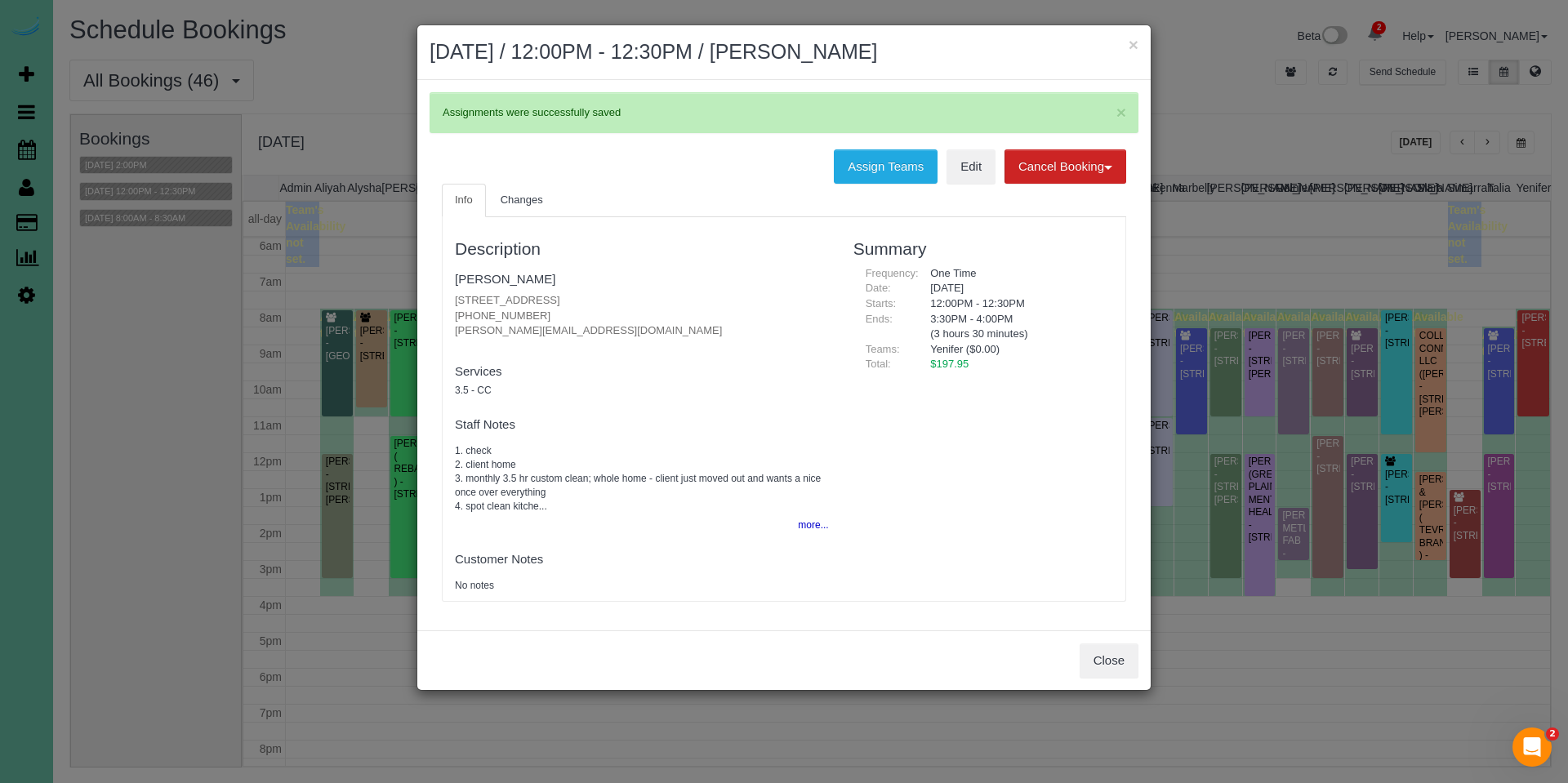
drag, startPoint x: 1135, startPoint y: 45, endPoint x: 1094, endPoint y: 52, distance: 41.6
click at [1135, 45] on button "×" at bounding box center [1134, 45] width 10 height 17
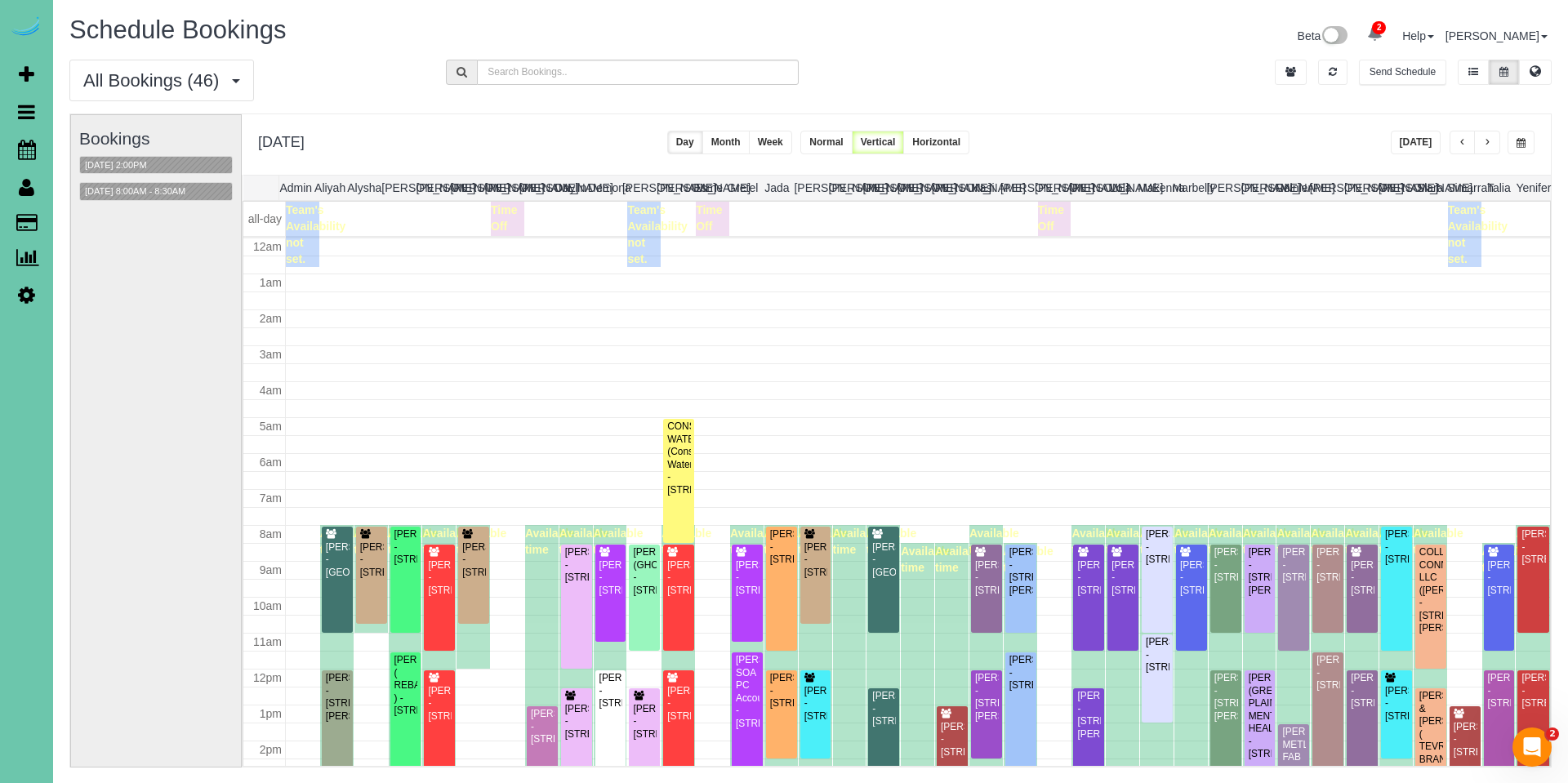
scroll to position [216, 0]
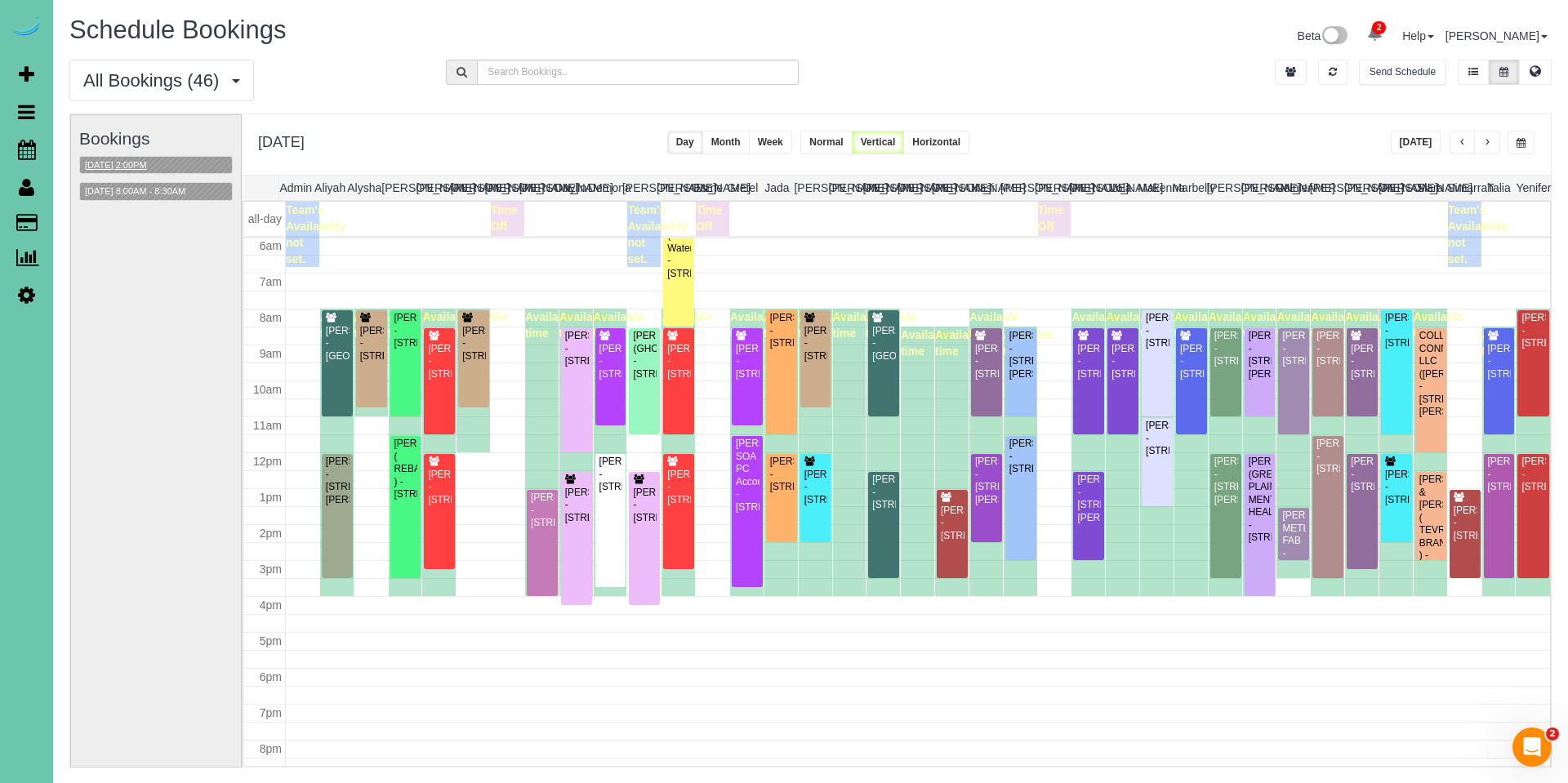
click at [147, 166] on button "08/22/2025 2:00PM" at bounding box center [116, 166] width 72 height 17
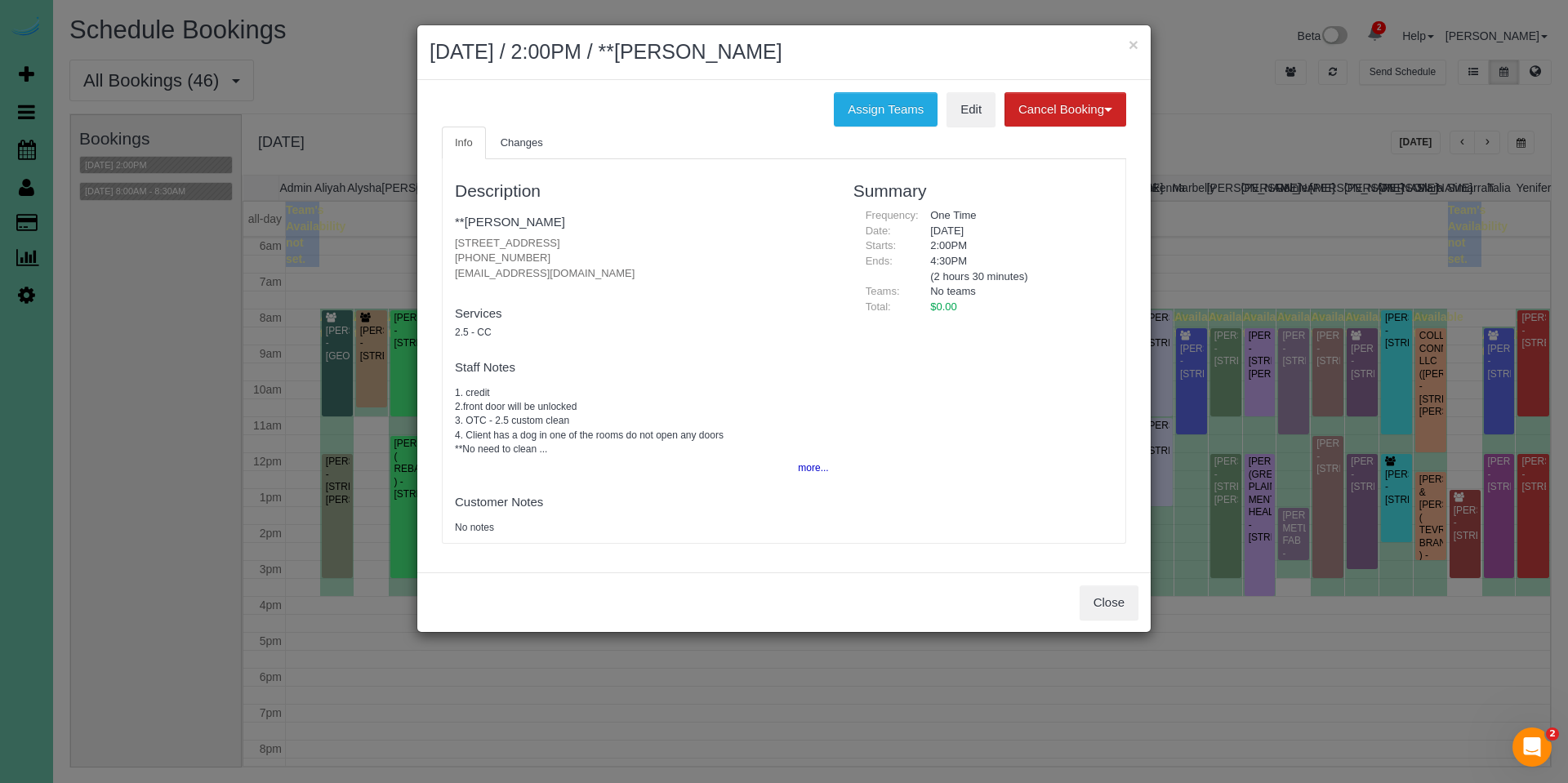
click at [1081, 605] on button "Close" at bounding box center [1109, 602] width 59 height 35
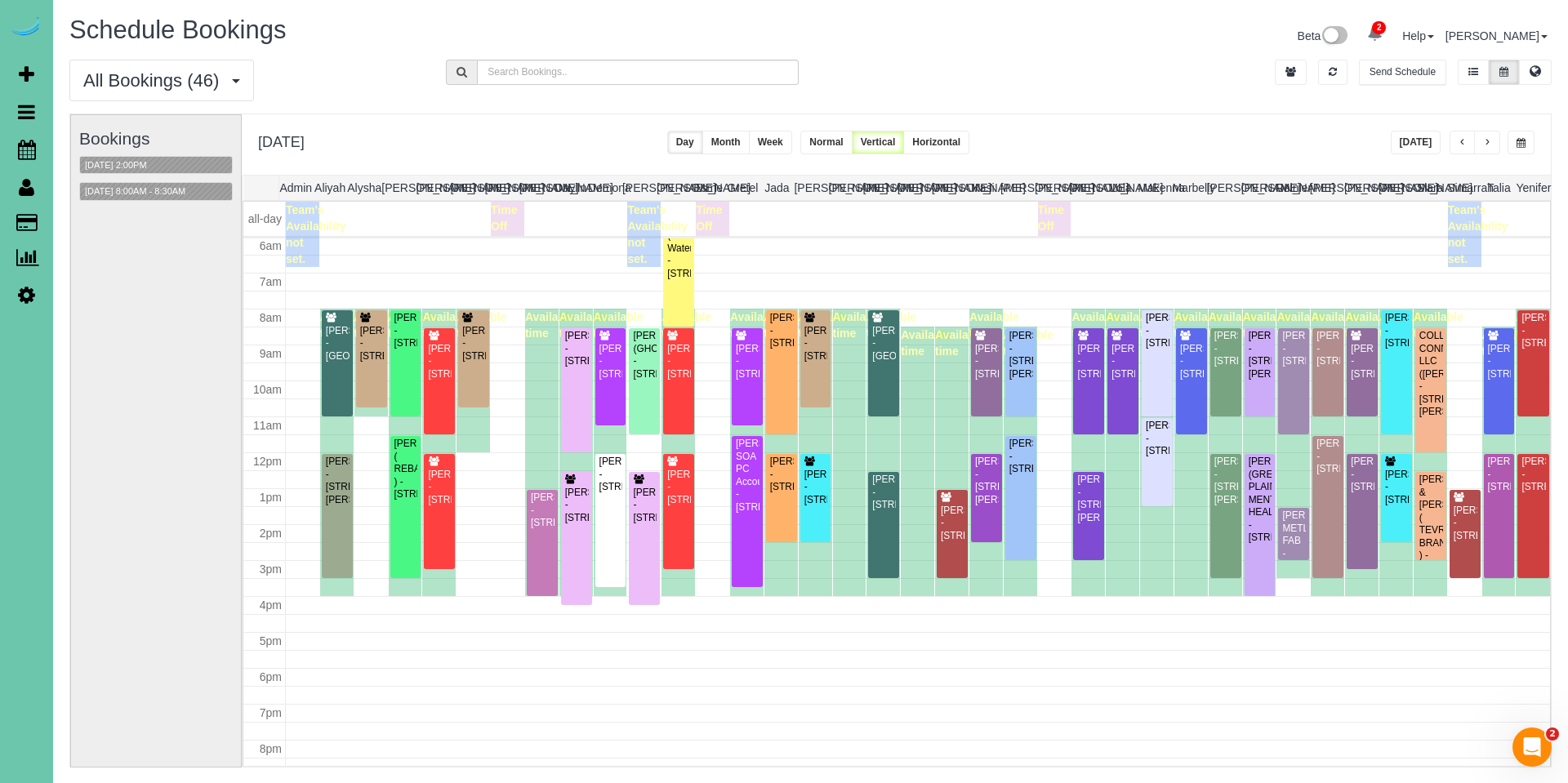
click at [1461, 142] on span "button" at bounding box center [1462, 143] width 8 height 10
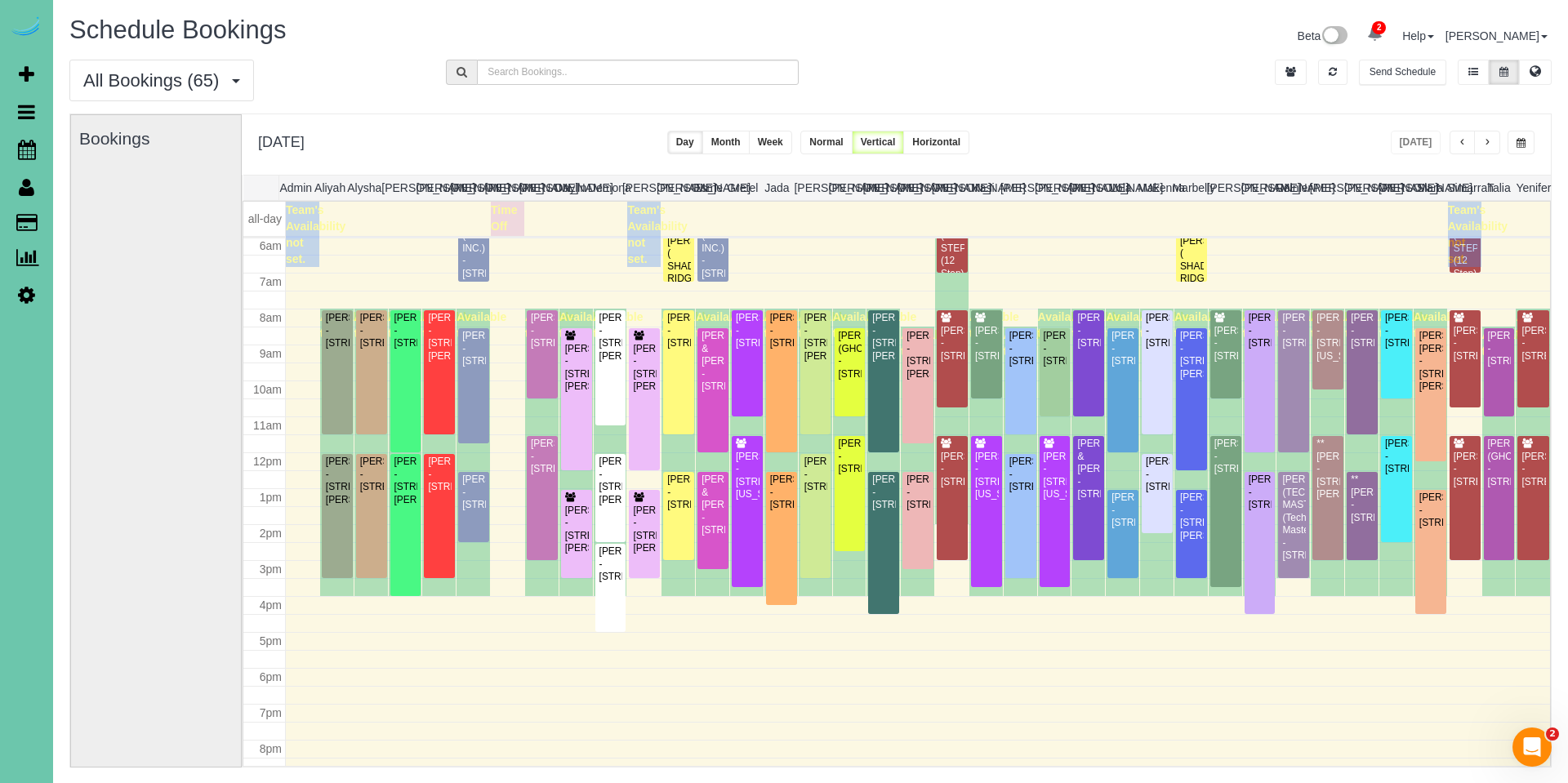
click at [1485, 142] on span "button" at bounding box center [1487, 143] width 8 height 10
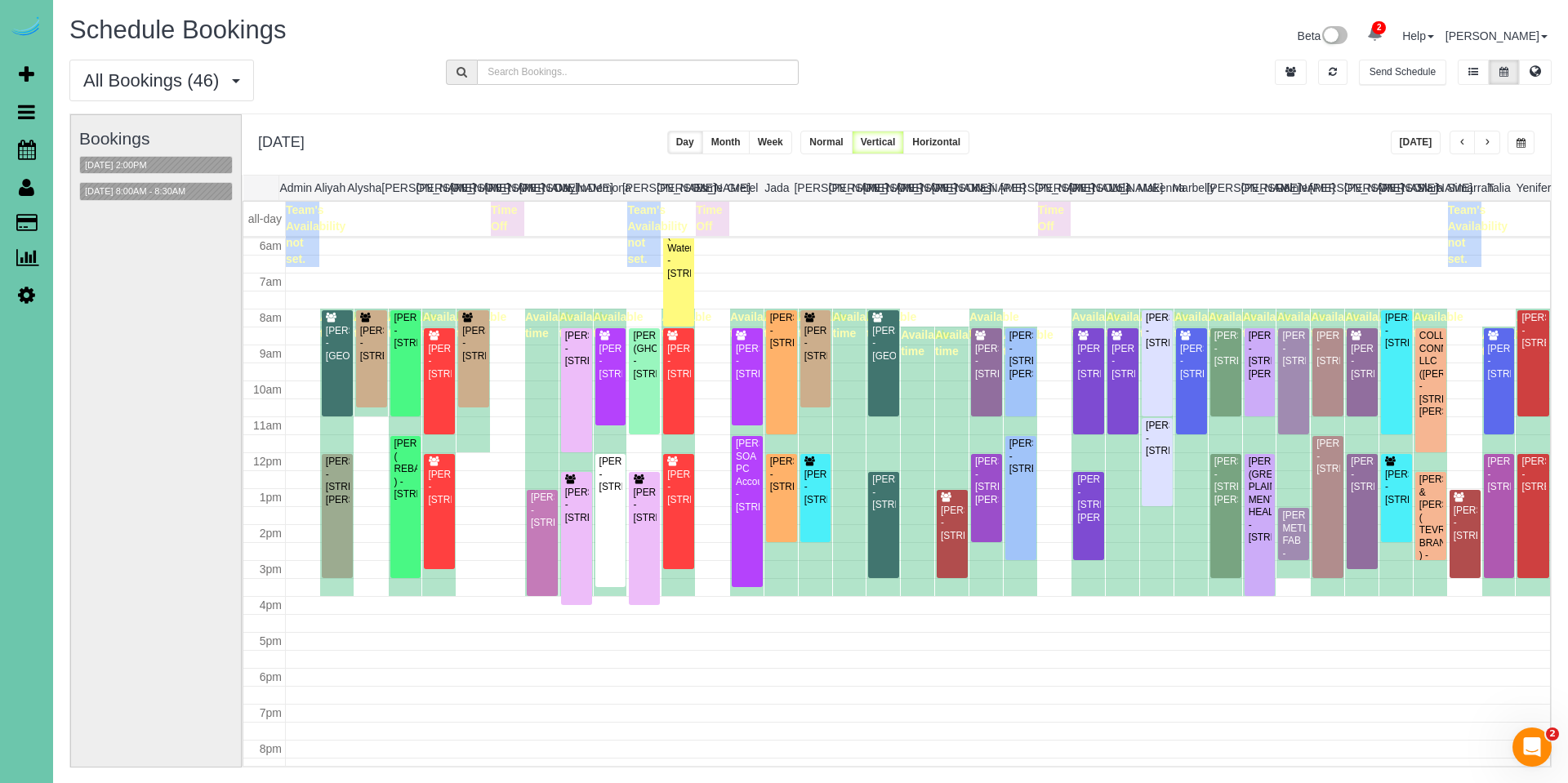
drag, startPoint x: 1297, startPoint y: 88, endPoint x: 1343, endPoint y: 101, distance: 47.8
click at [1297, 88] on div "Send Schedule" at bounding box center [1375, 76] width 377 height 33
click at [1466, 142] on span "button" at bounding box center [1462, 143] width 8 height 10
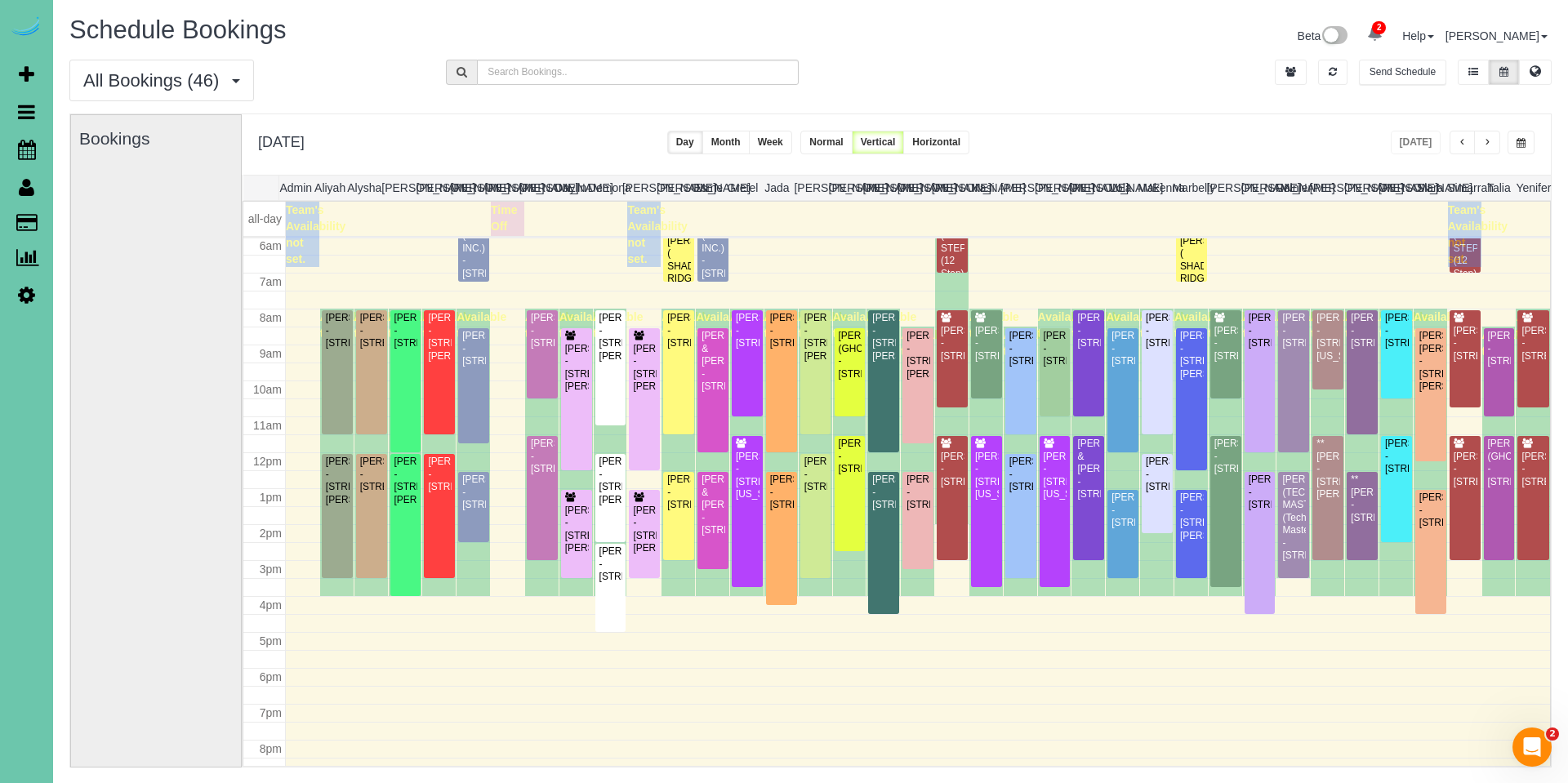
click at [1466, 142] on span "button" at bounding box center [1462, 143] width 8 height 10
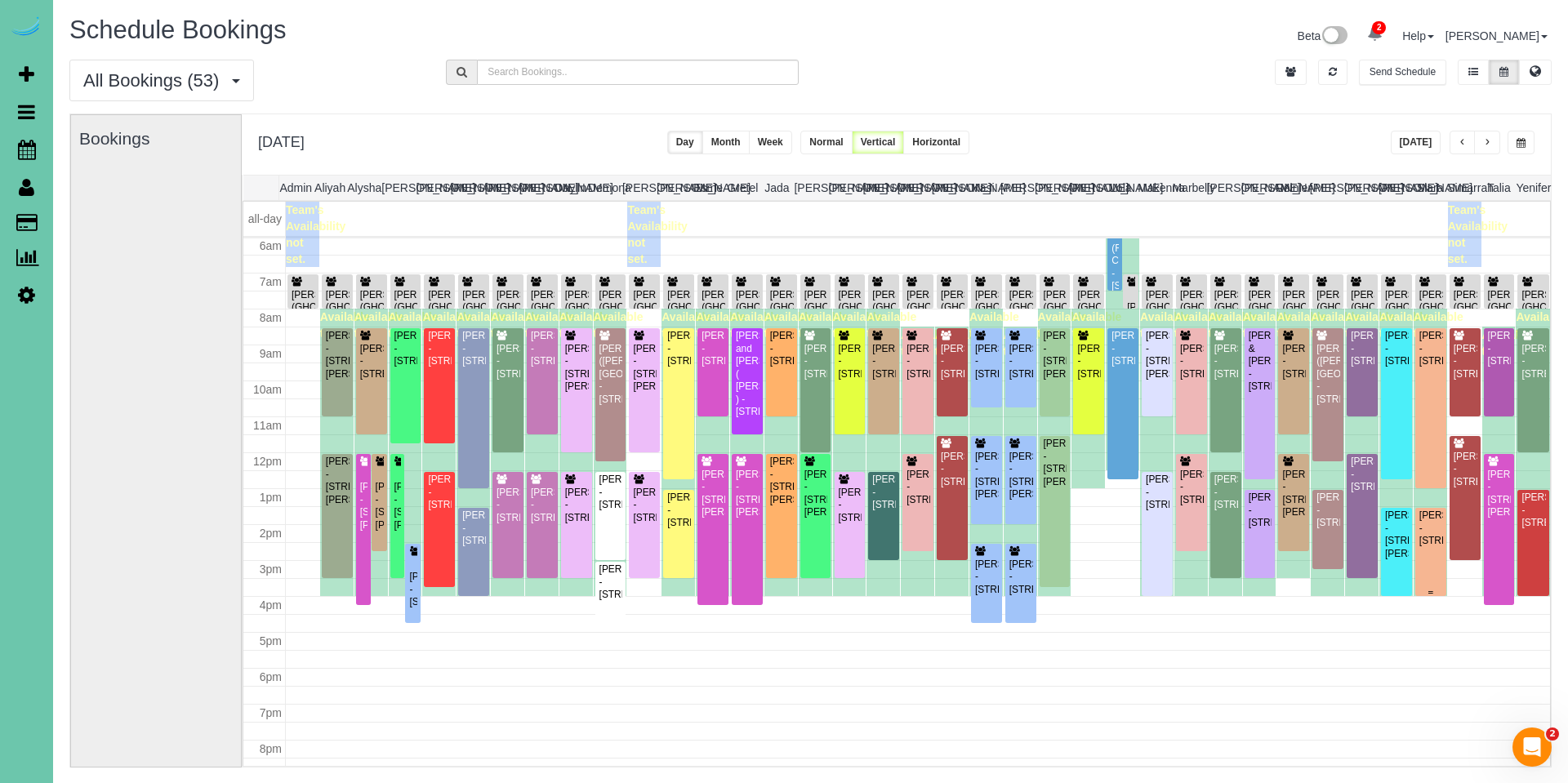
click at [1435, 546] on div "Jess Thalken - 3853 S 207th St, Elkhorn, NE 68022" at bounding box center [1430, 528] width 24 height 37
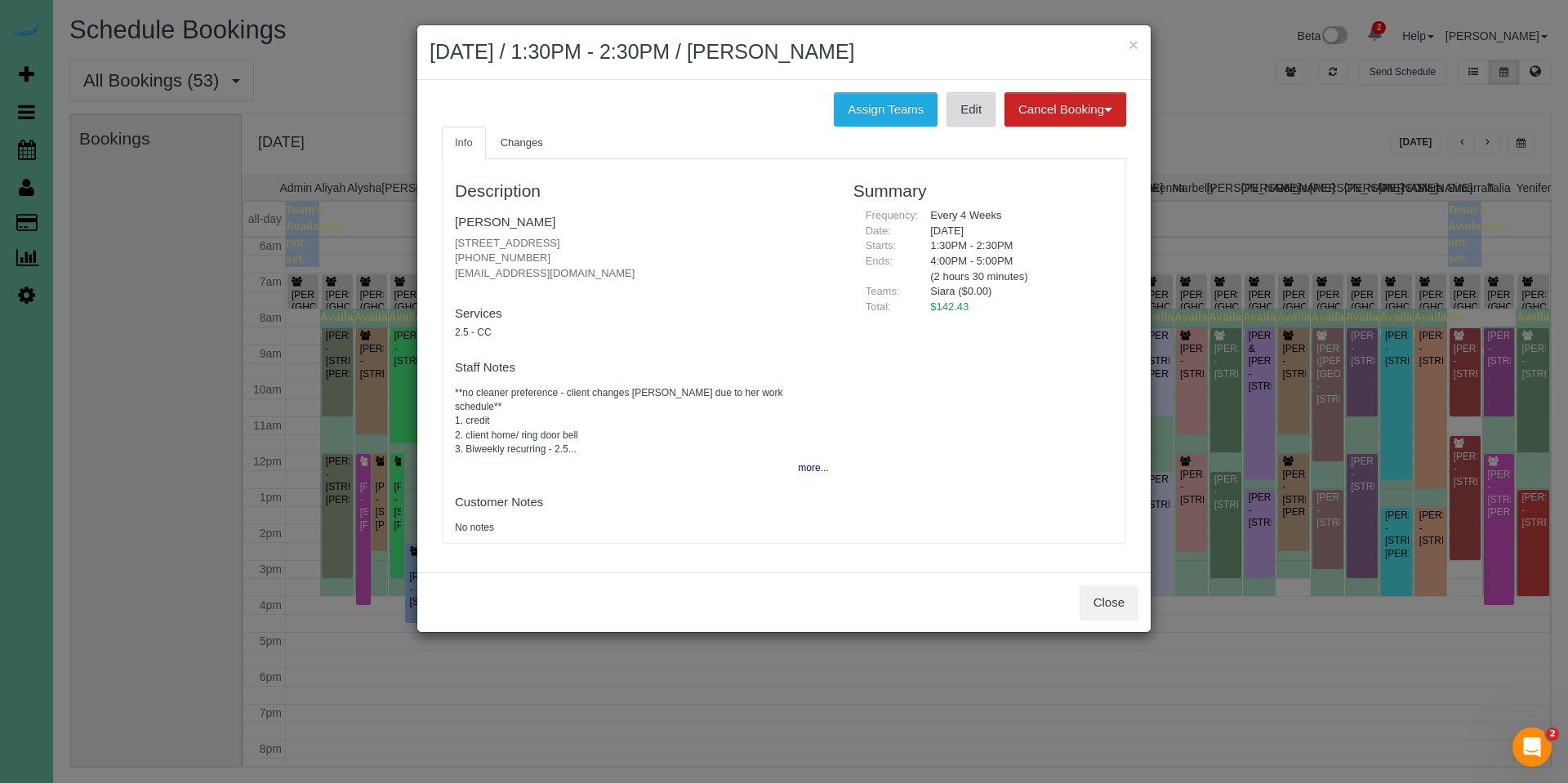
click at [946, 94] on link "Edit" at bounding box center [971, 109] width 49 height 35
click at [1134, 45] on button "×" at bounding box center [1134, 45] width 10 height 17
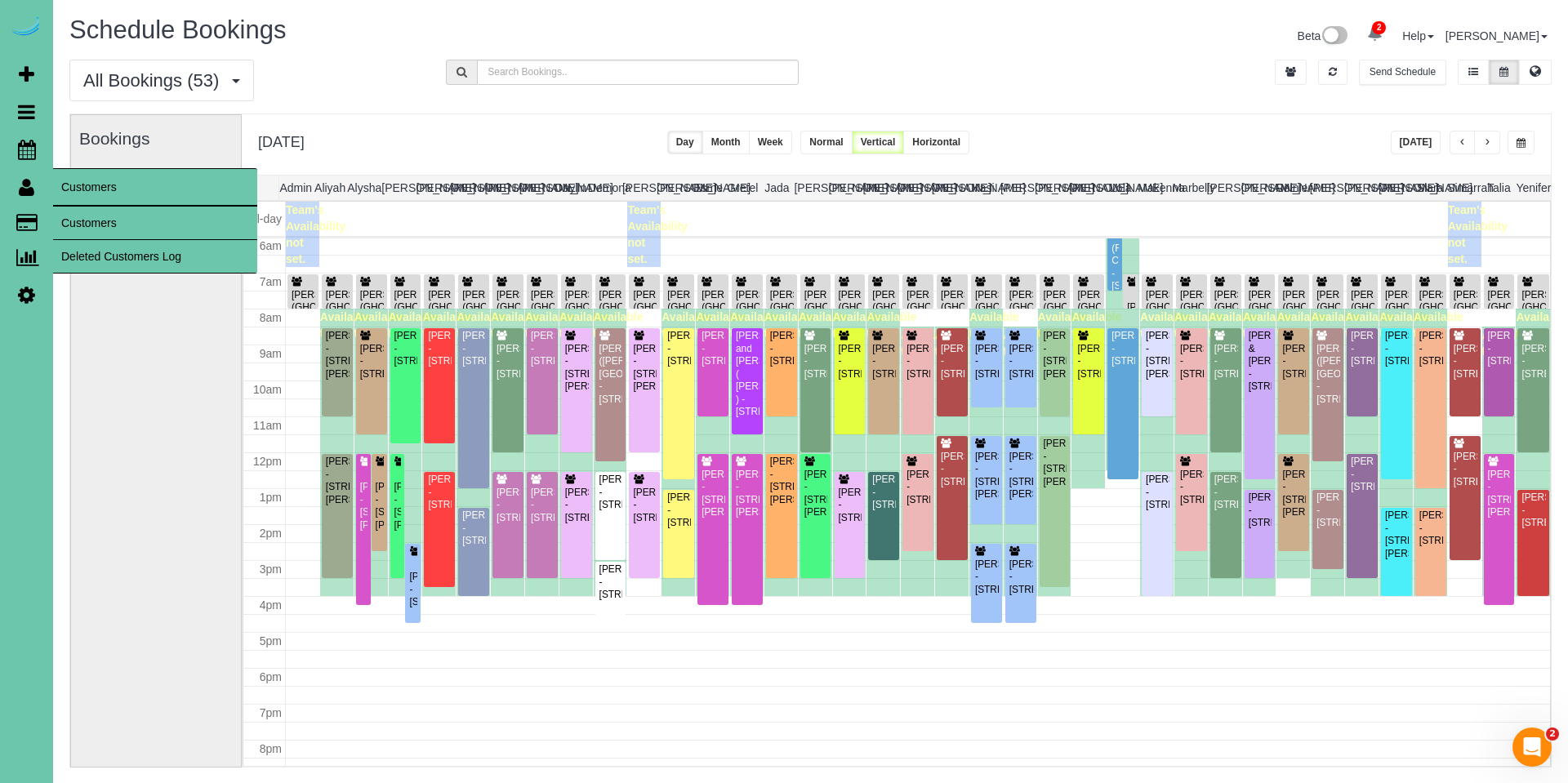
click at [80, 222] on link "Customers" at bounding box center [155, 223] width 204 height 33
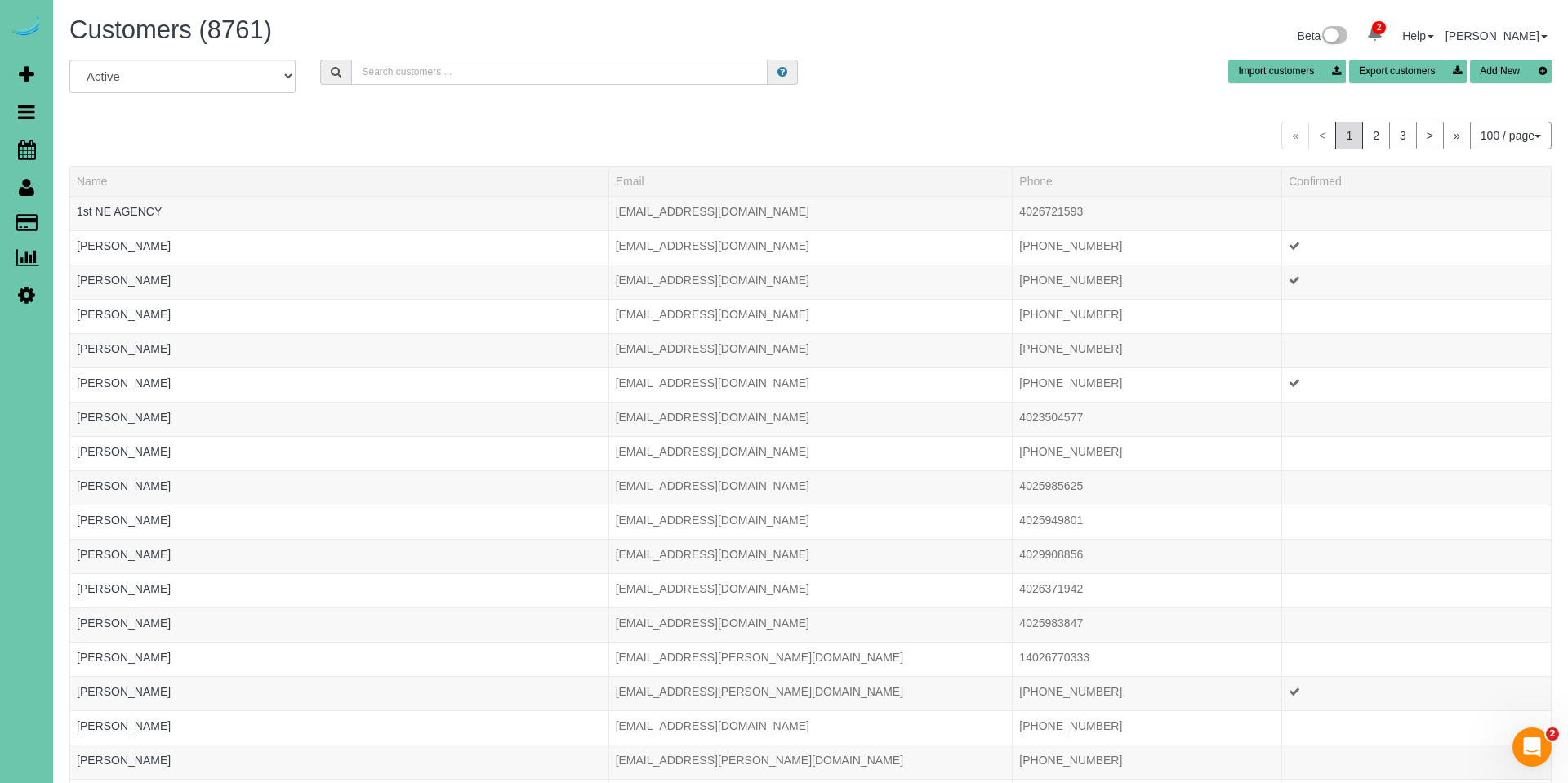
click at [607, 71] on input "text" at bounding box center [559, 73] width 416 height 25
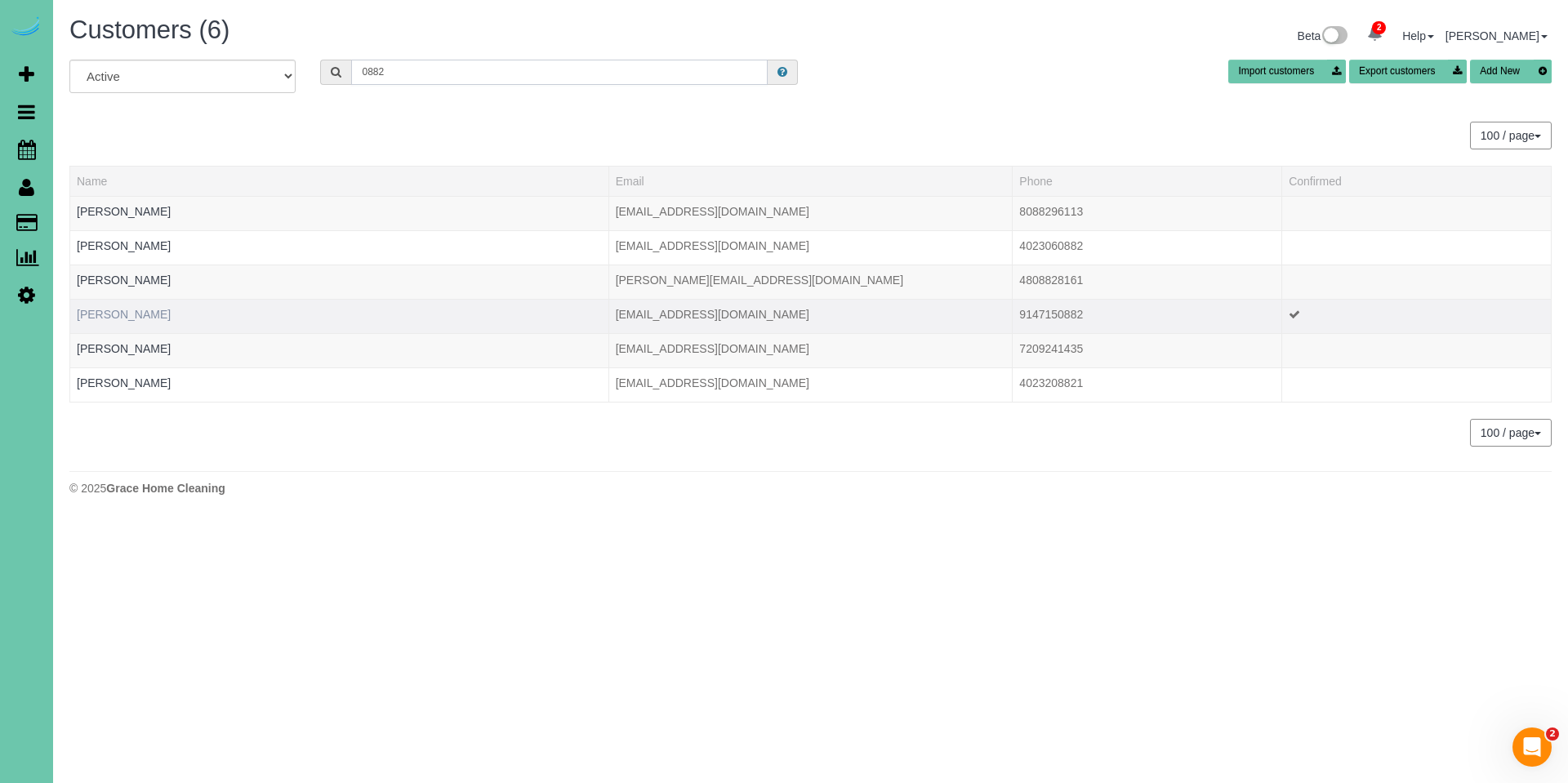
type input "0882"
click at [144, 315] on link "Shannon Longworth" at bounding box center [123, 313] width 94 height 13
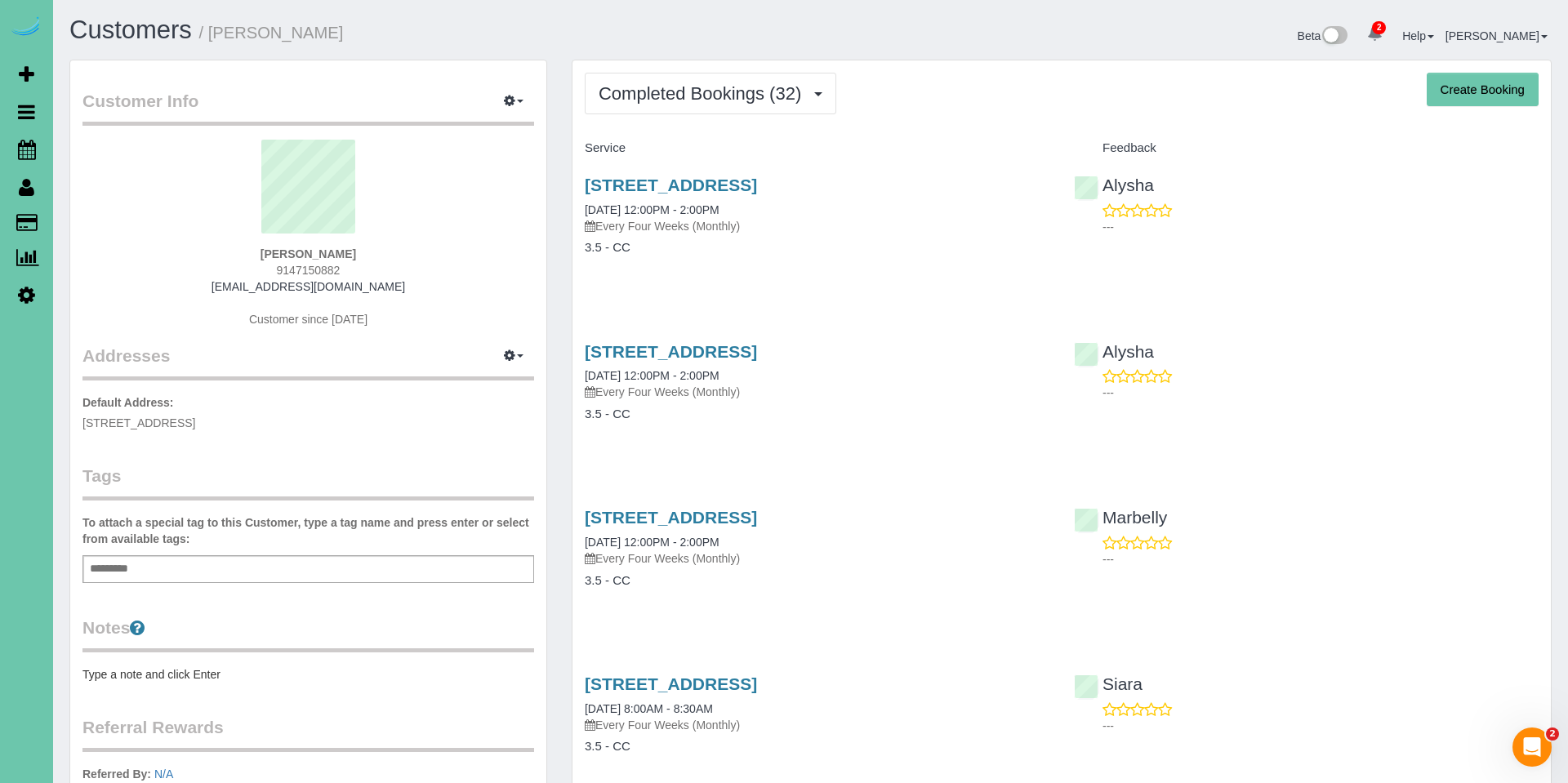
drag, startPoint x: 767, startPoint y: 97, endPoint x: 760, endPoint y: 117, distance: 21.2
click at [767, 98] on span "Completed Bookings (32)" at bounding box center [703, 94] width 210 height 20
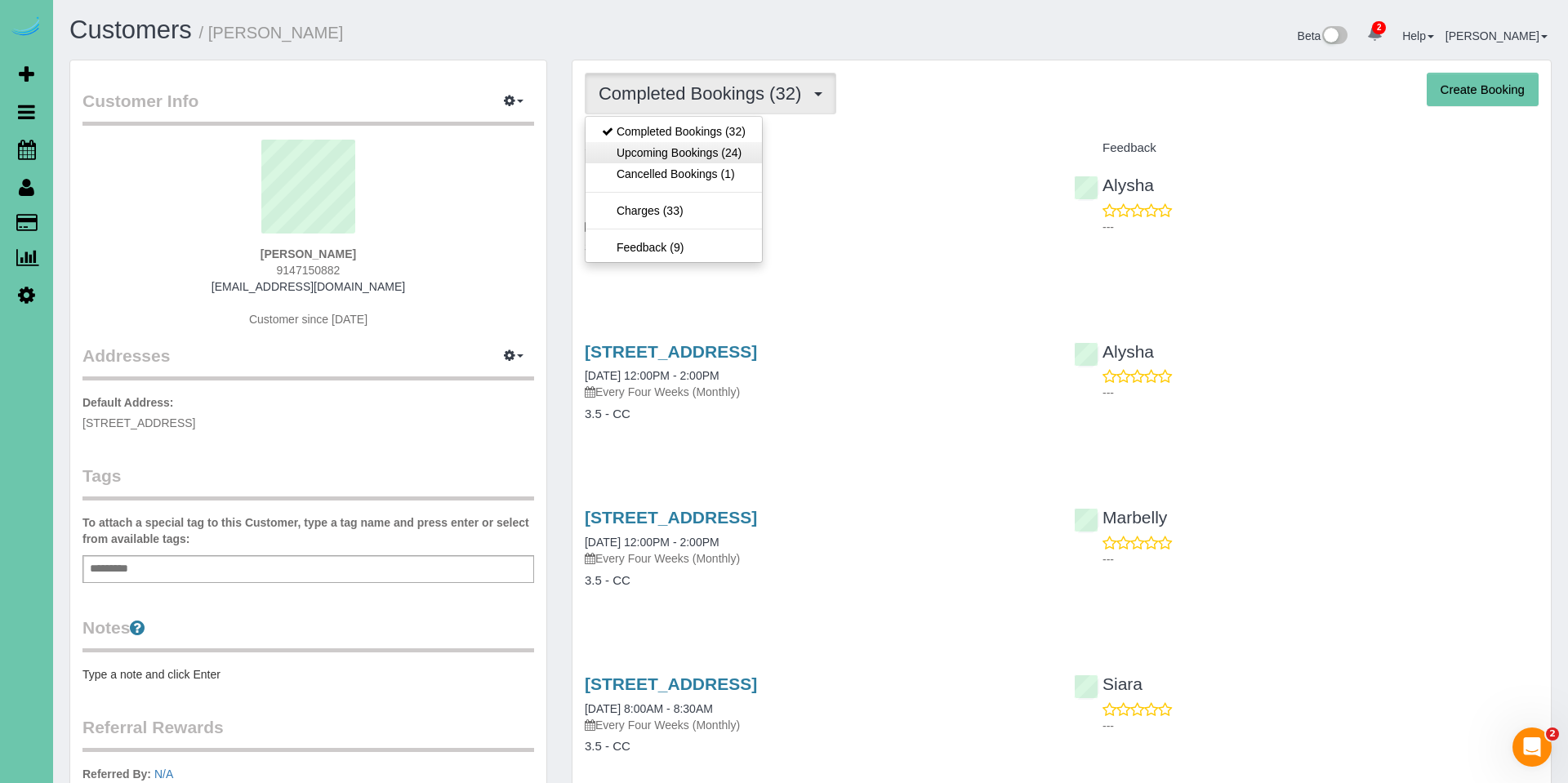
click at [749, 159] on link "Upcoming Bookings (24)" at bounding box center [673, 152] width 177 height 21
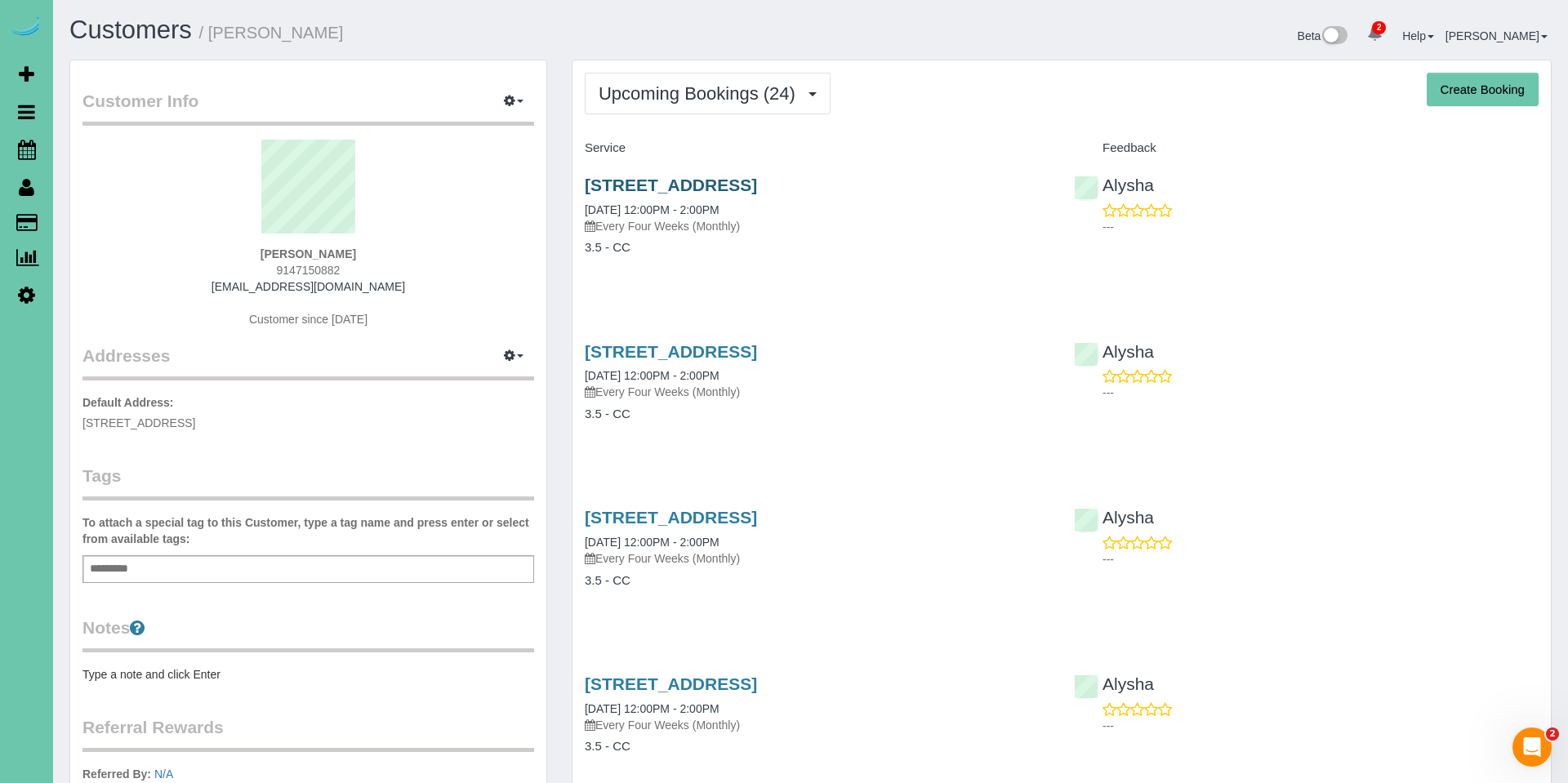
click at [735, 184] on link "2004 North 50th Street, Omaha, NE 68104" at bounding box center [671, 185] width 172 height 19
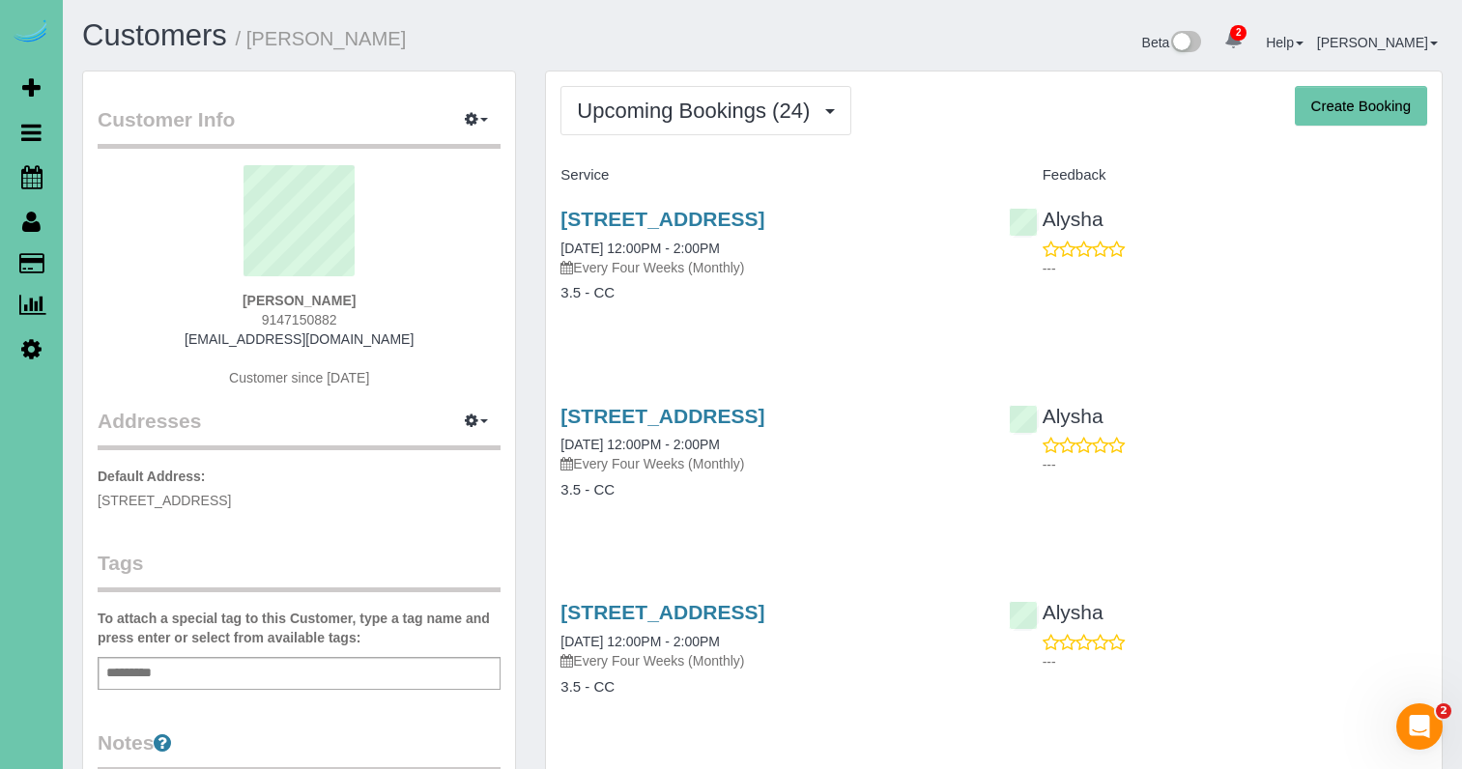
click at [32, 351] on icon at bounding box center [31, 348] width 20 height 23
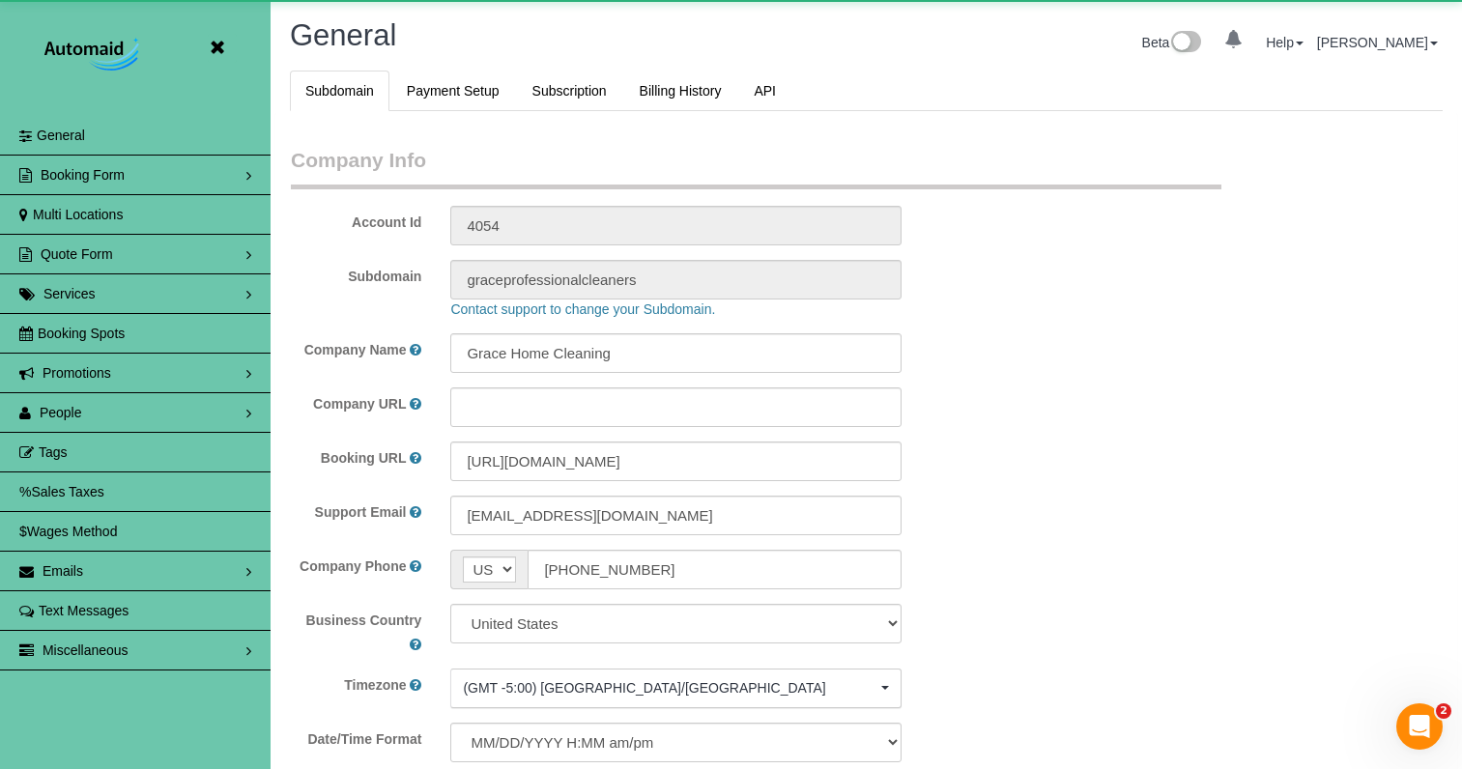
scroll to position [4185, 1462]
select select "5796"
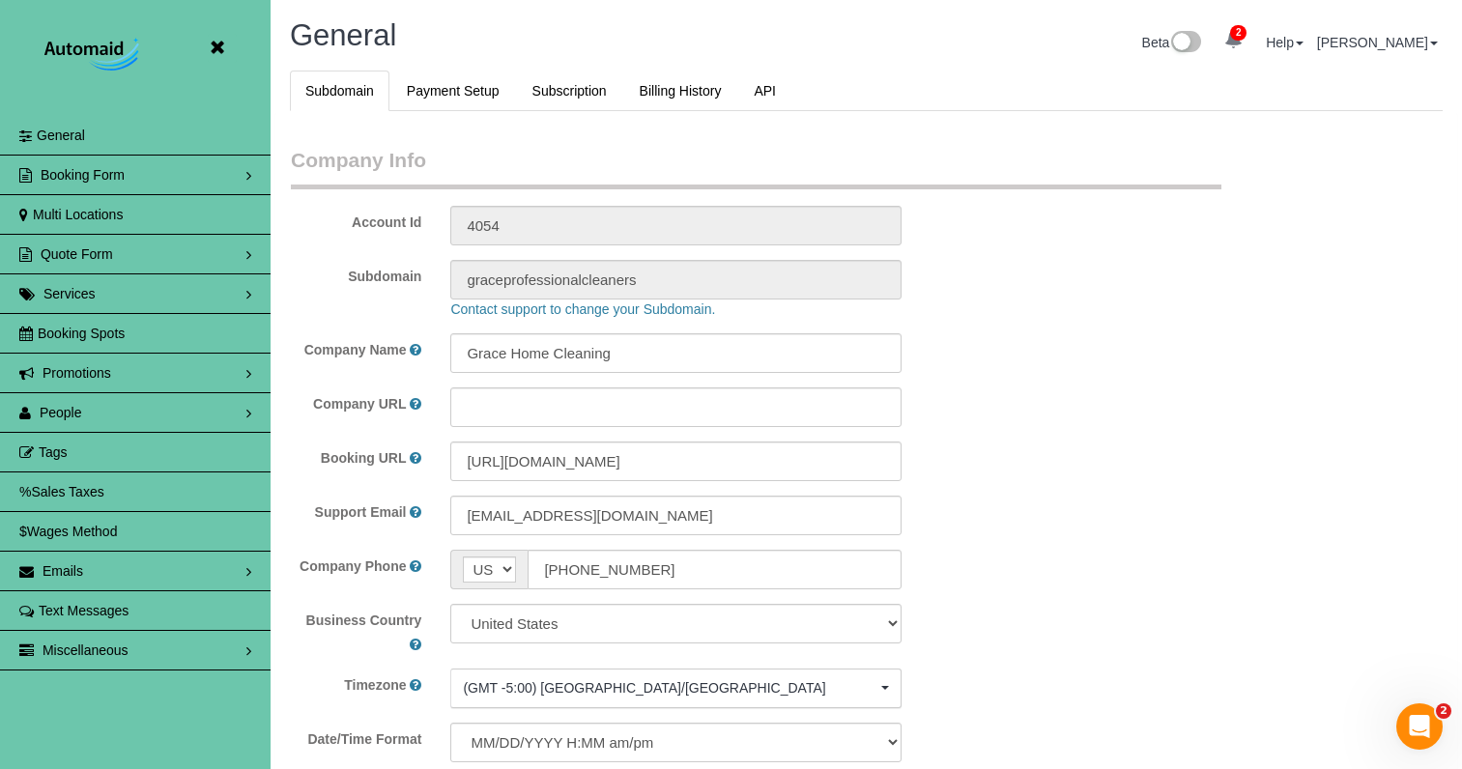
click at [149, 406] on link "People" at bounding box center [135, 412] width 271 height 39
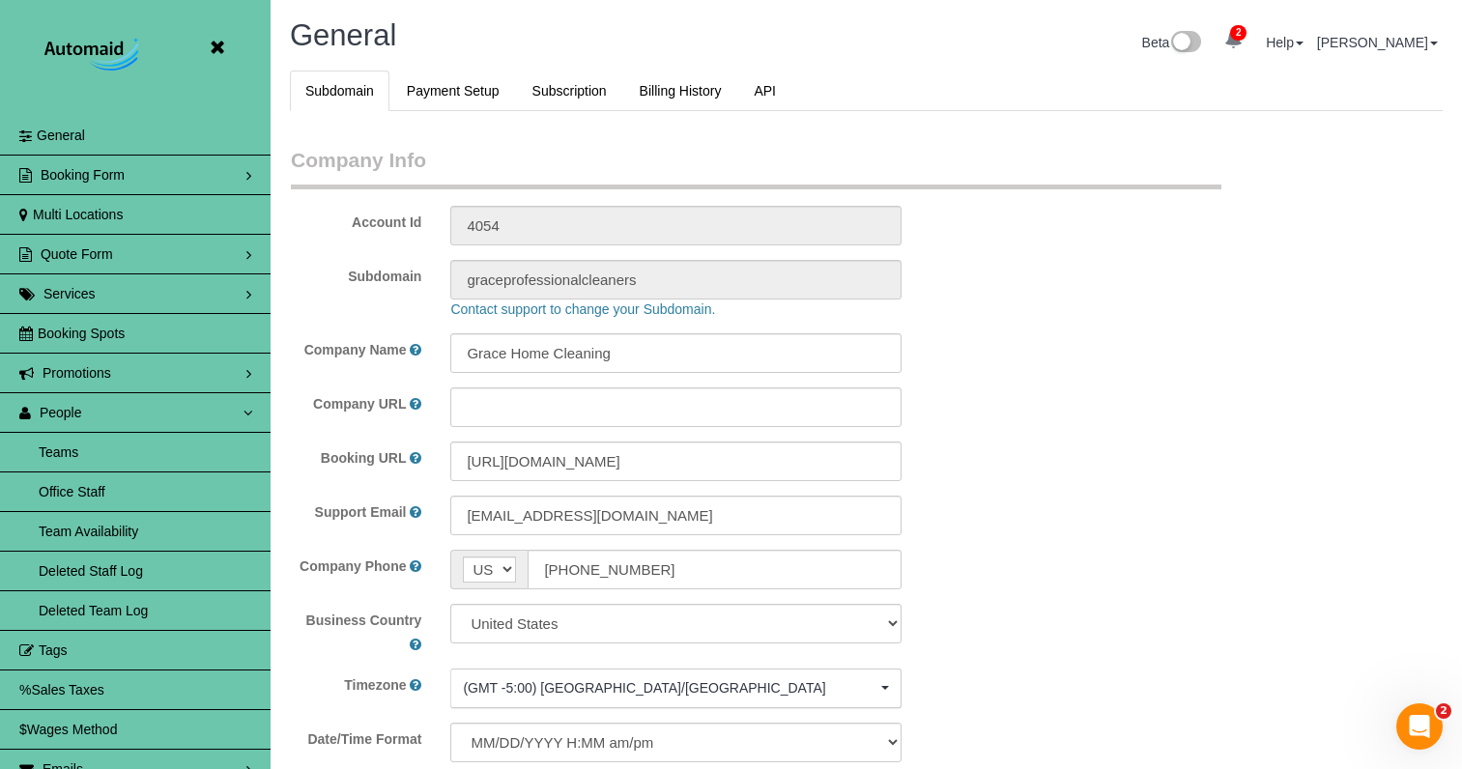
click at [172, 456] on link "Teams" at bounding box center [135, 452] width 271 height 39
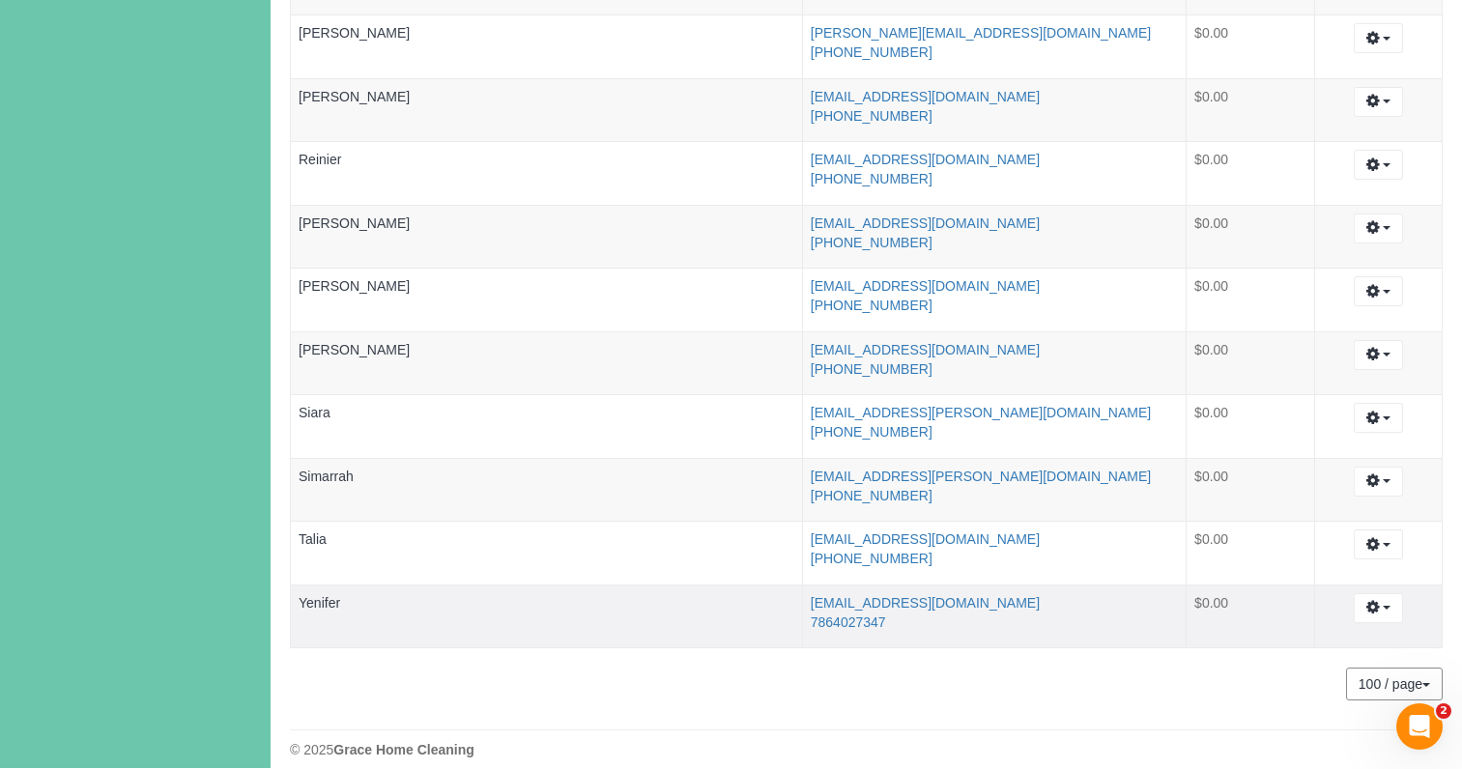
scroll to position [1945, 0]
click at [1381, 476] on button "button" at bounding box center [1378, 483] width 49 height 30
click at [1342, 574] on link "Archive..." at bounding box center [1326, 586] width 153 height 25
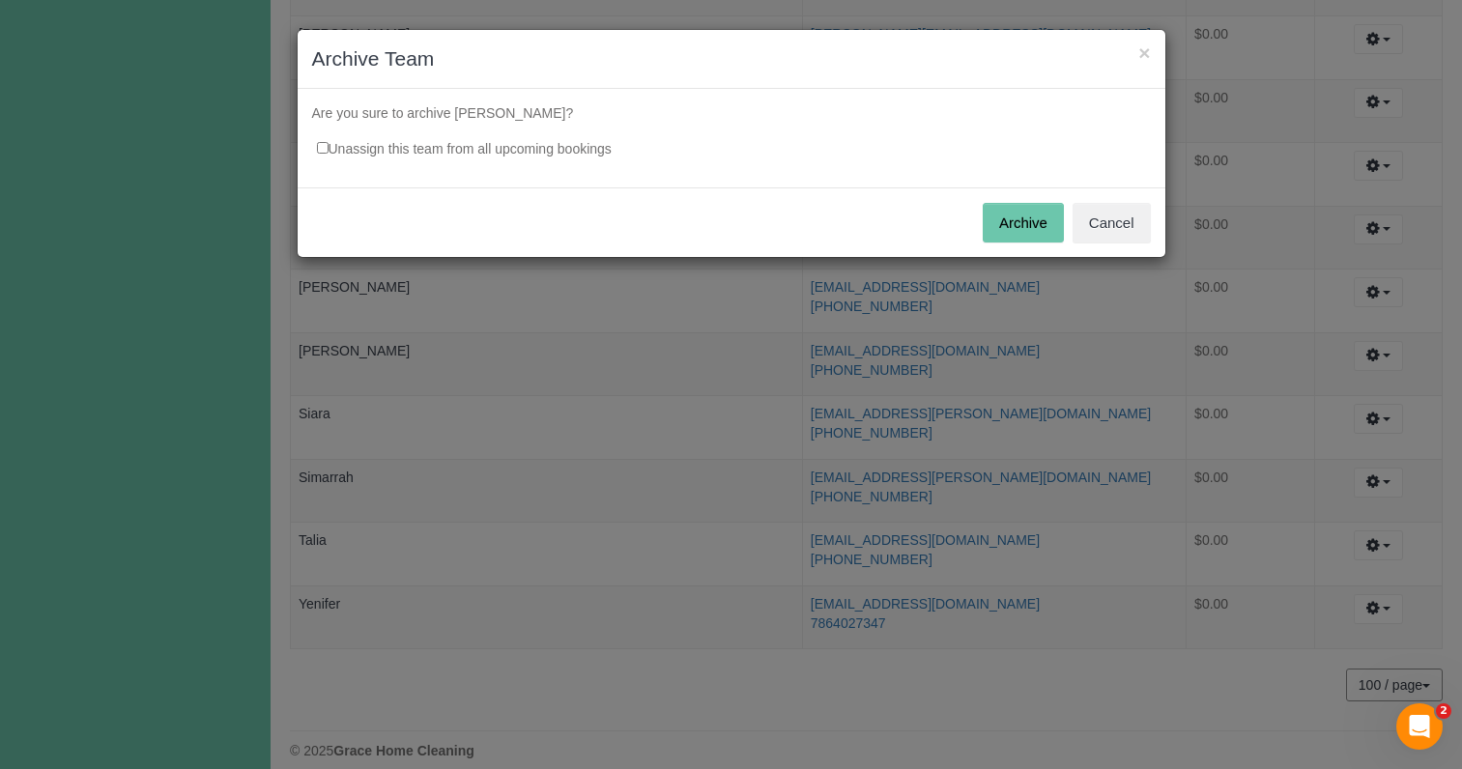
click at [558, 145] on label "Unassign this team from all upcoming bookings" at bounding box center [455, 144] width 314 height 27
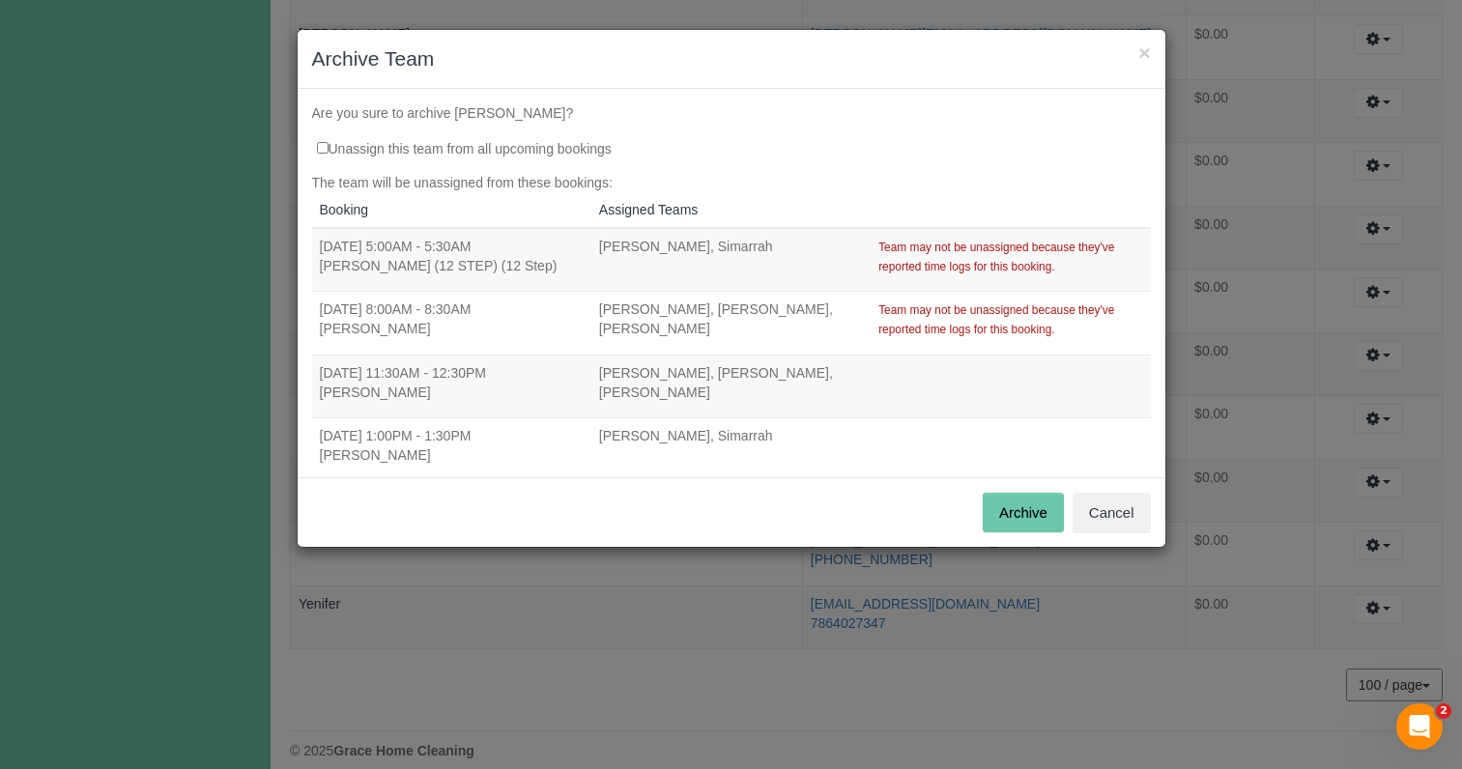
click at [1040, 515] on button "Archive" at bounding box center [1023, 513] width 81 height 41
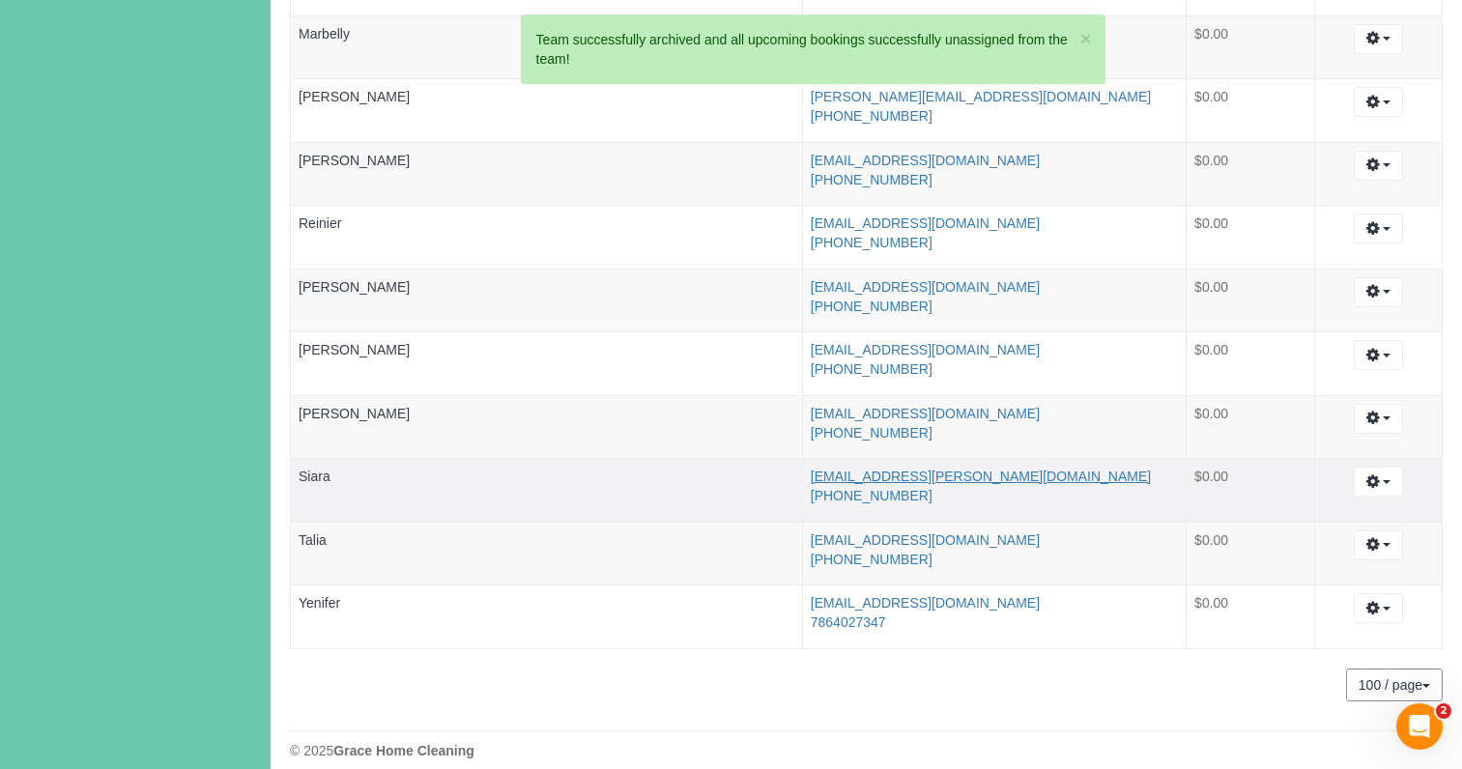
scroll to position [94003, 95191]
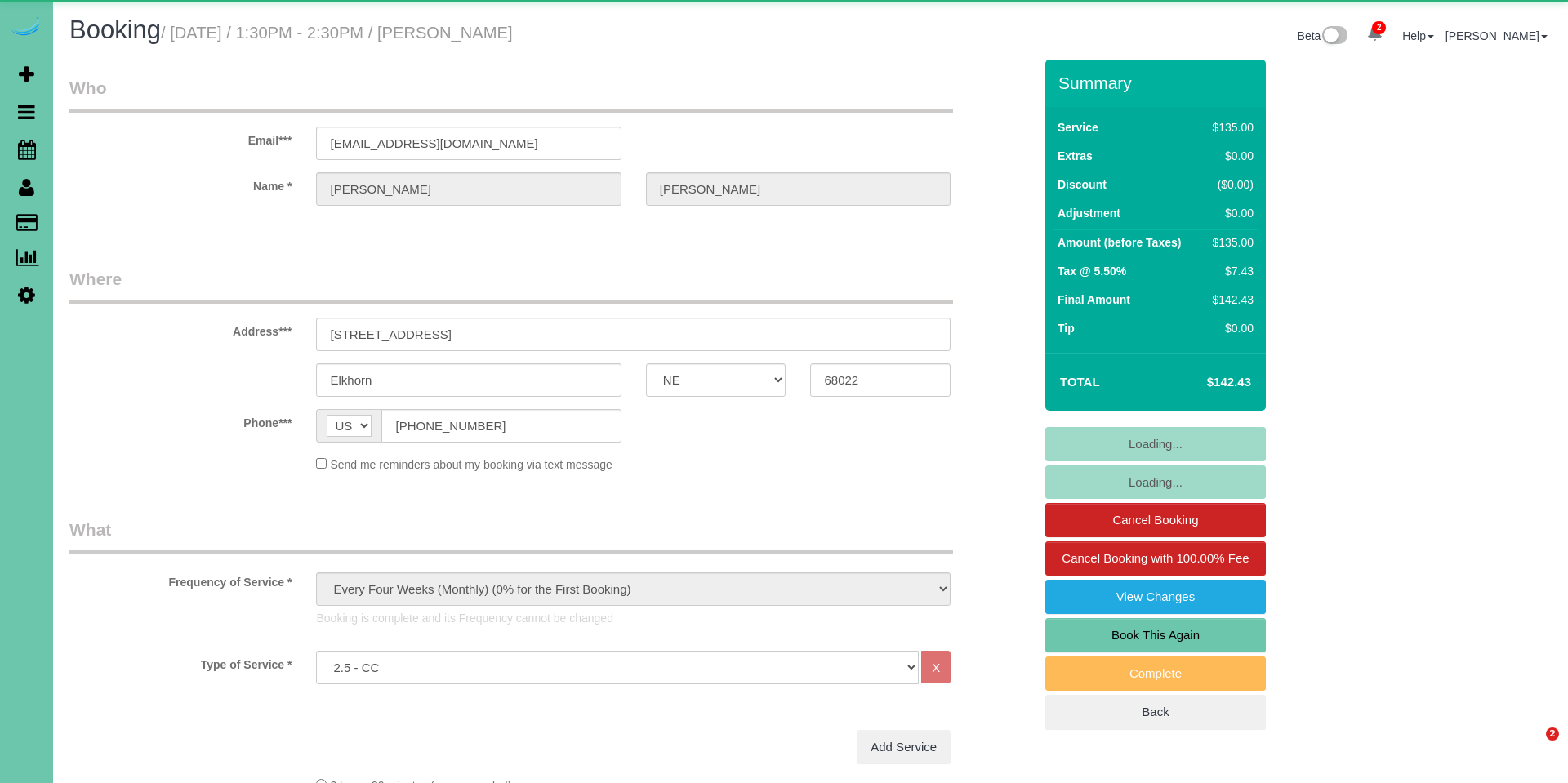
select select "NE"
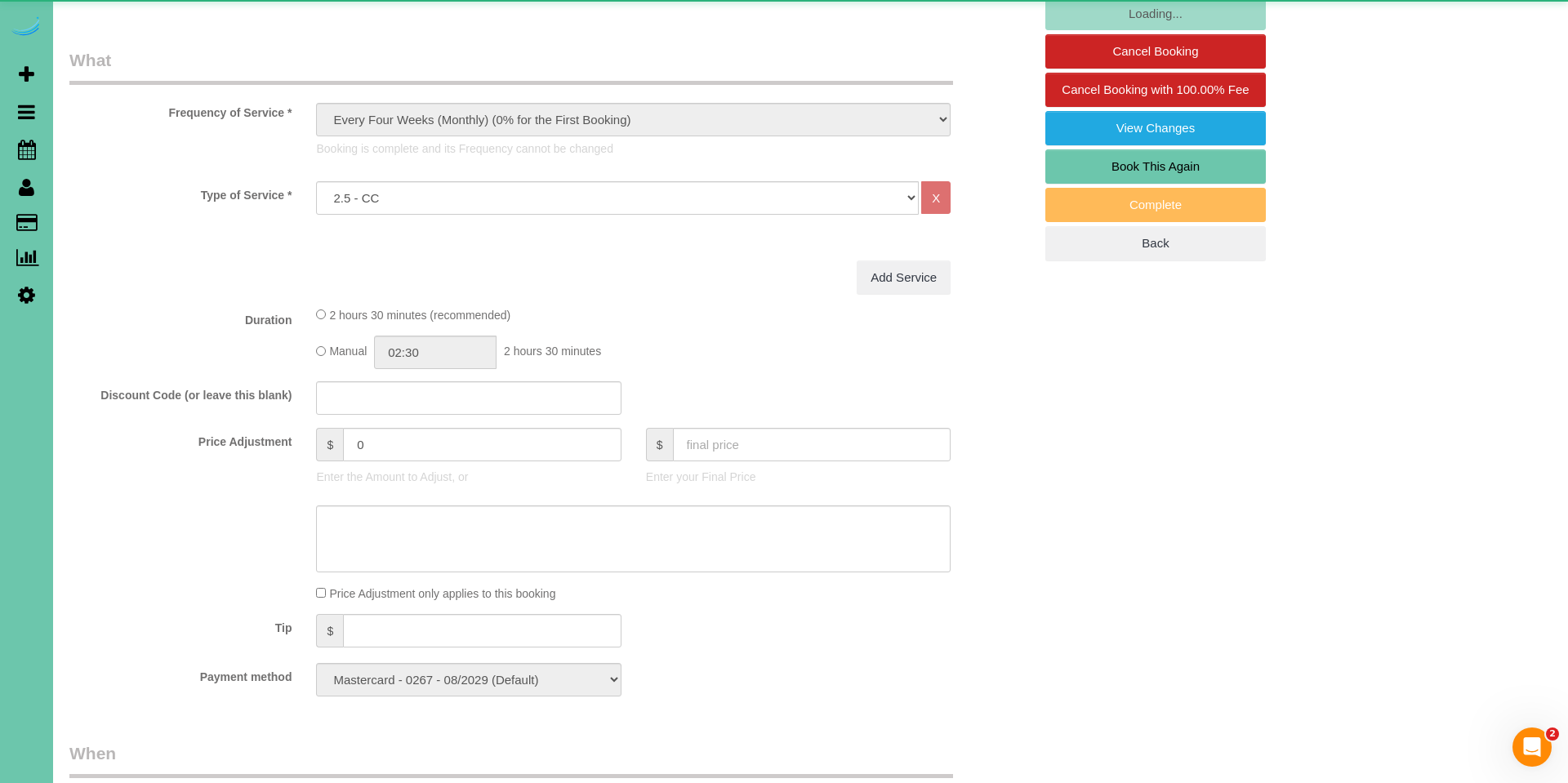
select select "object:929"
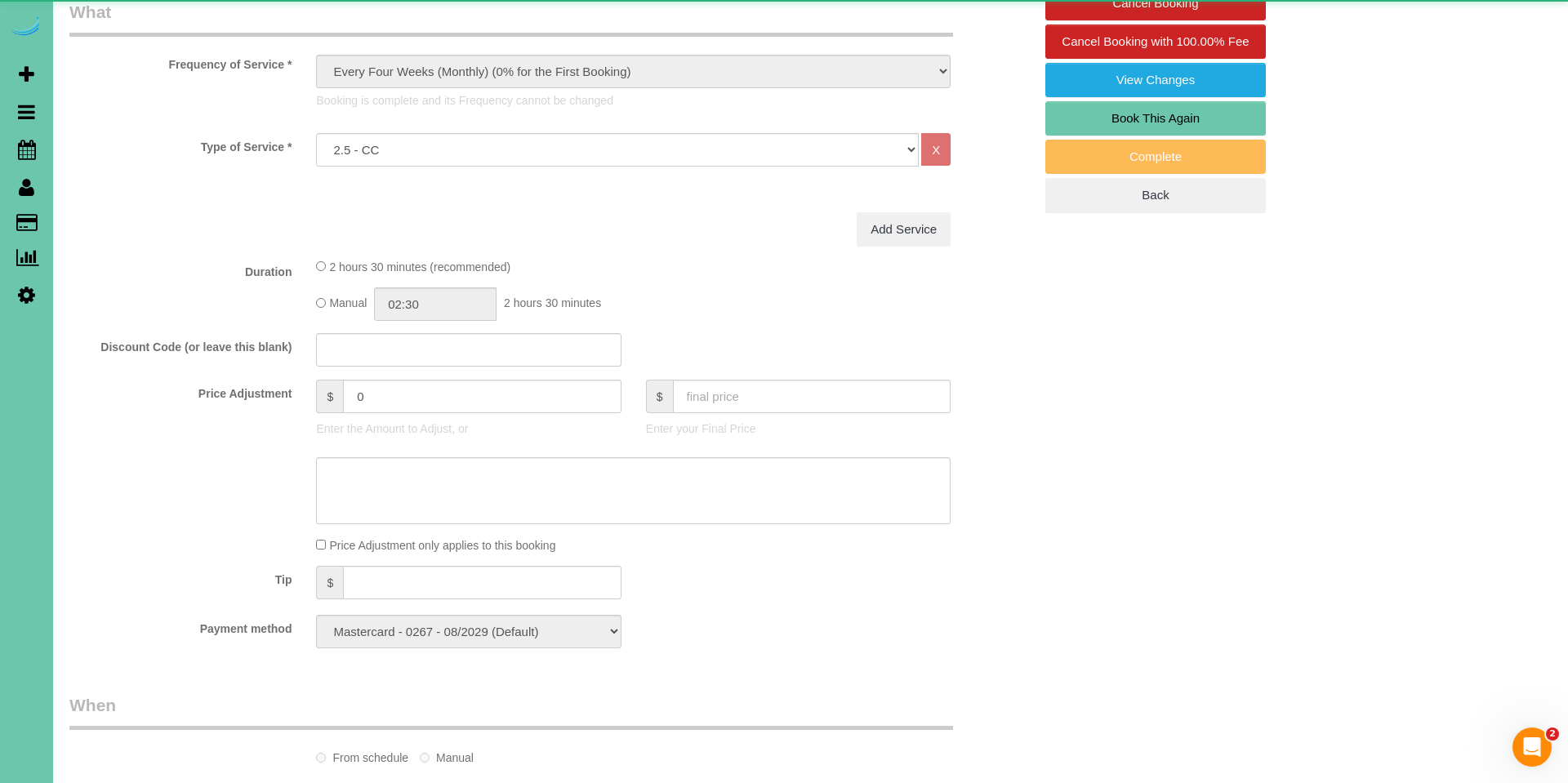
select select "number:42"
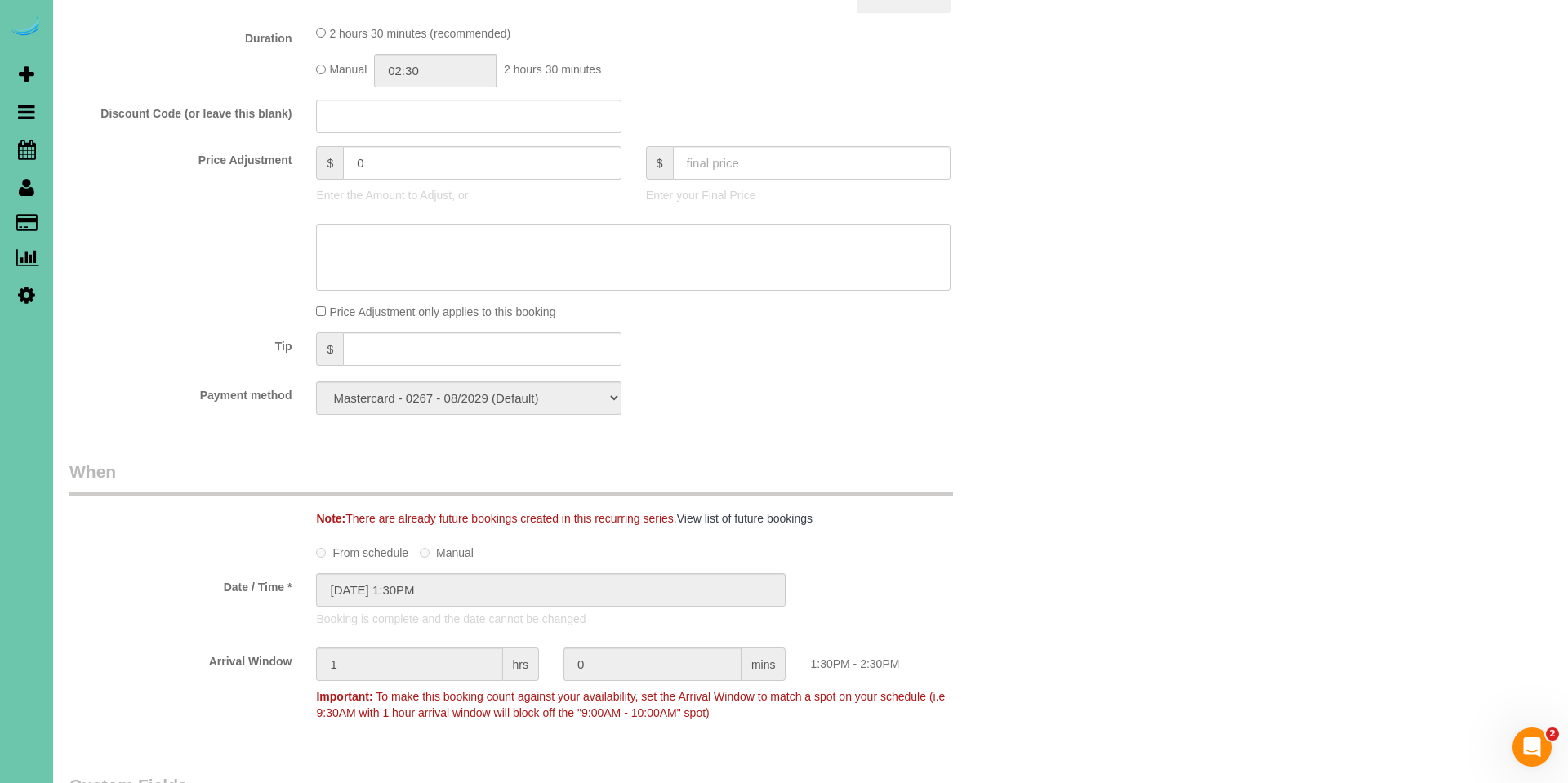
scroll to position [797, 0]
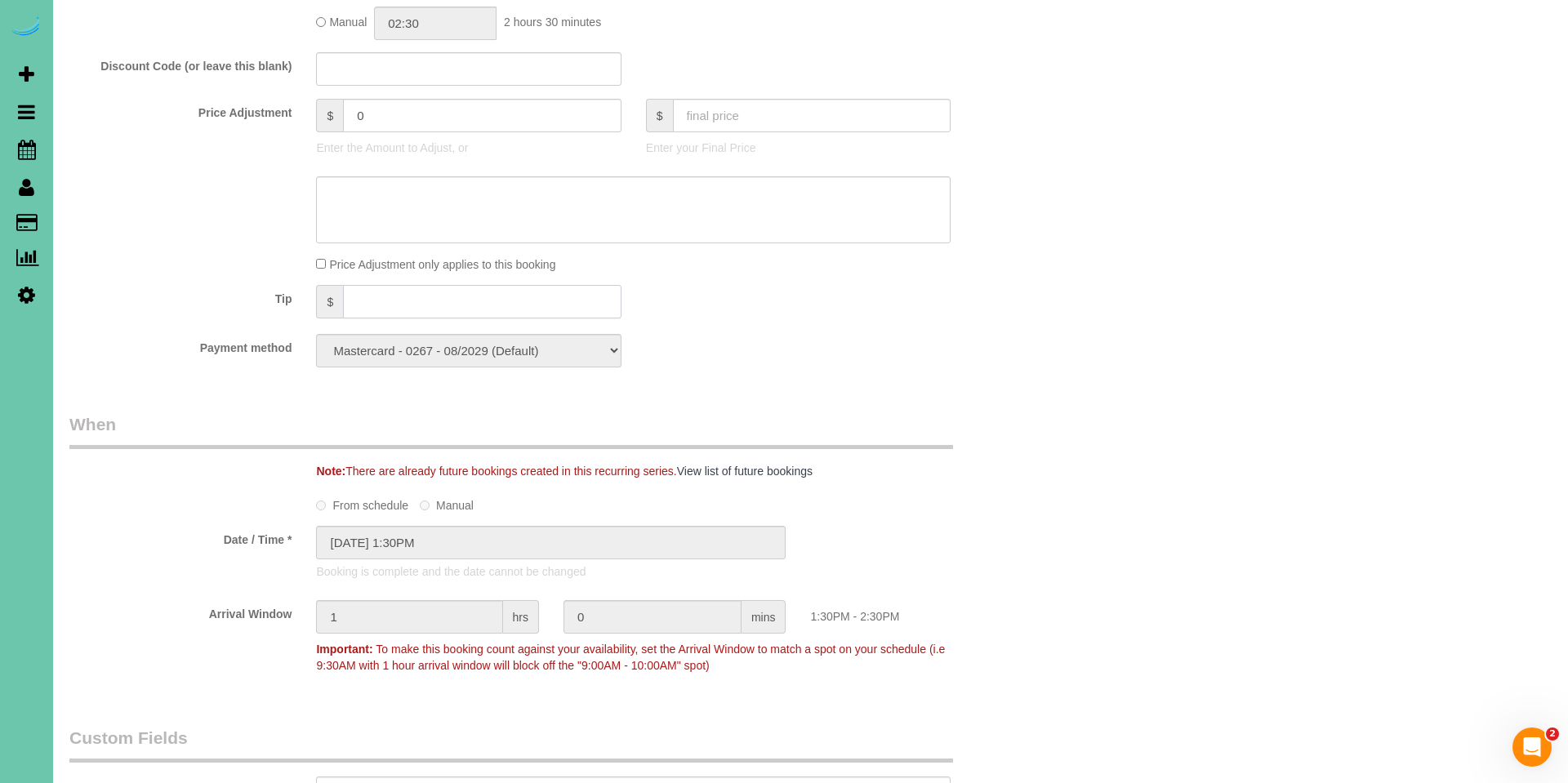
click at [527, 298] on input "text" at bounding box center [482, 302] width 279 height 34
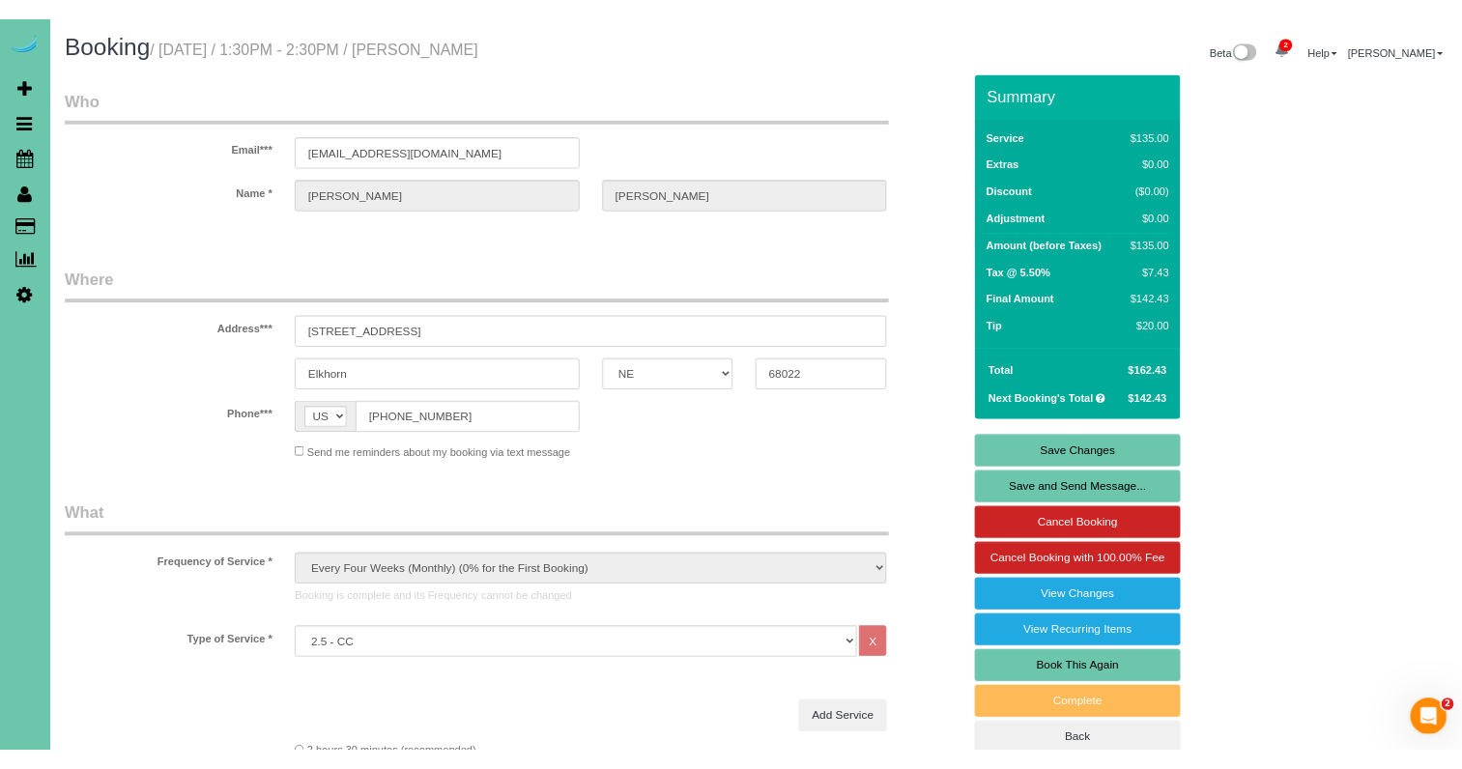
scroll to position [0, 0]
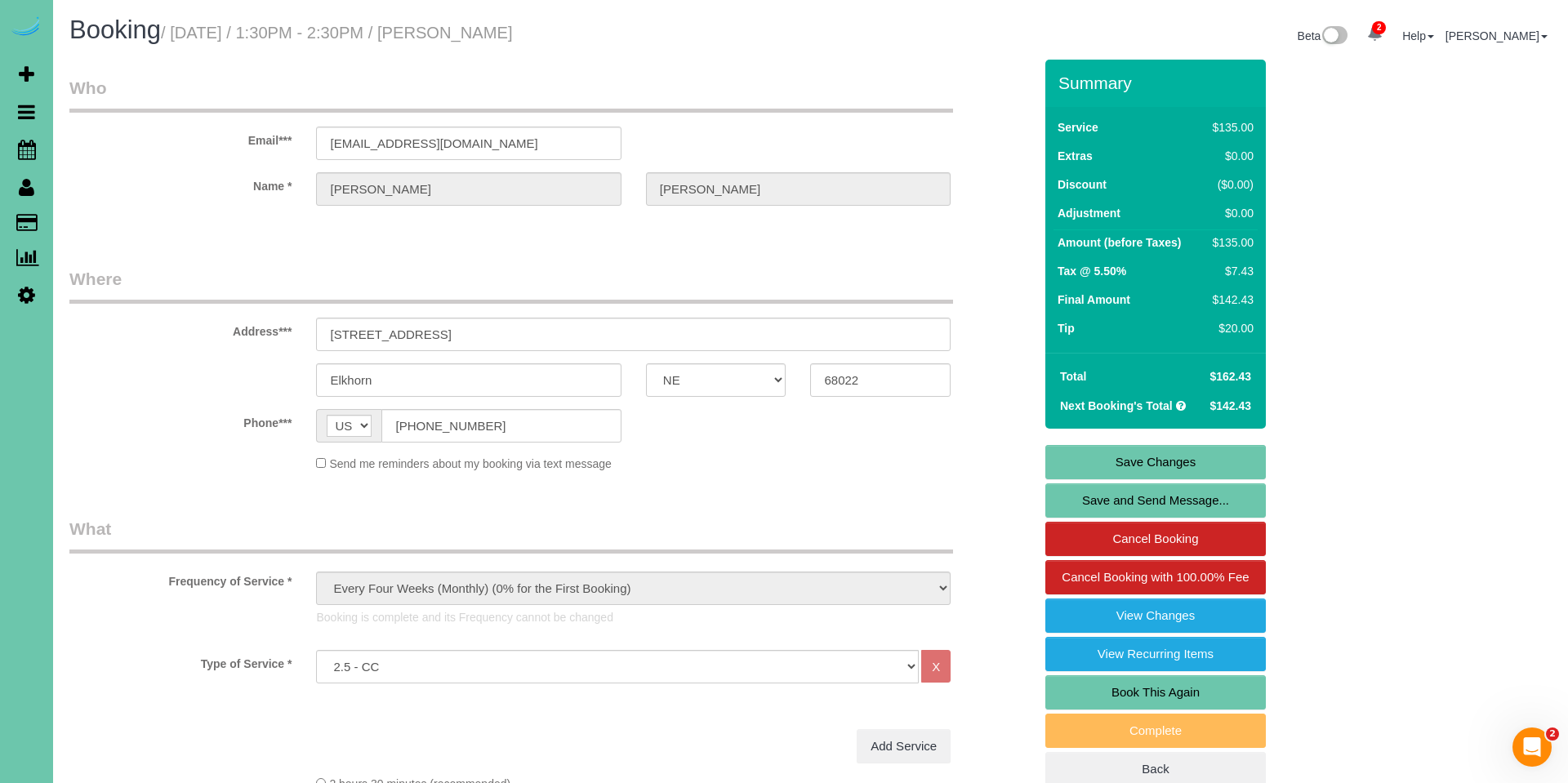
type input "20"
click at [1168, 469] on link "Save Changes" at bounding box center [1155, 462] width 220 height 35
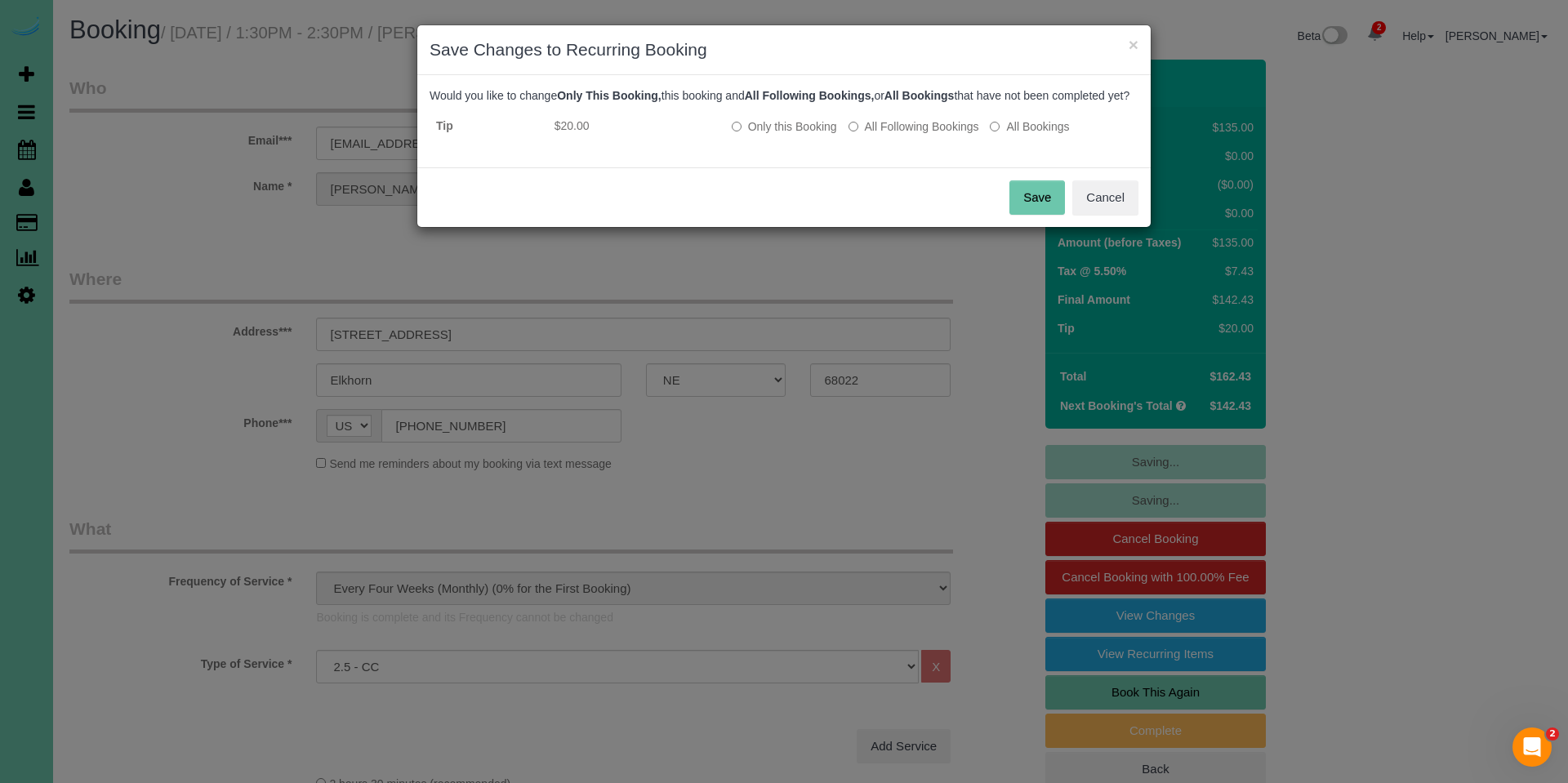
click at [1042, 215] on button "Save" at bounding box center [1037, 198] width 56 height 35
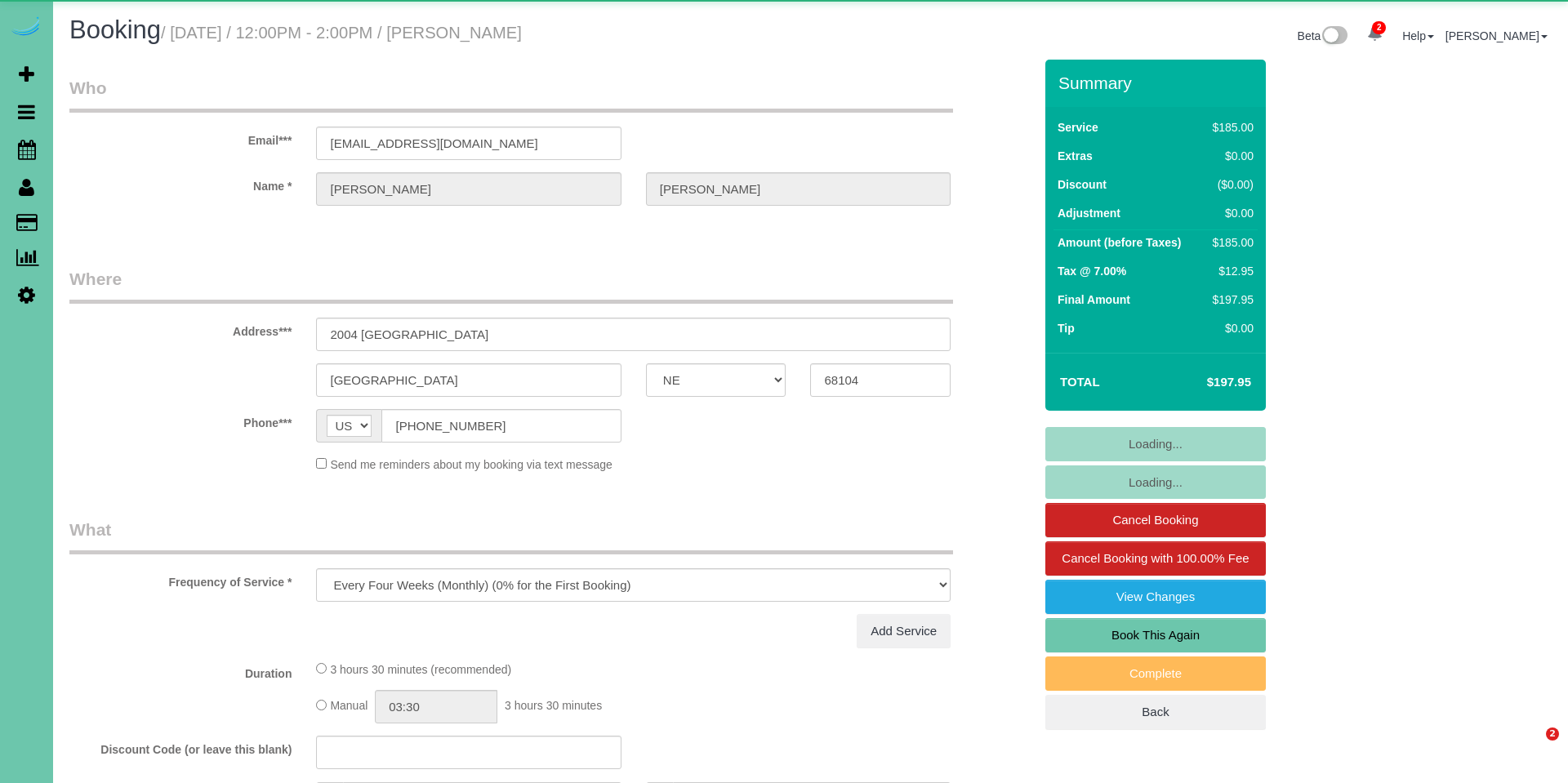
select select "NE"
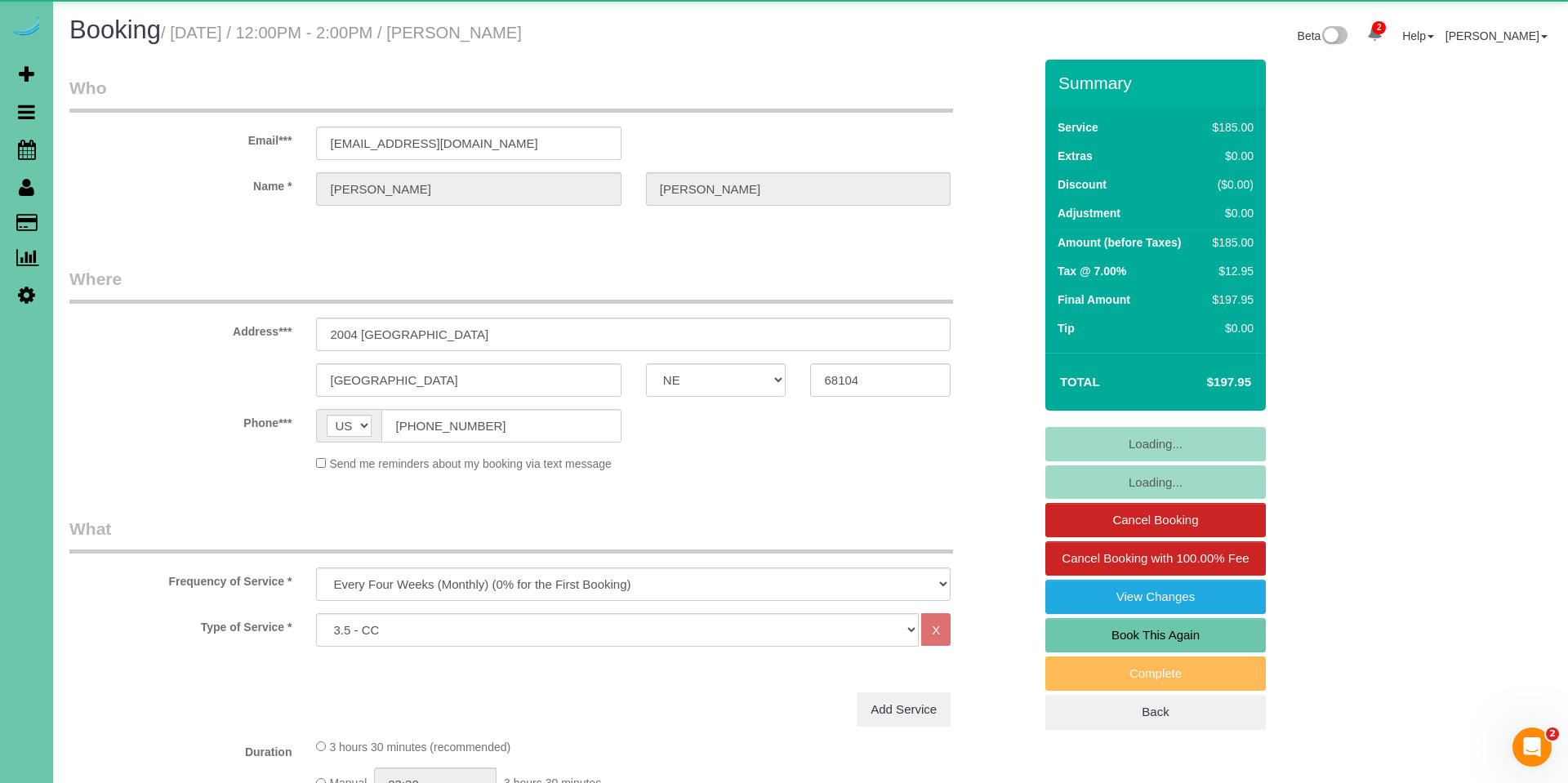
select select "object:855"
select select "spot1"
select select "number:36"
select select "number:41"
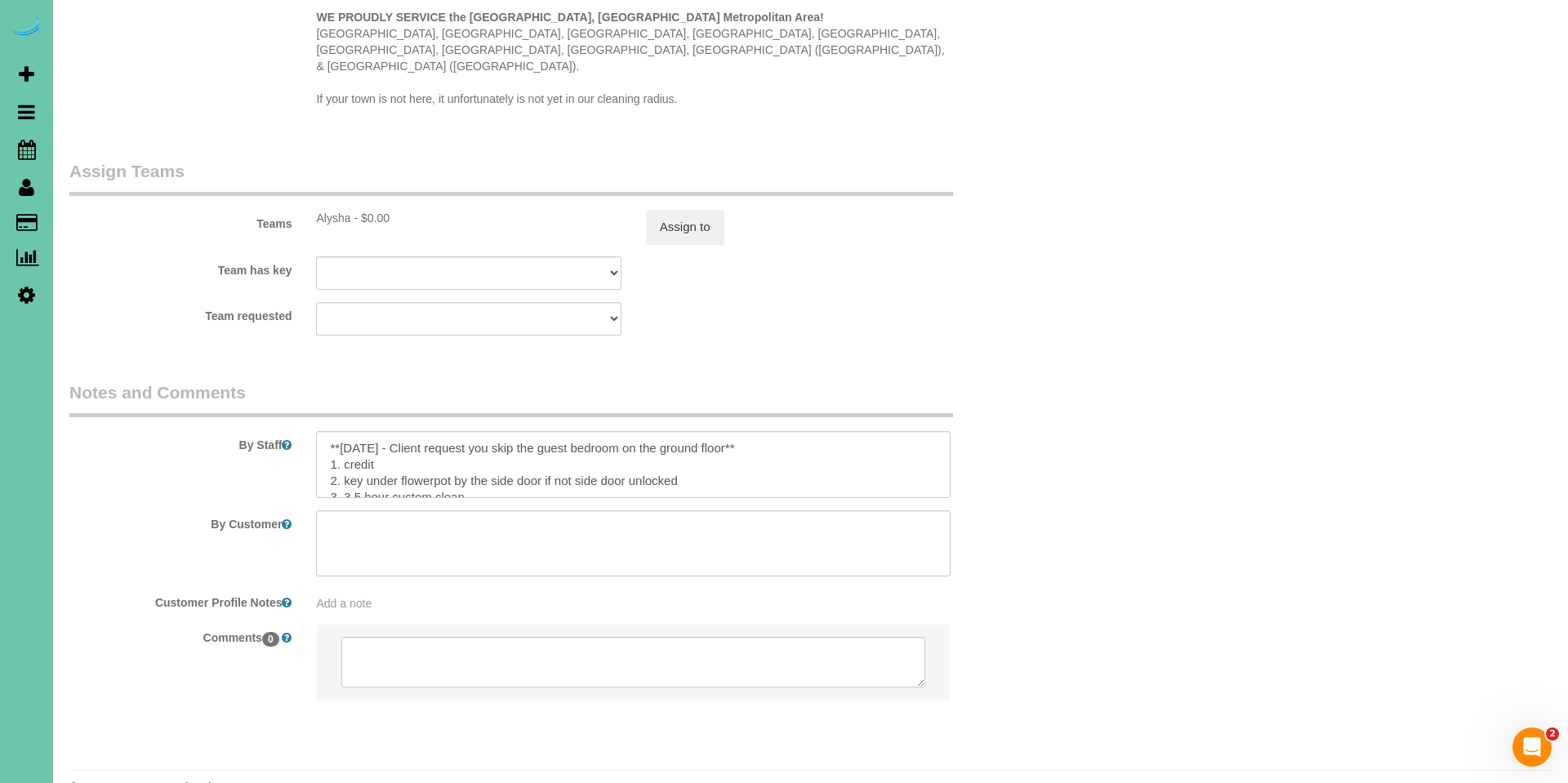
scroll to position [1507, 0]
click at [640, 432] on textarea at bounding box center [633, 465] width 634 height 67
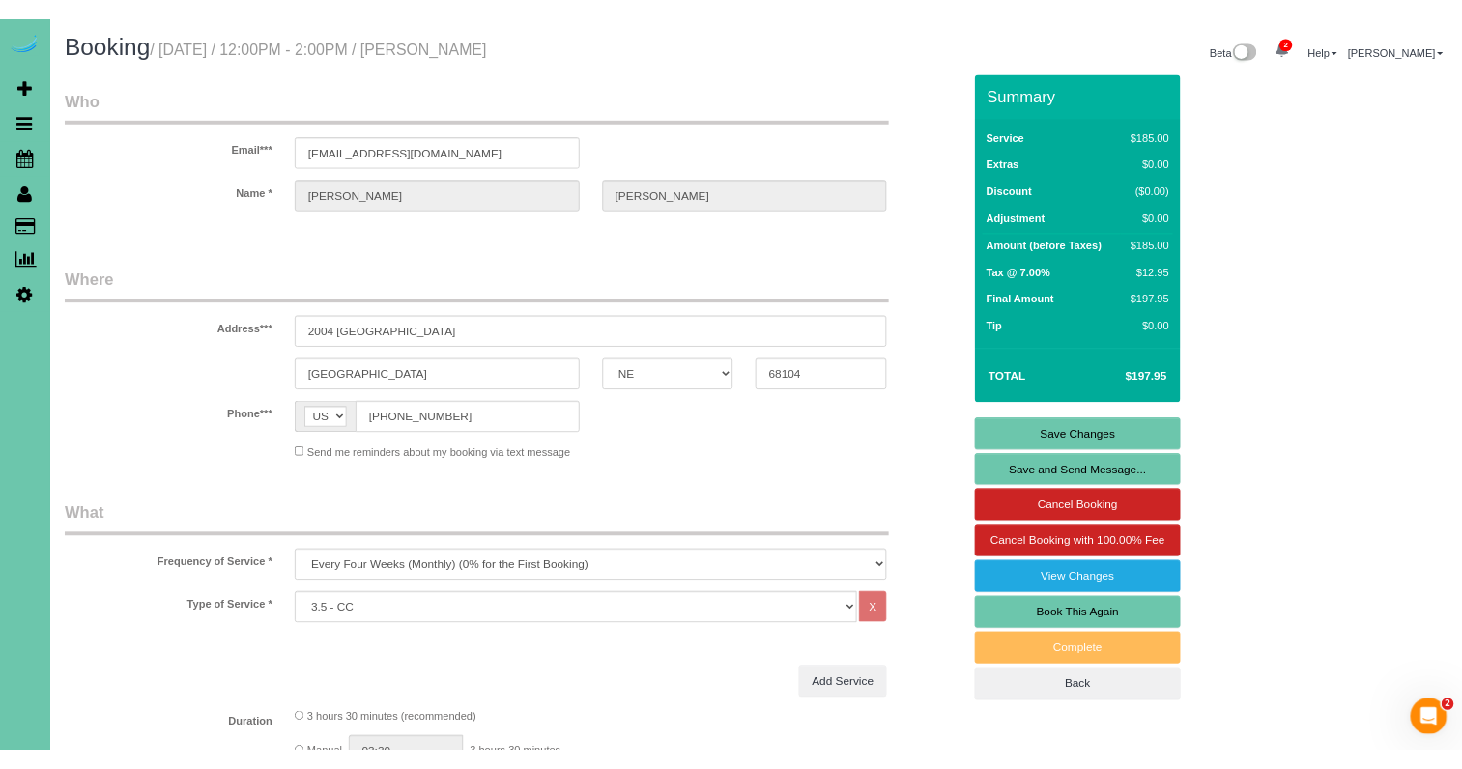
scroll to position [0, 0]
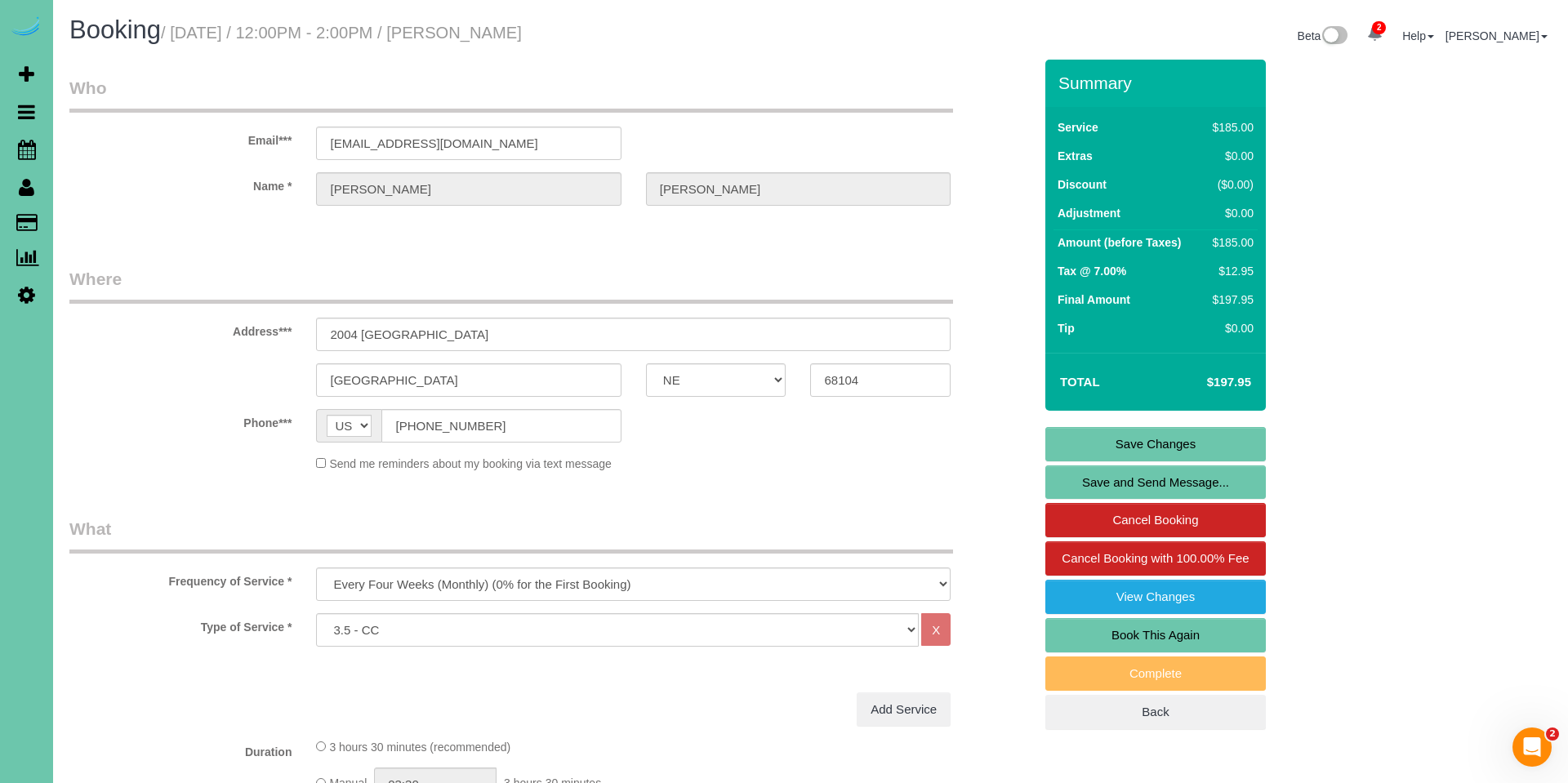
type textarea "**[DATE] - Client request you skip the guest bedroom & office on the ground flo…"
click at [1094, 441] on link "Save Changes" at bounding box center [1155, 443] width 220 height 35
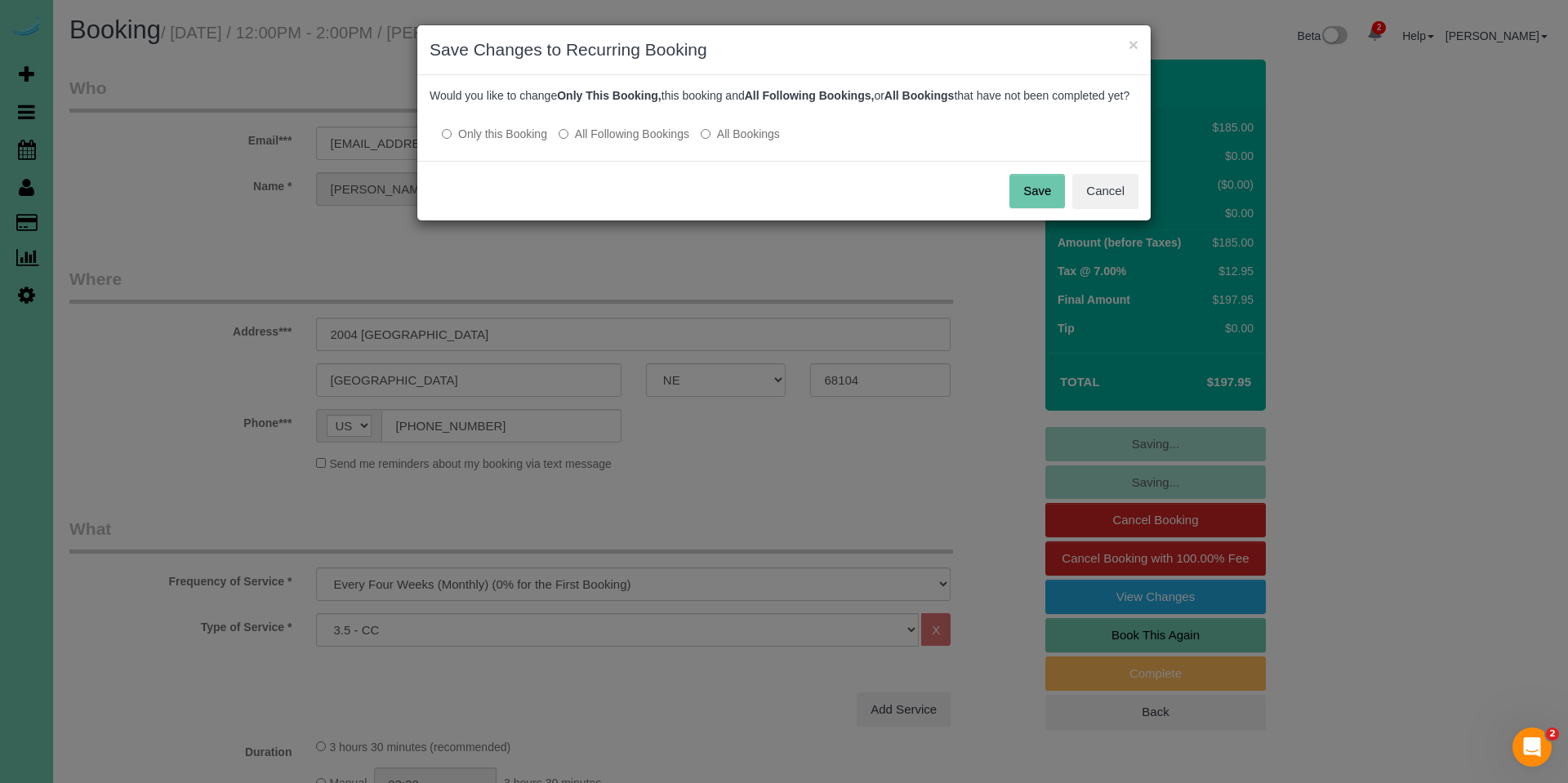
click at [1013, 204] on button "Save" at bounding box center [1037, 191] width 56 height 35
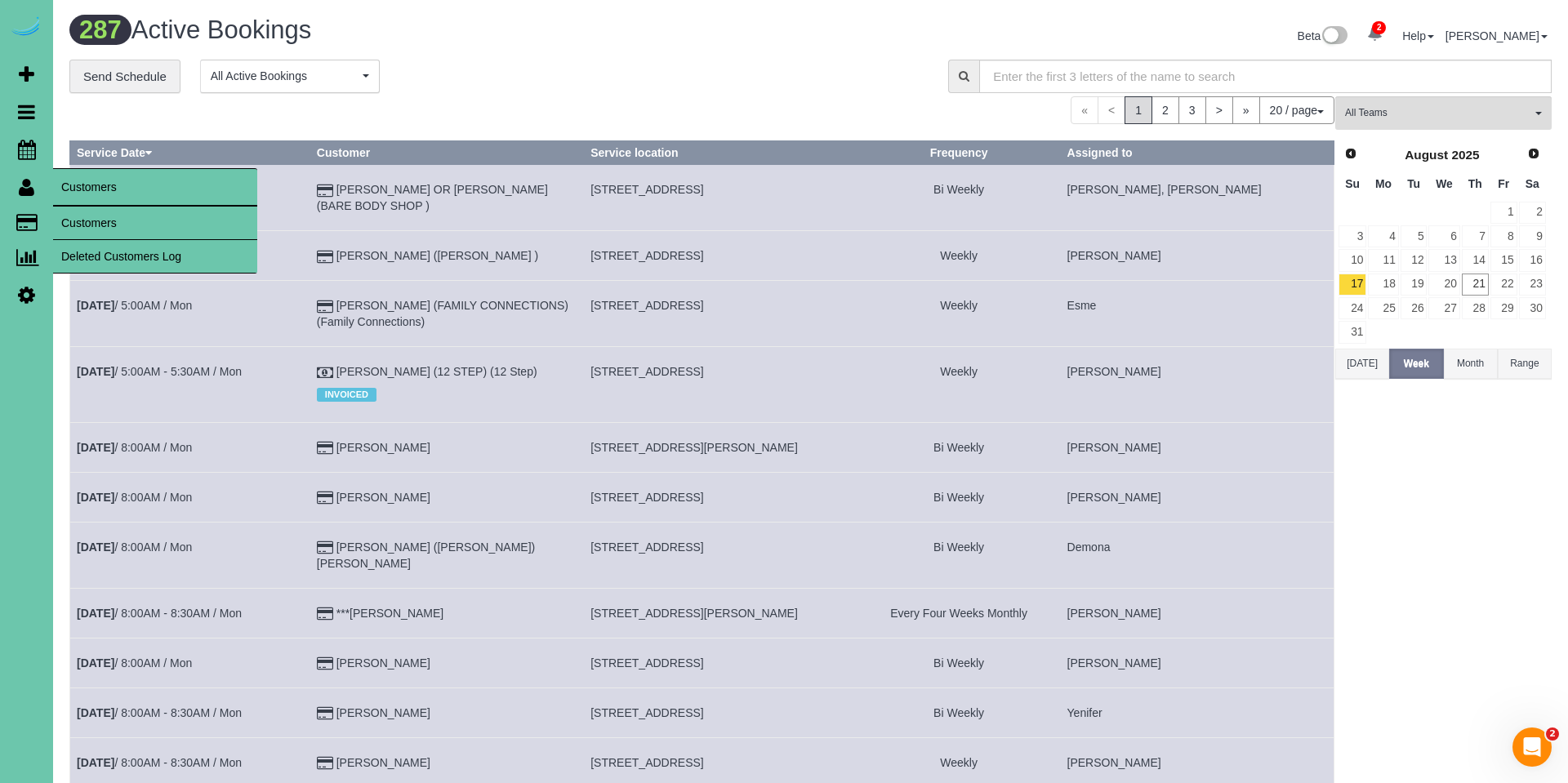
click at [87, 218] on link "Customers" at bounding box center [155, 223] width 204 height 33
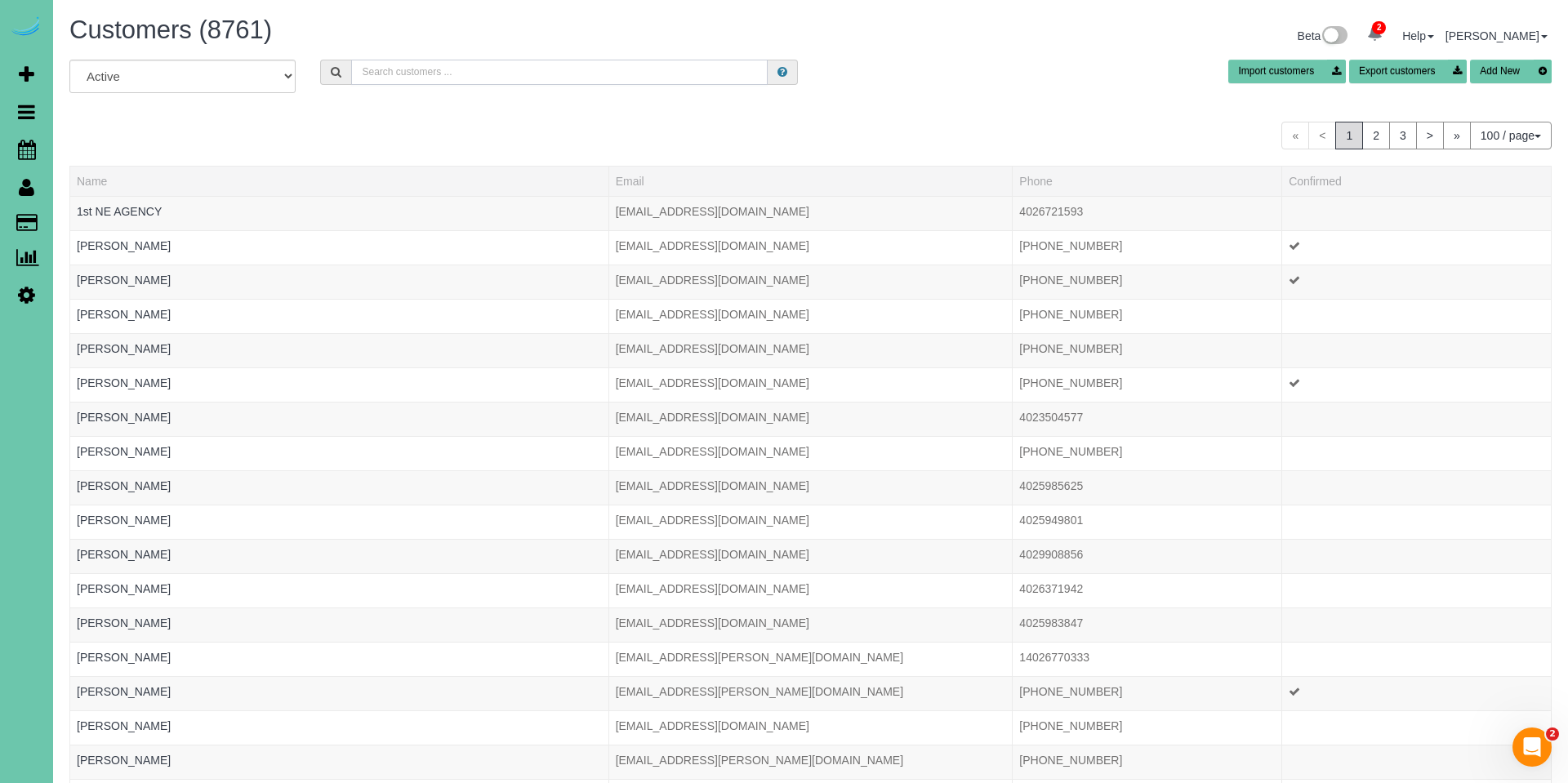
click at [656, 63] on input "text" at bounding box center [559, 73] width 416 height 25
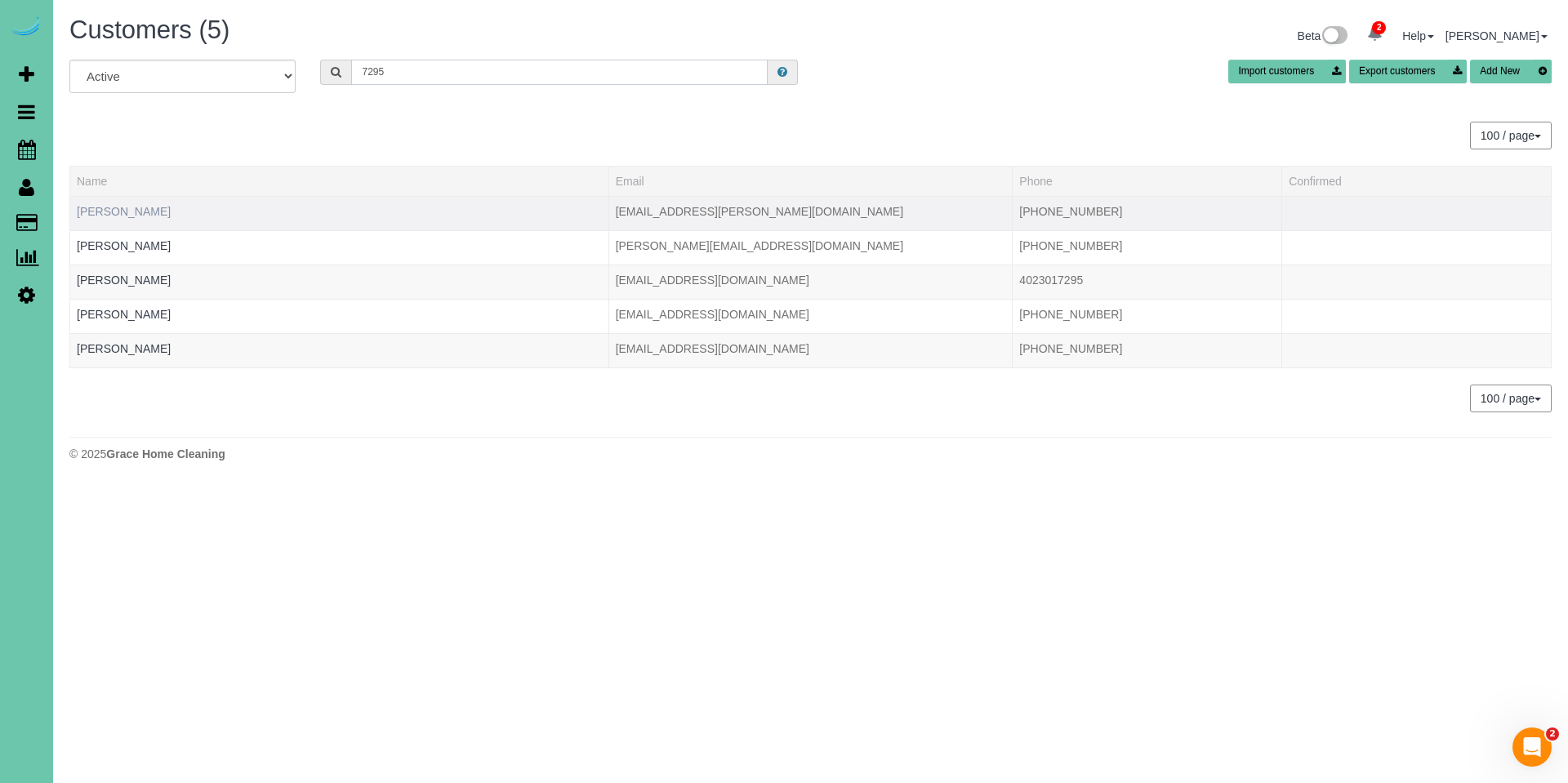
type input "7295"
click at [144, 213] on link "[PERSON_NAME]" at bounding box center [123, 211] width 94 height 13
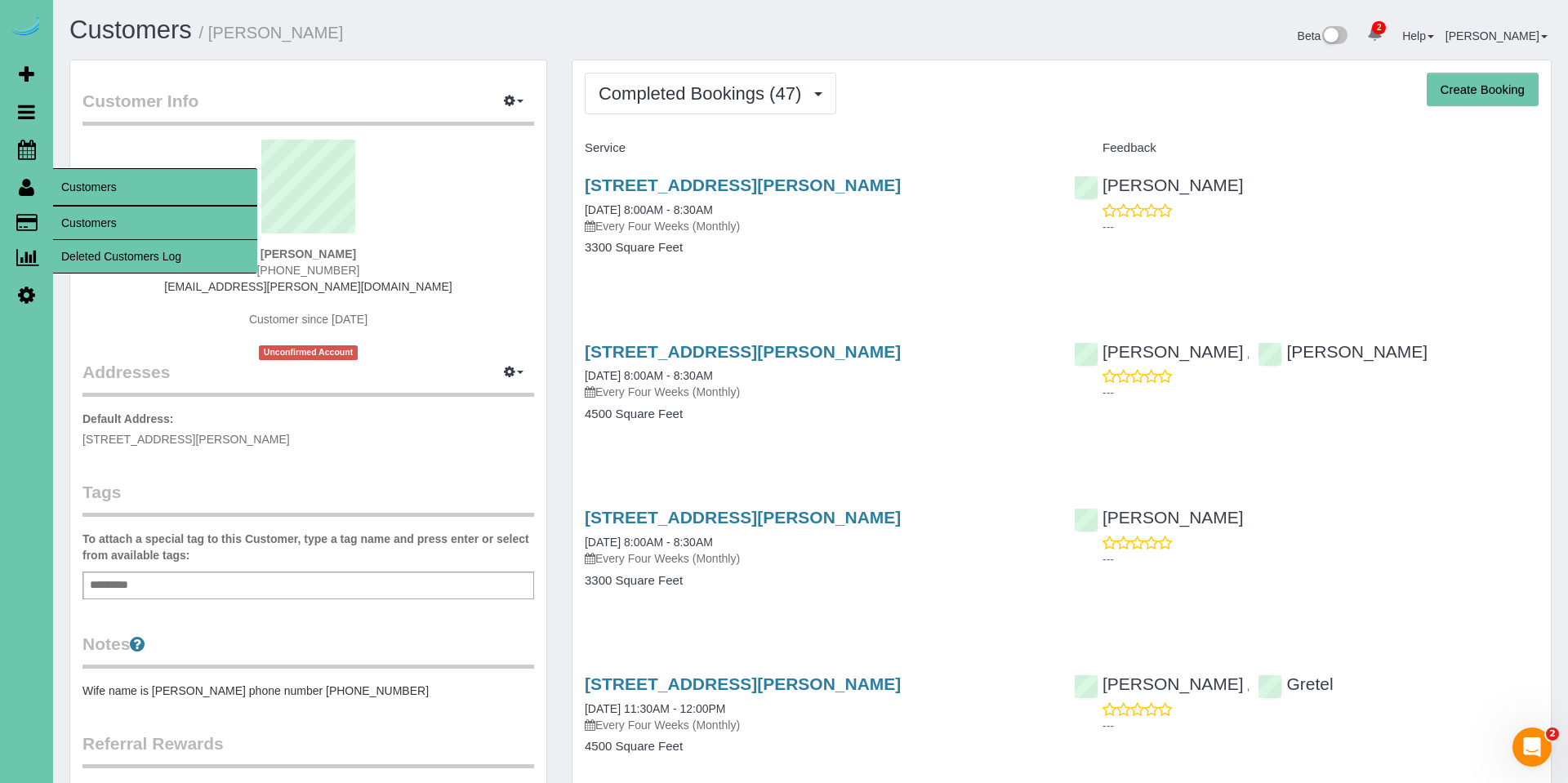
click at [102, 219] on link "Customers" at bounding box center [155, 223] width 204 height 33
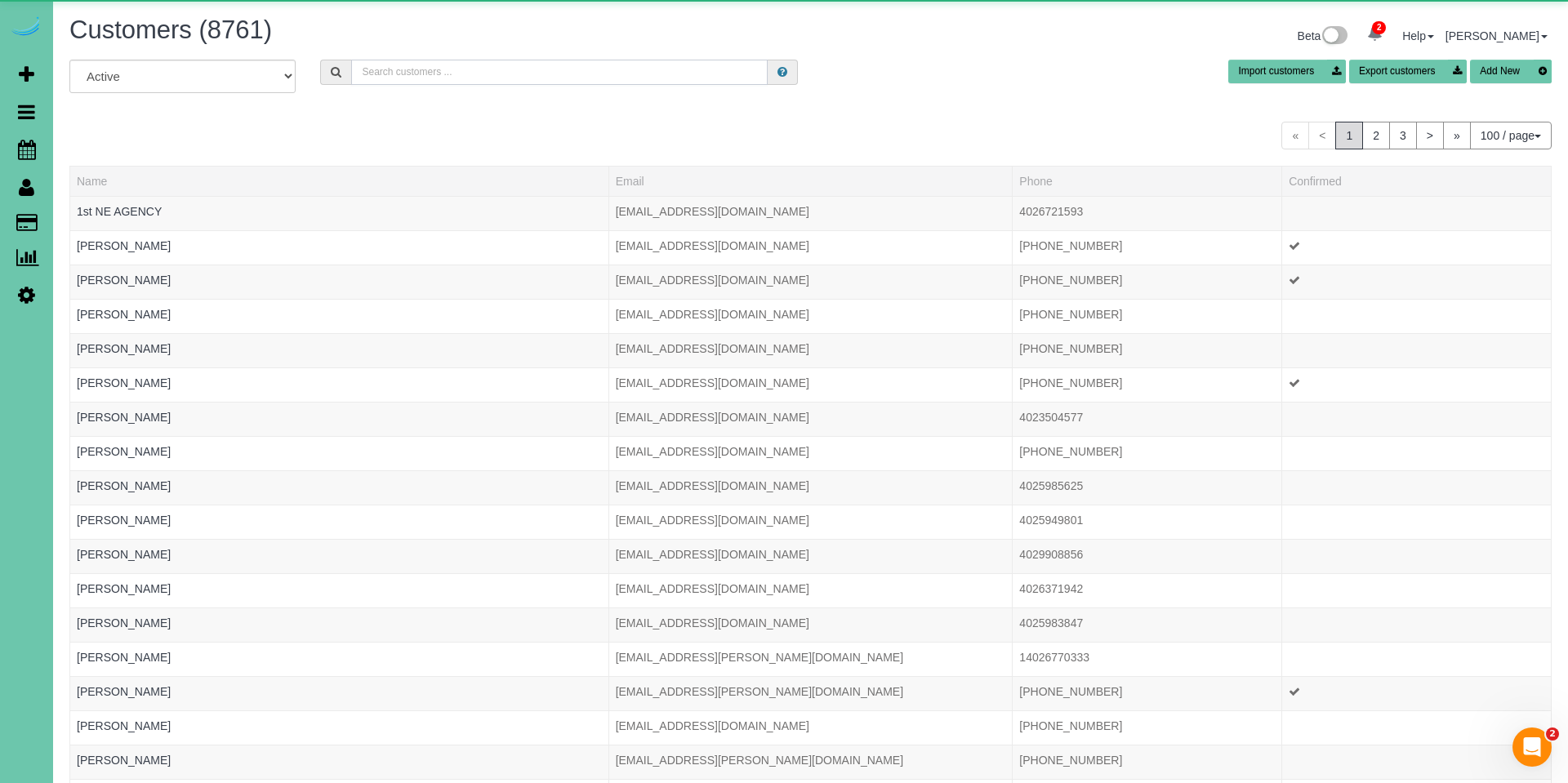
click at [438, 76] on input "text" at bounding box center [559, 73] width 416 height 25
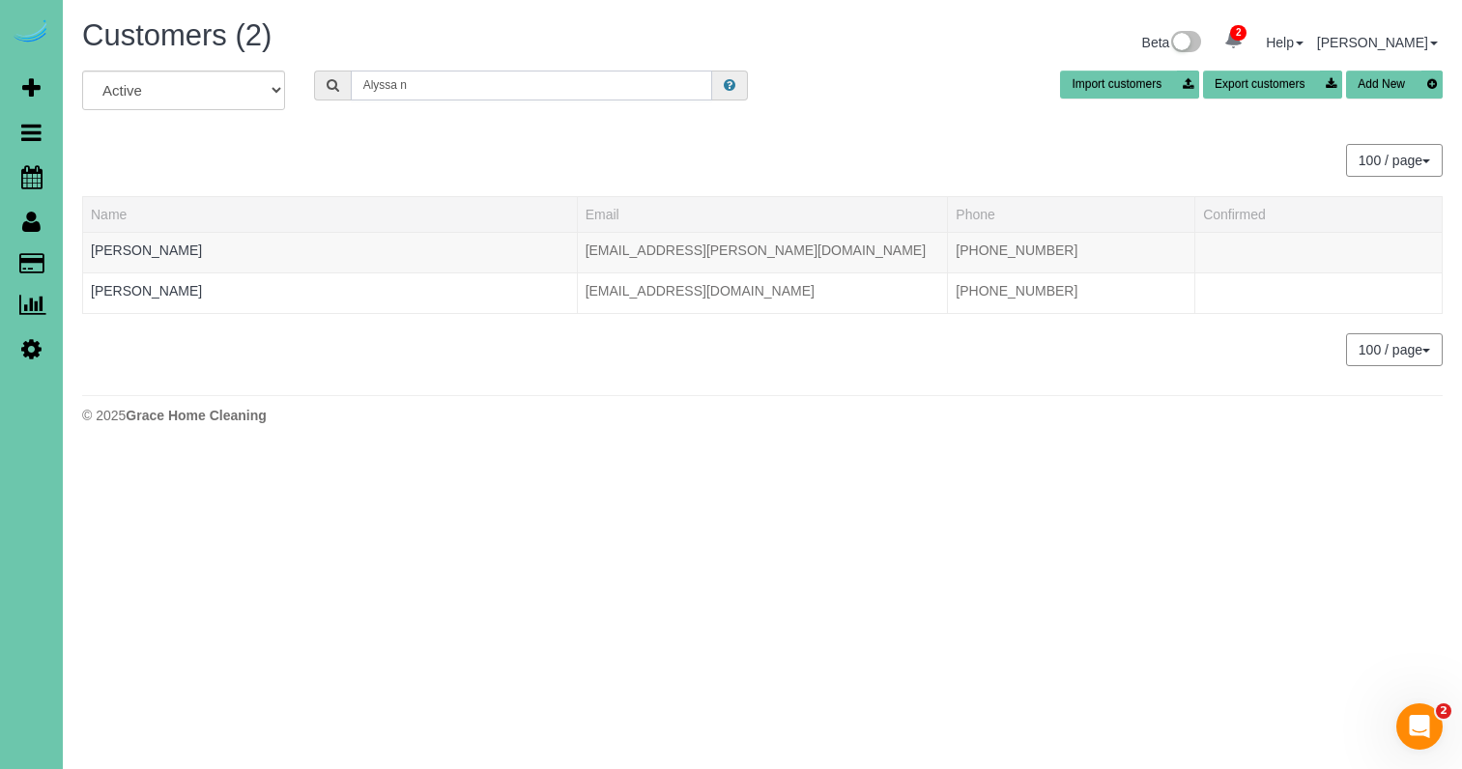
drag, startPoint x: 332, startPoint y: 80, endPoint x: 257, endPoint y: 72, distance: 75.8
click at [257, 72] on div "All Active Archived Alyssa n Import customers Export customers Add New" at bounding box center [763, 98] width 1390 height 54
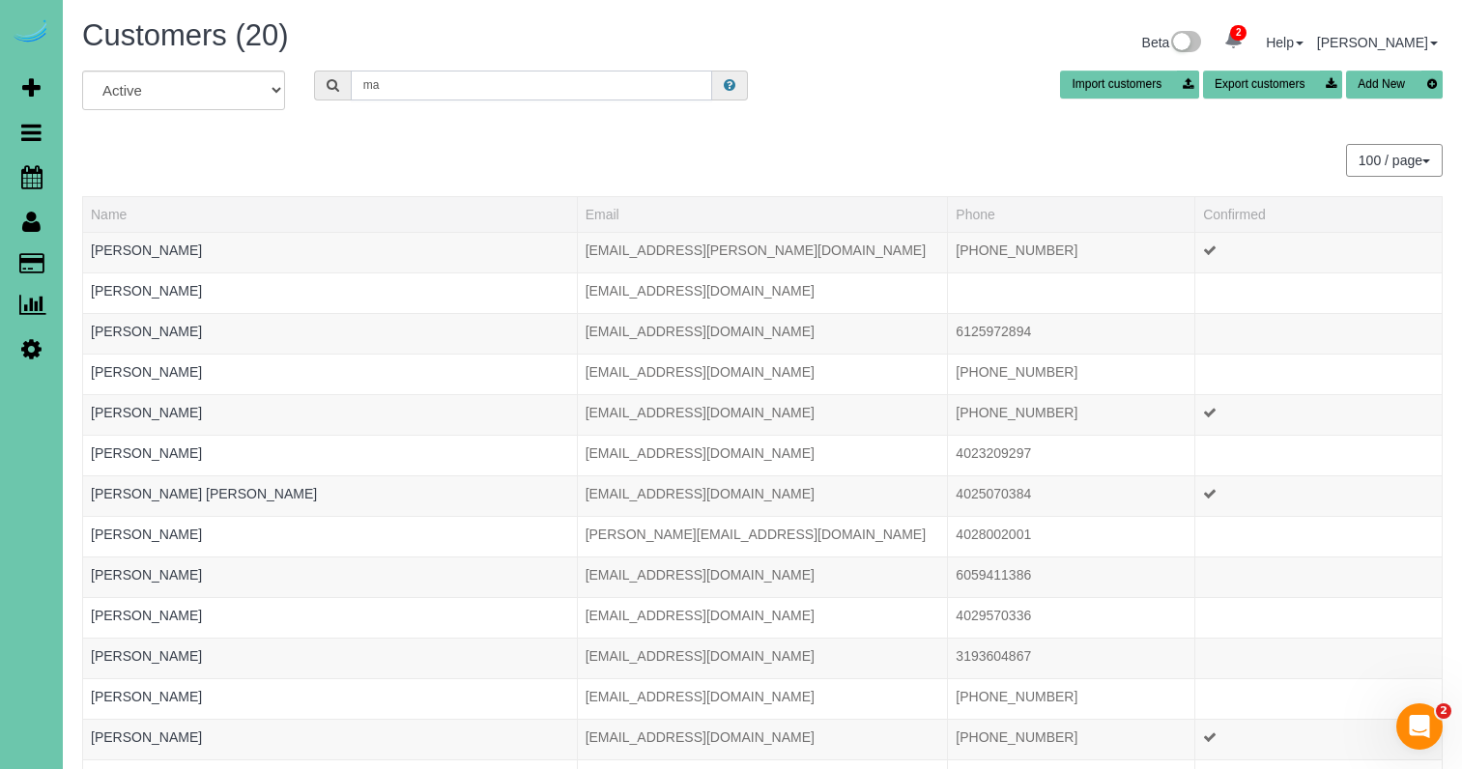
type input "m"
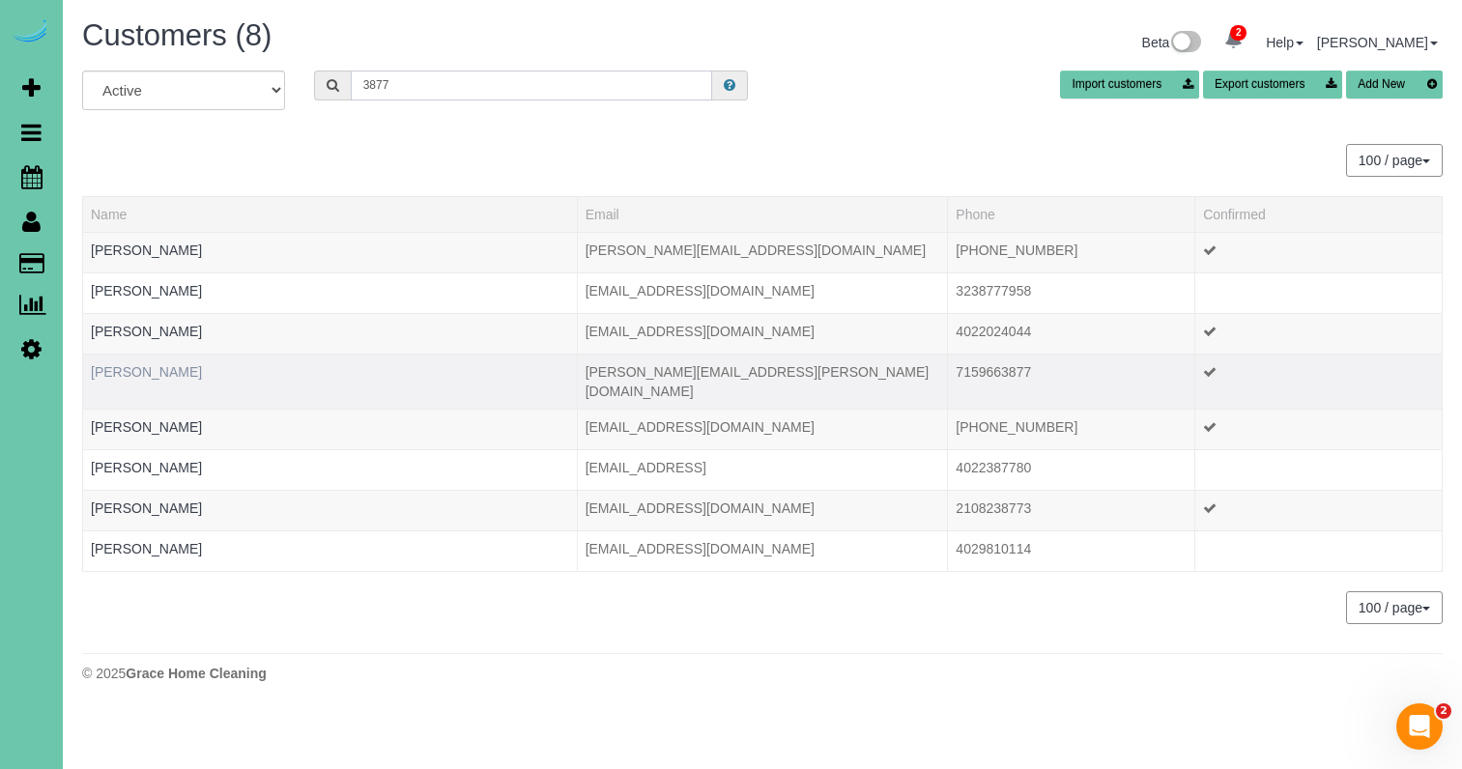
type input "3877"
click at [180, 375] on link "[PERSON_NAME]" at bounding box center [146, 371] width 111 height 15
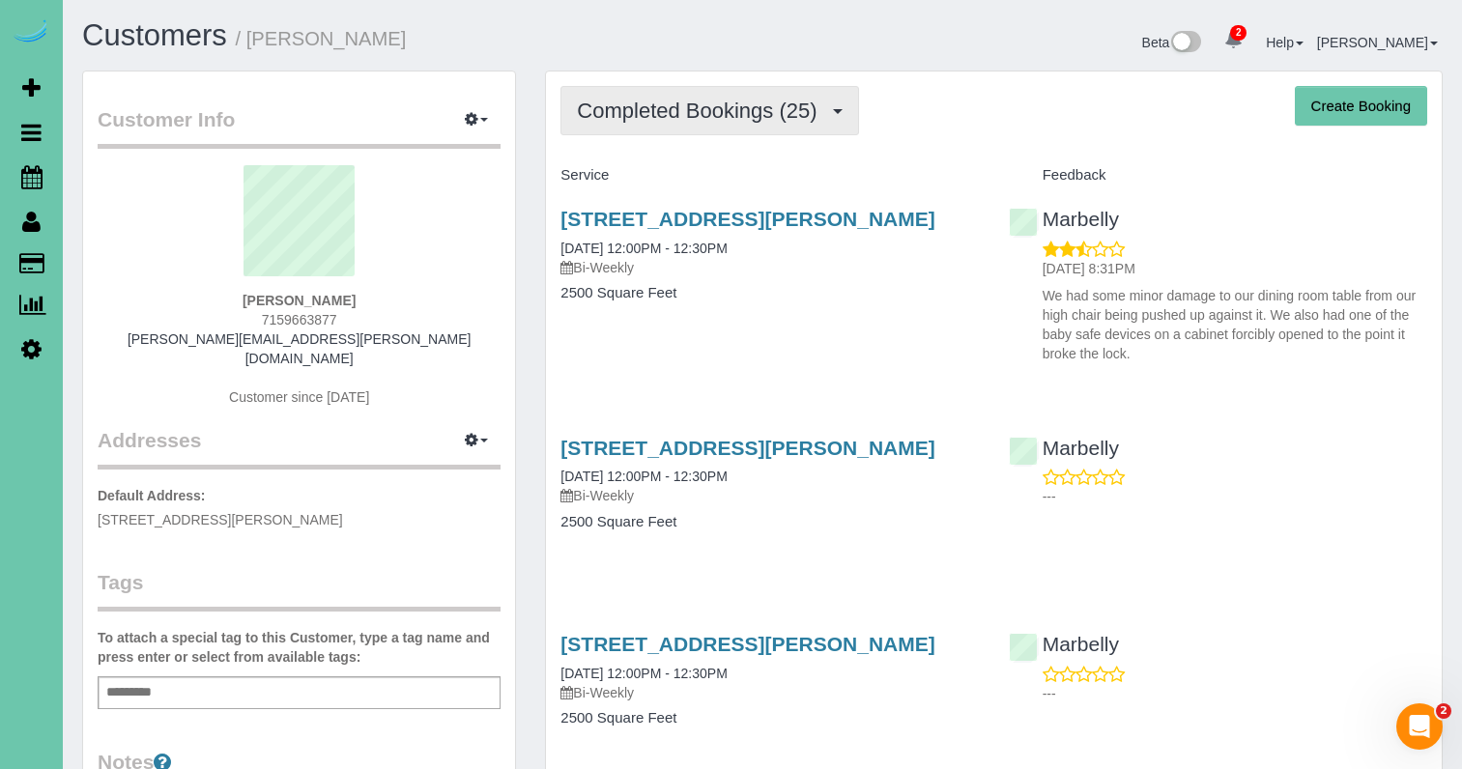
click at [772, 122] on span "Completed Bookings (25)" at bounding box center [701, 111] width 249 height 24
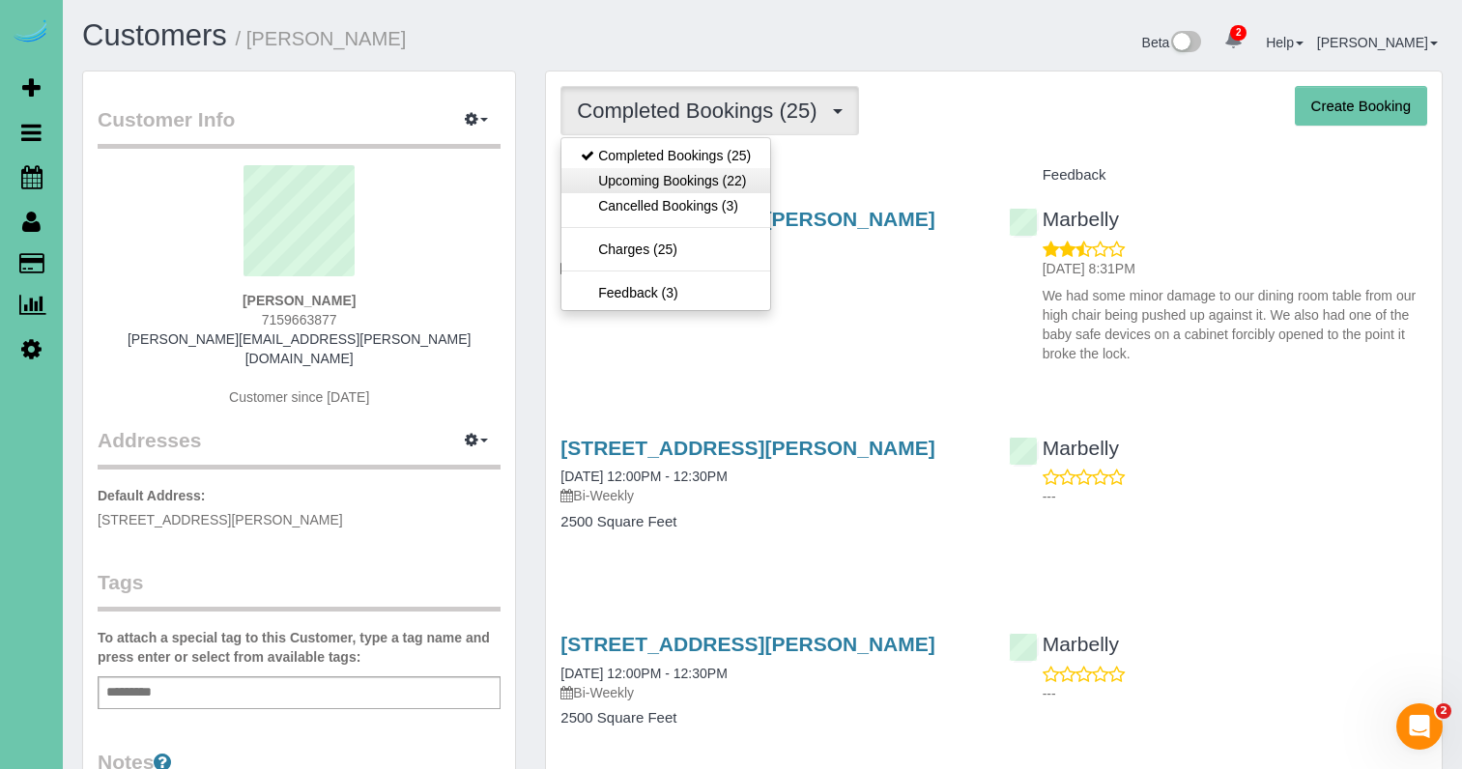
click at [748, 177] on link "Upcoming Bookings (22)" at bounding box center [666, 180] width 209 height 25
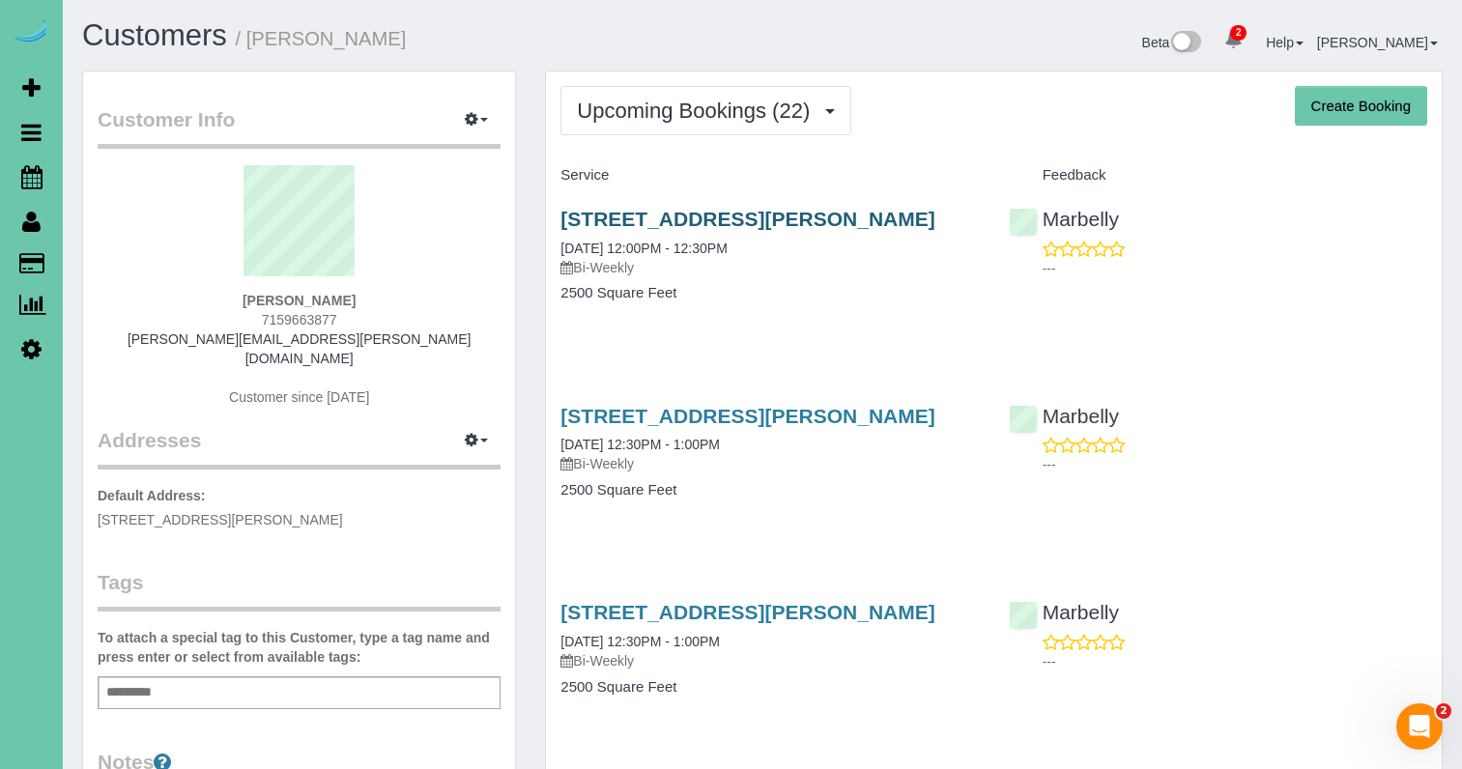
click at [838, 220] on link "[STREET_ADDRESS][PERSON_NAME]" at bounding box center [748, 219] width 374 height 22
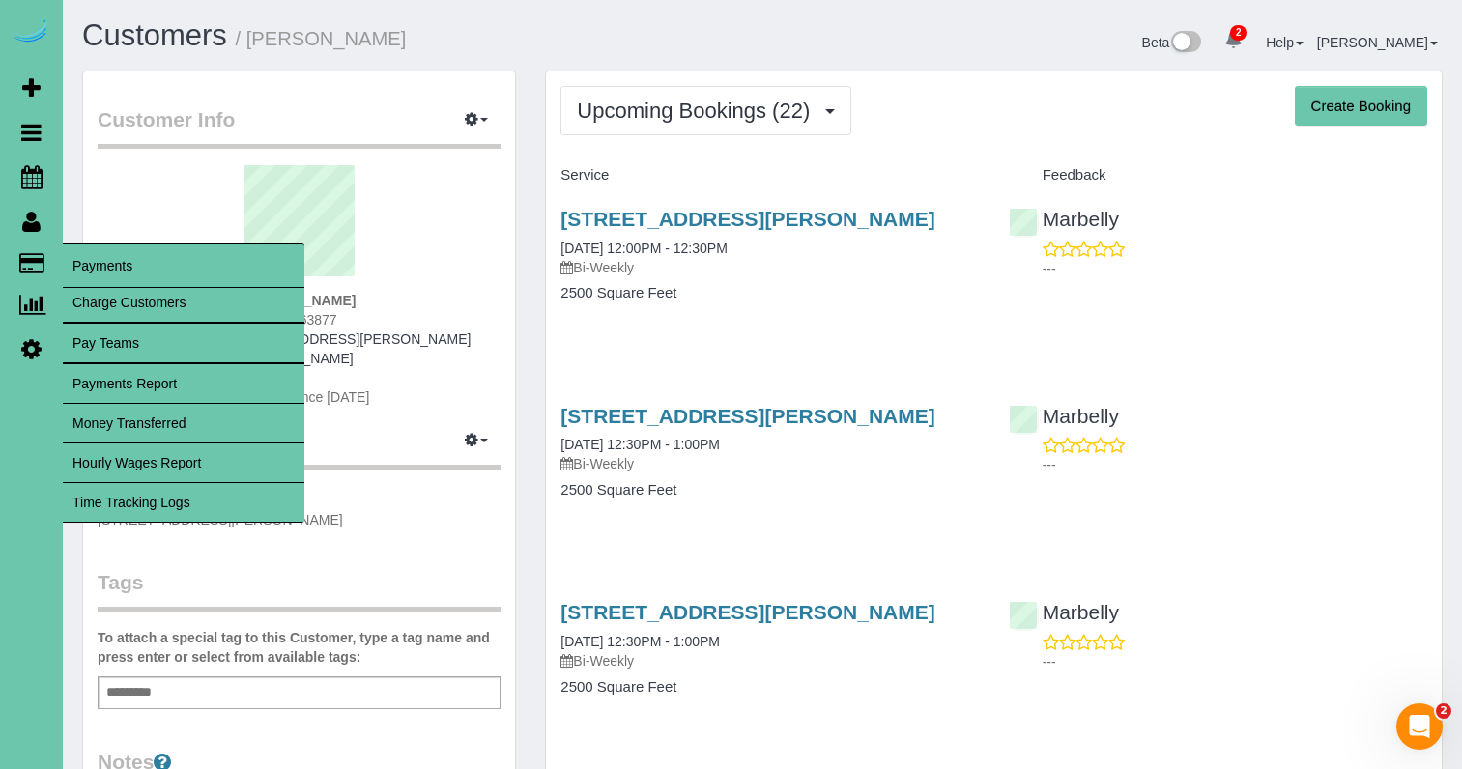
drag, startPoint x: 131, startPoint y: 297, endPoint x: 102, endPoint y: 295, distance: 29.1
click at [132, 297] on link "Charge Customers" at bounding box center [184, 302] width 242 height 39
select select
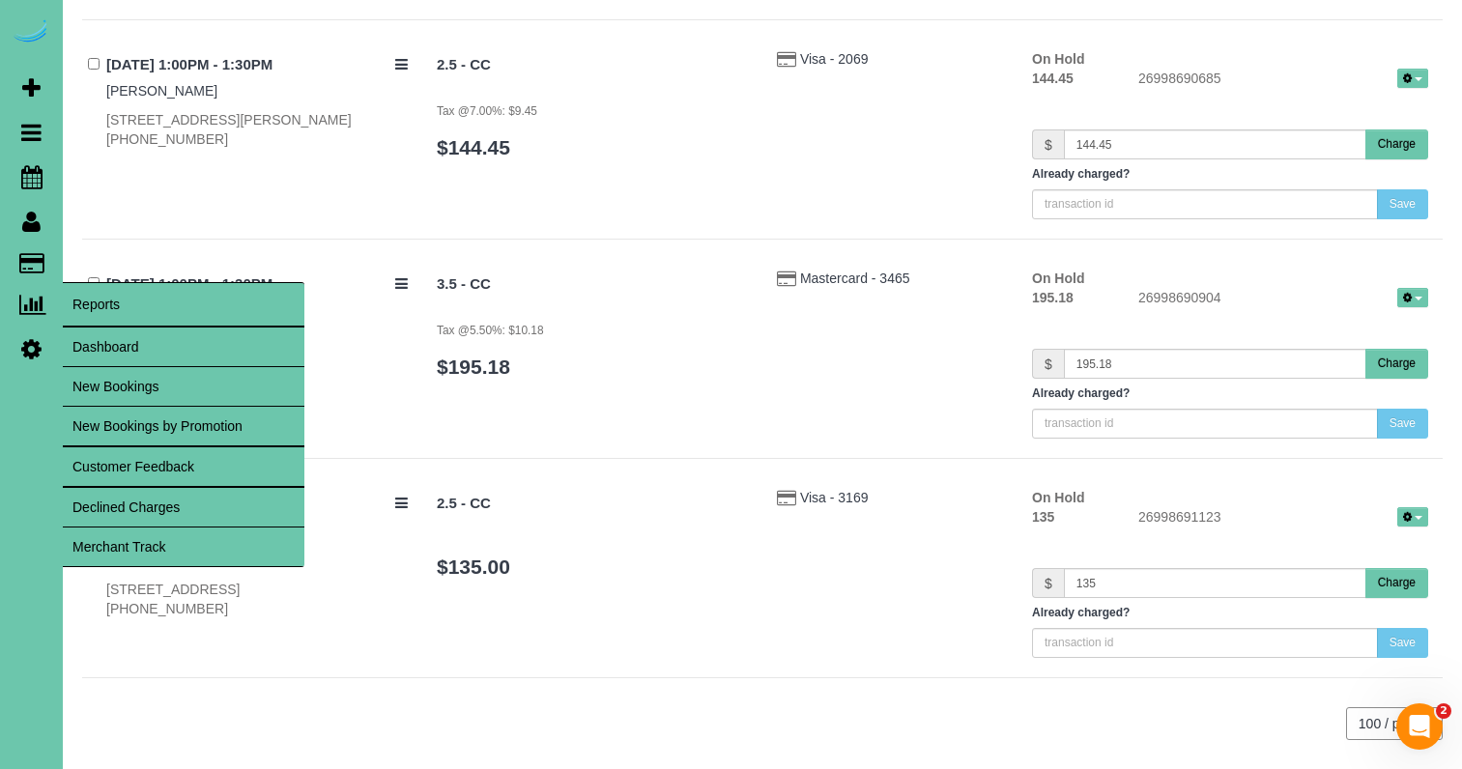
scroll to position [13317, 0]
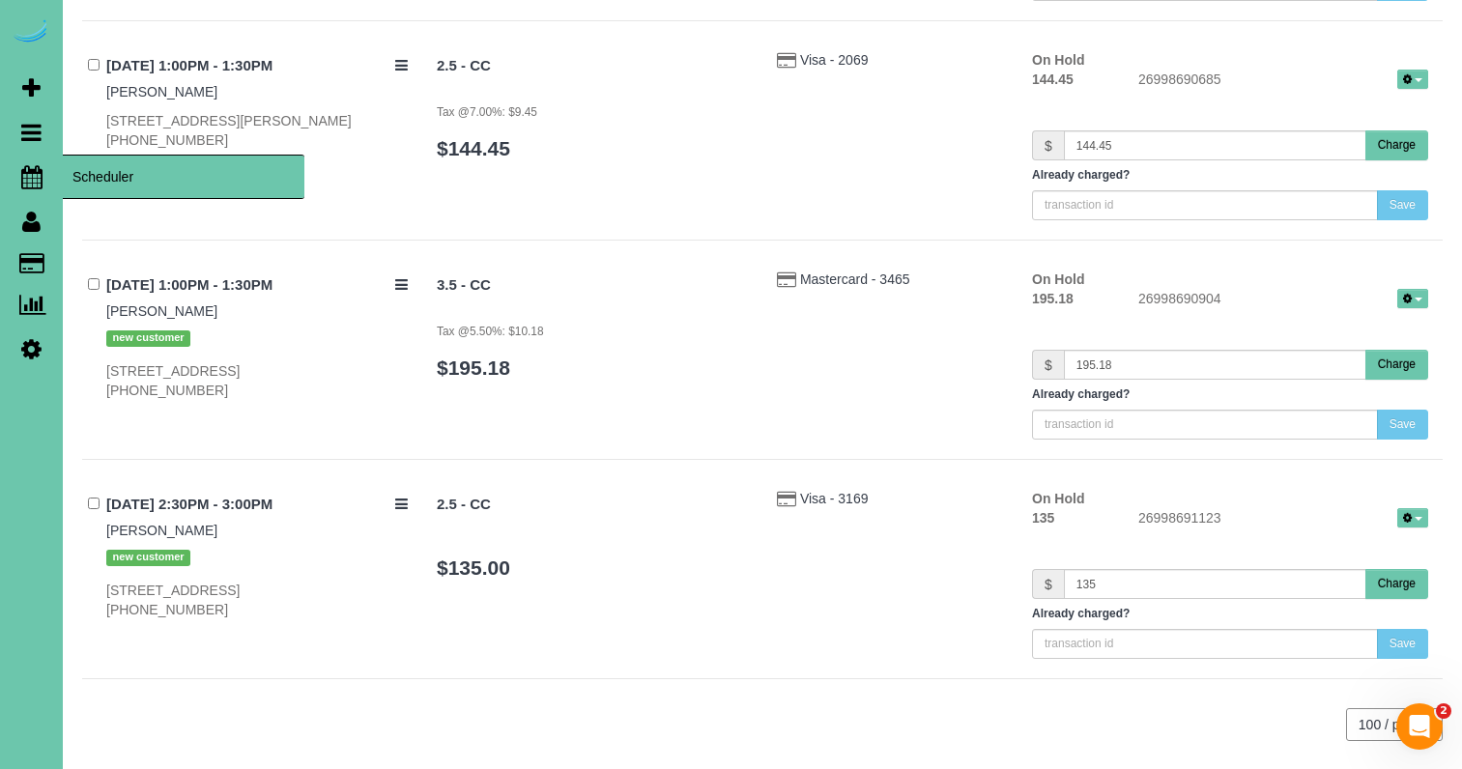
click at [41, 179] on icon at bounding box center [31, 176] width 21 height 23
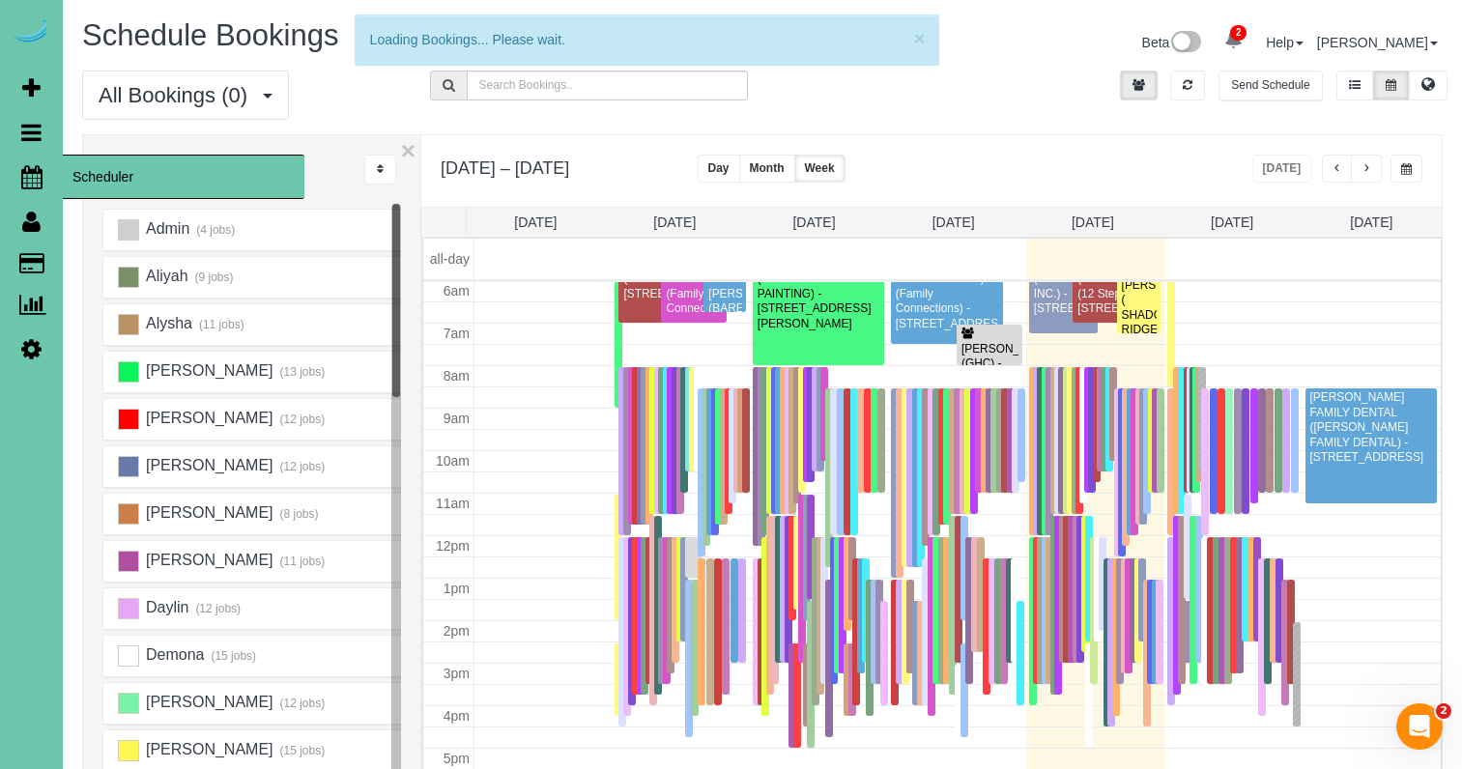
scroll to position [256, 0]
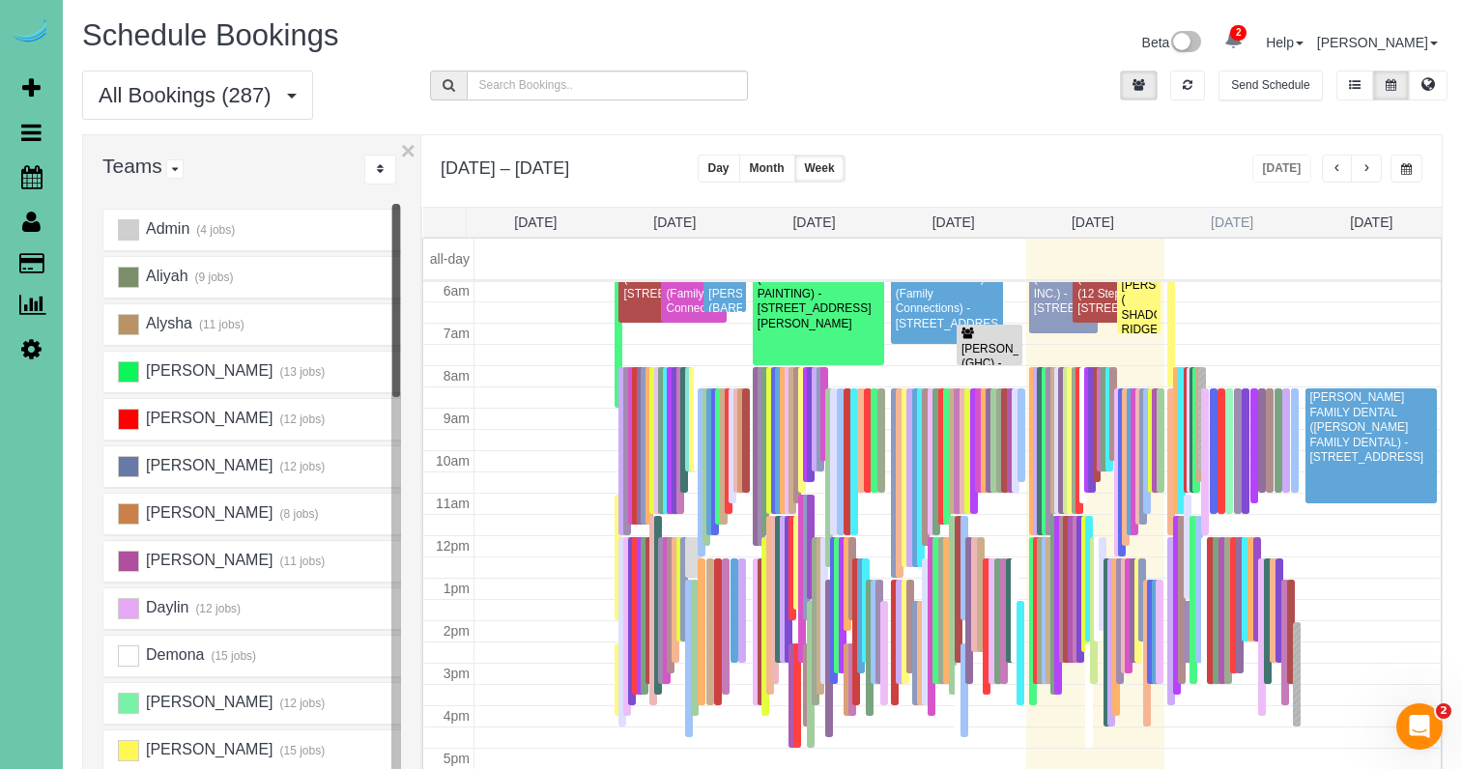
click at [1229, 220] on link "[DATE]" at bounding box center [1232, 222] width 43 height 15
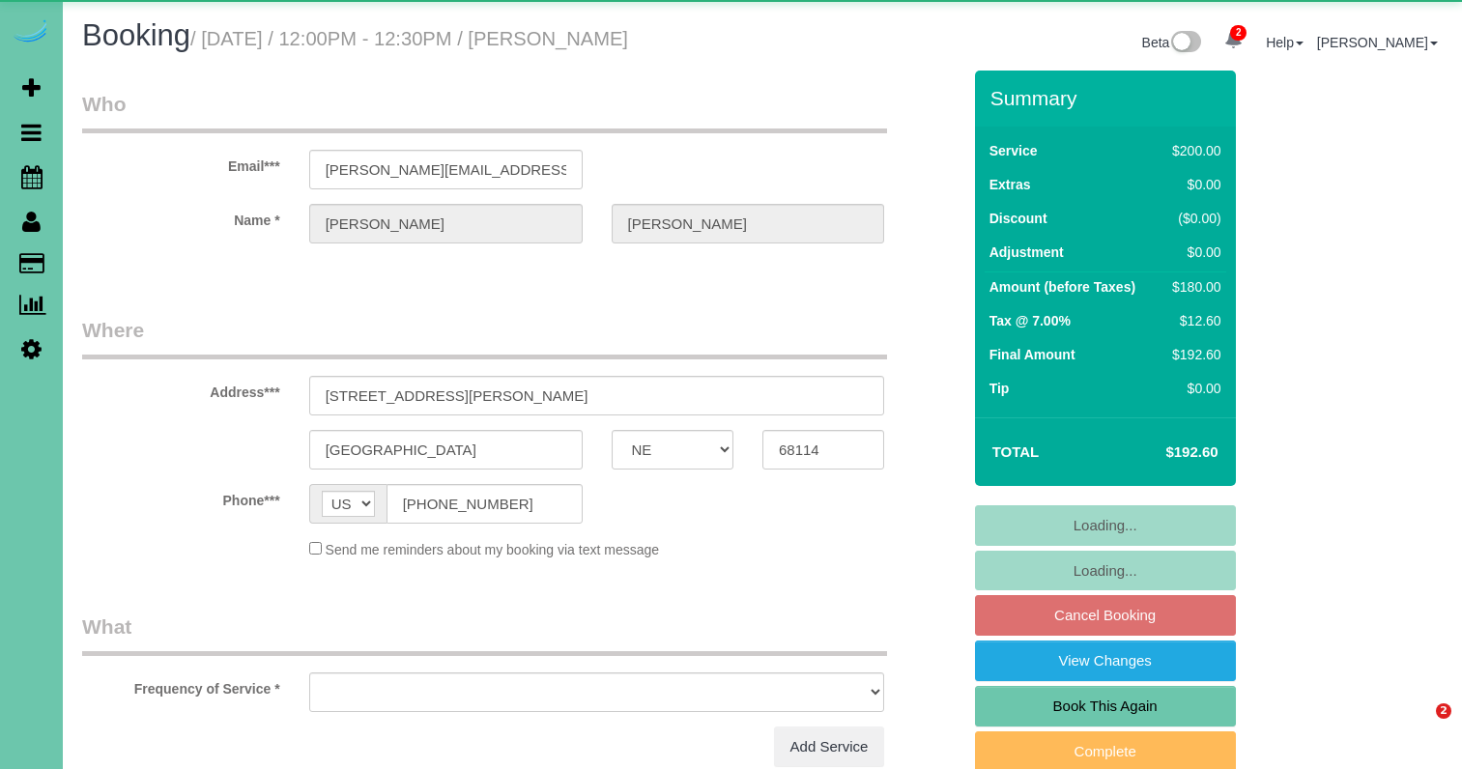
select select "NE"
select select "object:635"
select select "string:fspay-484a012a-9983-4d55-89fe-de74bba7a077"
select select "number:36"
select select "number:42"
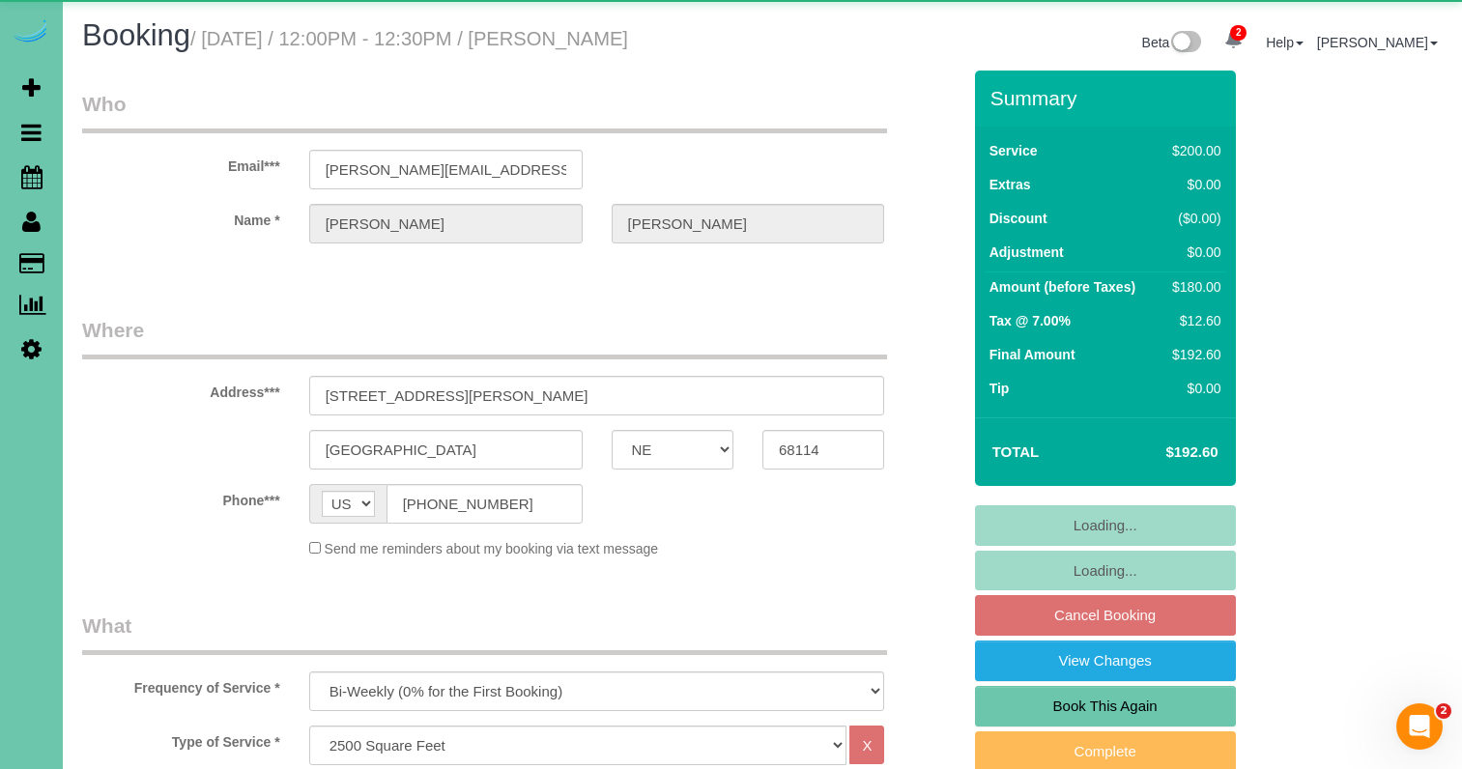
select select "object:932"
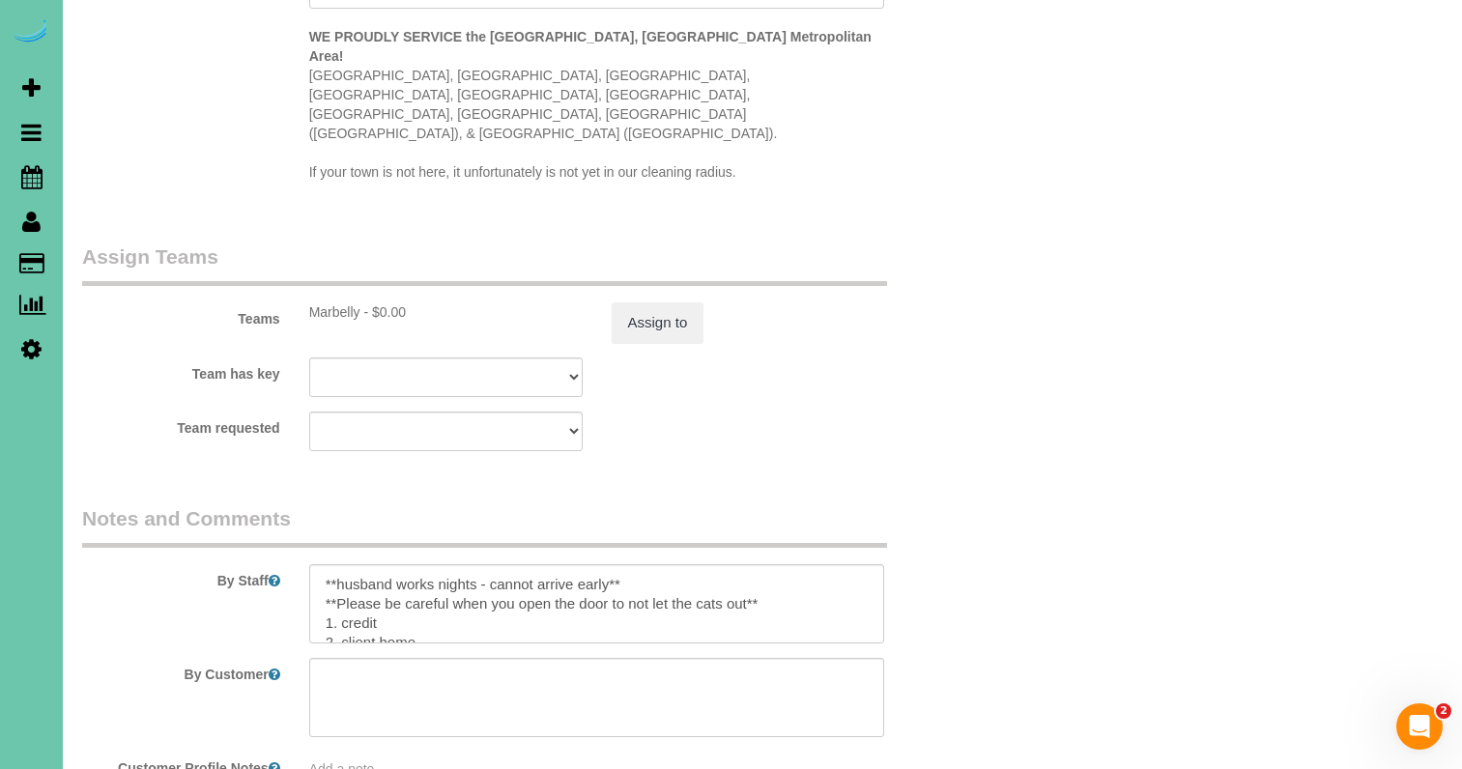
scroll to position [2006, 0]
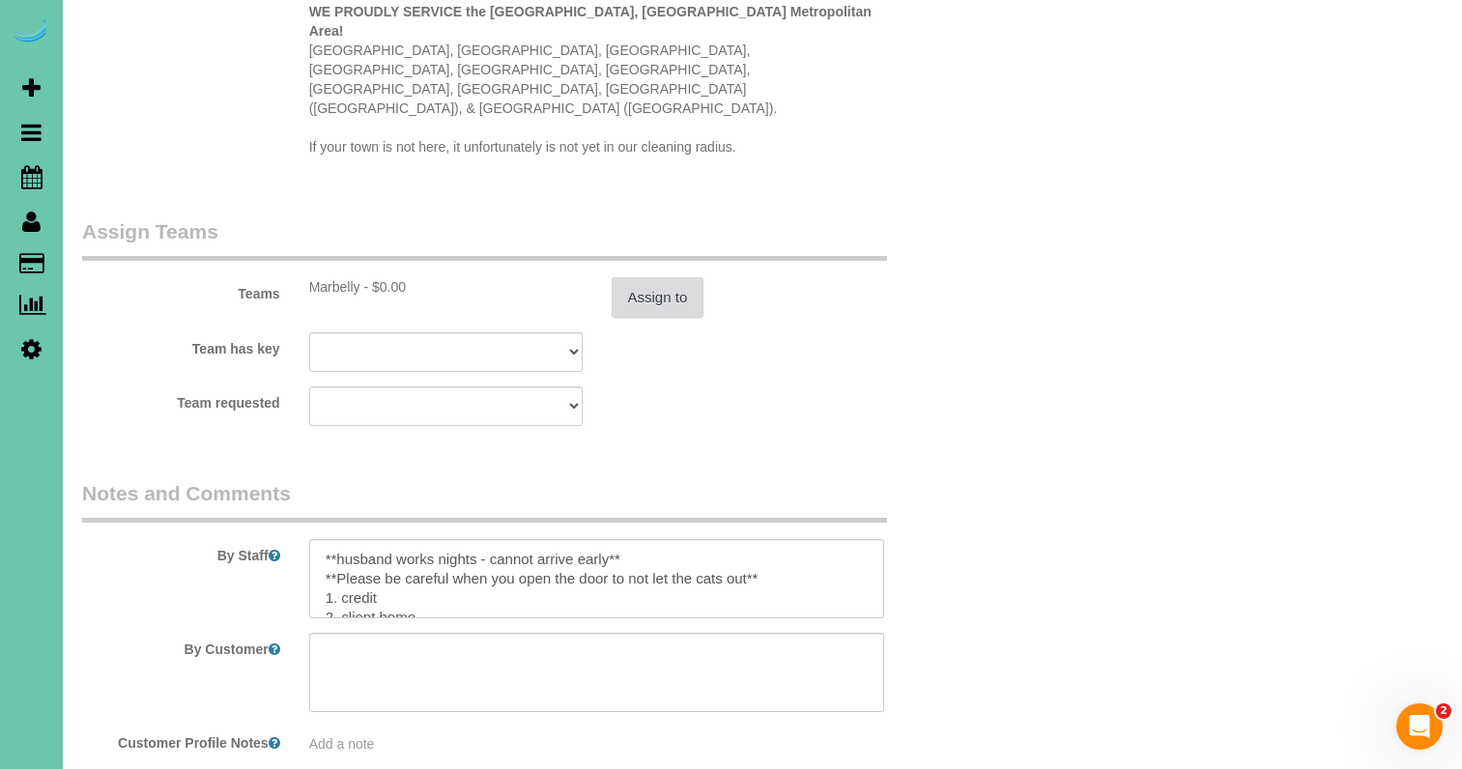
click at [661, 277] on button "Assign to" at bounding box center [658, 297] width 93 height 41
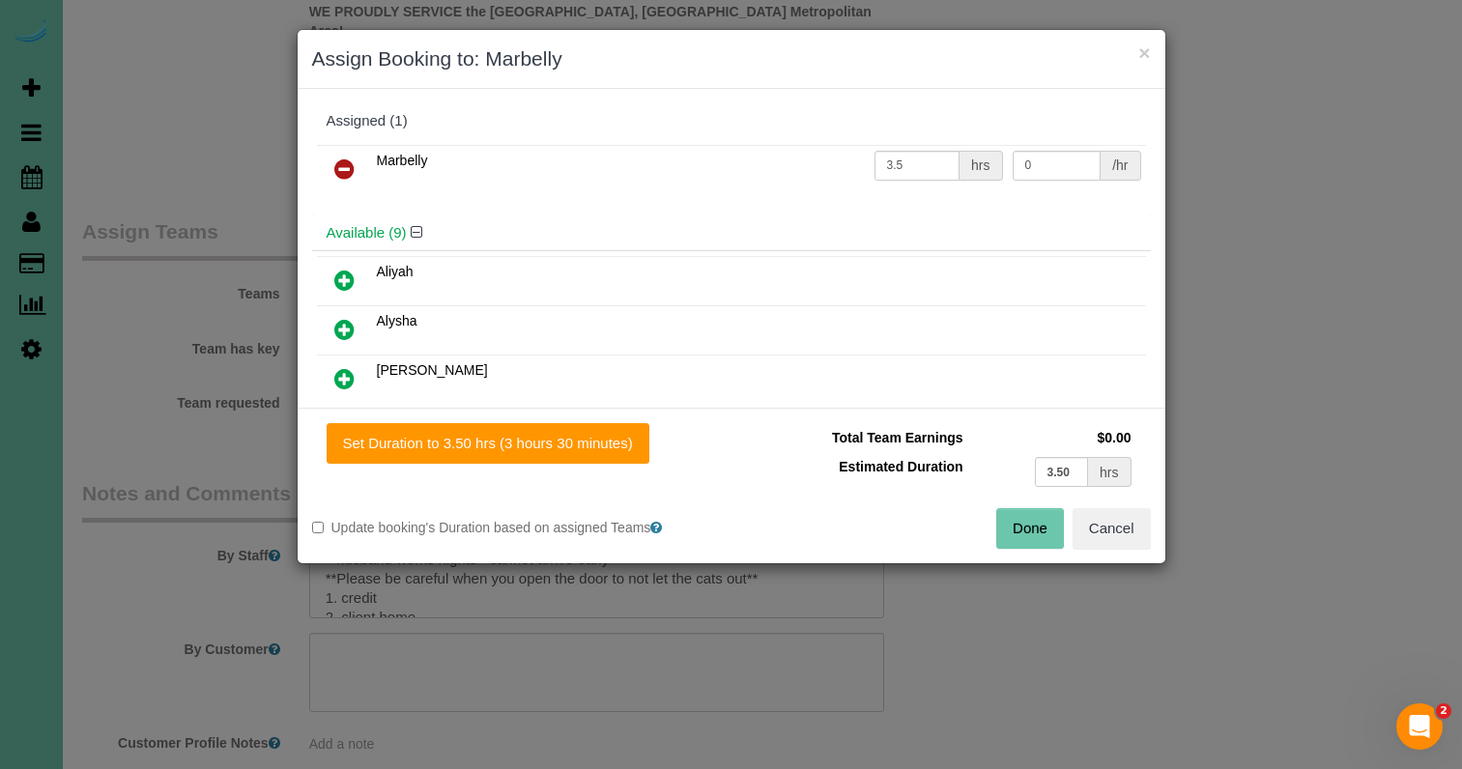
click at [342, 167] on icon at bounding box center [344, 169] width 20 height 23
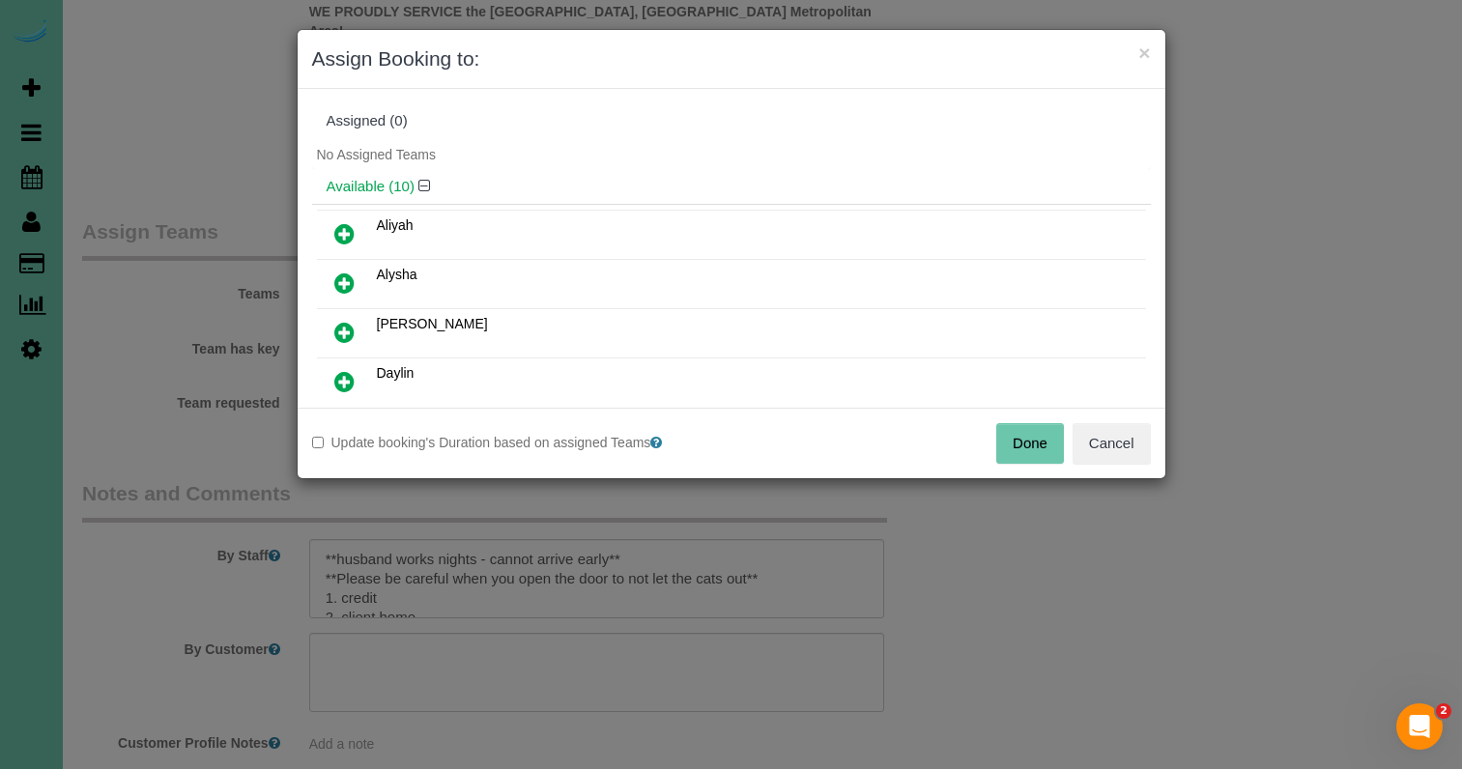
click at [1036, 463] on div "Update booking's Duration based on assigned Teams Done Cancel" at bounding box center [732, 443] width 868 height 71
drag, startPoint x: 1025, startPoint y: 448, endPoint x: 931, endPoint y: 431, distance: 96.1
click at [1025, 448] on button "Done" at bounding box center [1030, 443] width 68 height 41
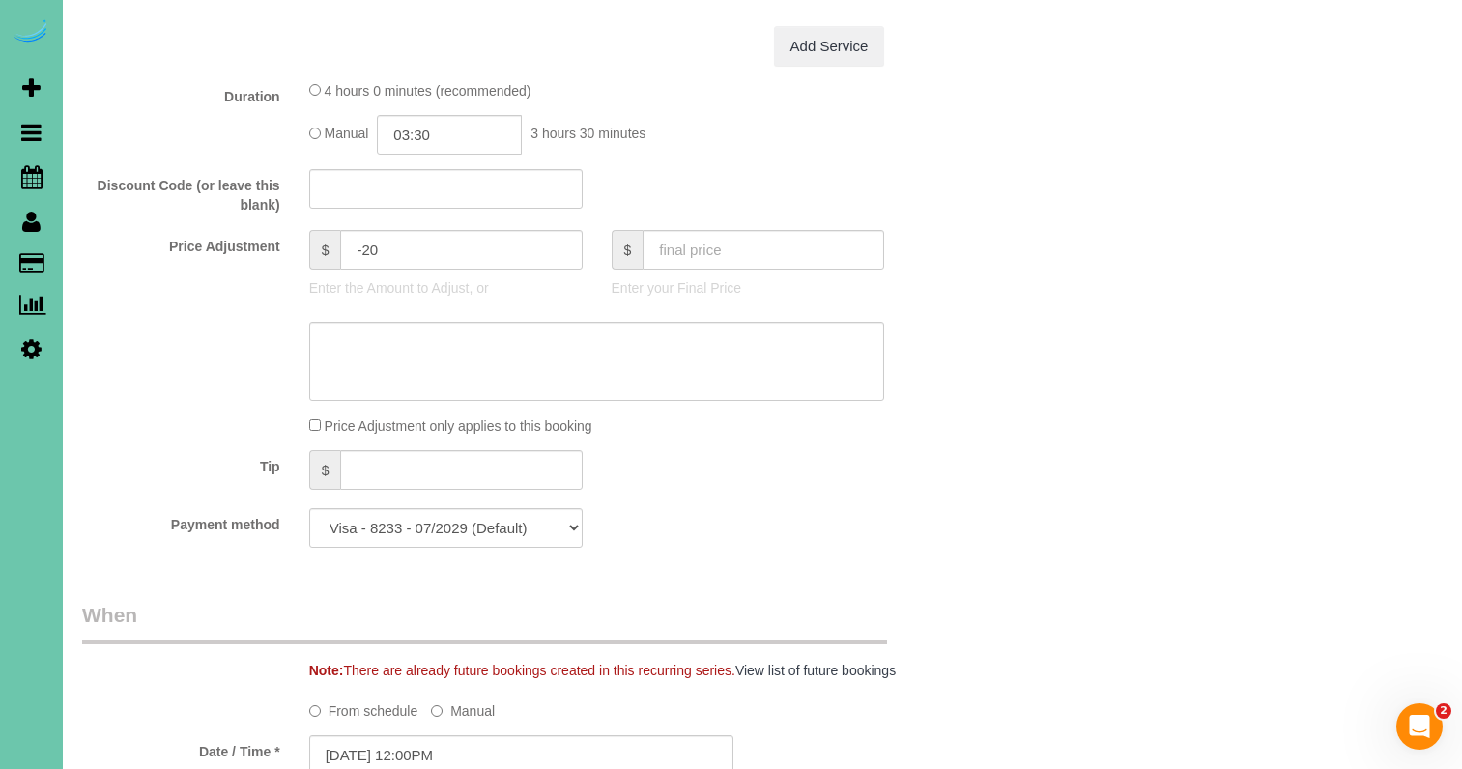
scroll to position [876, 0]
drag, startPoint x: 375, startPoint y: 245, endPoint x: 409, endPoint y: 254, distance: 35.2
click at [375, 245] on input "-20" at bounding box center [461, 248] width 242 height 40
type input "-70"
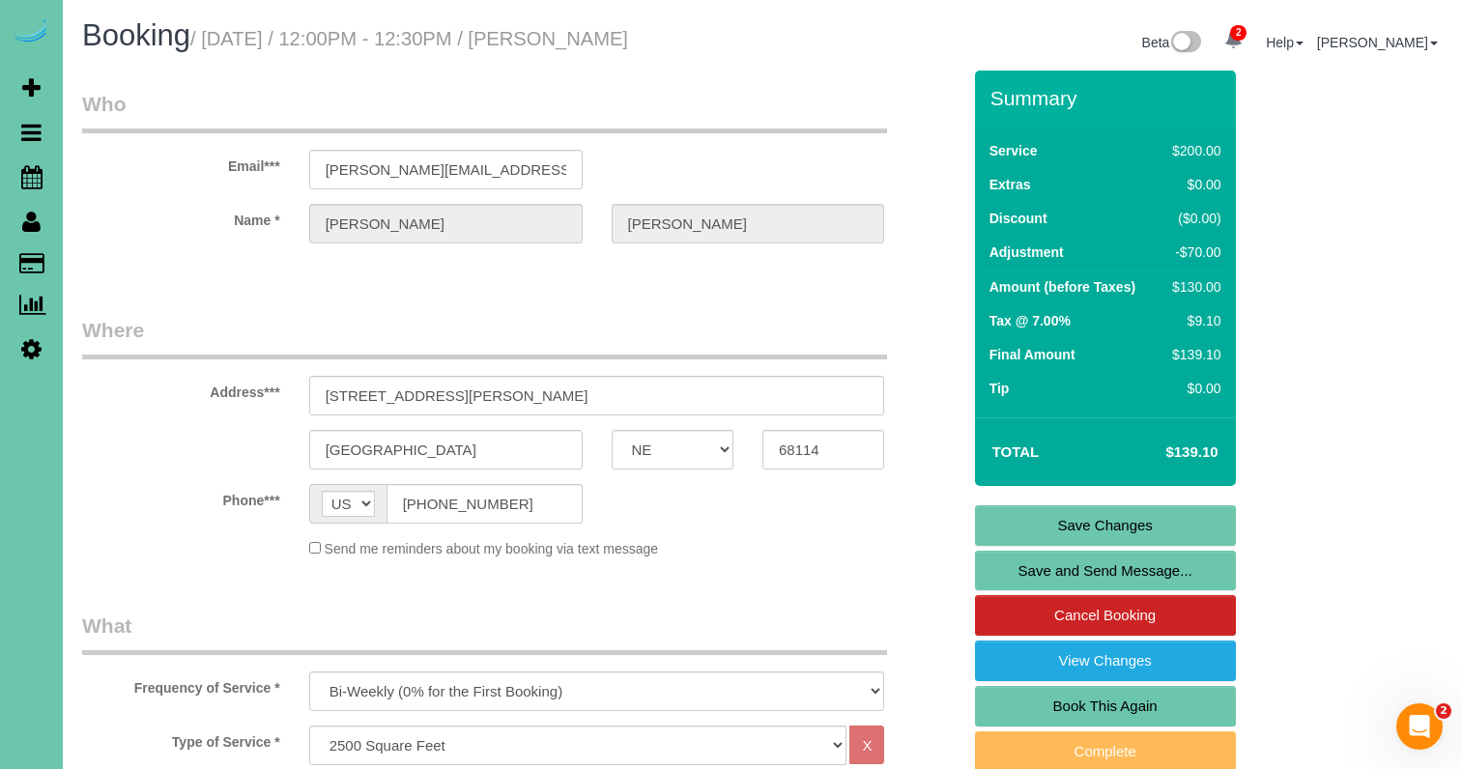
scroll to position [0, 0]
type textarea "broken toilet seat $50"
click at [1096, 534] on link "Save Changes" at bounding box center [1105, 525] width 261 height 41
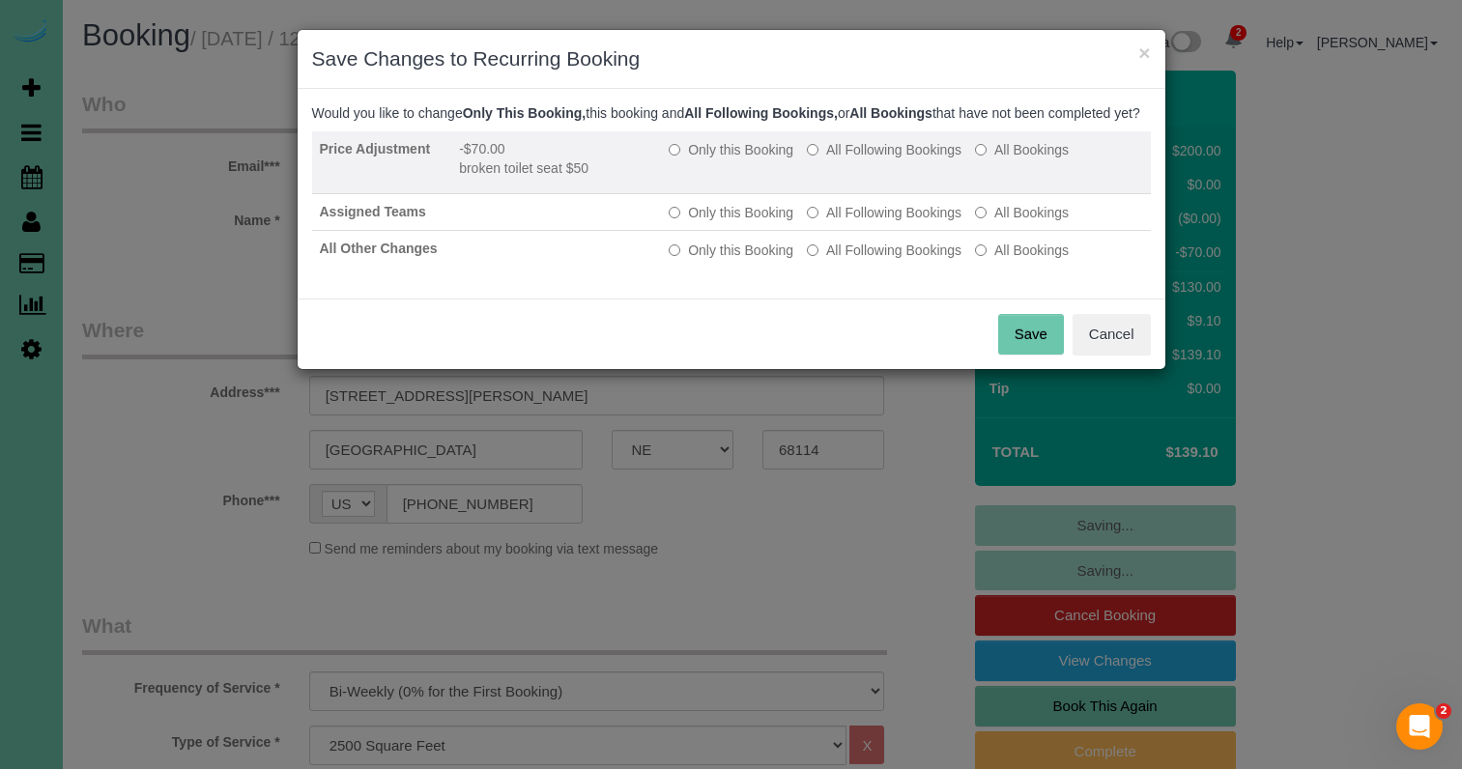
click at [760, 157] on td "Only this Booking All Following Bookings All Bookings" at bounding box center [905, 162] width 489 height 63
click at [756, 159] on label "Only this Booking" at bounding box center [731, 149] width 125 height 19
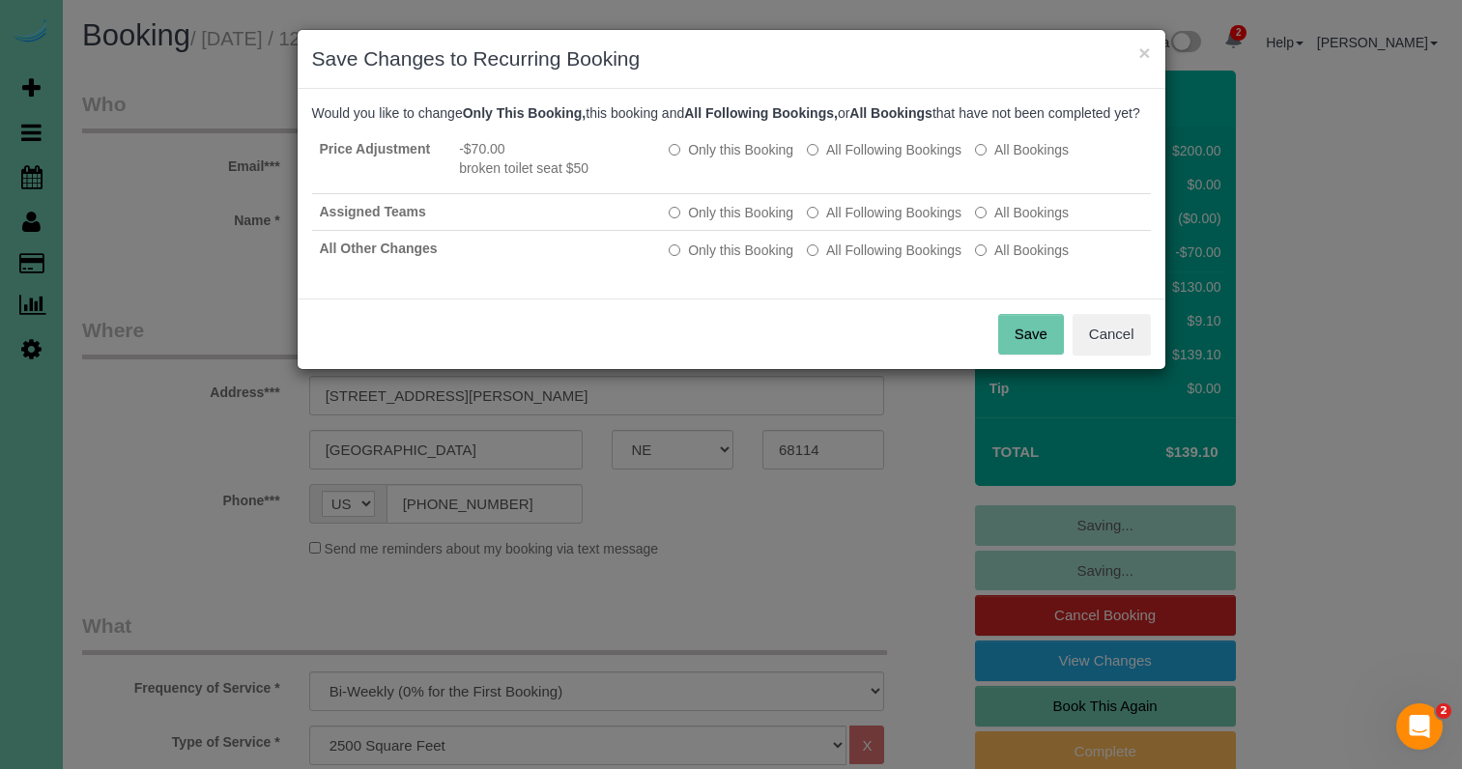
drag, startPoint x: 1022, startPoint y: 346, endPoint x: 982, endPoint y: 332, distance: 41.9
click at [1021, 346] on button "Save" at bounding box center [1031, 334] width 66 height 41
